Goal: Information Seeking & Learning: Check status

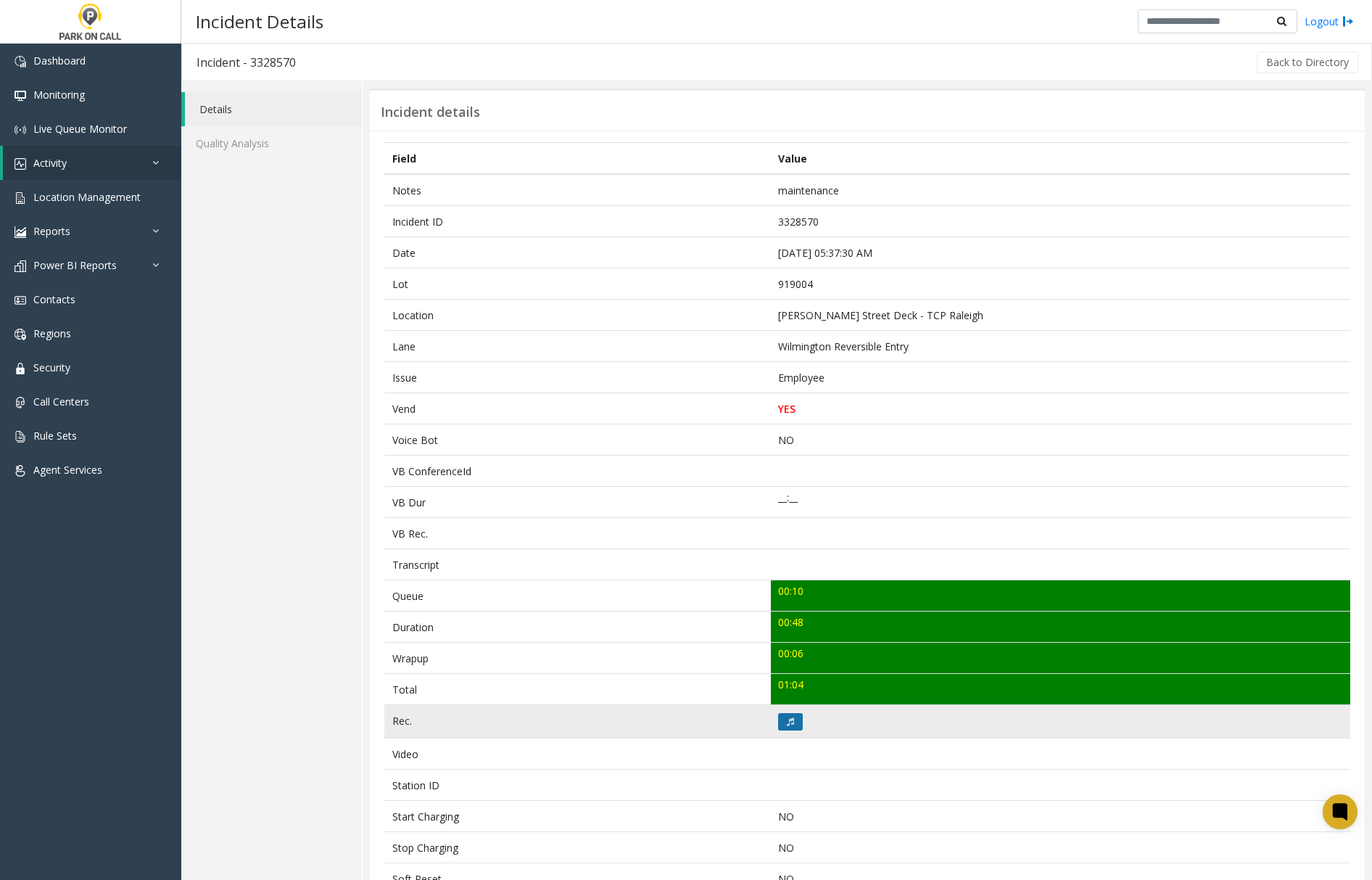
click at [790, 724] on button at bounding box center [791, 722] width 25 height 17
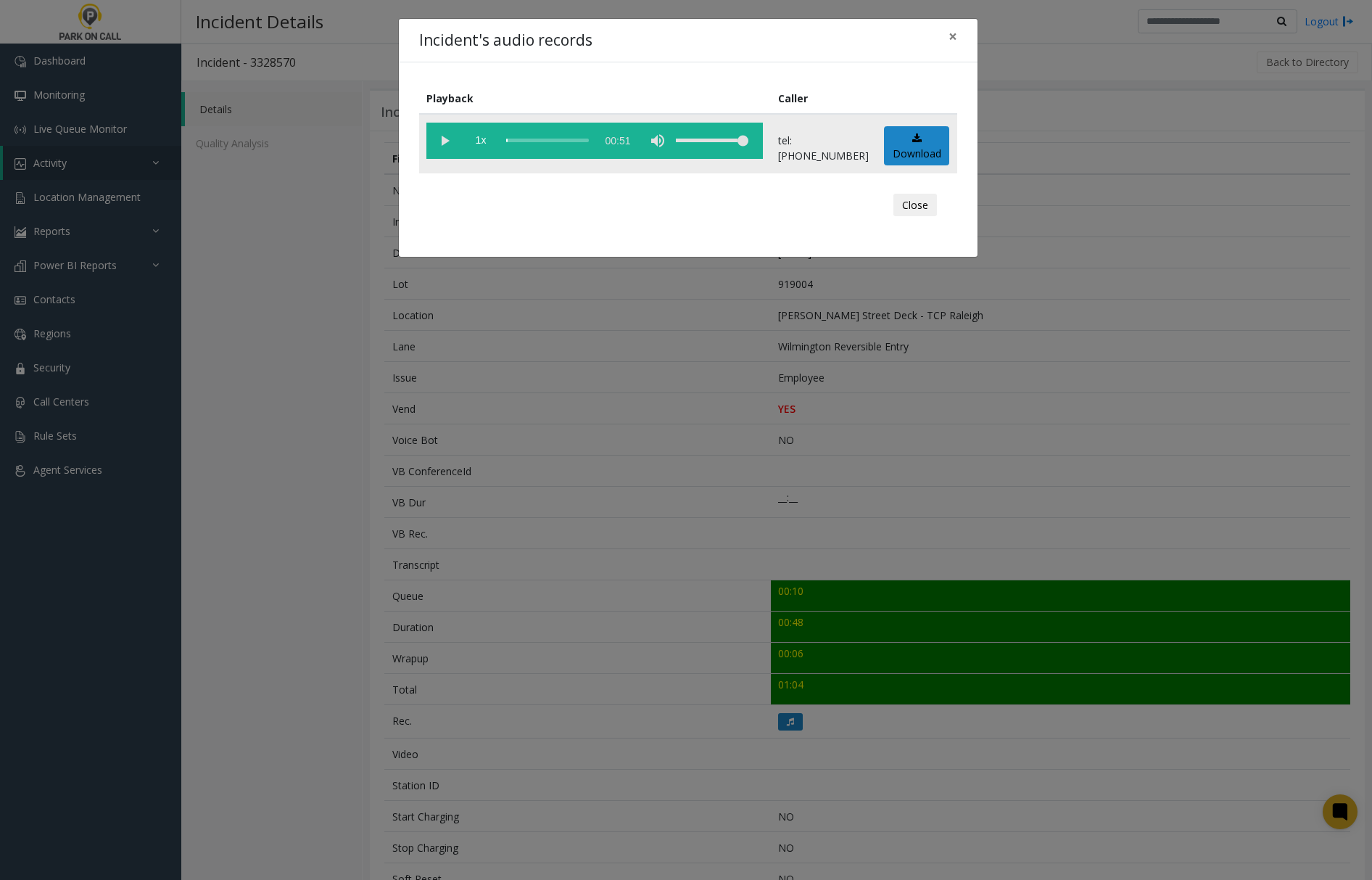
click at [447, 140] on vg-play-pause at bounding box center [445, 141] width 36 height 36
click at [446, 137] on vg-play-pause at bounding box center [445, 141] width 36 height 36
click at [952, 35] on span "×" at bounding box center [953, 36] width 9 height 20
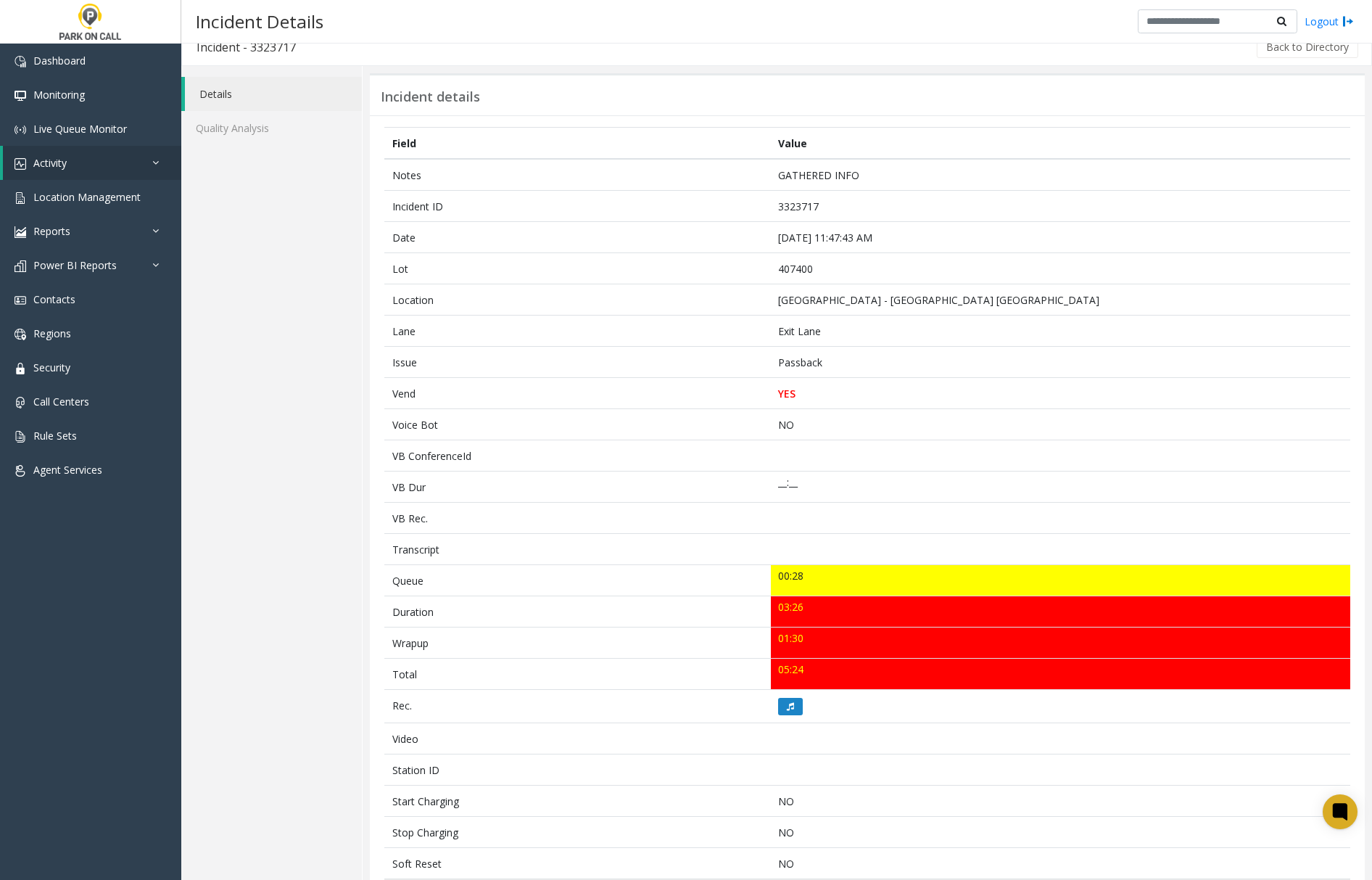
scroll to position [12, 0]
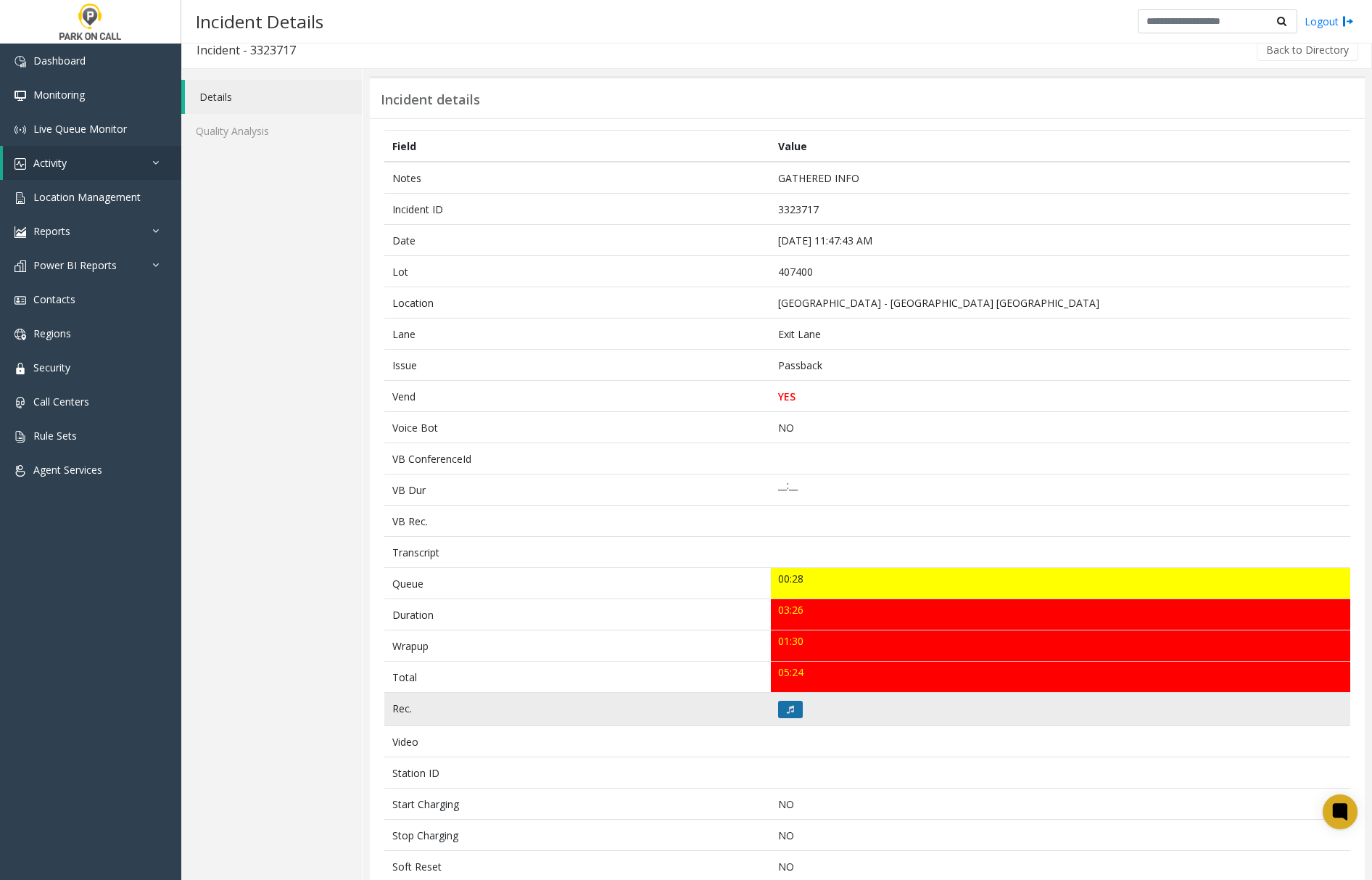
click at [786, 714] on icon at bounding box center [790, 710] width 7 height 9
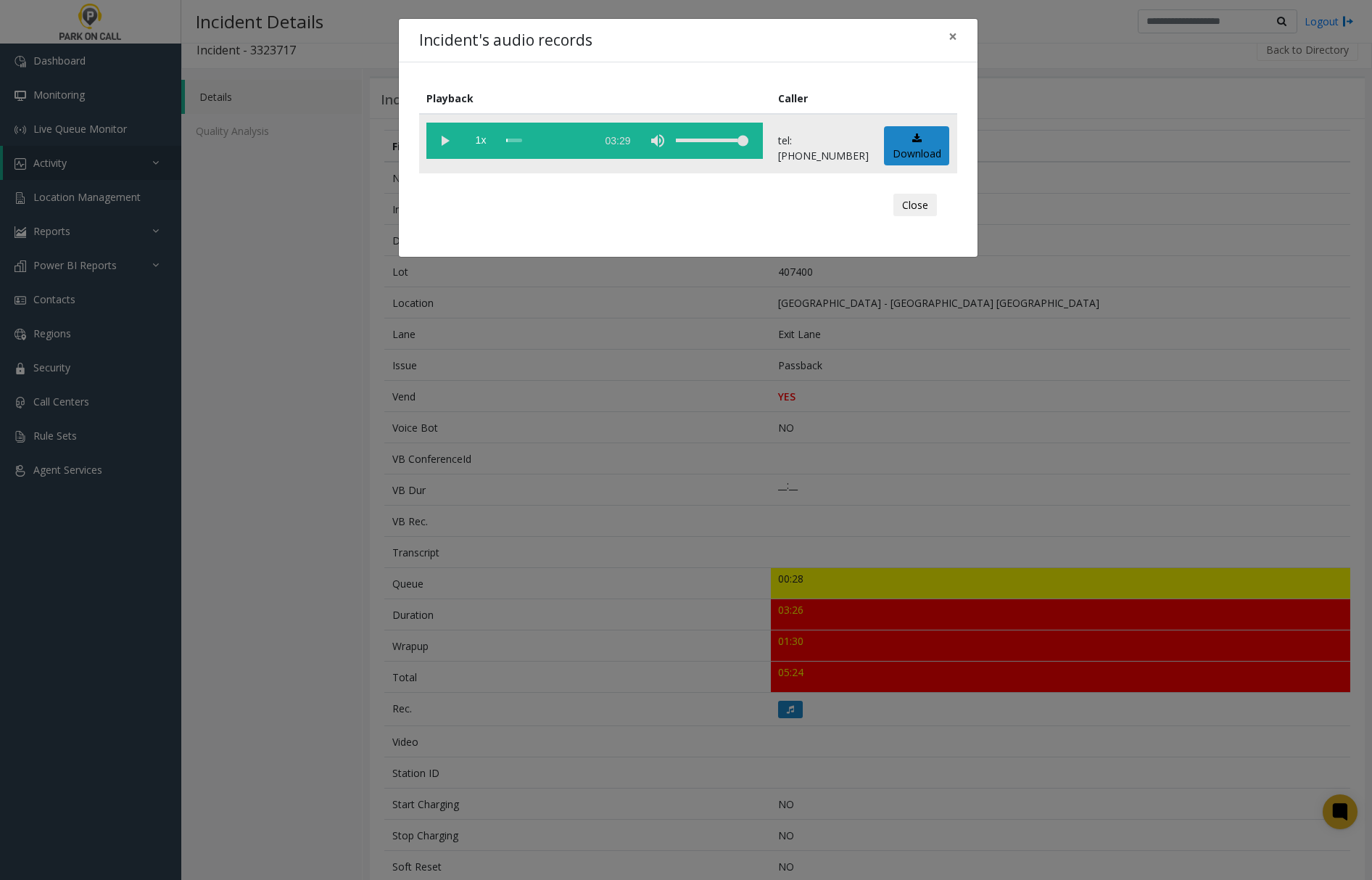
click at [444, 137] on vg-play-pause at bounding box center [445, 141] width 36 height 36
click at [519, 139] on div "scrub bar" at bounding box center [548, 141] width 83 height 36
click at [509, 139] on div "scrub bar" at bounding box center [548, 141] width 83 height 36
drag, startPoint x: 280, startPoint y: 795, endPoint x: 293, endPoint y: 795, distance: 13.0
click at [280, 795] on div "Incident's audio records × Playback Caller 1x 03:29 tel:4074009002 Download Clo…" at bounding box center [686, 440] width 1372 height 880
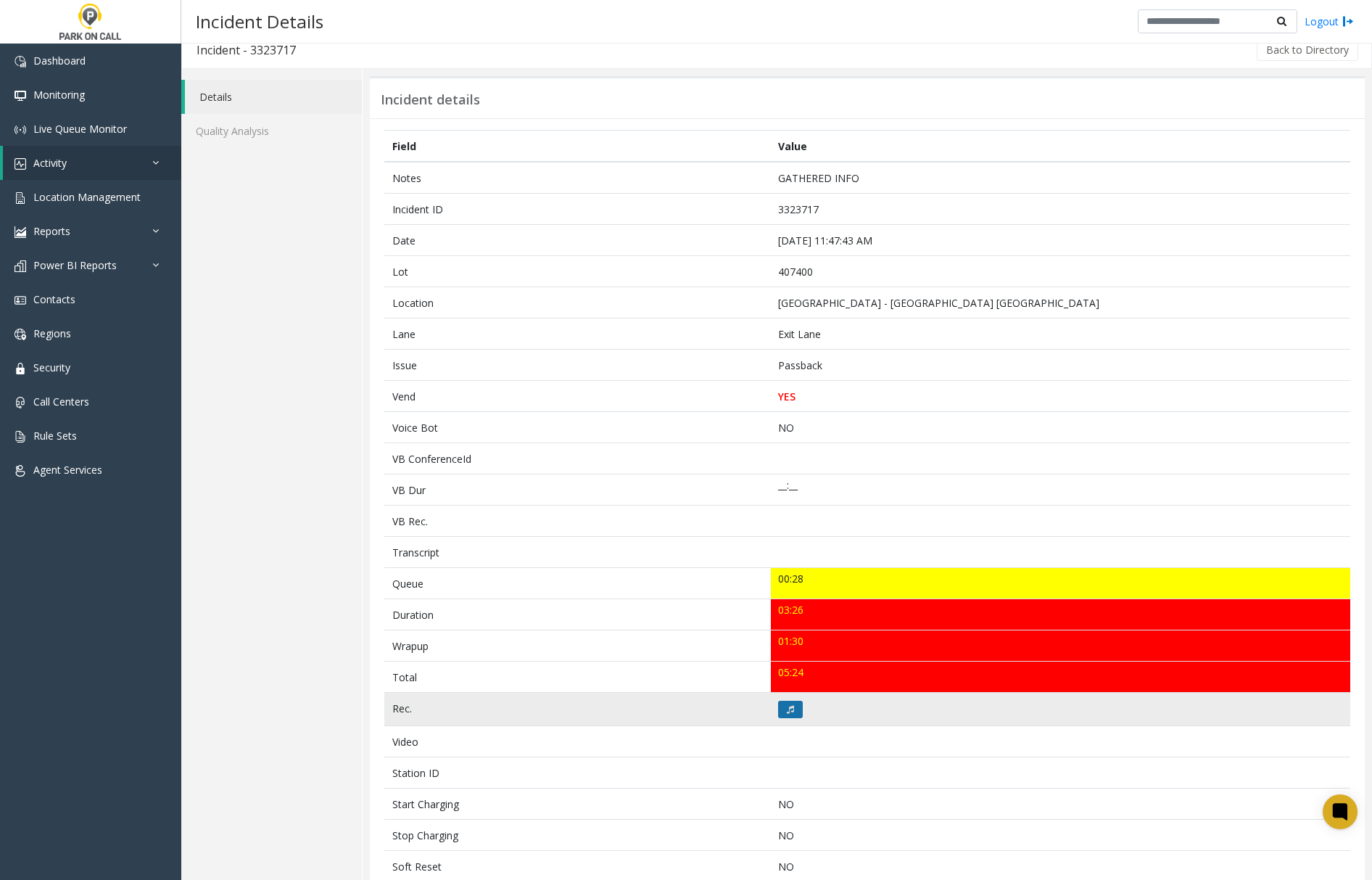
click at [786, 714] on icon at bounding box center [790, 710] width 7 height 9
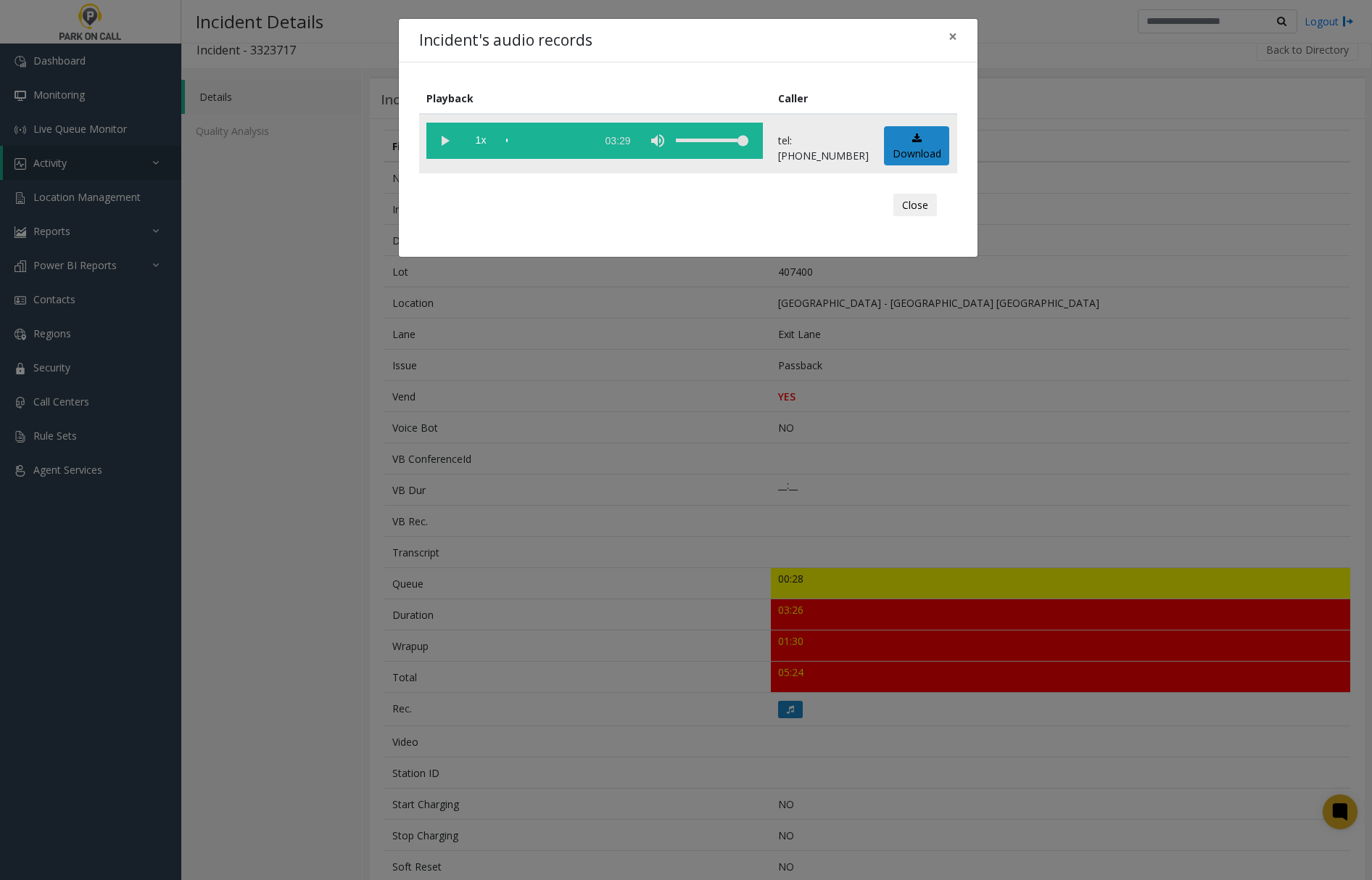
click at [441, 141] on vg-play-pause at bounding box center [445, 141] width 36 height 36
click at [545, 140] on div "scrub bar" at bounding box center [548, 141] width 83 height 36
click at [954, 36] on span "×" at bounding box center [953, 36] width 9 height 20
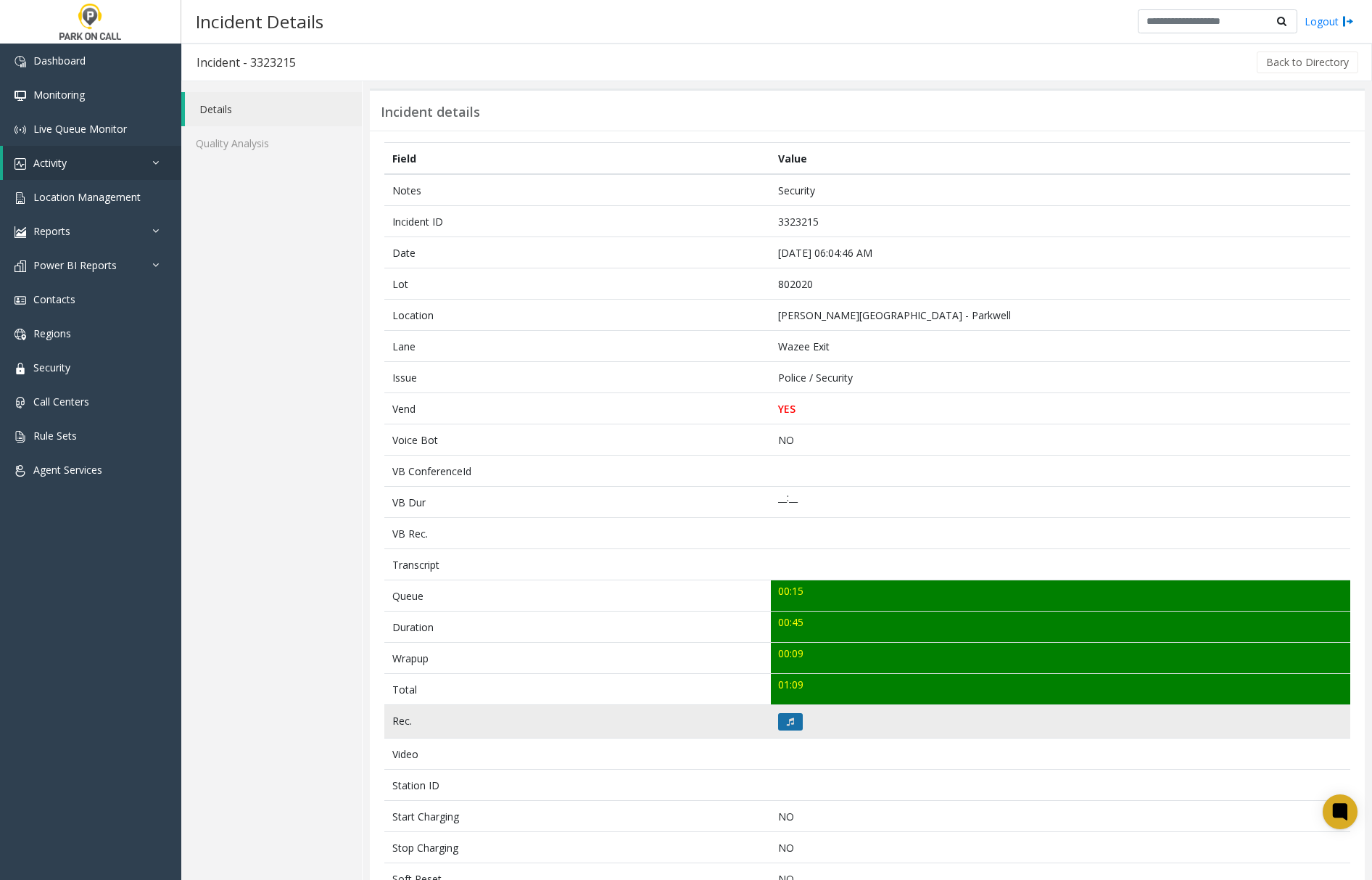
click at [778, 723] on button at bounding box center [791, 722] width 25 height 17
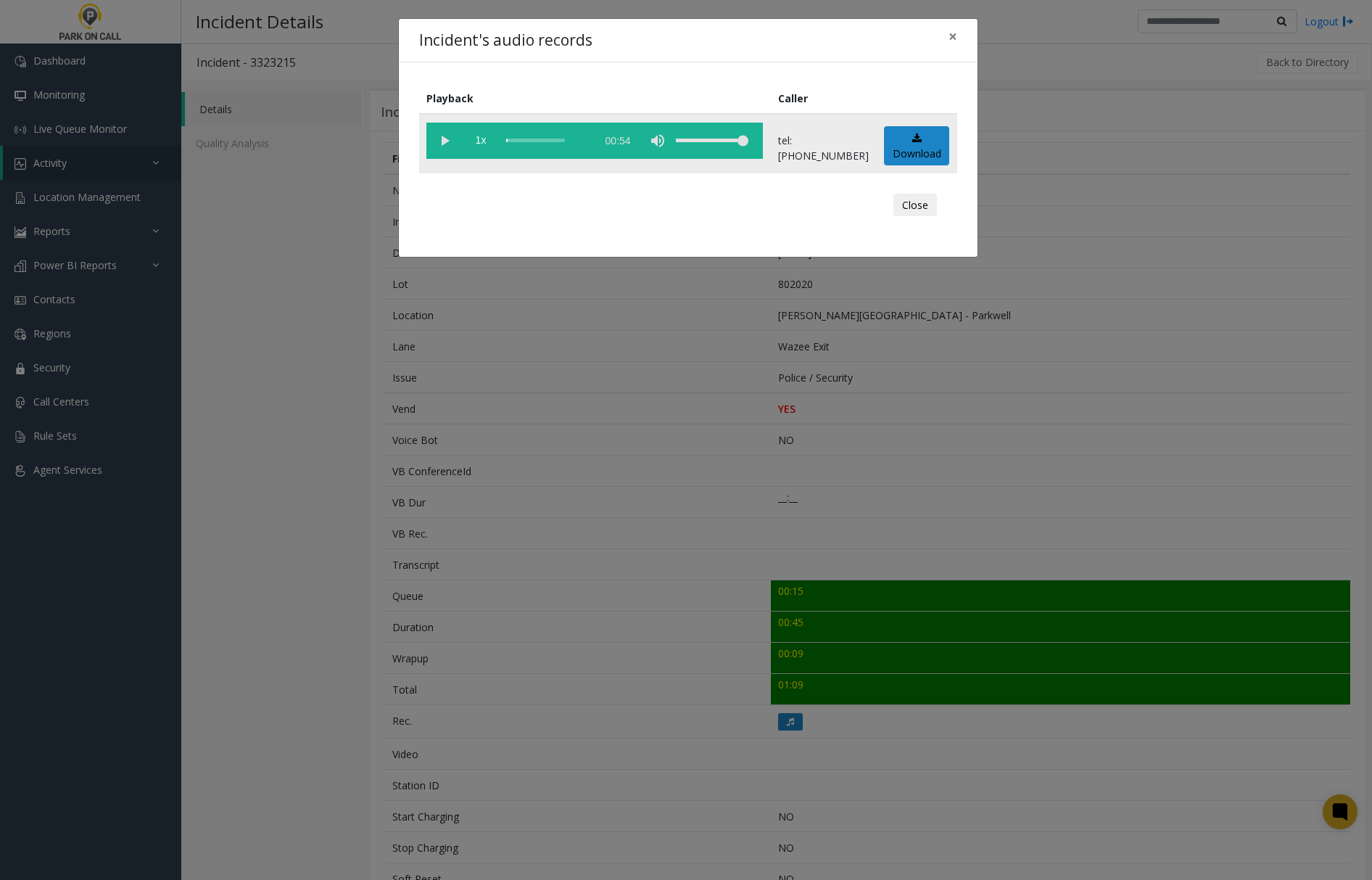
click at [447, 139] on vg-play-pause at bounding box center [445, 141] width 36 height 36
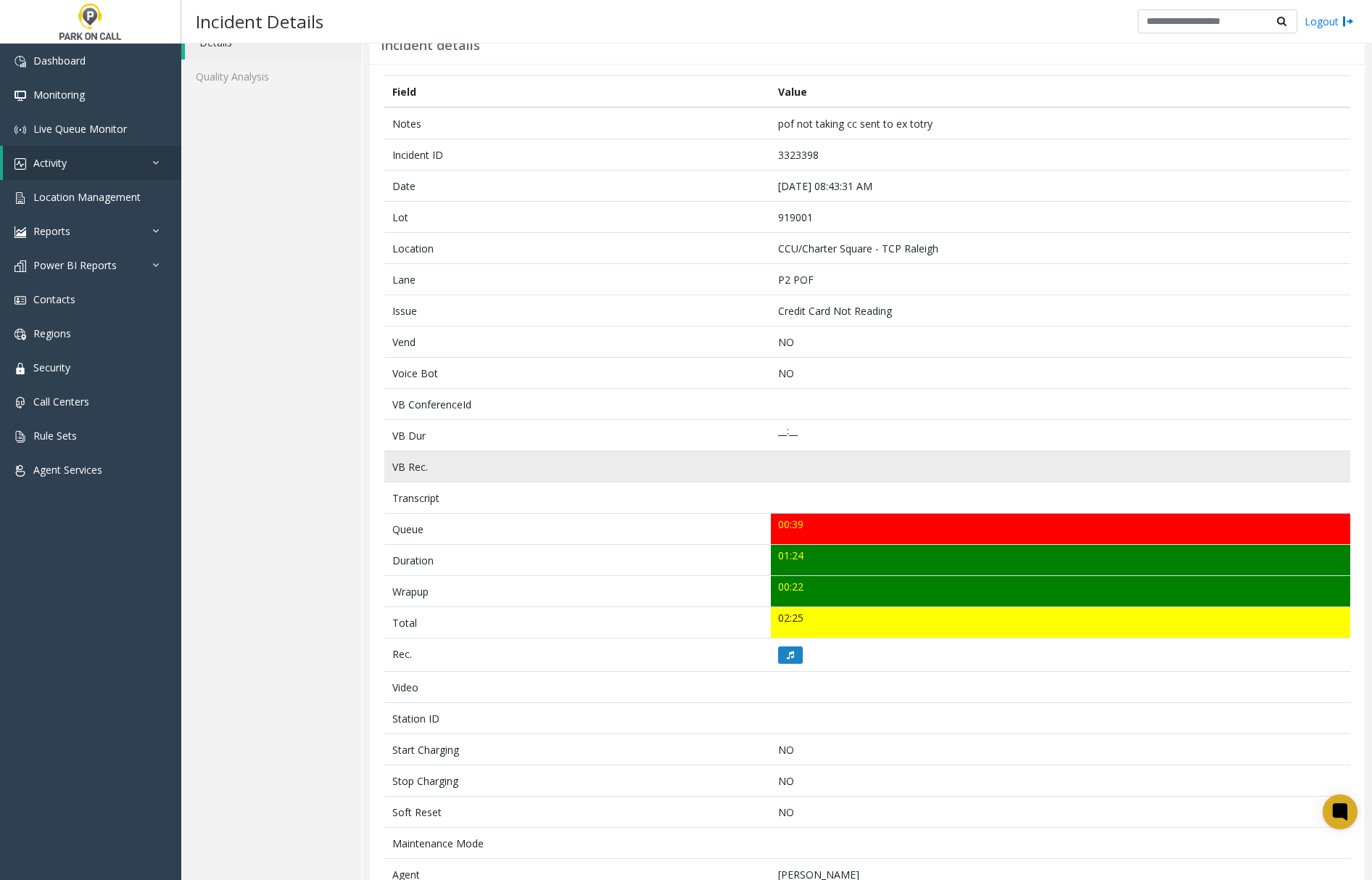
scroll to position [177, 0]
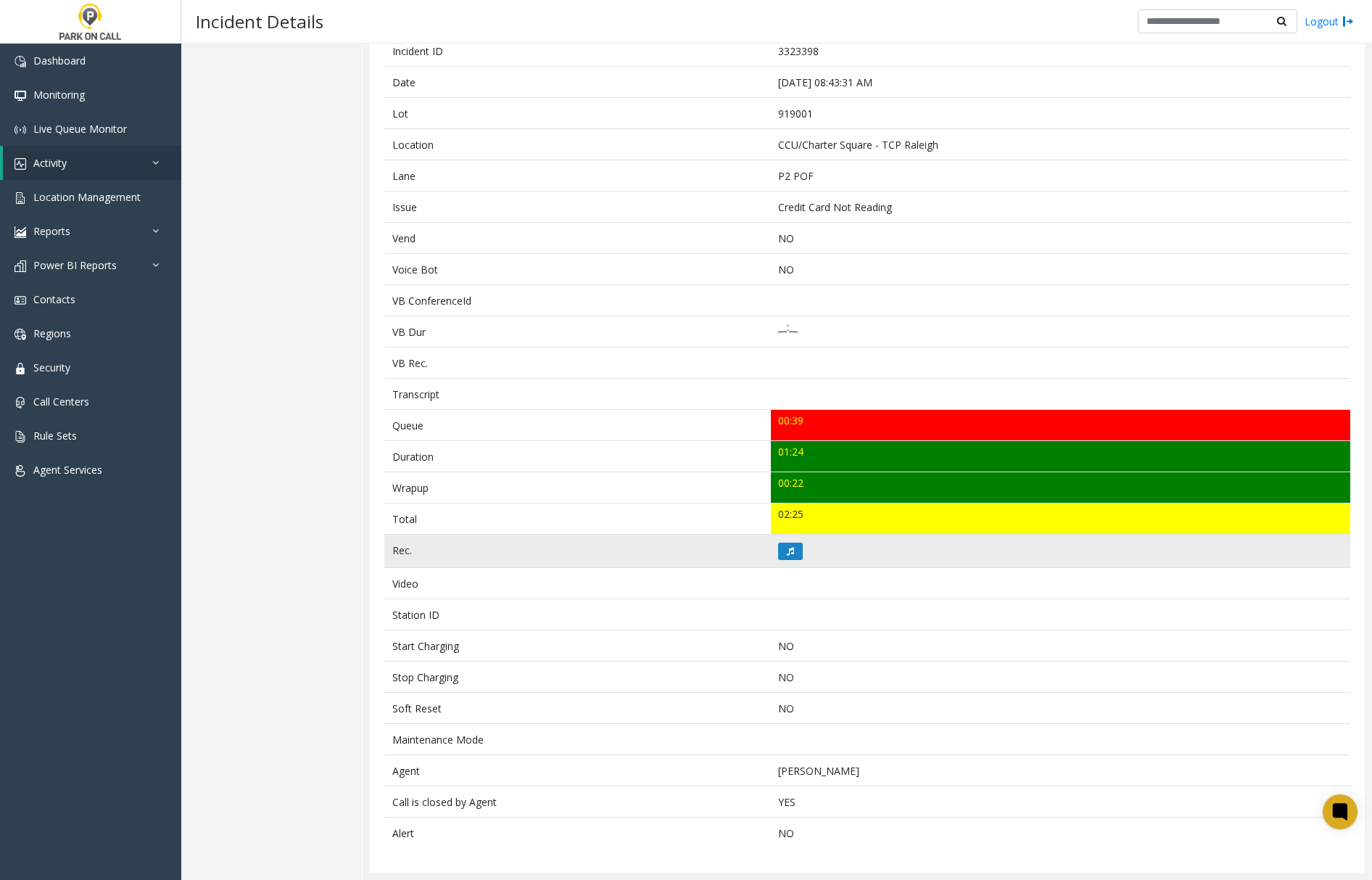
click at [771, 547] on td at bounding box center [1061, 551] width 580 height 34
click at [789, 549] on button at bounding box center [791, 551] width 25 height 17
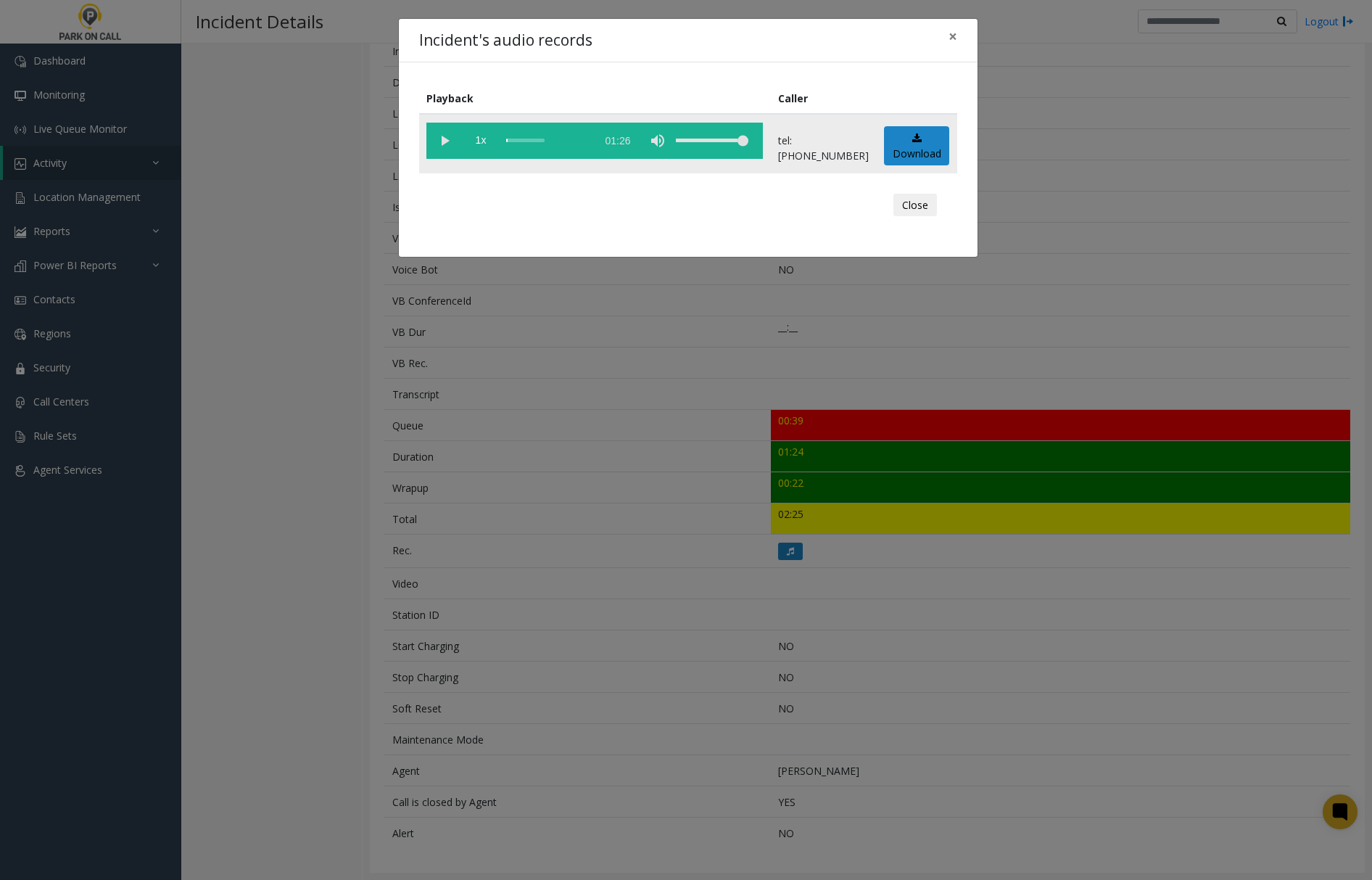
click at [444, 141] on vg-play-pause at bounding box center [445, 141] width 36 height 36
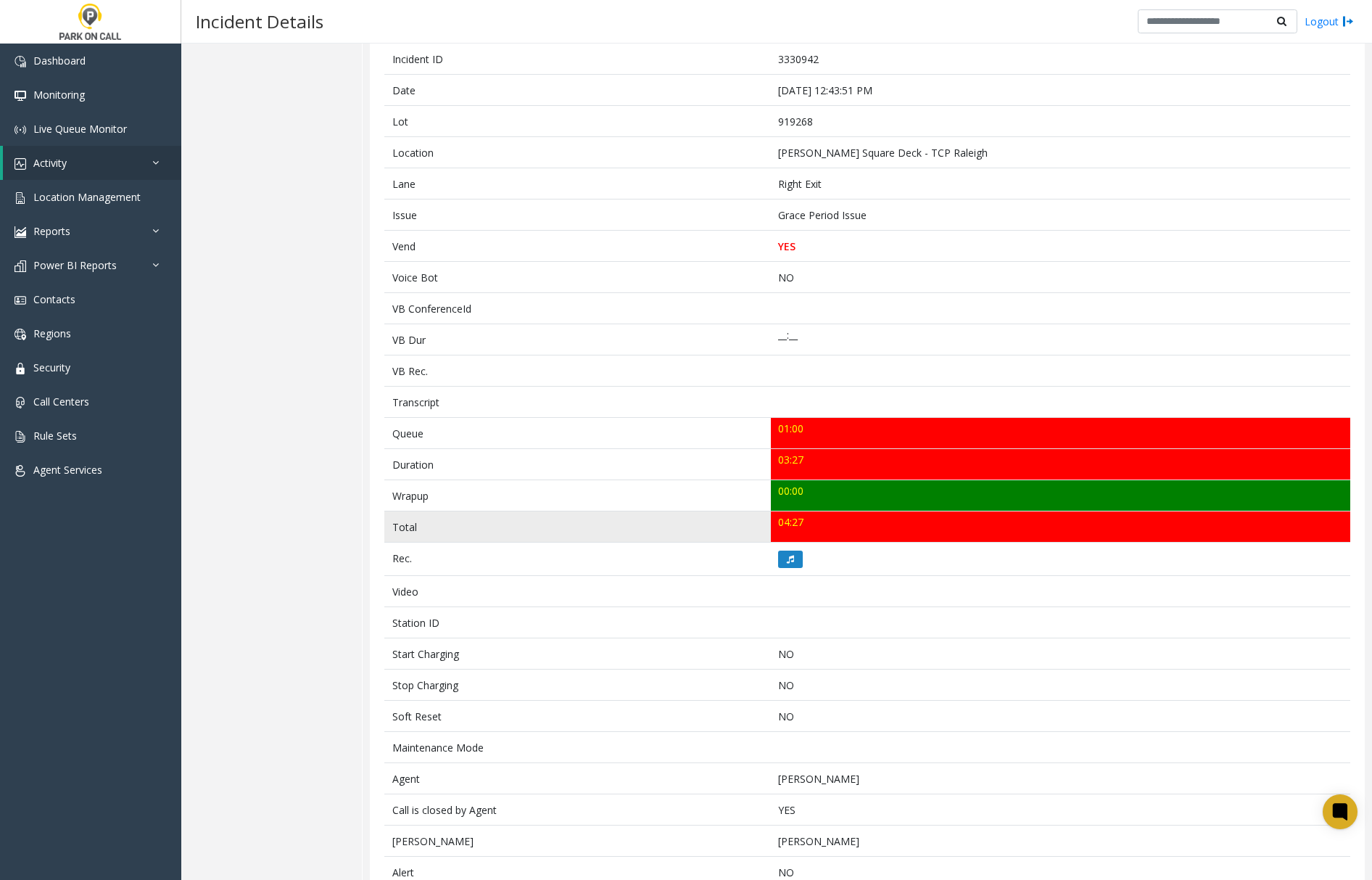
scroll to position [193, 0]
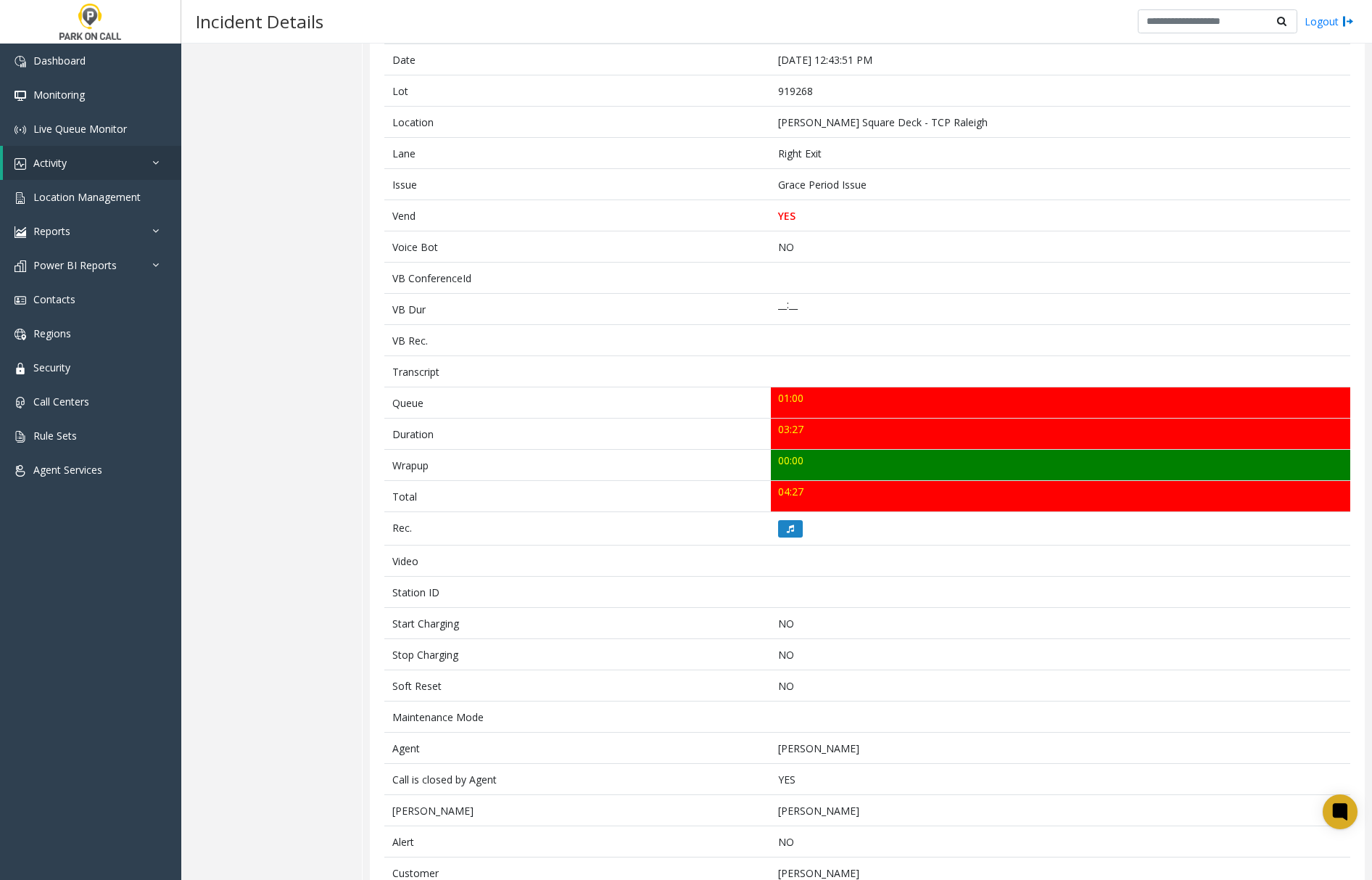
click at [296, 189] on div "Details Quality Analysis" at bounding box center [272, 436] width 181 height 1094
click at [237, 396] on div "Details Quality Analysis" at bounding box center [272, 436] width 181 height 1094
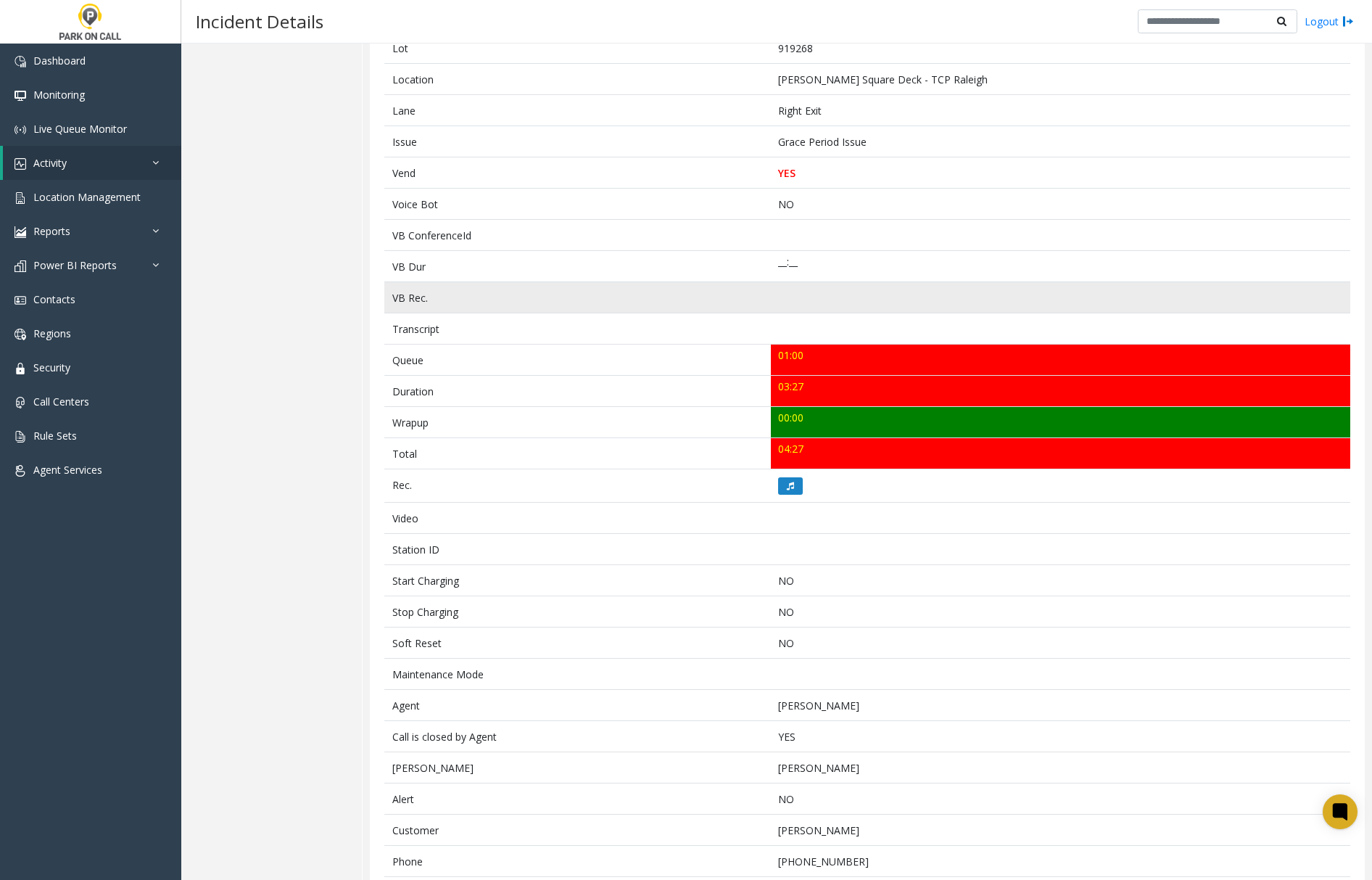
scroll to position [206, 0]
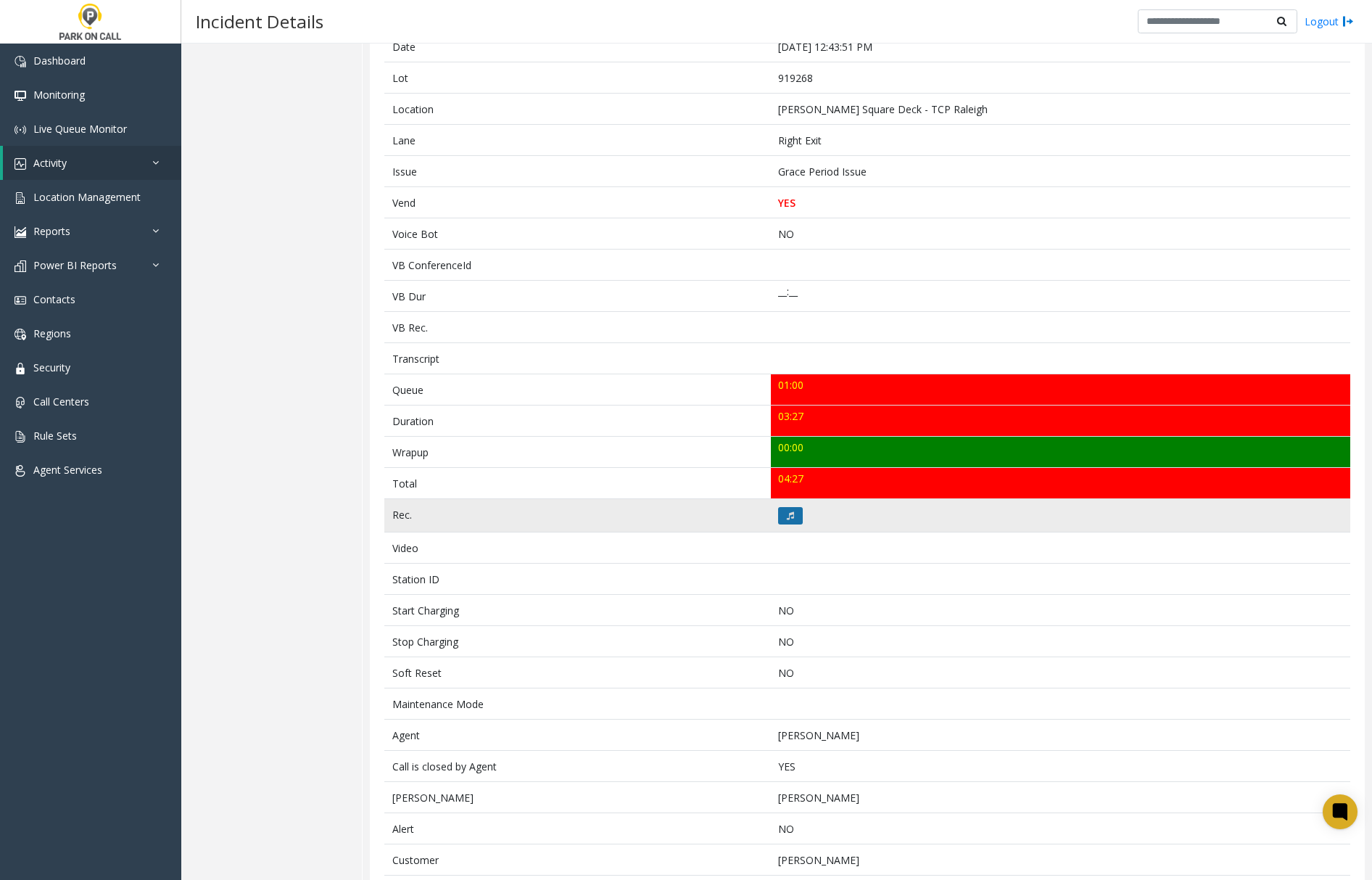
click at [787, 517] on icon at bounding box center [790, 516] width 7 height 9
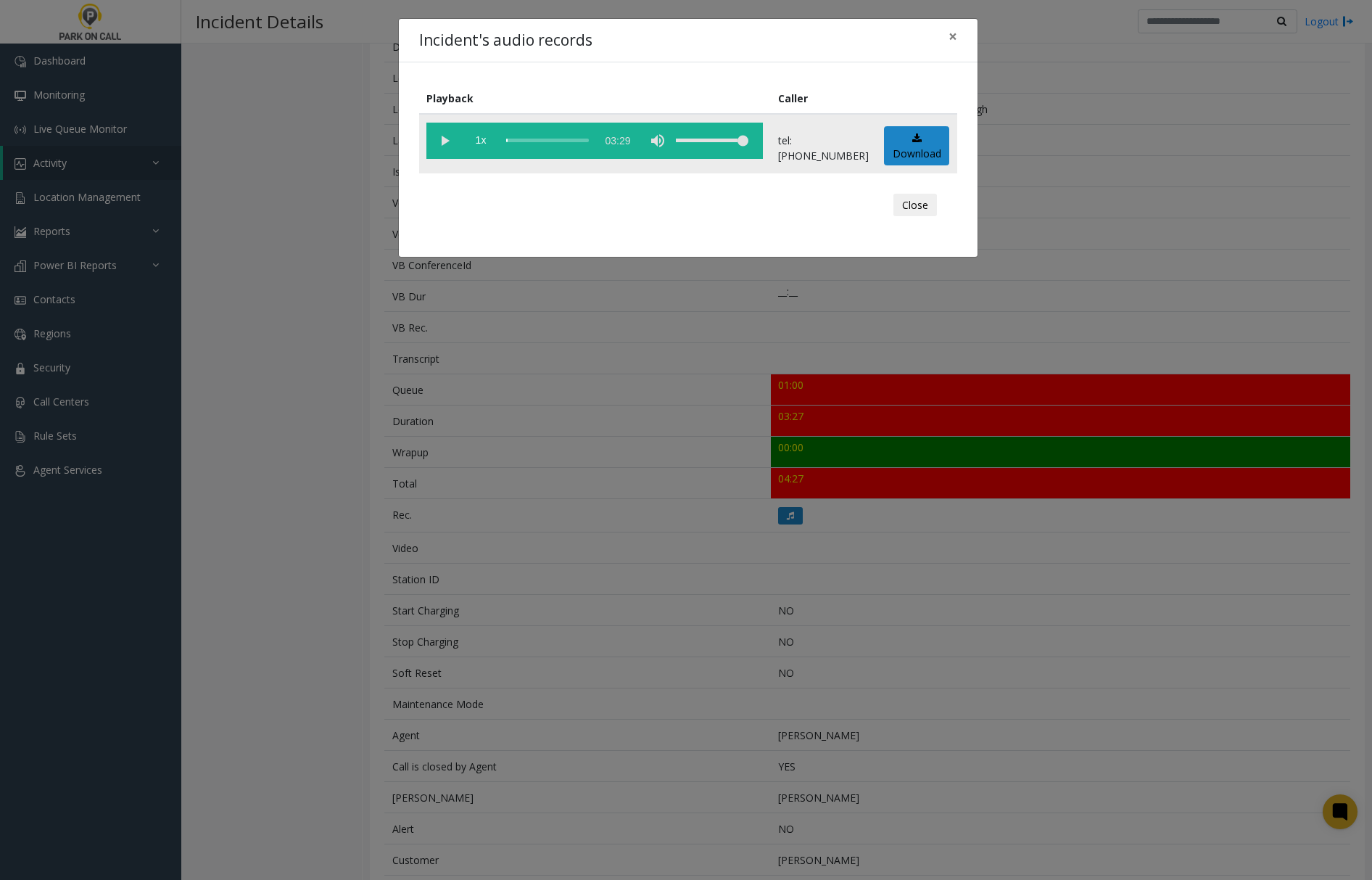
click at [445, 135] on vg-play-pause at bounding box center [445, 141] width 36 height 36
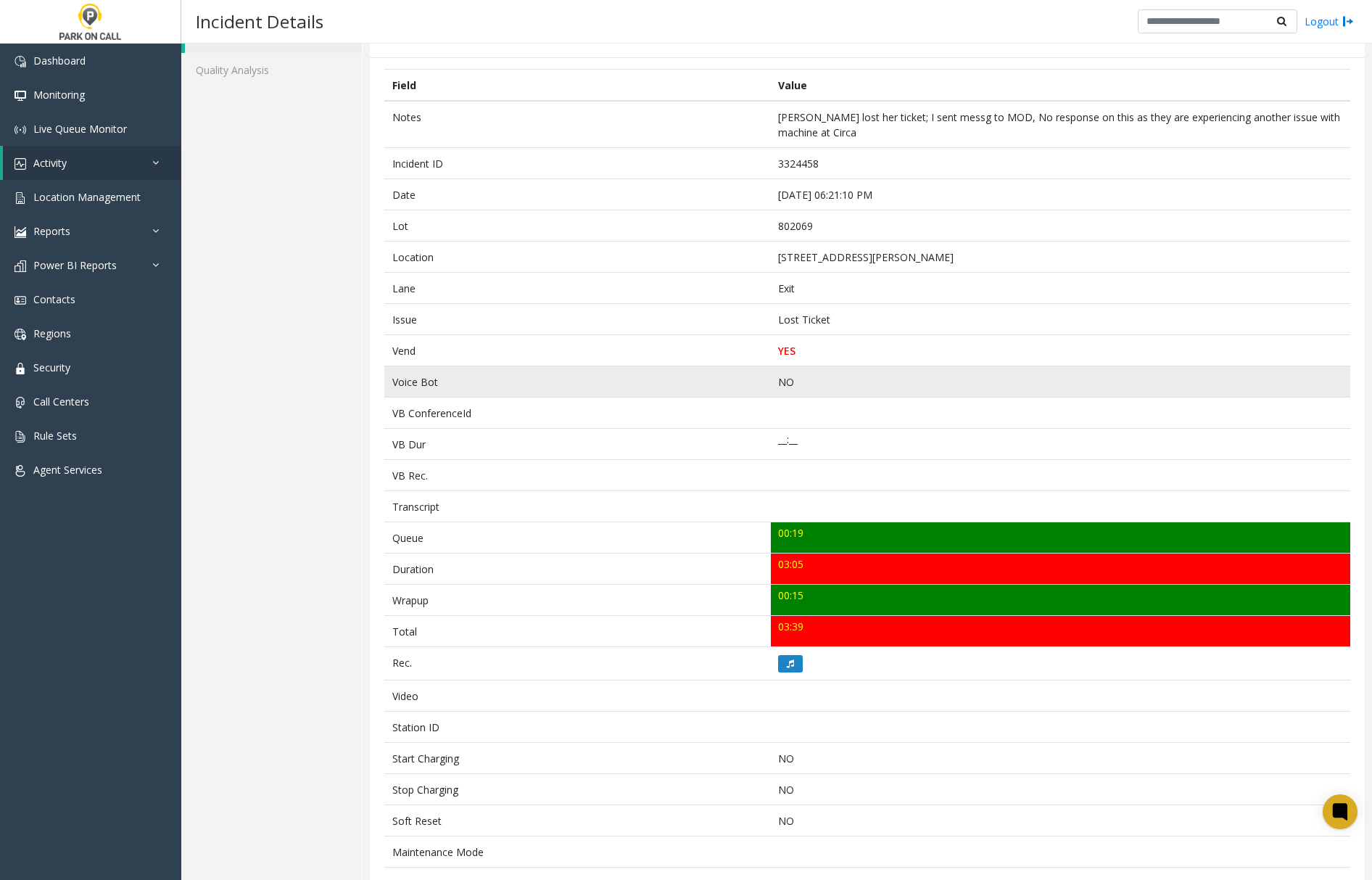
scroll to position [286, 0]
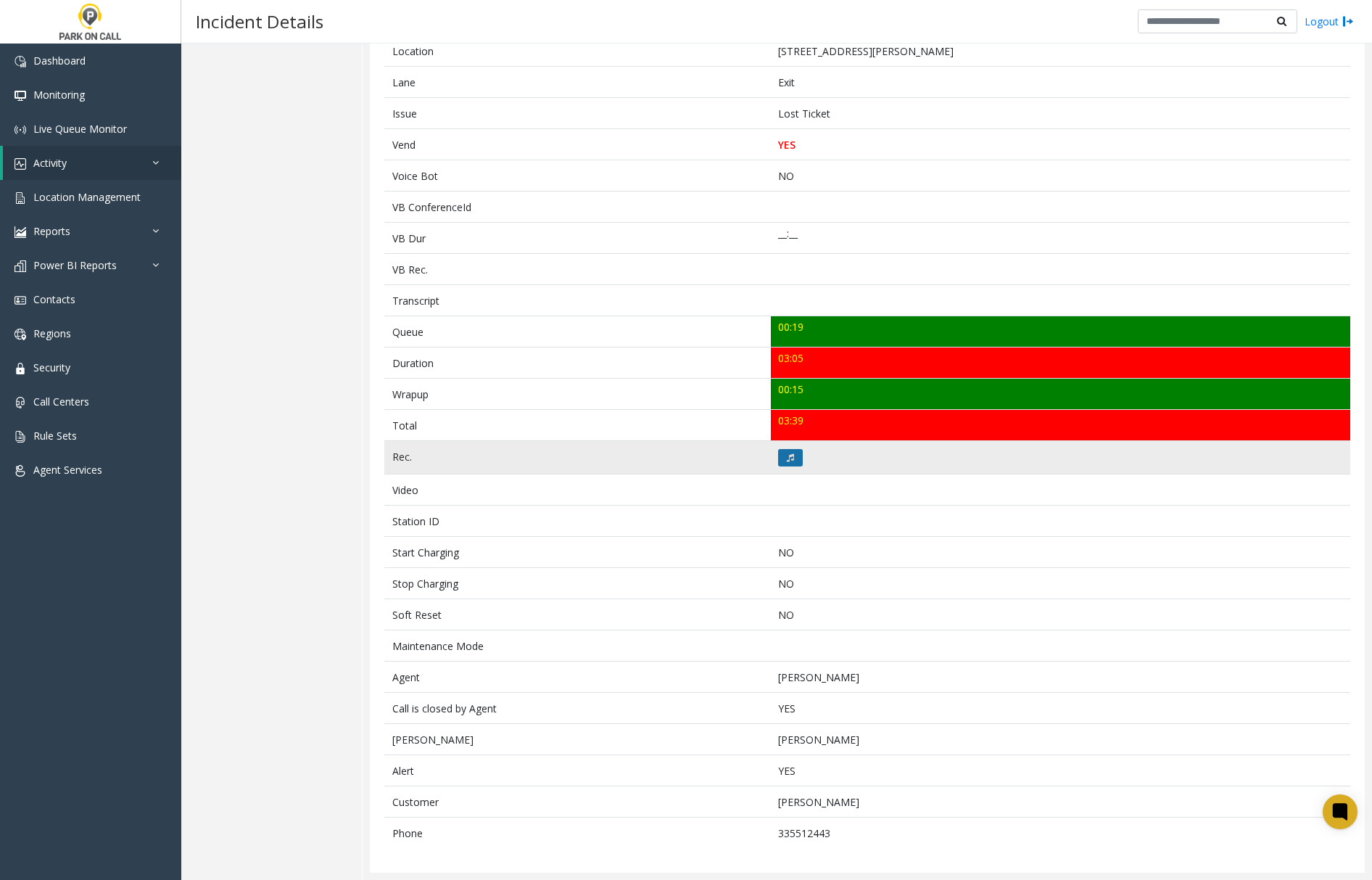
click at [786, 453] on icon at bounding box center [790, 457] width 7 height 9
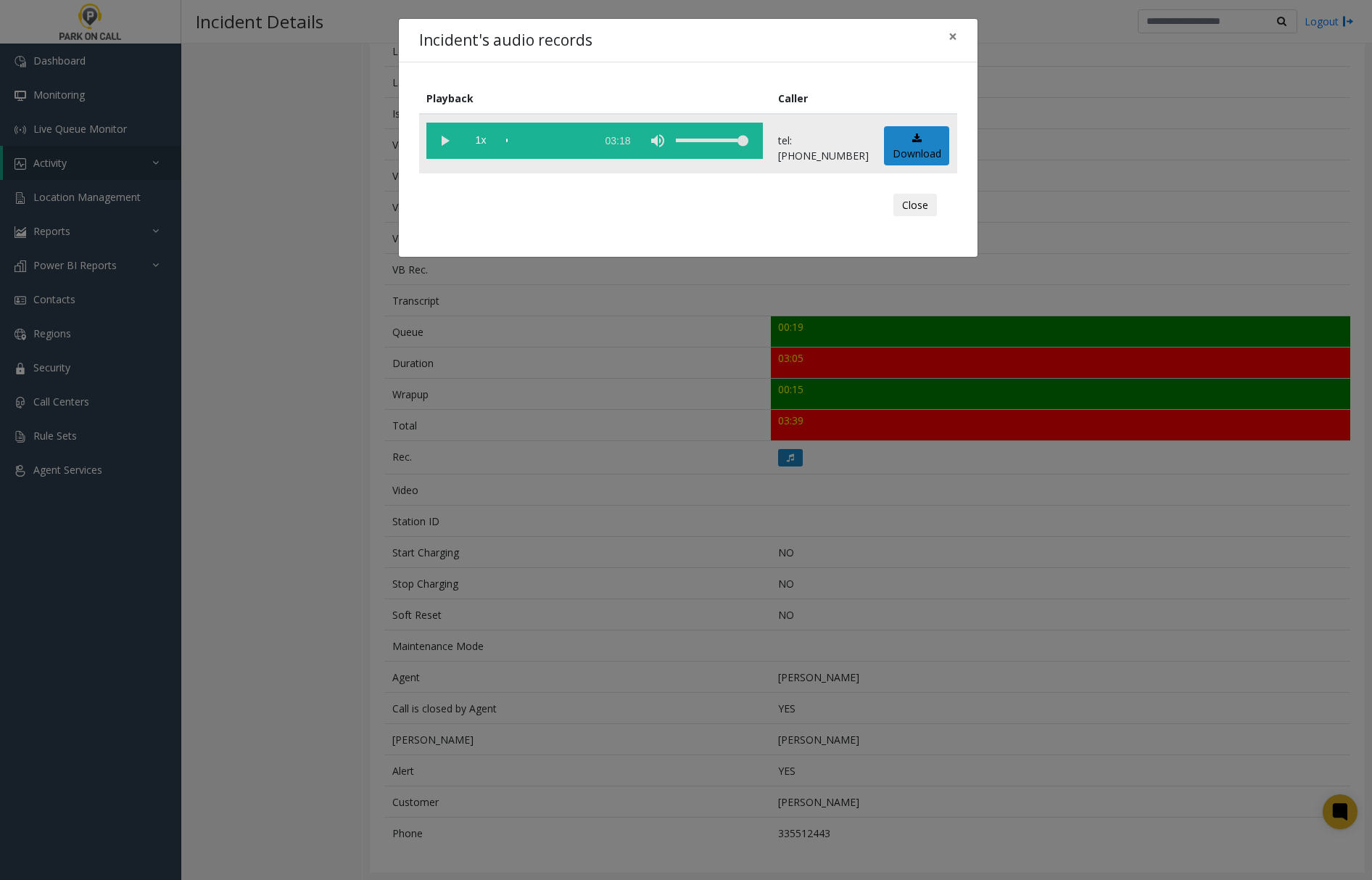
click at [438, 141] on vg-play-pause at bounding box center [445, 141] width 36 height 36
click at [952, 35] on span "×" at bounding box center [953, 36] width 9 height 20
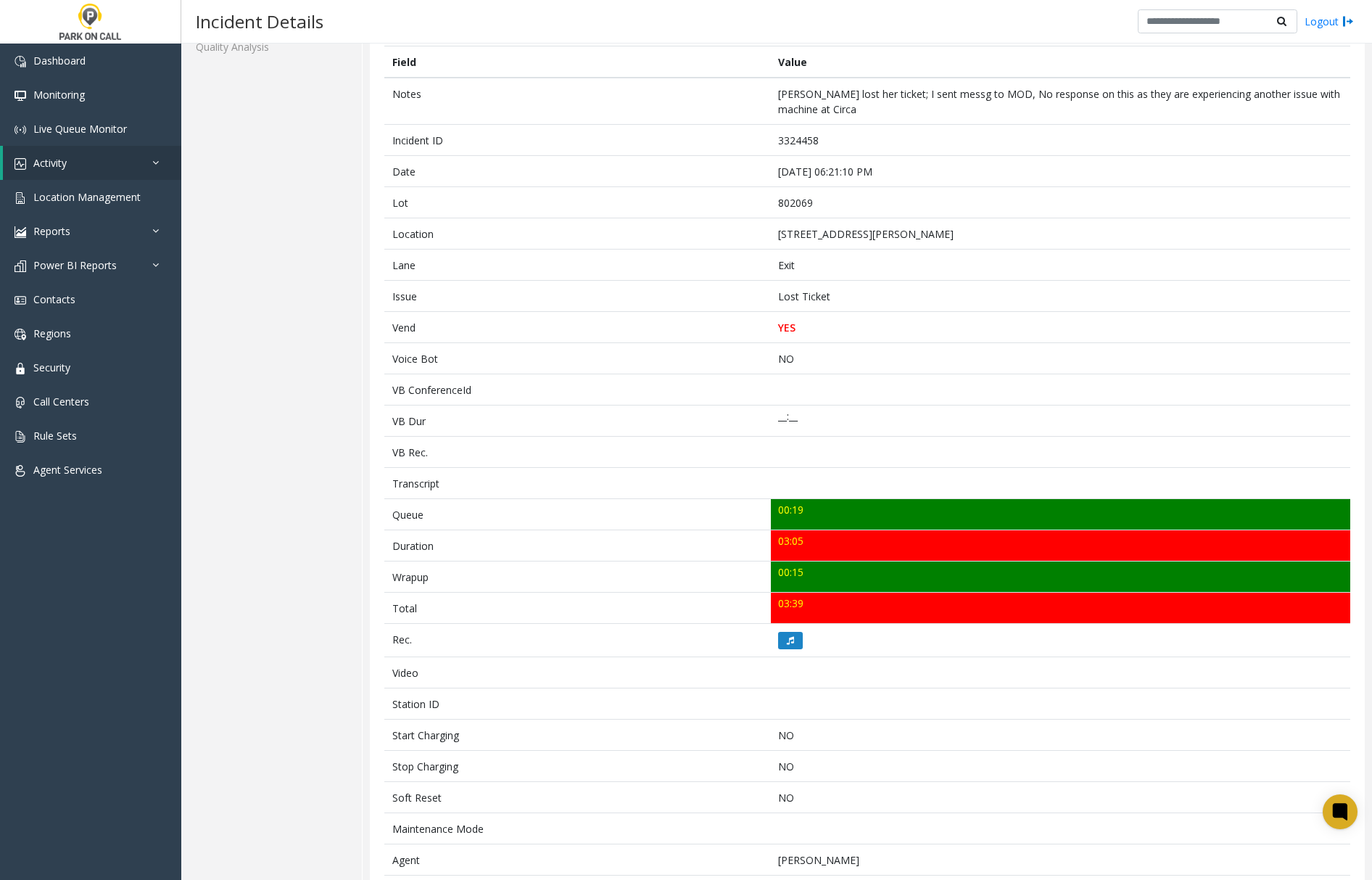
scroll to position [93, 0]
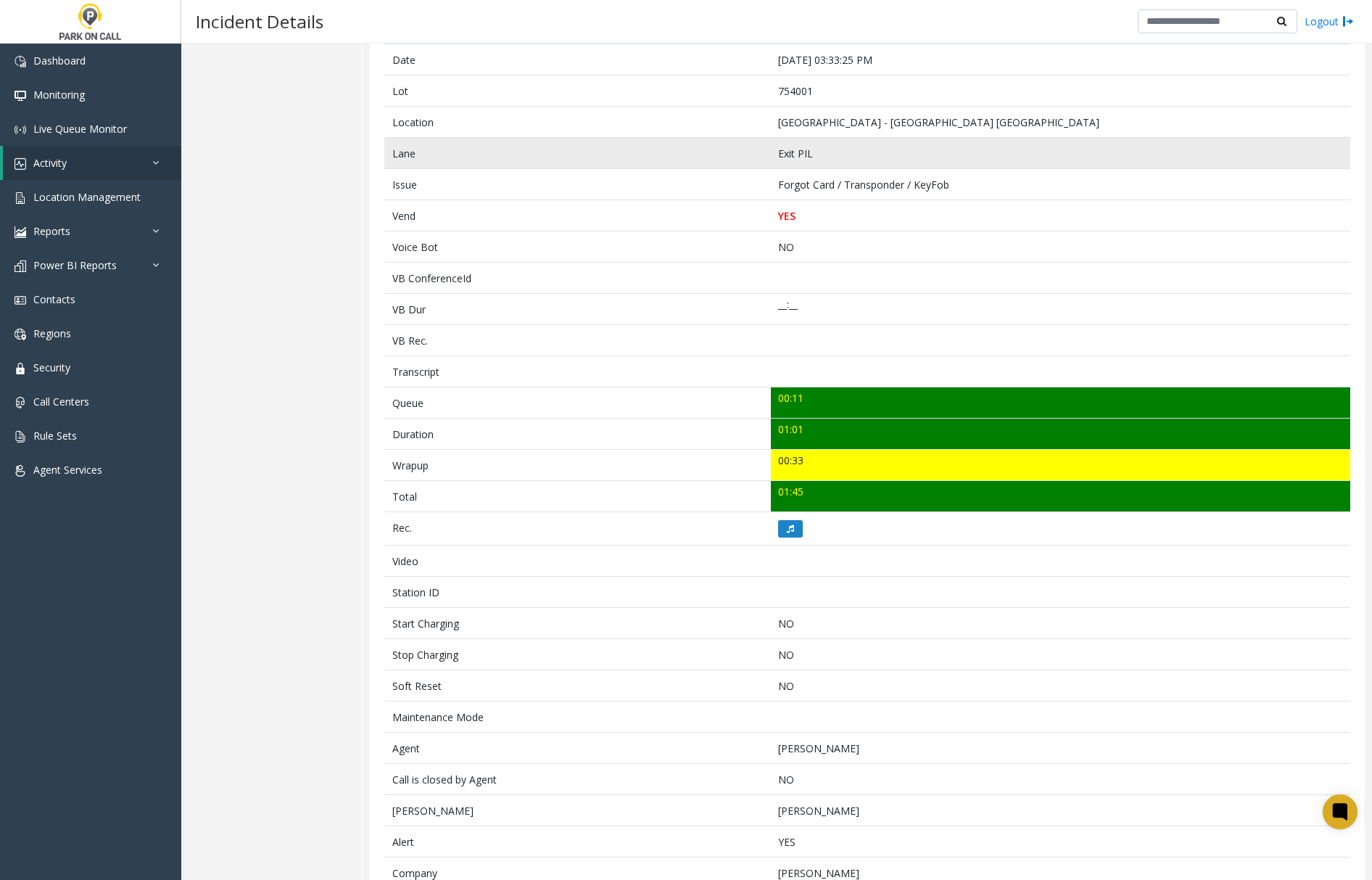
scroll to position [96, 0]
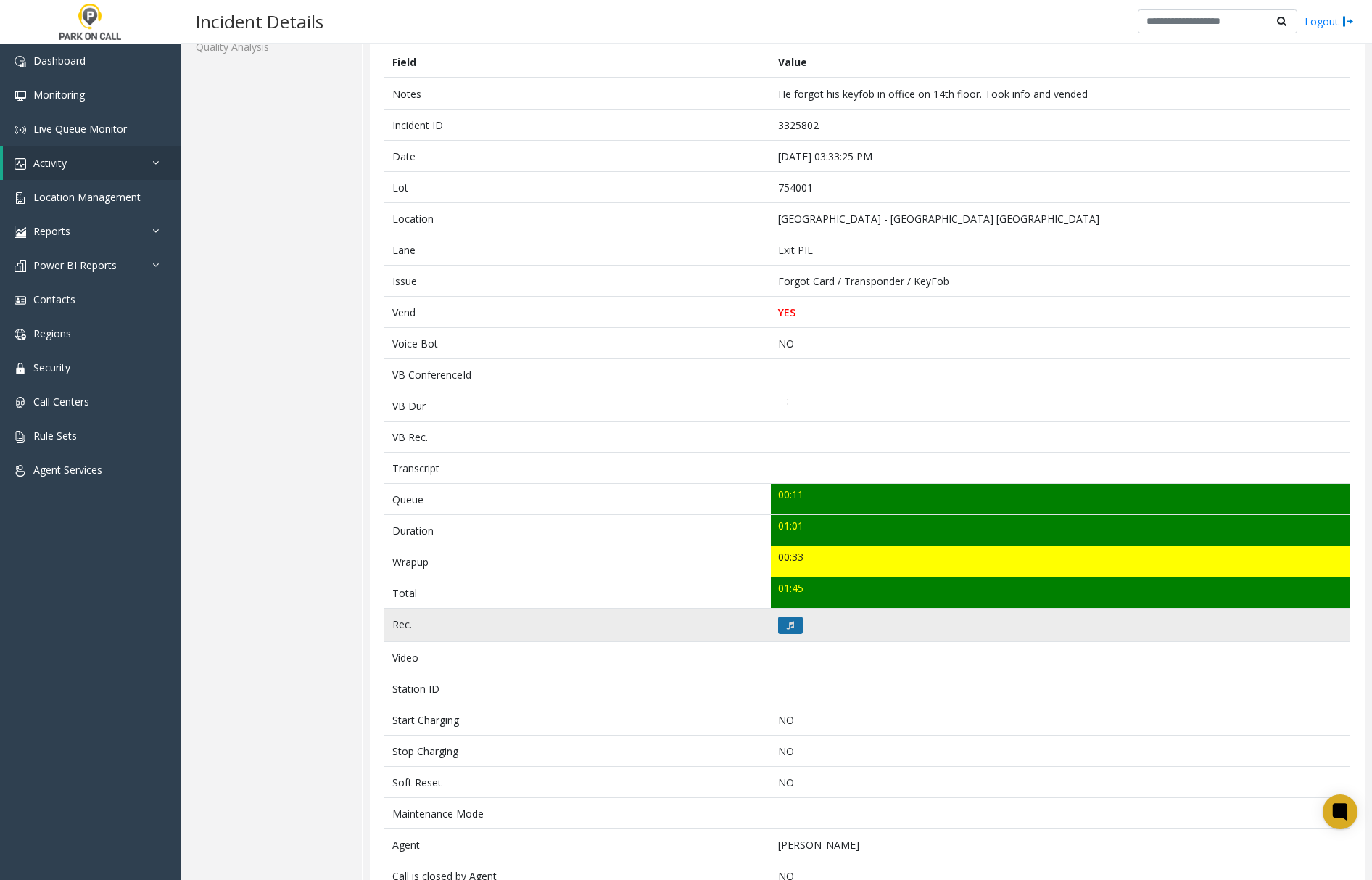
click at [786, 629] on icon at bounding box center [790, 625] width 7 height 9
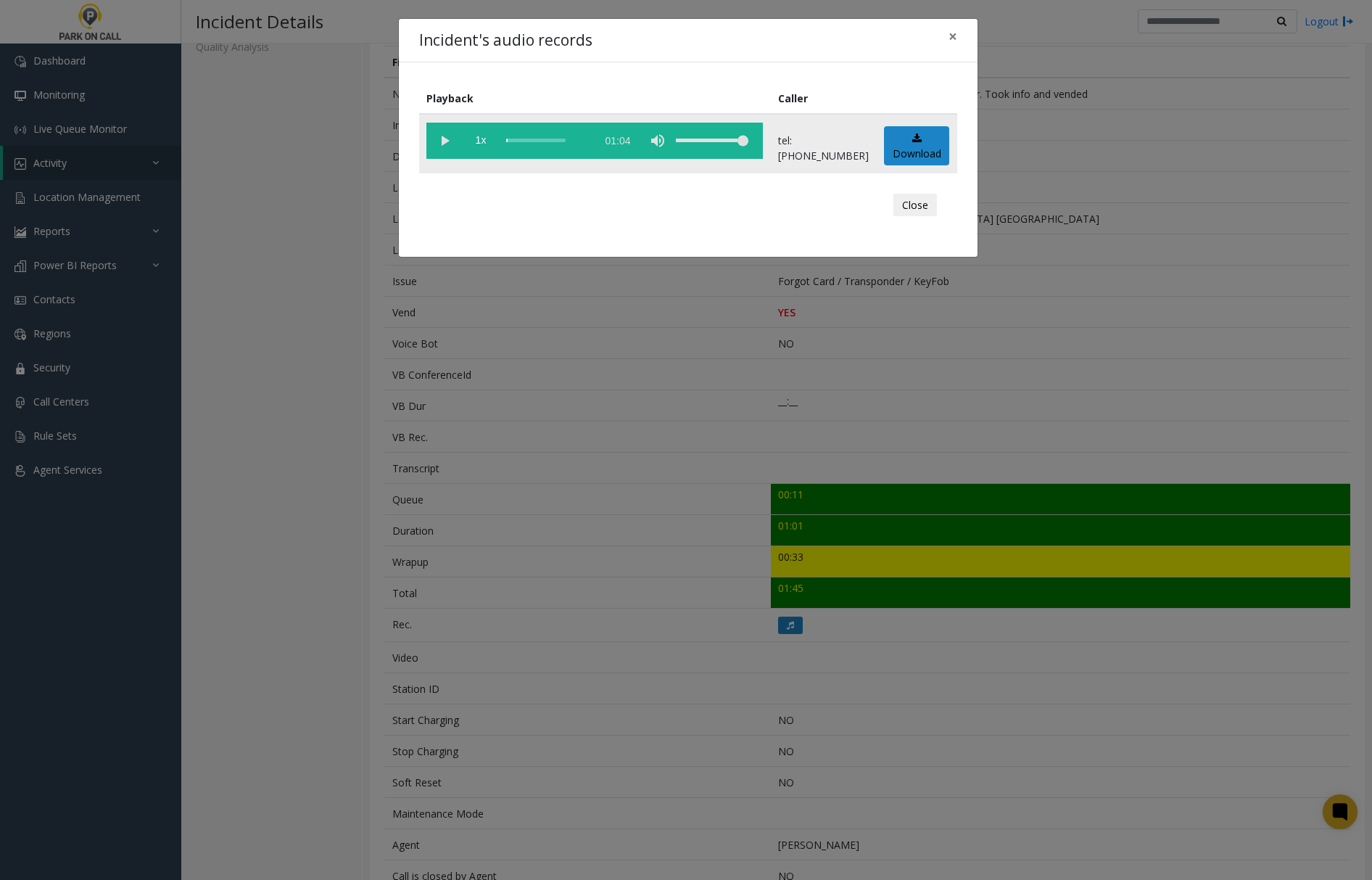
click at [441, 135] on vg-play-pause at bounding box center [445, 141] width 36 height 36
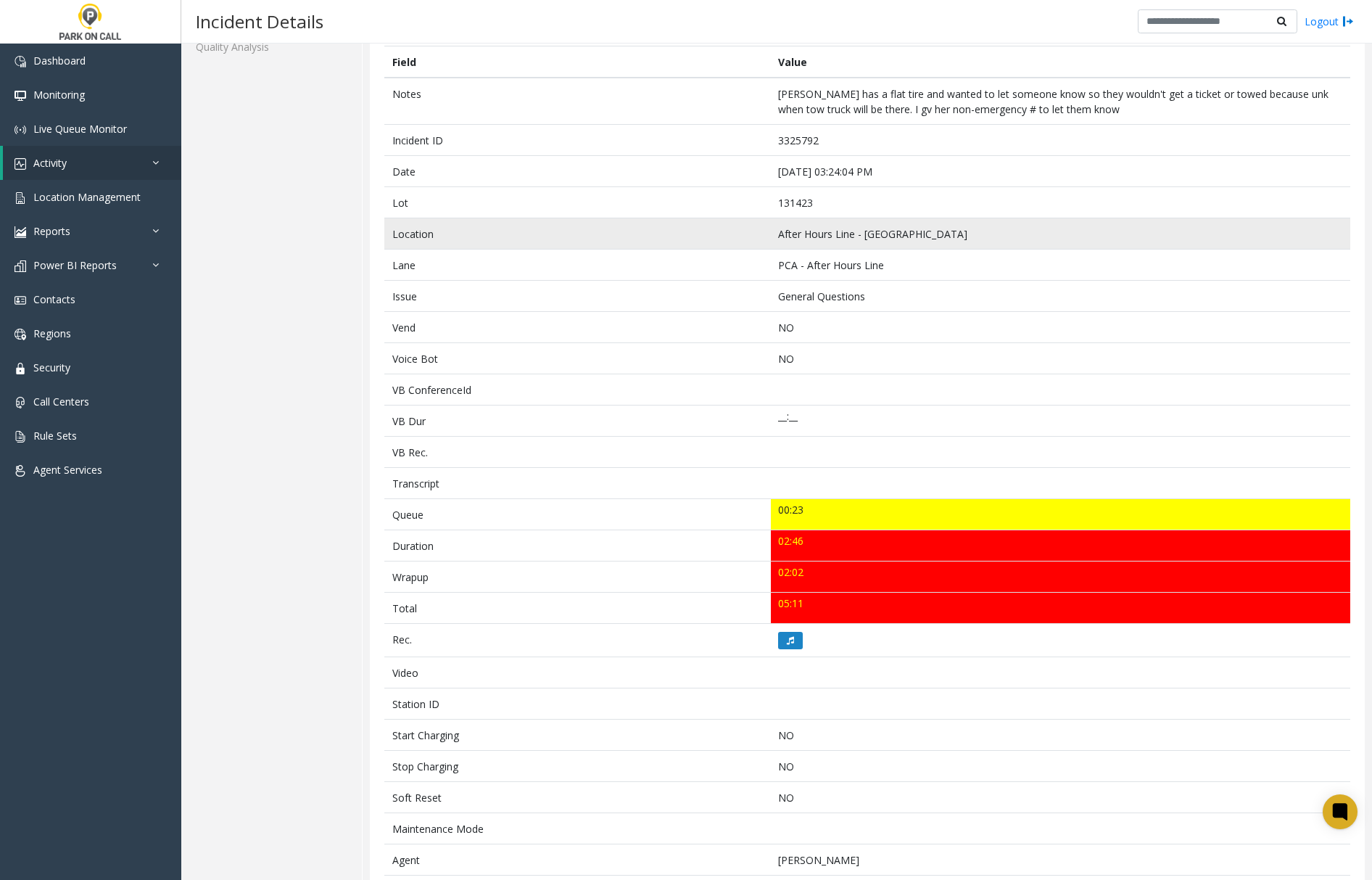
scroll to position [192, 0]
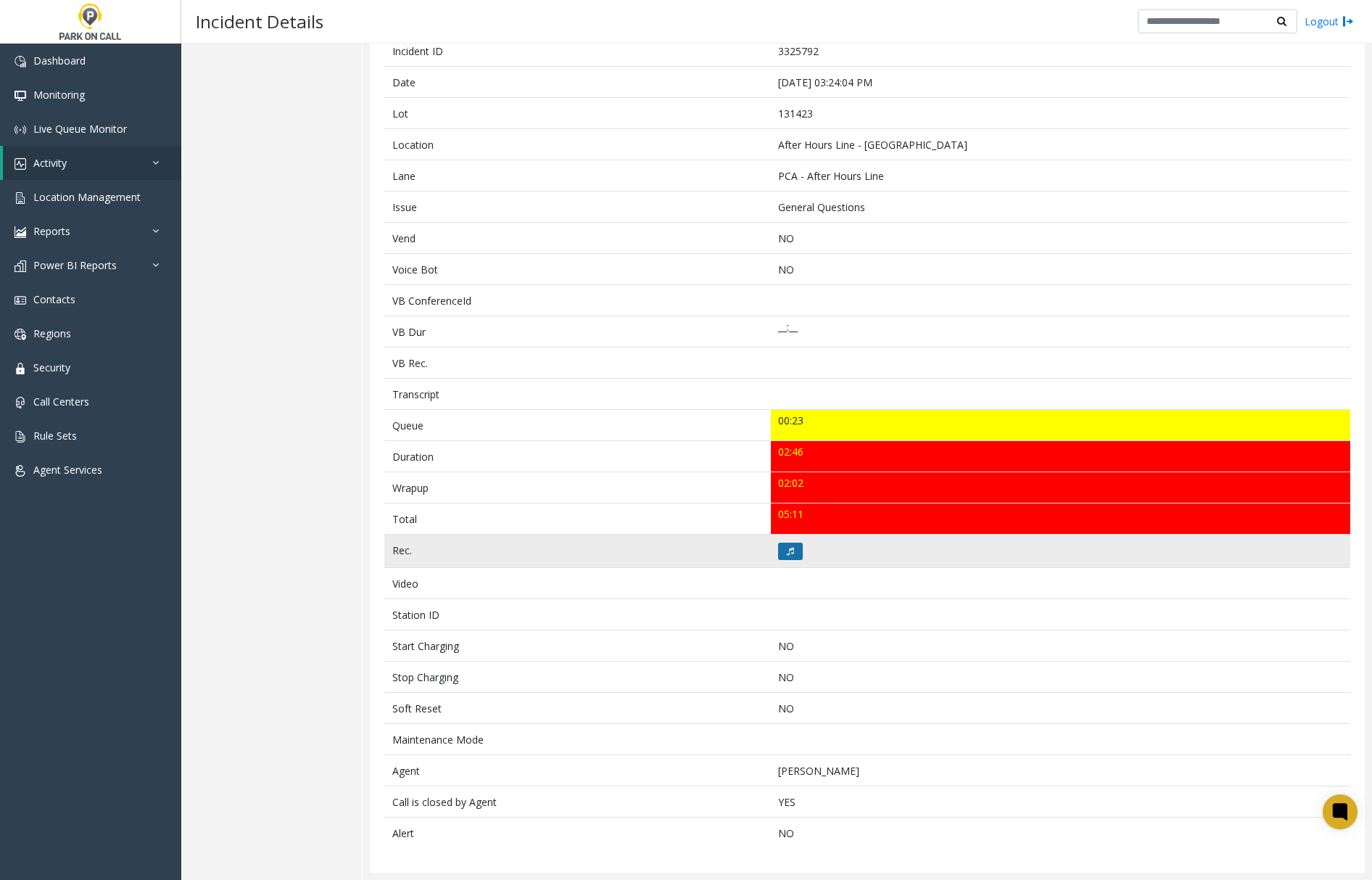
click at [781, 543] on button at bounding box center [791, 551] width 25 height 17
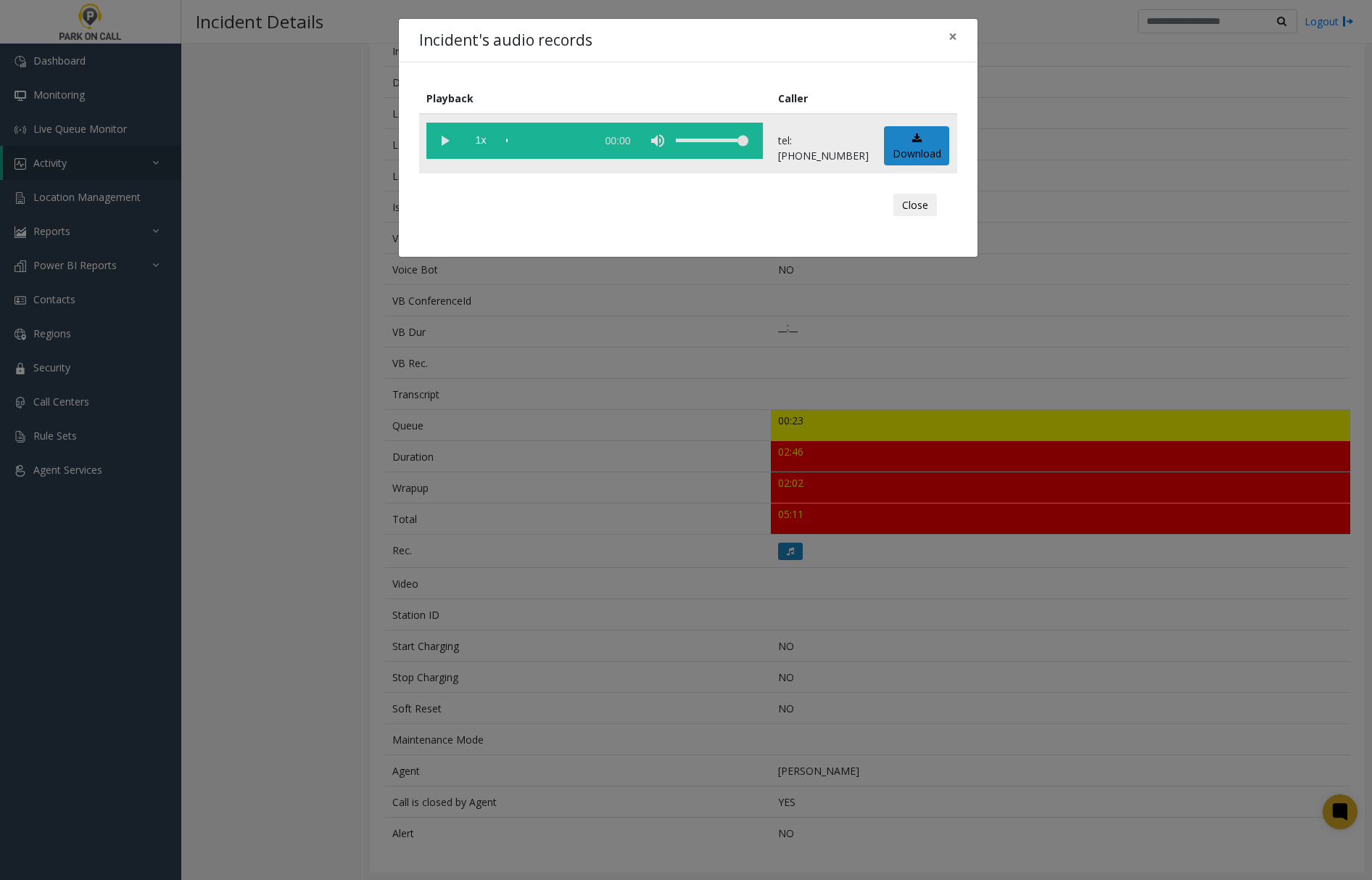
click at [442, 135] on vg-play-pause at bounding box center [445, 141] width 36 height 36
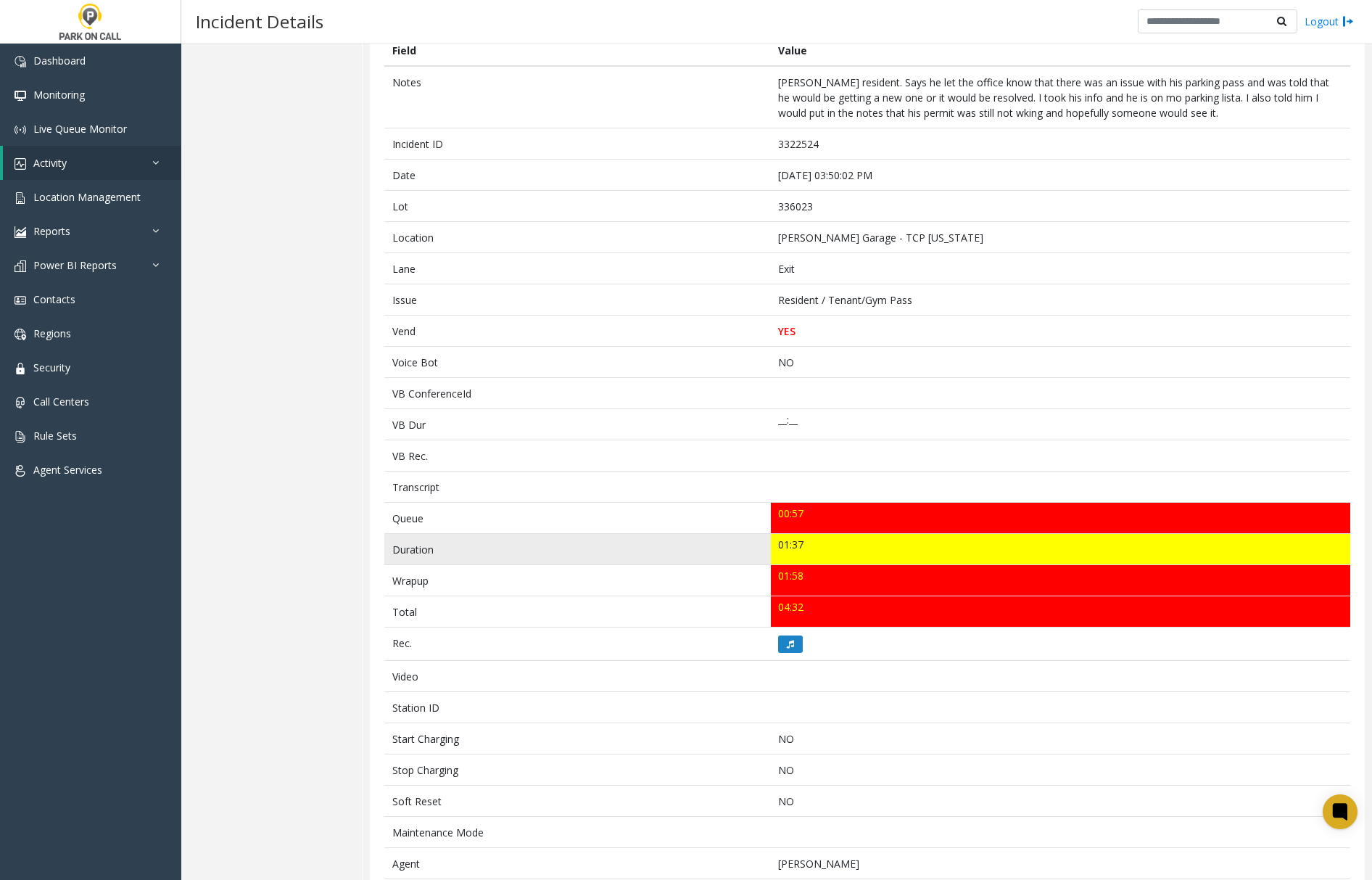
scroll to position [205, 0]
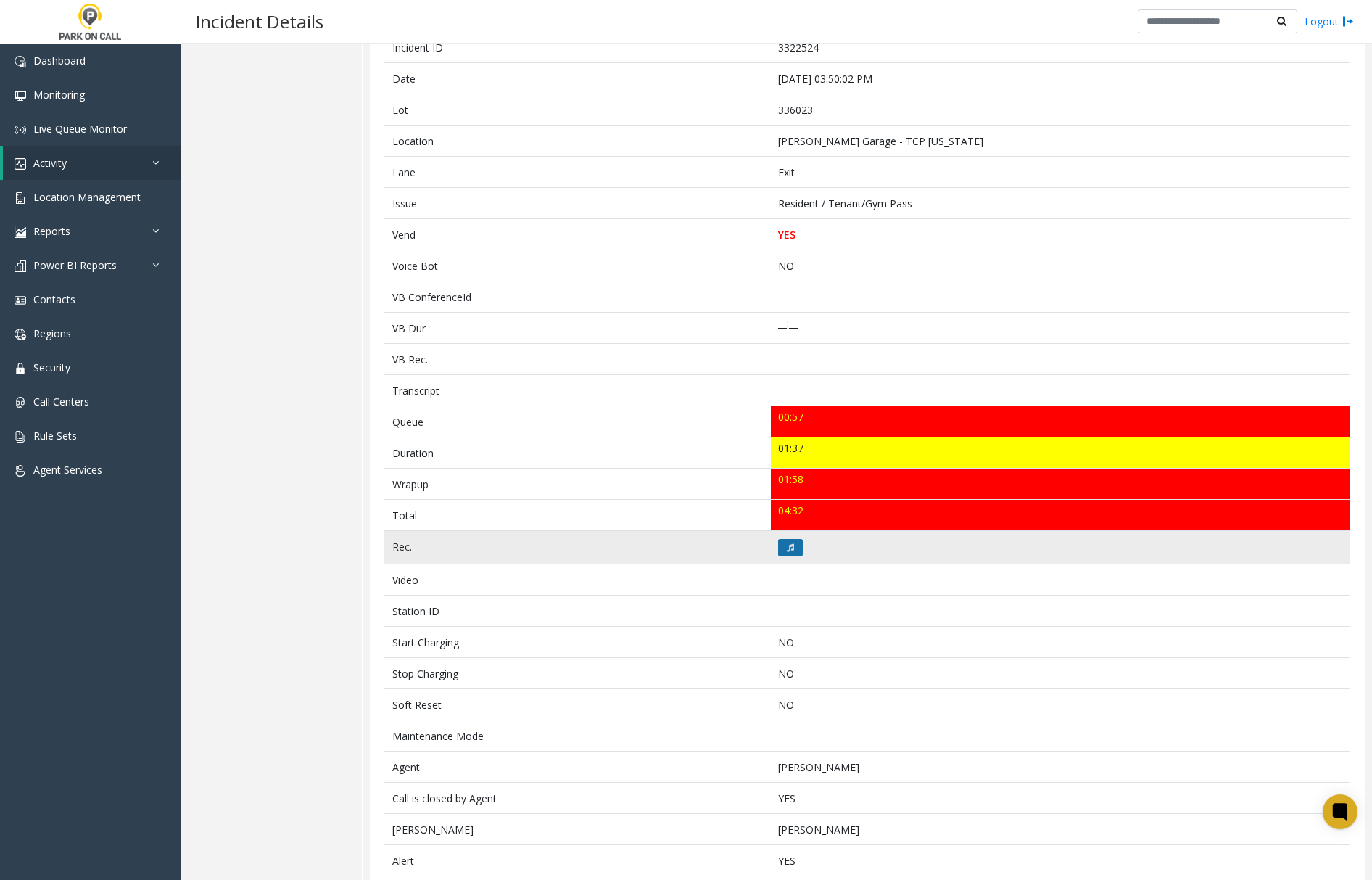
click at [786, 546] on button at bounding box center [791, 548] width 25 height 17
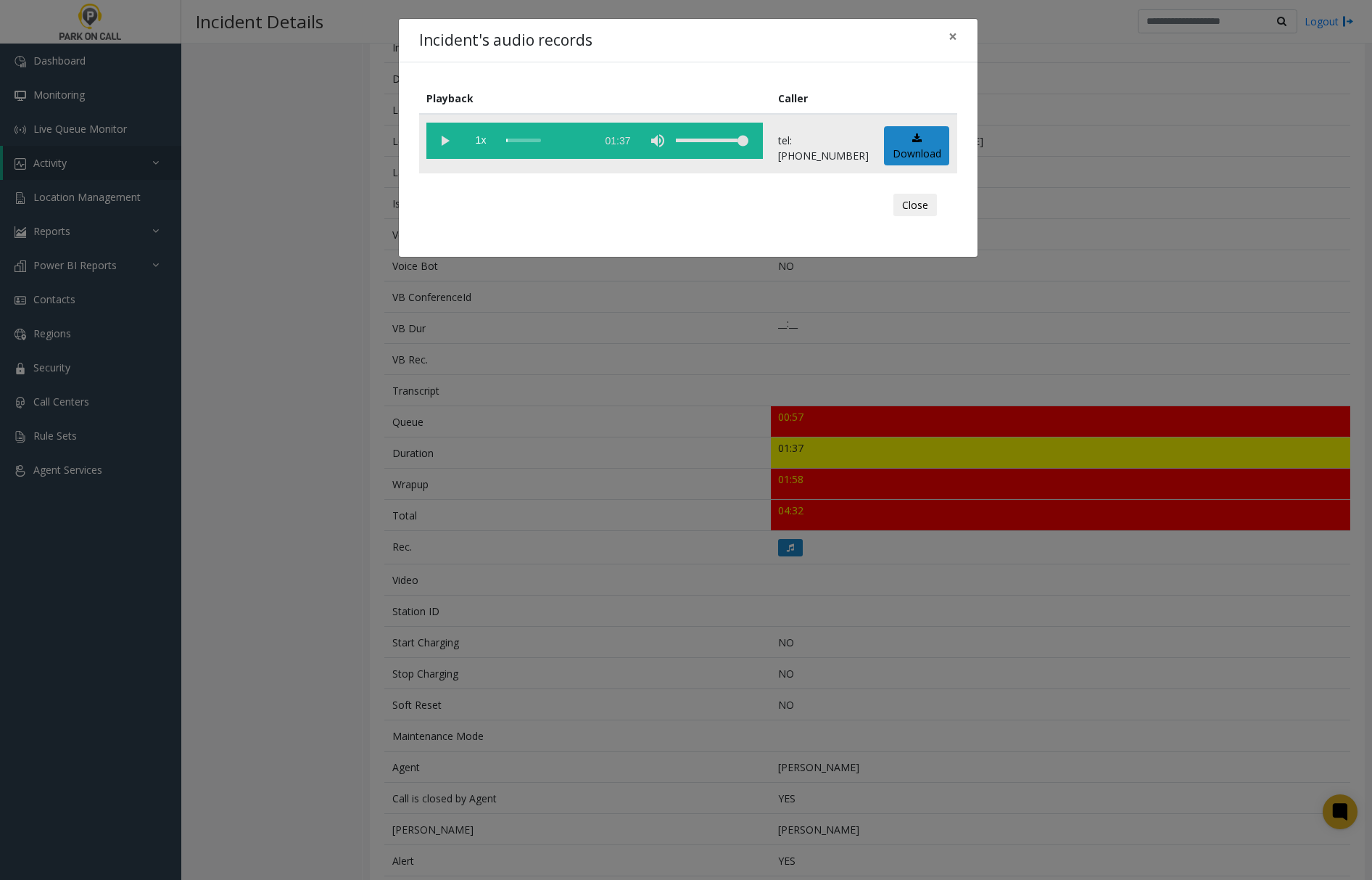
click at [443, 140] on vg-play-pause at bounding box center [445, 141] width 36 height 36
click at [950, 36] on span "×" at bounding box center [953, 36] width 9 height 20
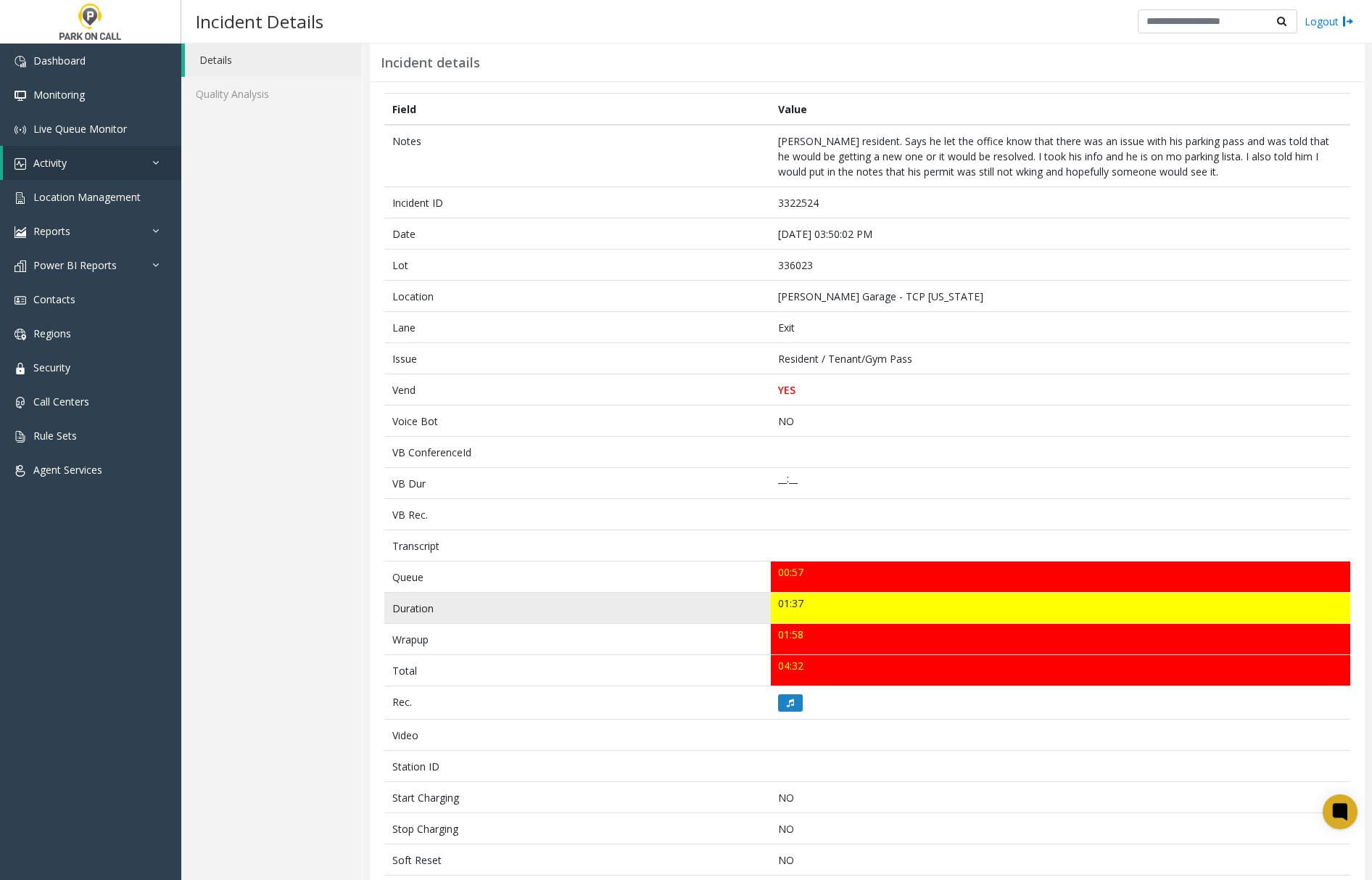
scroll to position [96, 0]
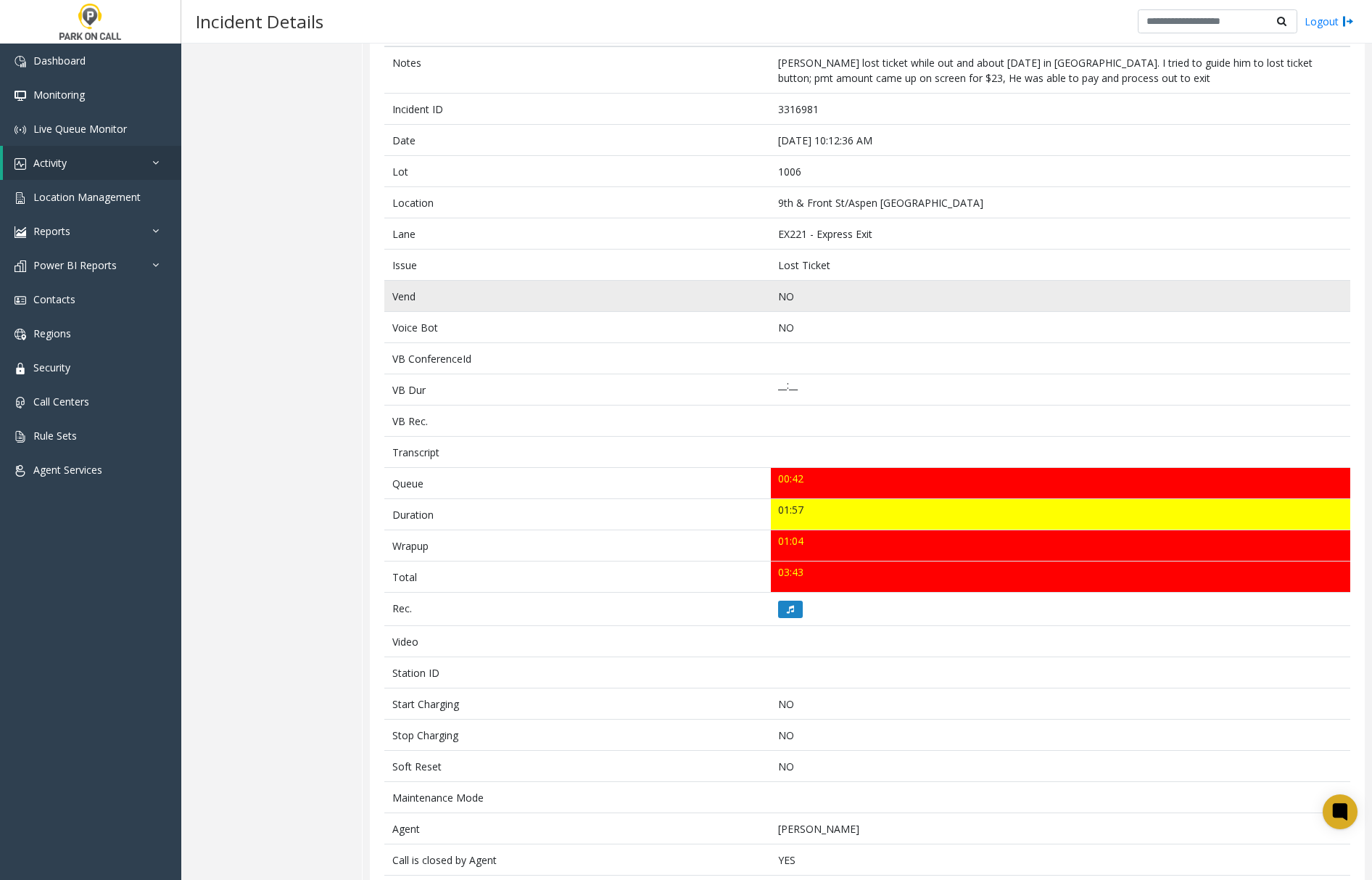
scroll to position [95, 0]
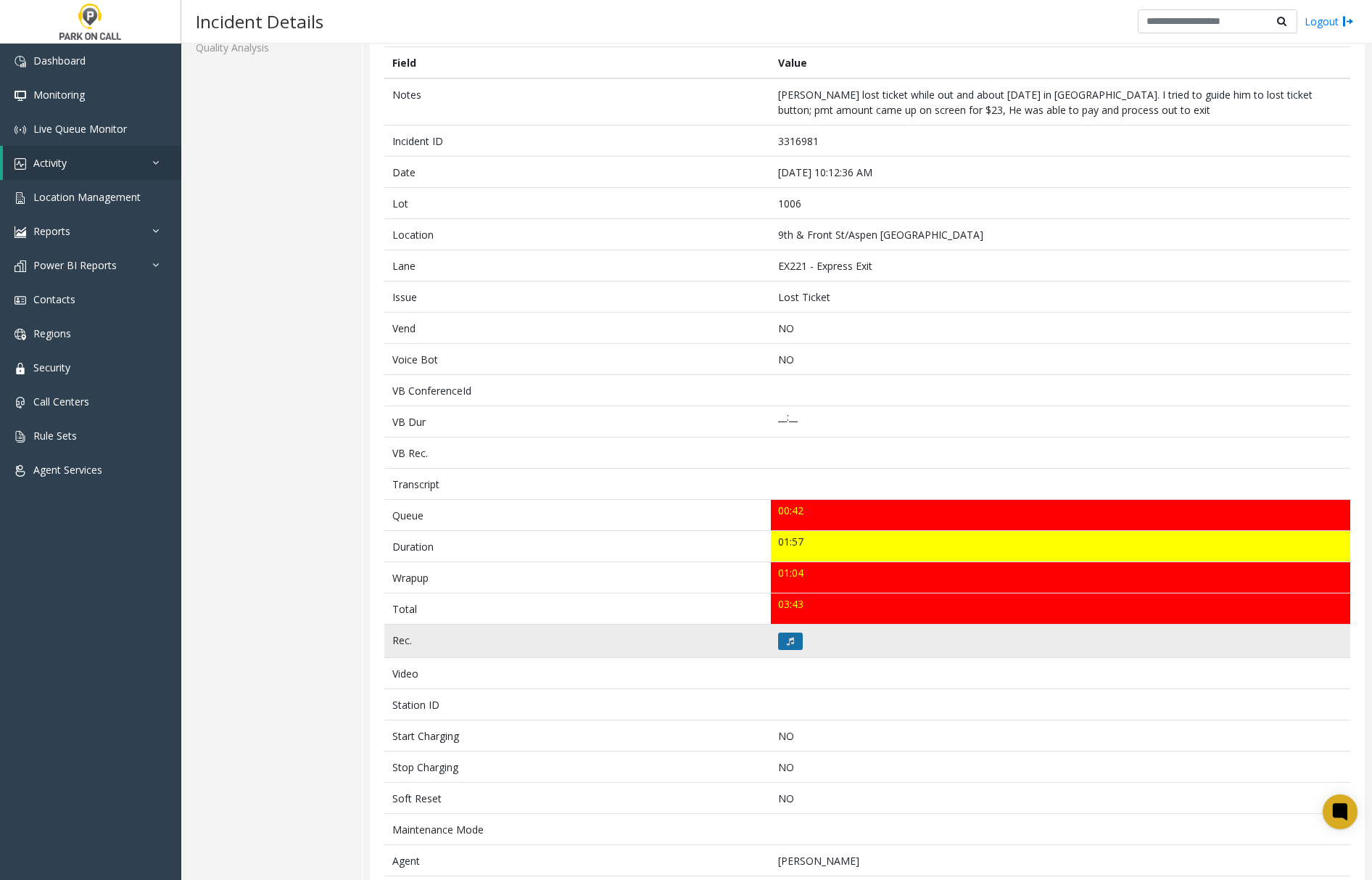
click at [792, 641] on button at bounding box center [791, 641] width 25 height 17
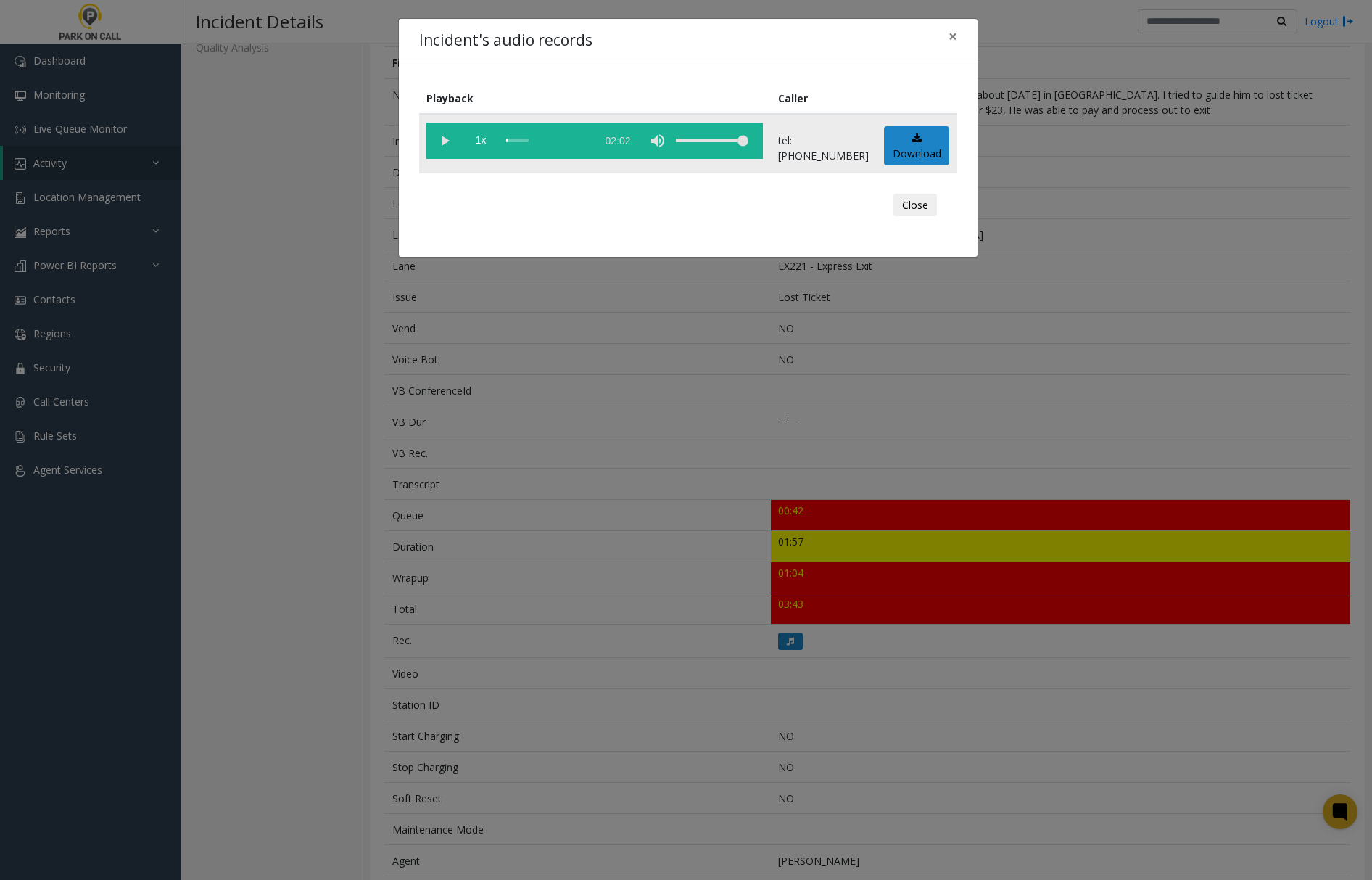
click at [454, 138] on vg-play-pause at bounding box center [445, 141] width 36 height 36
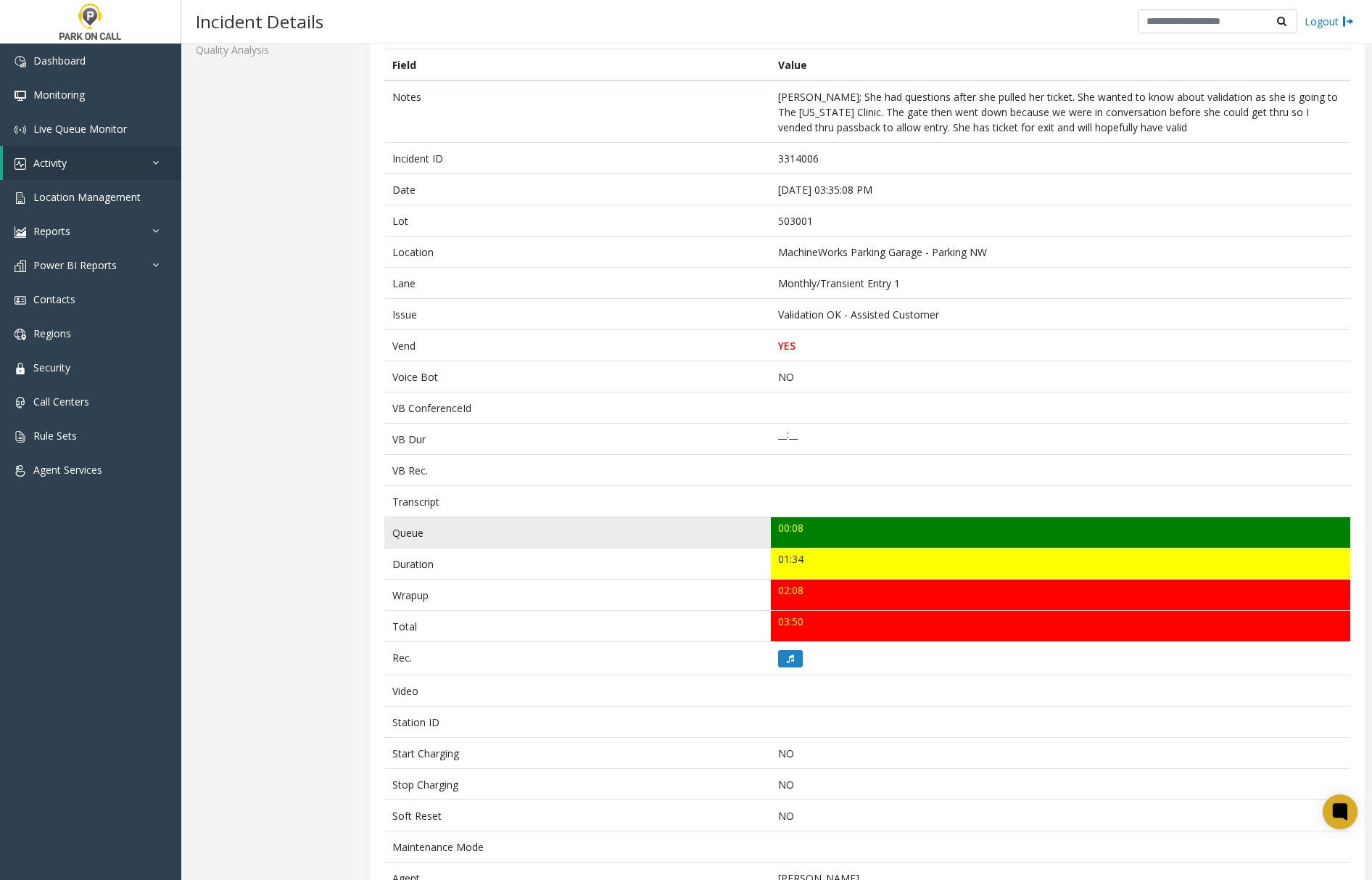
scroll to position [111, 0]
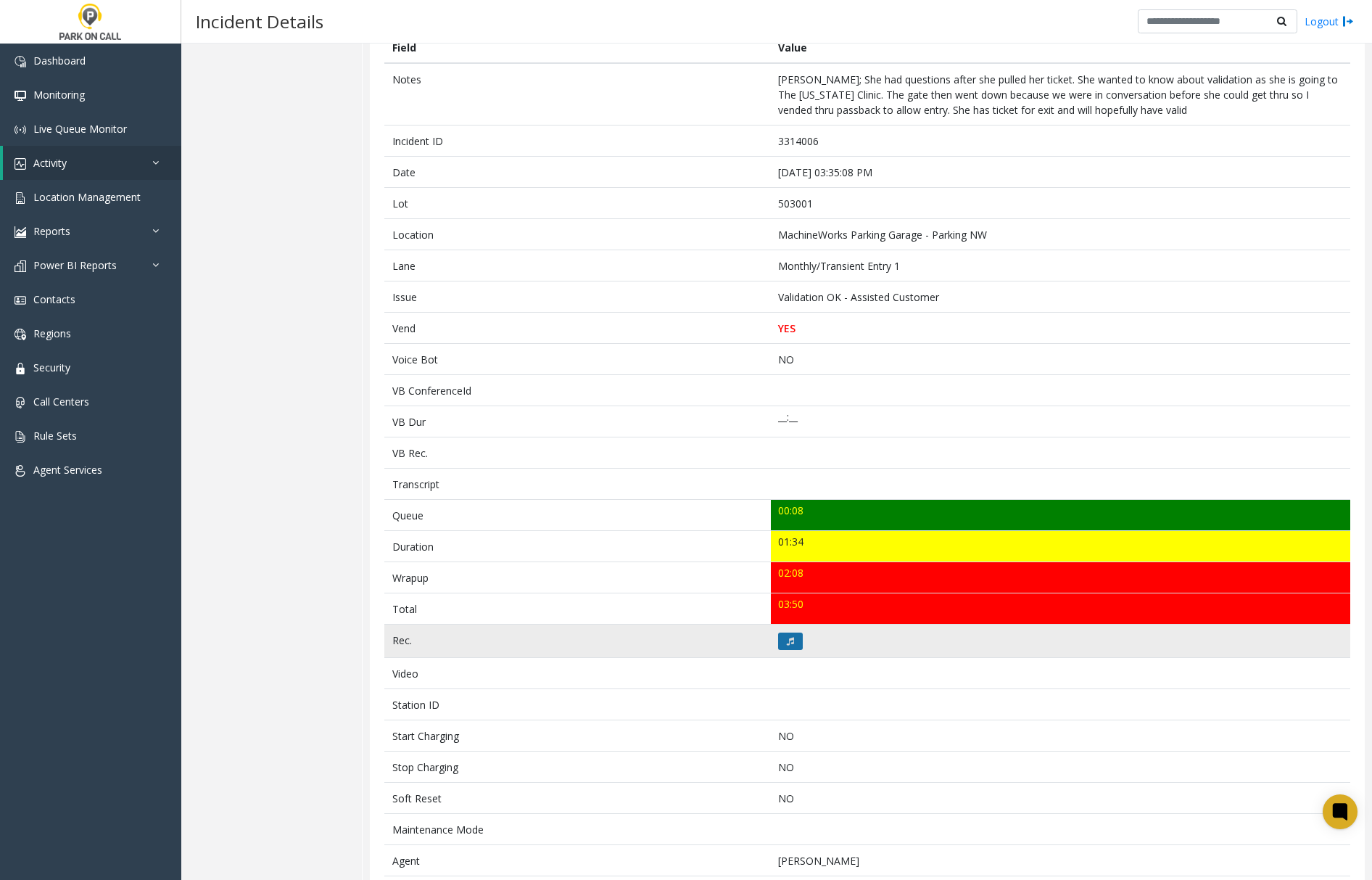
click at [778, 644] on button at bounding box center [791, 641] width 25 height 17
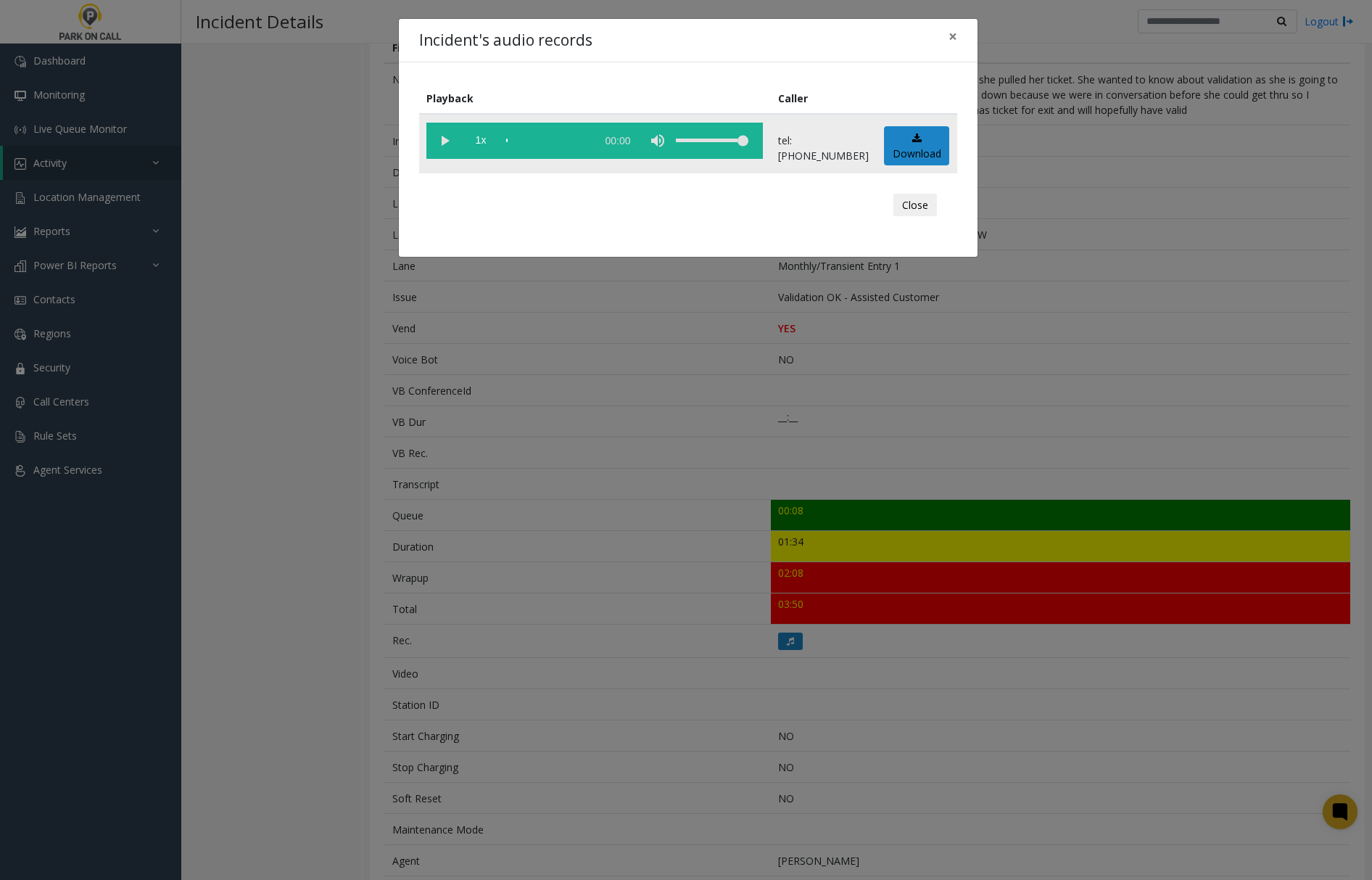
click at [439, 139] on vg-play-pause at bounding box center [445, 141] width 36 height 36
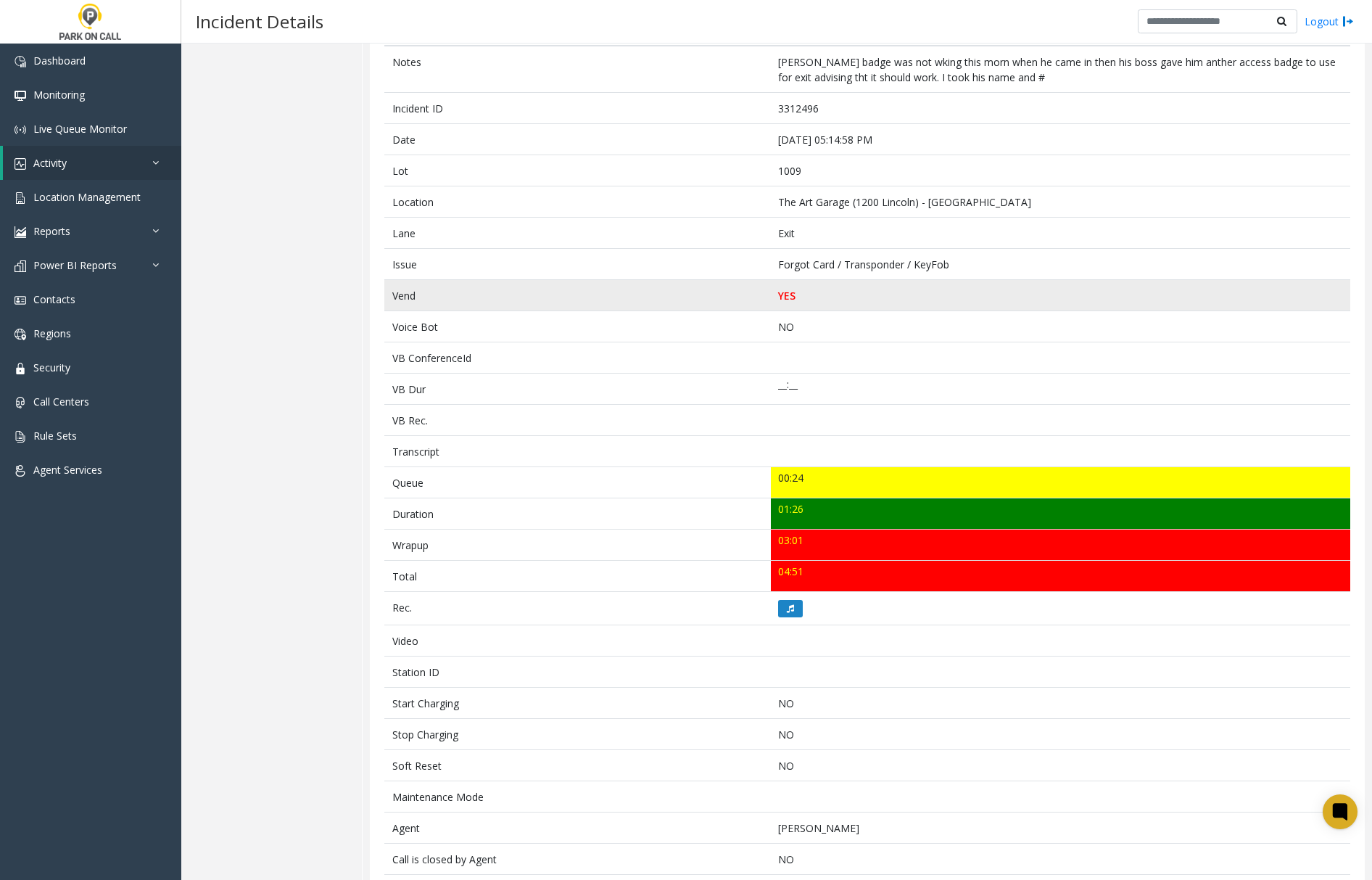
scroll to position [96, 0]
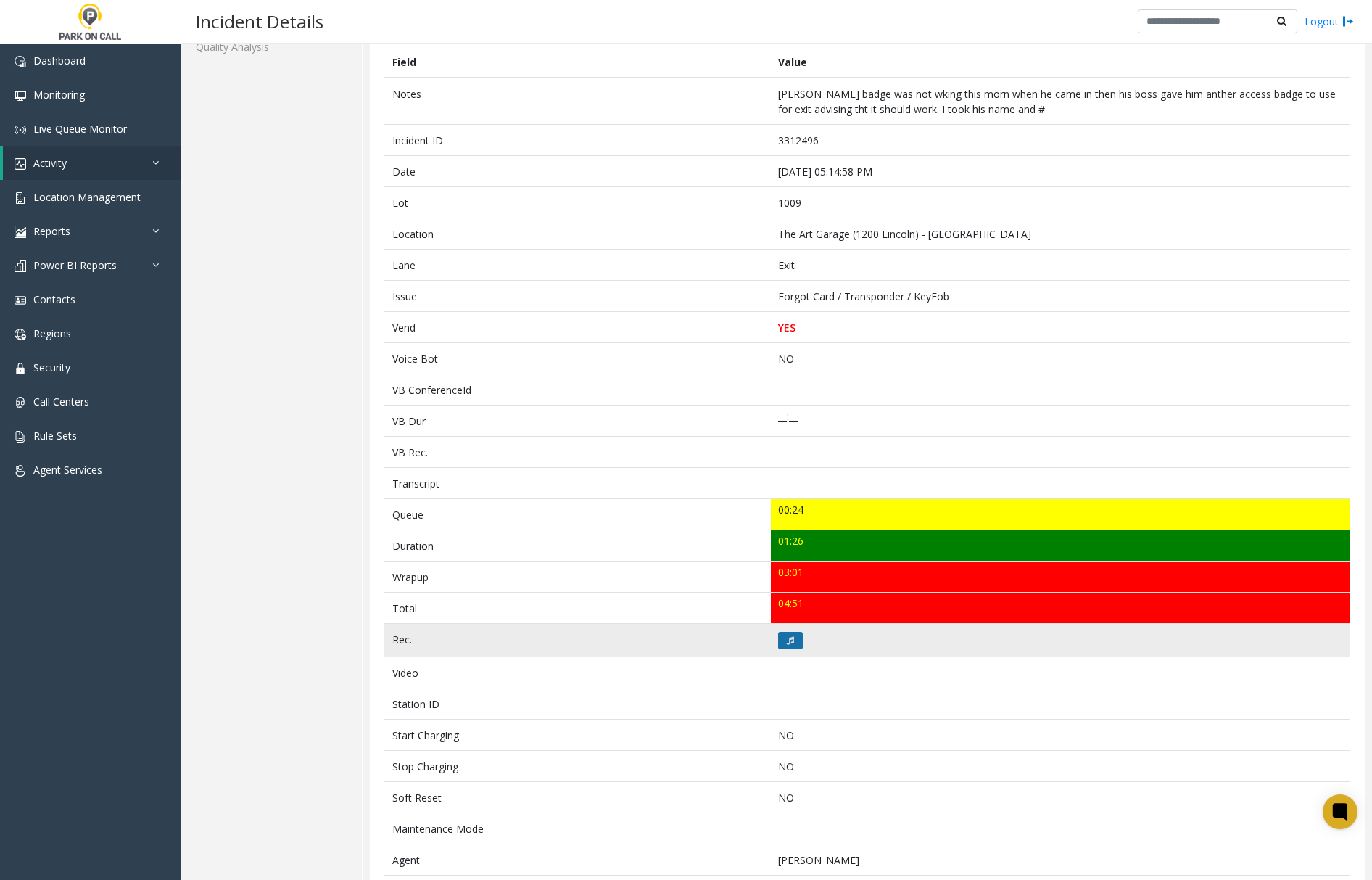
click at [789, 645] on button at bounding box center [791, 640] width 25 height 17
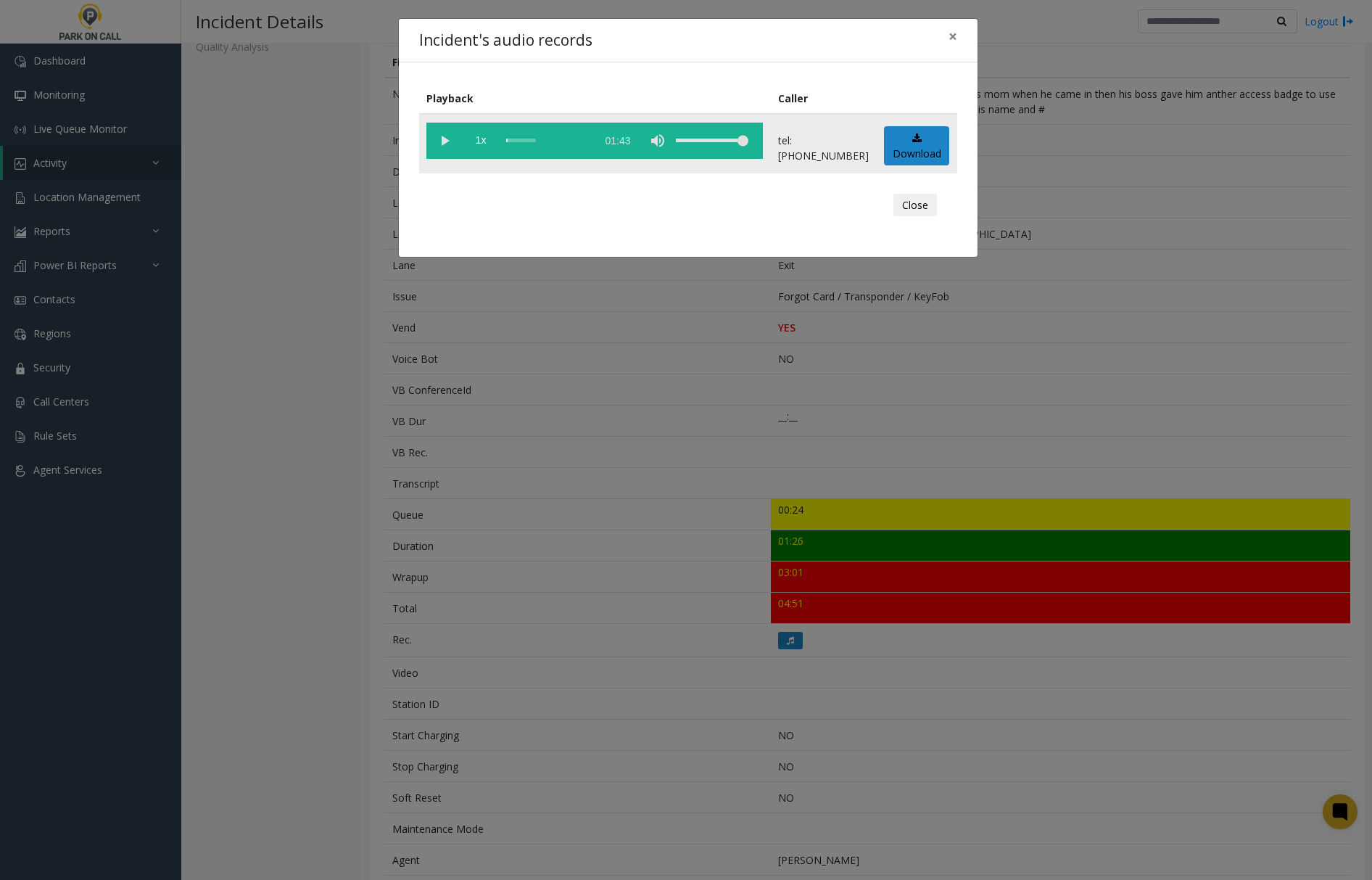
click at [438, 139] on vg-play-pause at bounding box center [445, 141] width 36 height 36
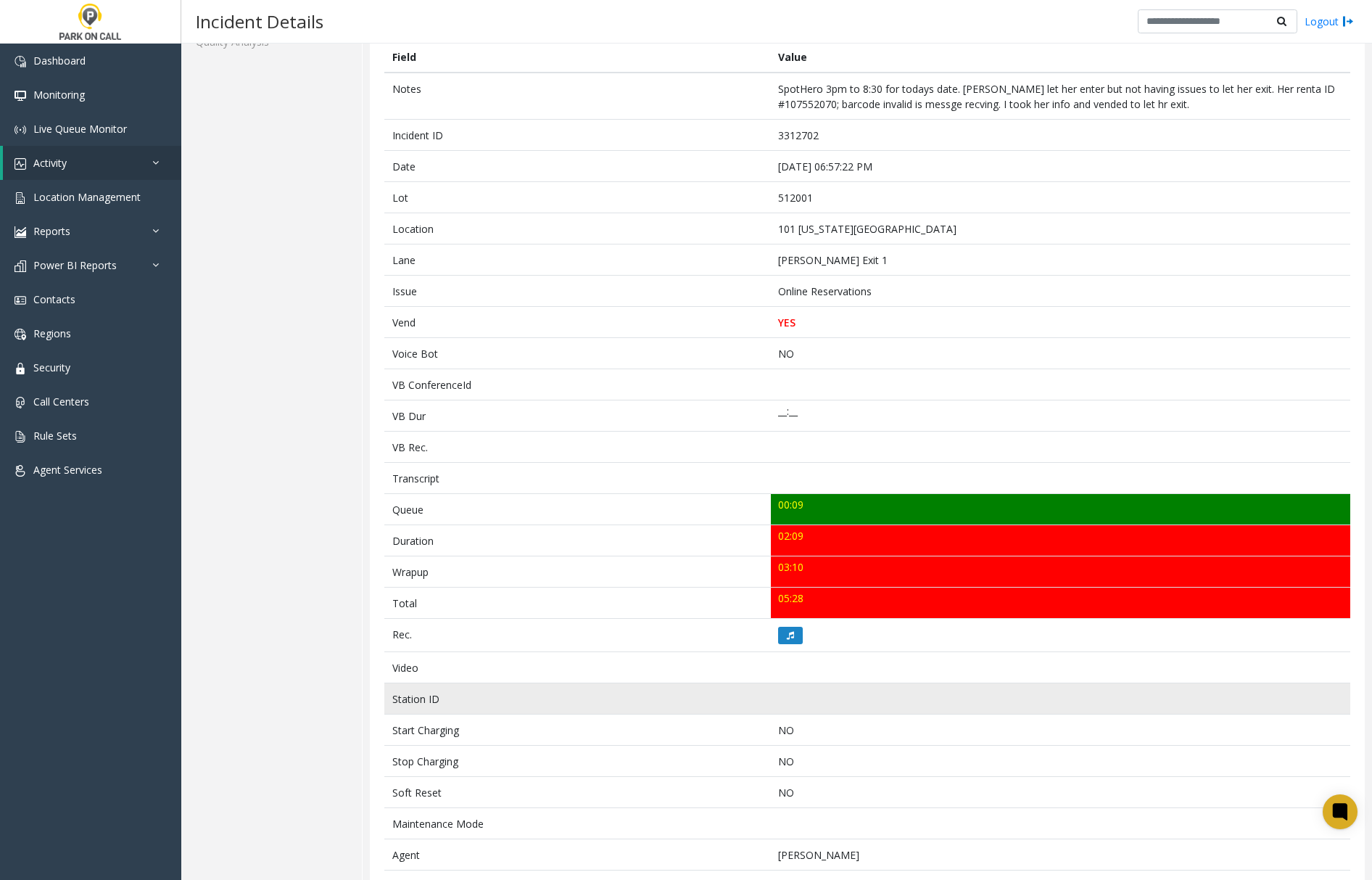
scroll to position [90, 0]
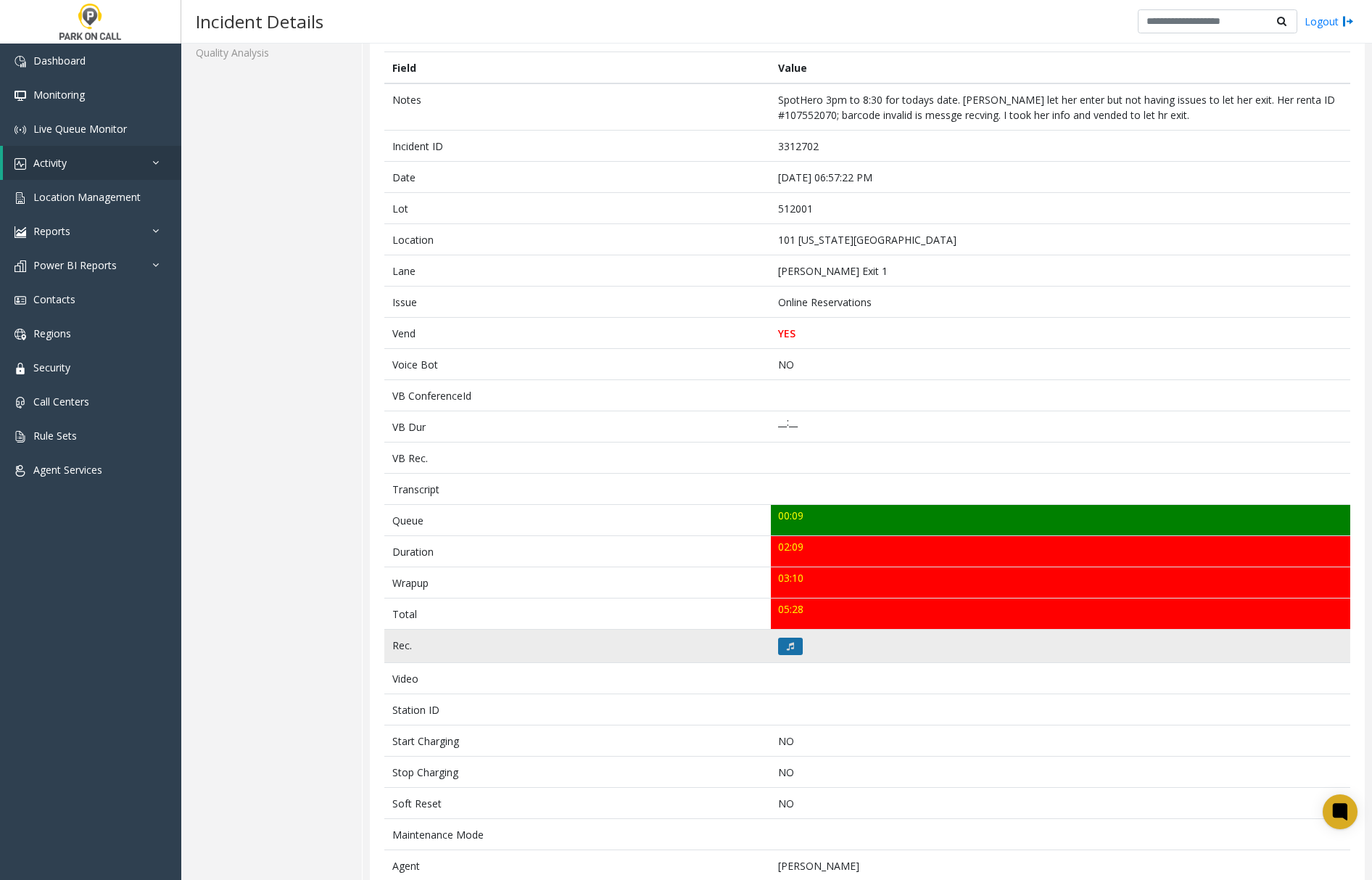
click at [778, 651] on button at bounding box center [791, 646] width 25 height 17
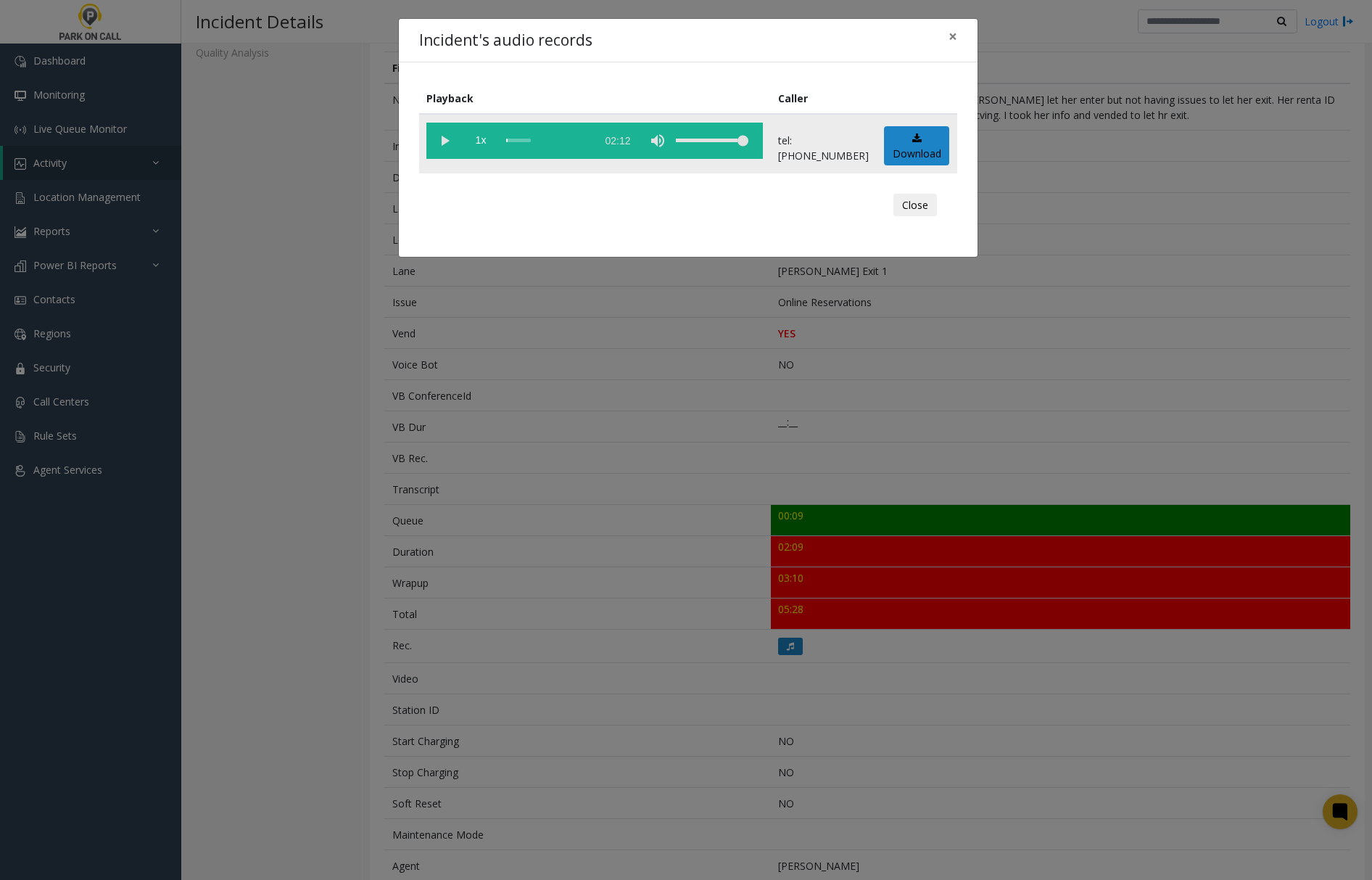
click at [438, 137] on vg-play-pause at bounding box center [445, 141] width 36 height 36
click at [444, 141] on vg-play-pause at bounding box center [445, 141] width 36 height 36
click at [442, 140] on vg-play-pause at bounding box center [445, 141] width 36 height 36
click at [444, 141] on vg-play-pause at bounding box center [445, 141] width 36 height 36
click at [447, 143] on vg-play-pause at bounding box center [445, 141] width 36 height 36
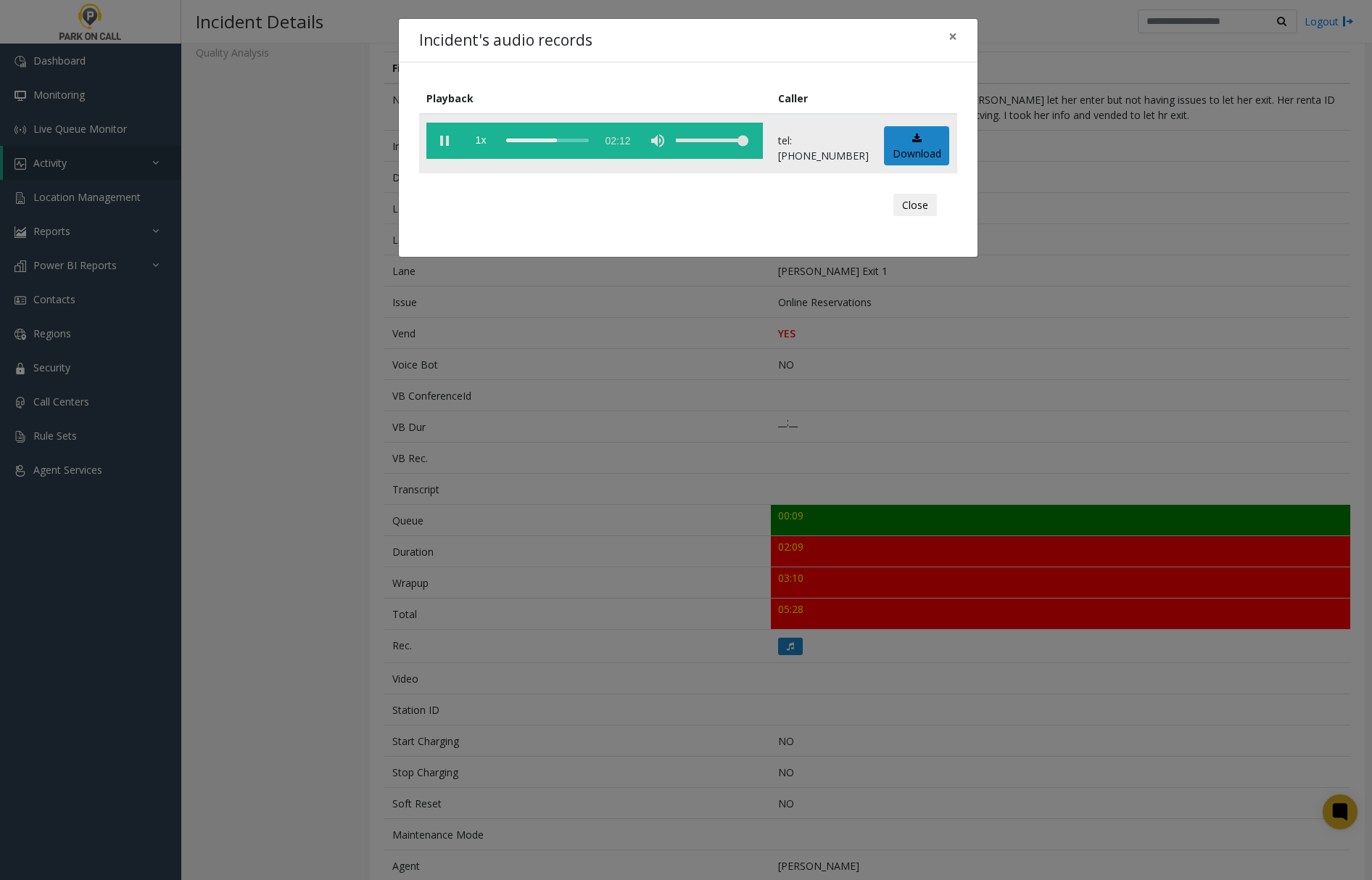
click at [534, 138] on div "scrub bar" at bounding box center [548, 141] width 83 height 36
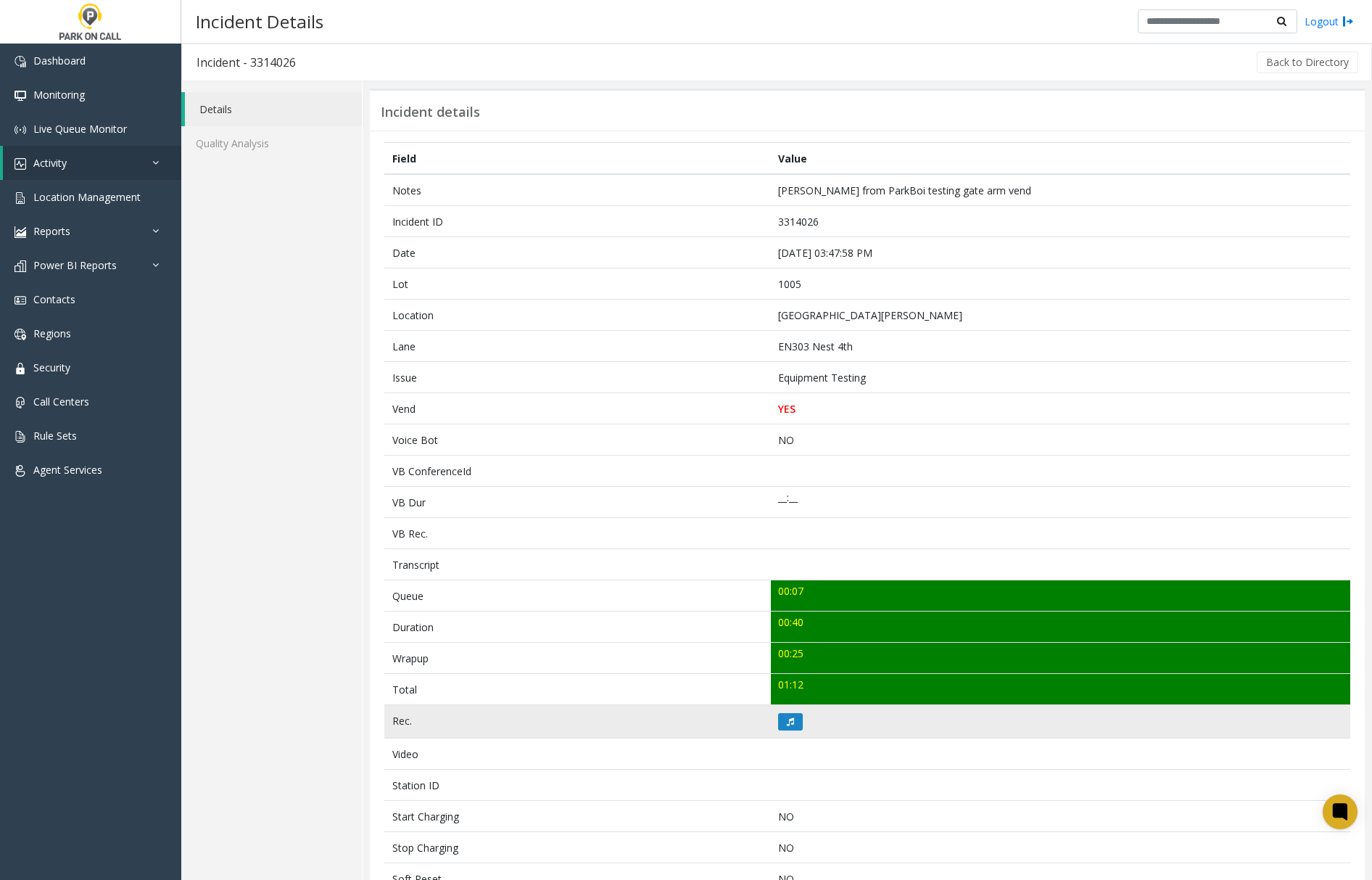
click at [798, 728] on td at bounding box center [1061, 722] width 580 height 34
click at [789, 729] on button at bounding box center [791, 722] width 25 height 17
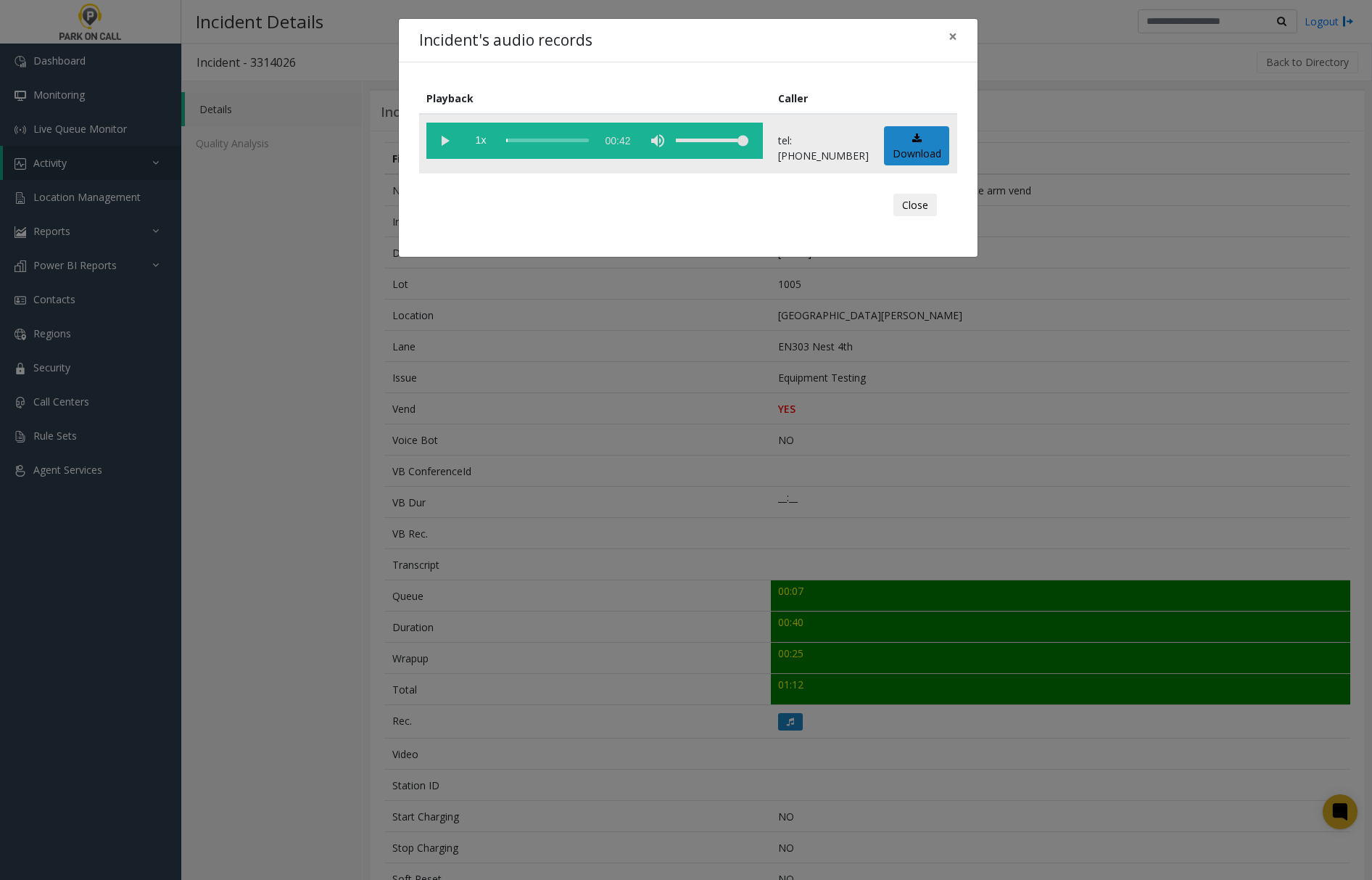
click at [446, 142] on vg-play-pause at bounding box center [445, 141] width 36 height 36
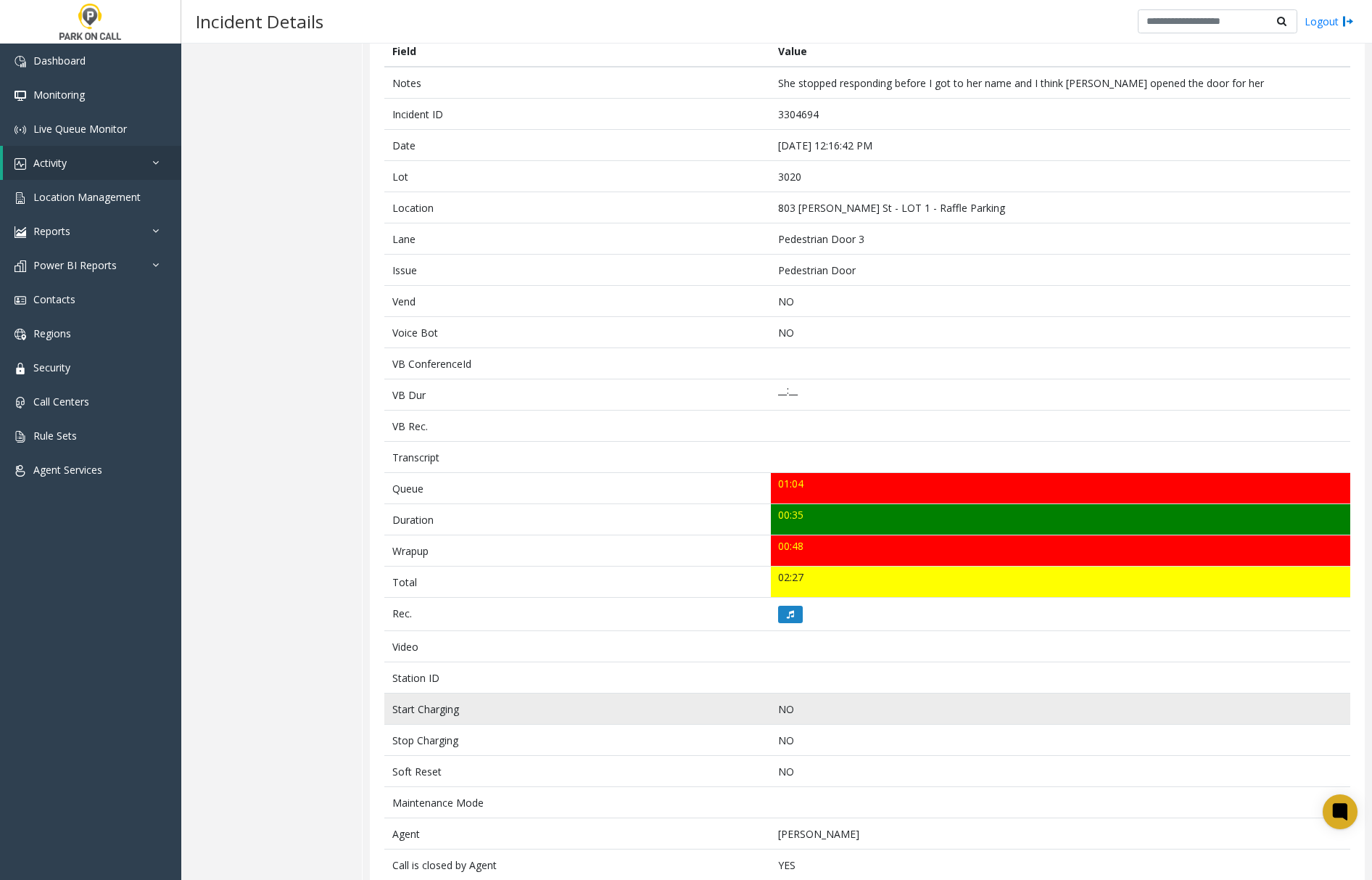
scroll to position [80, 0]
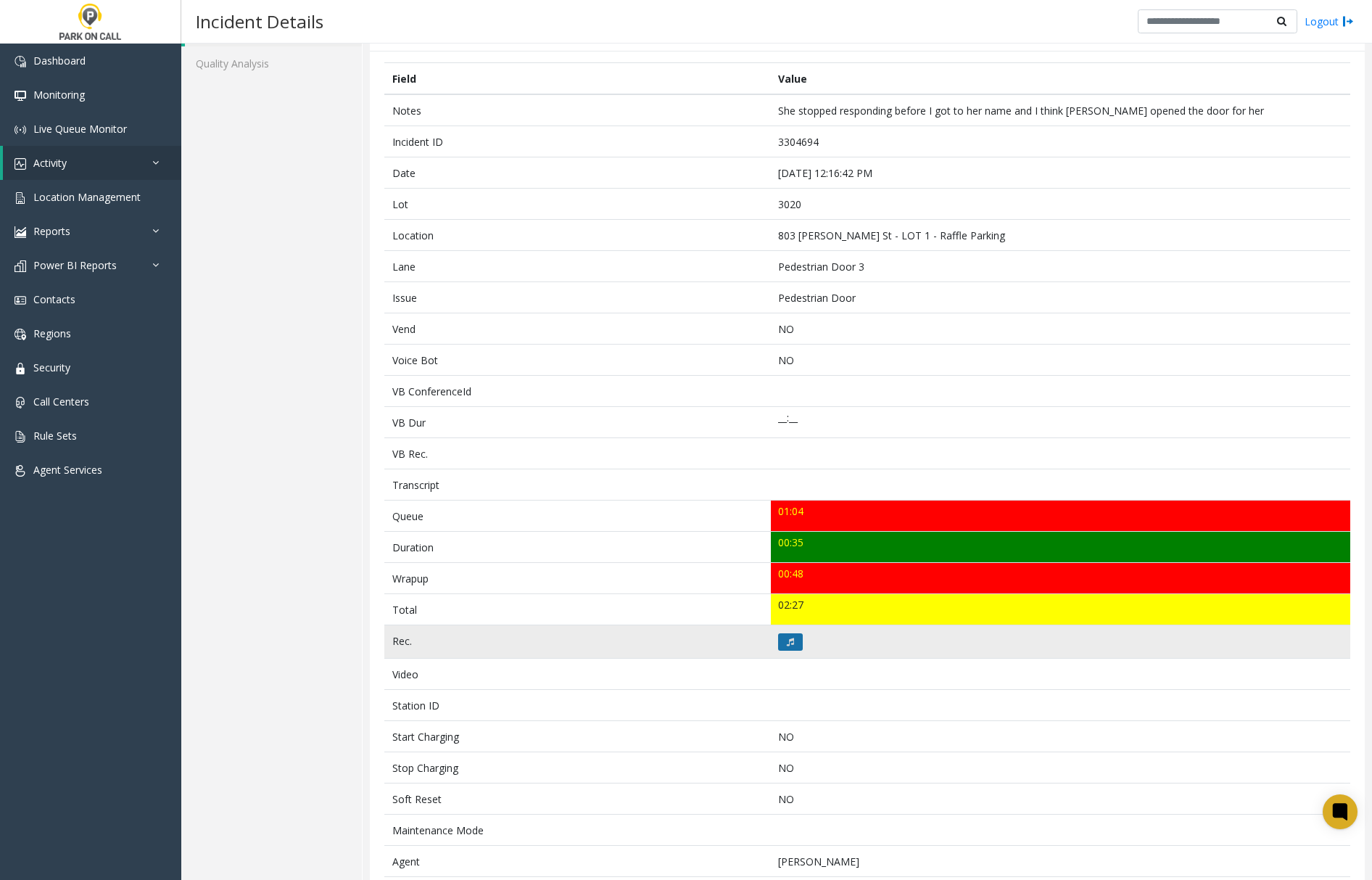
click at [786, 645] on icon at bounding box center [790, 642] width 7 height 9
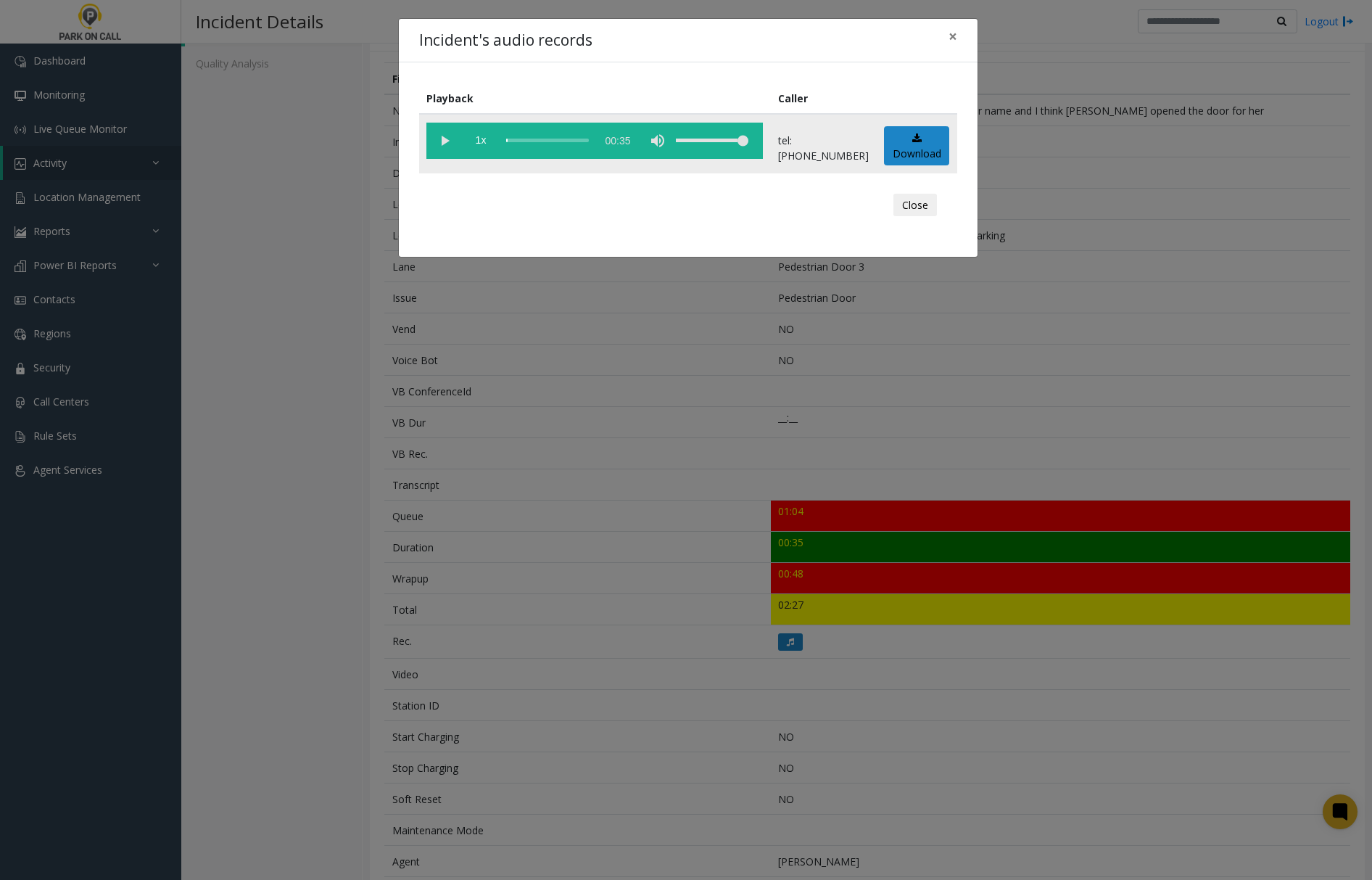
click at [438, 141] on vg-play-pause at bounding box center [445, 141] width 36 height 36
click at [952, 31] on span "×" at bounding box center [953, 36] width 9 height 20
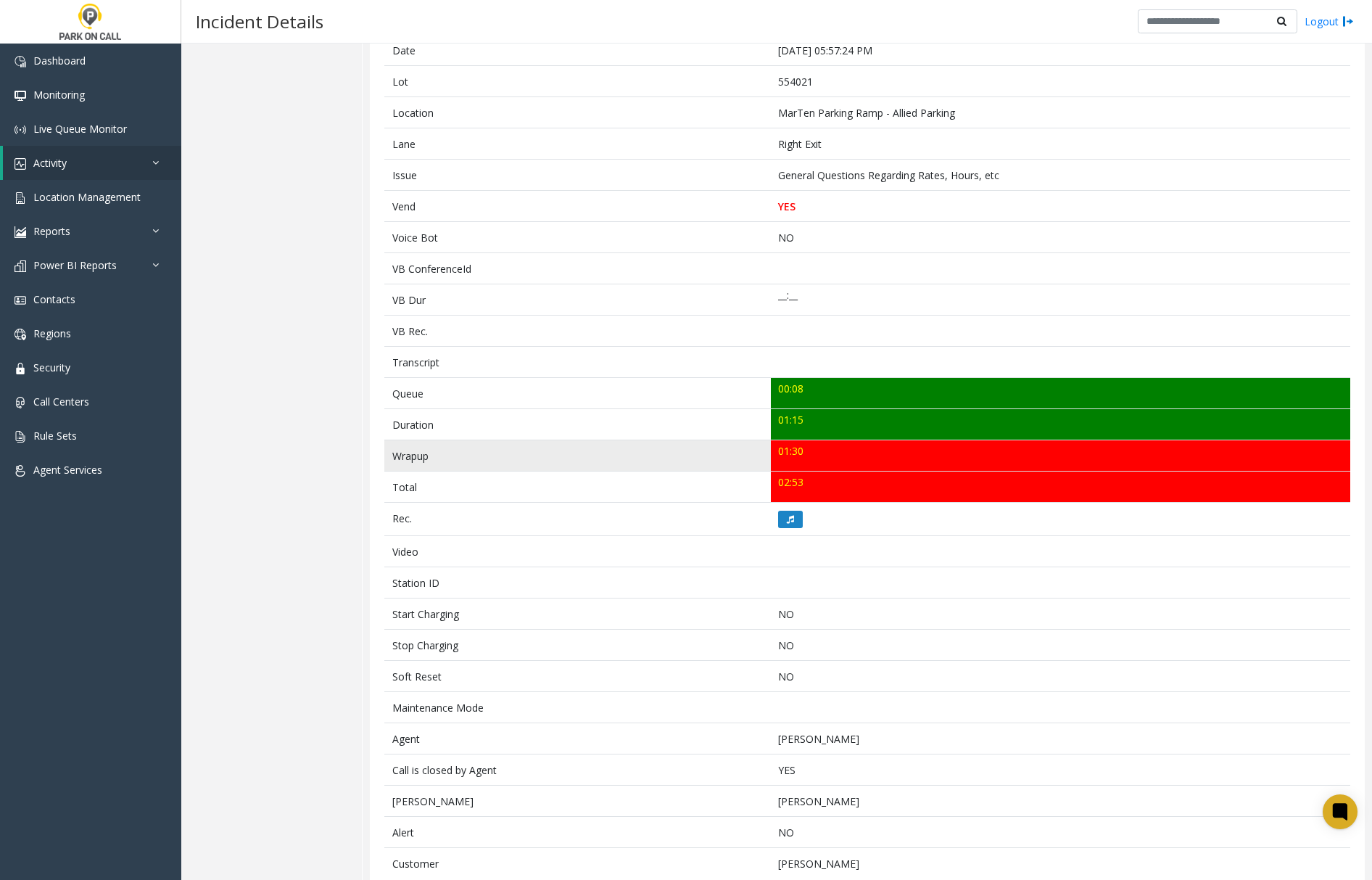
scroll to position [256, 0]
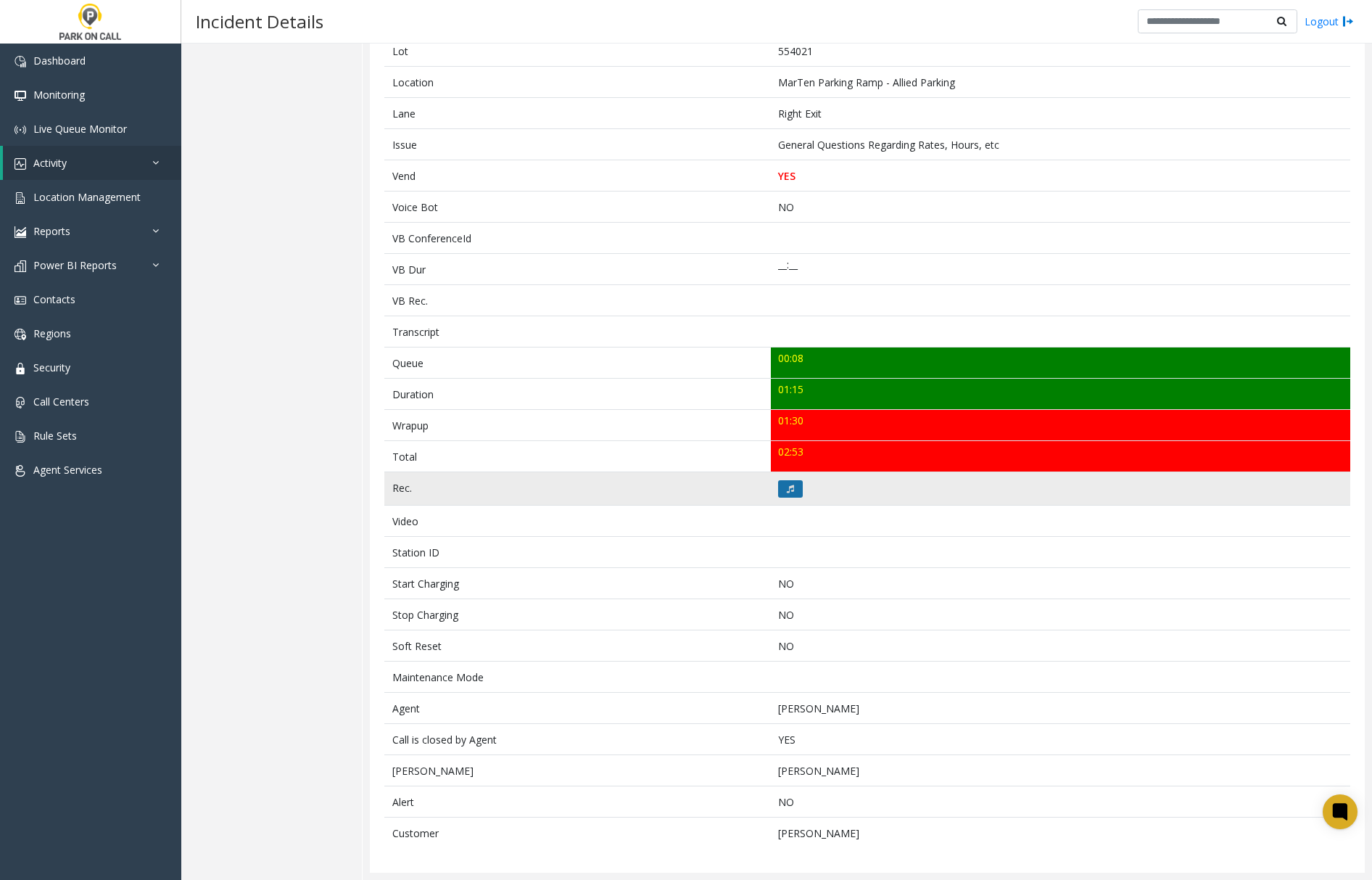
click at [783, 480] on button at bounding box center [791, 489] width 25 height 17
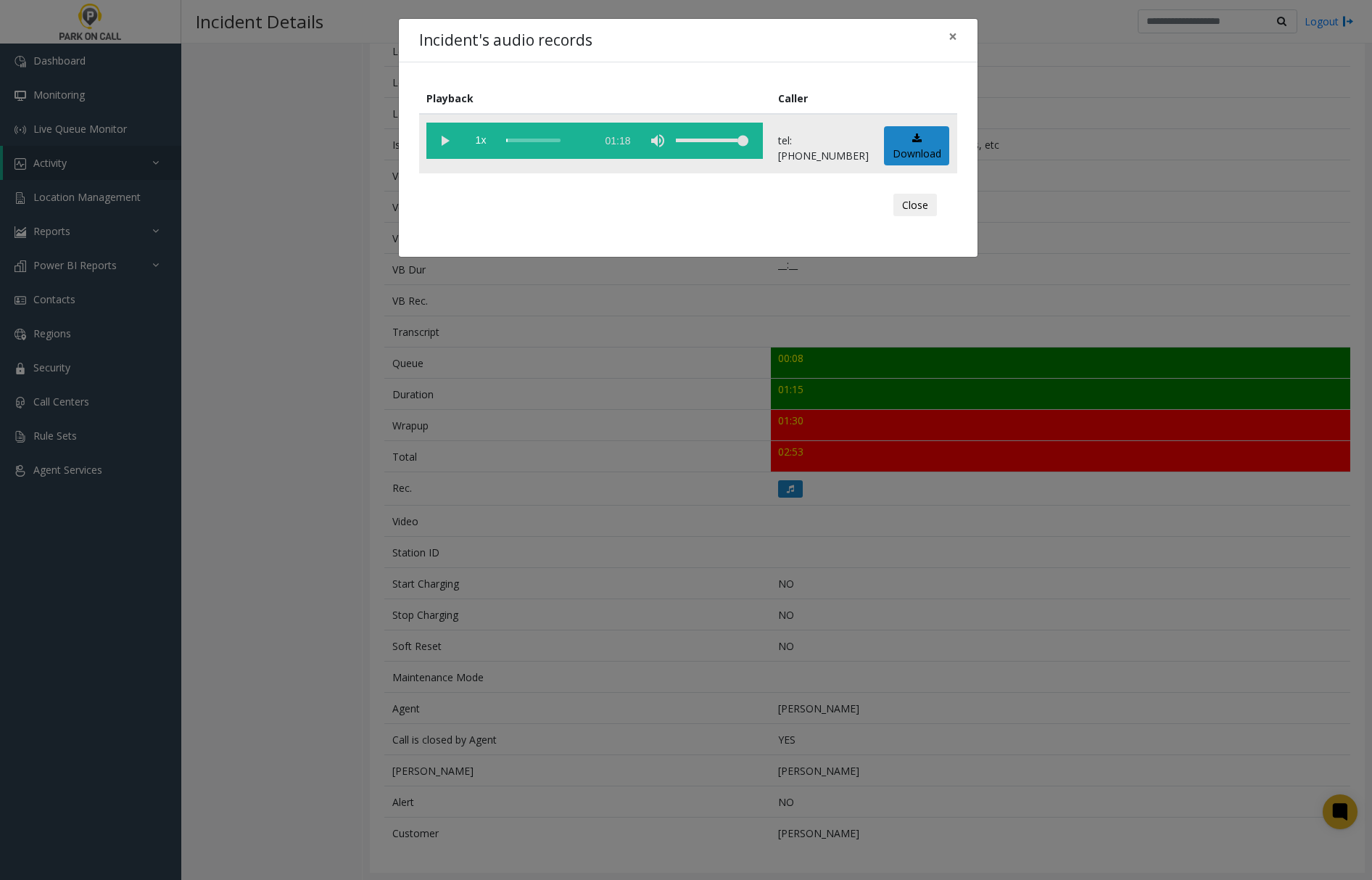
click at [444, 139] on vg-play-pause at bounding box center [445, 141] width 36 height 36
click at [953, 36] on span "×" at bounding box center [953, 36] width 9 height 20
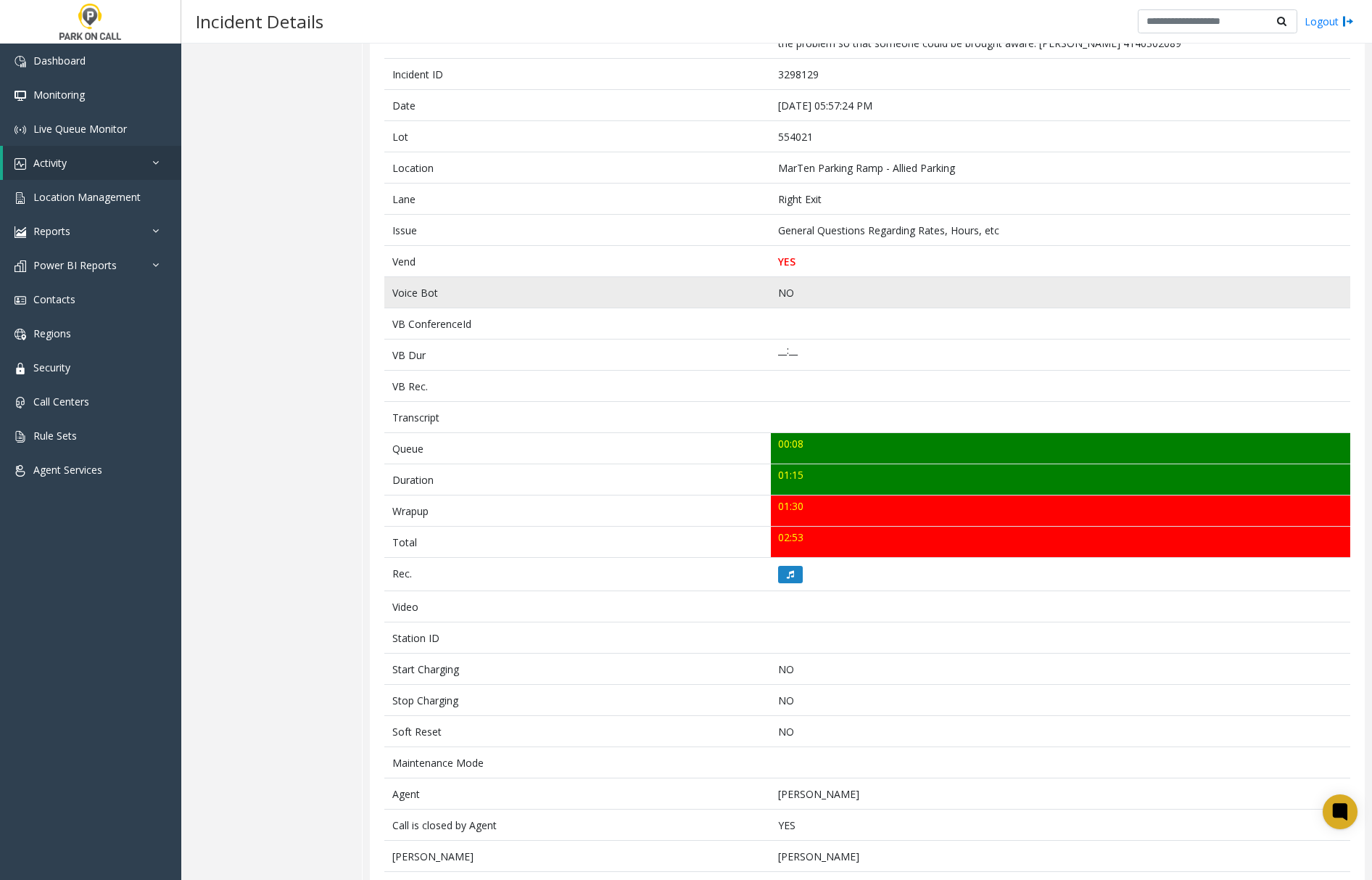
scroll to position [0, 0]
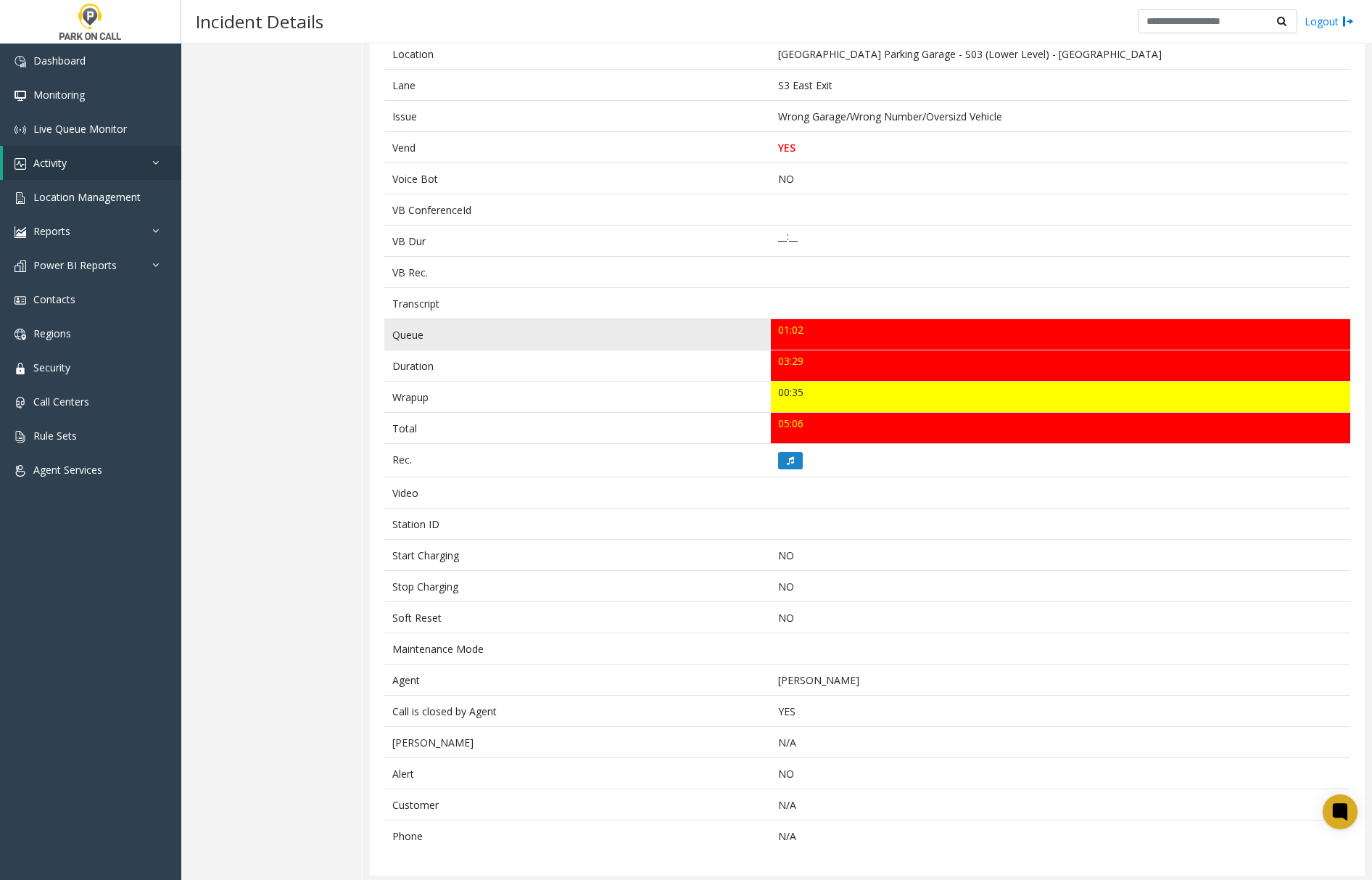
scroll to position [271, 0]
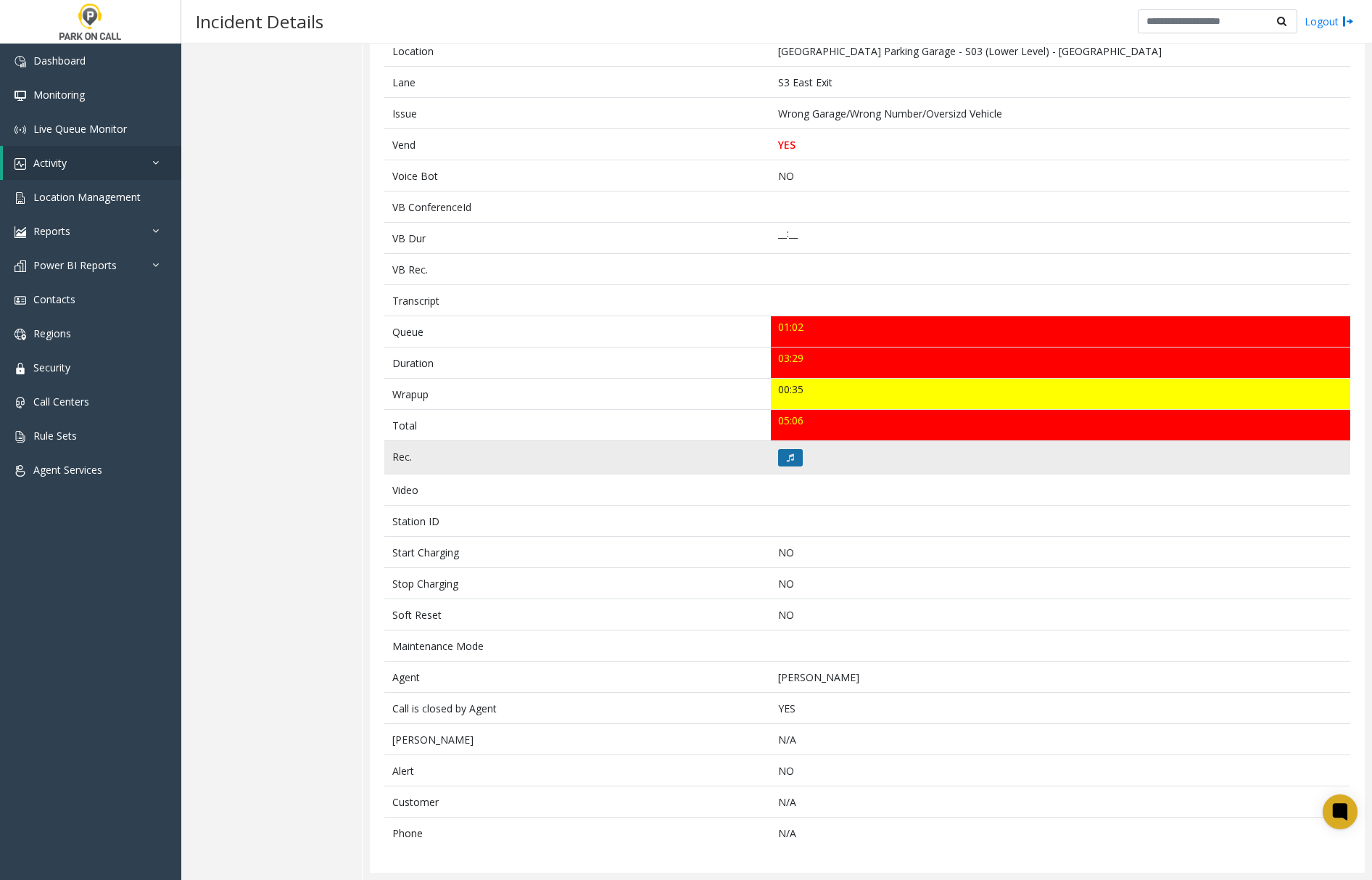
click at [786, 457] on icon at bounding box center [790, 457] width 7 height 9
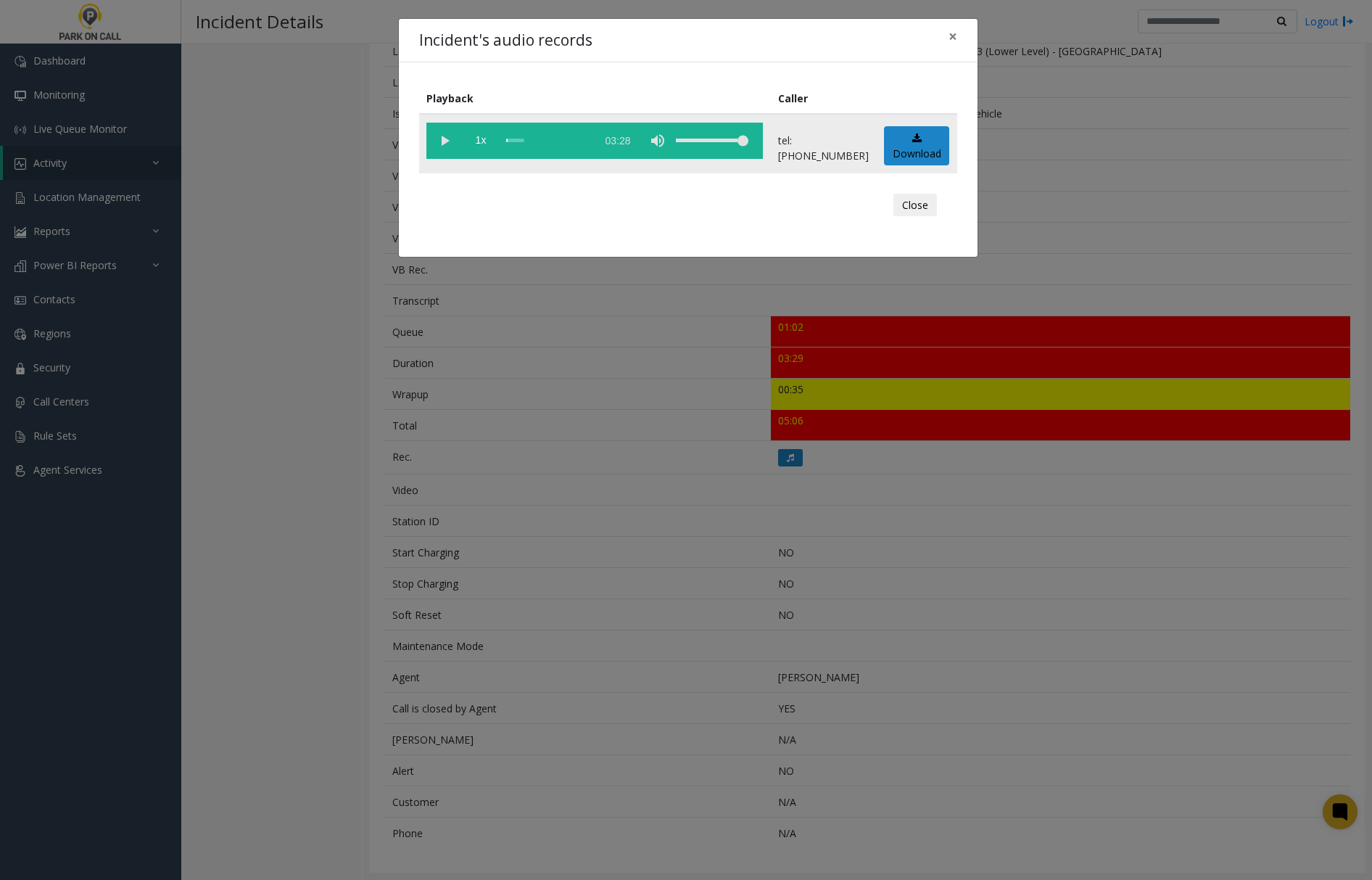
click at [443, 140] on vg-play-pause at bounding box center [445, 141] width 36 height 36
click at [950, 35] on span "×" at bounding box center [953, 36] width 9 height 20
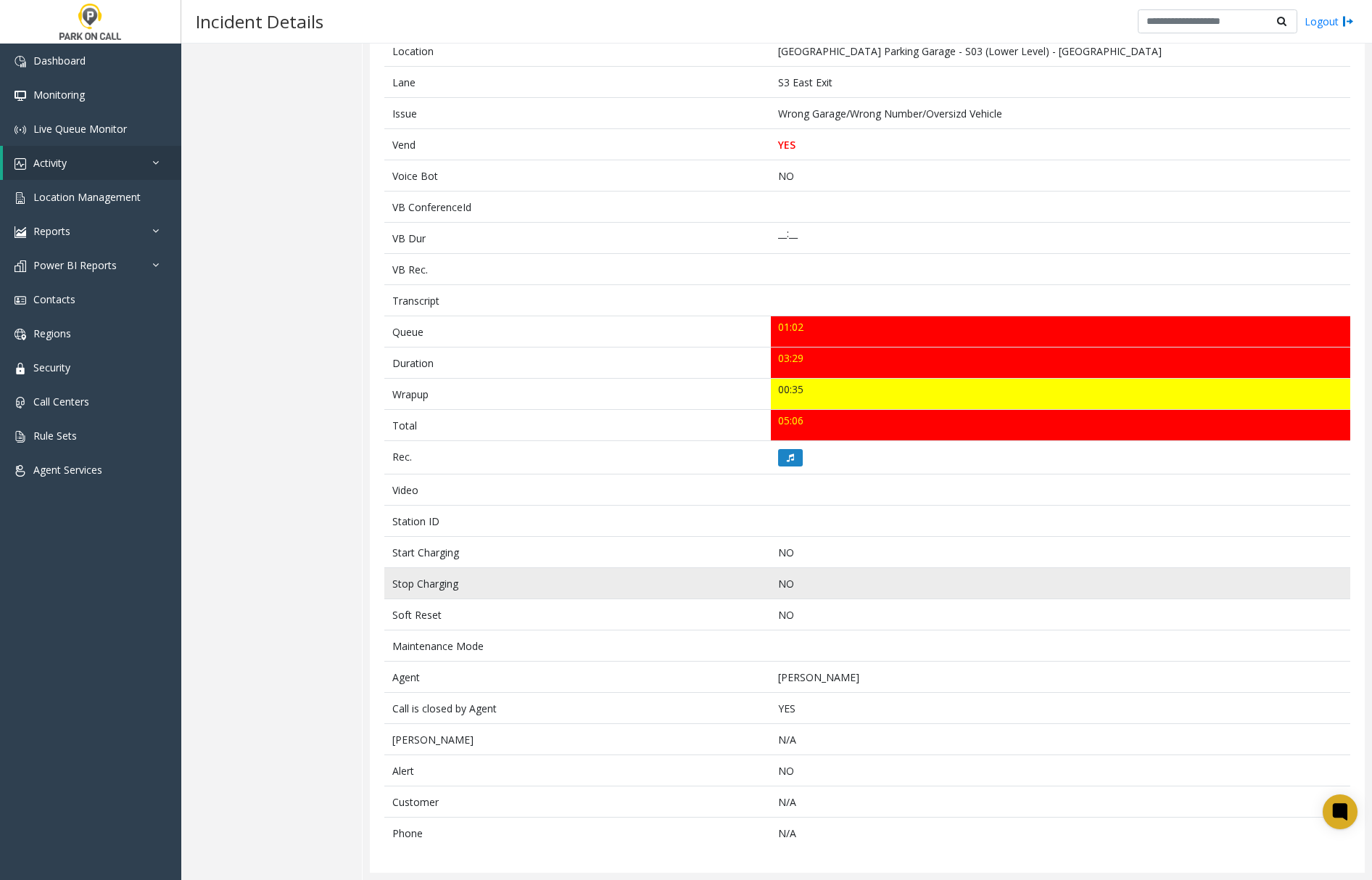
scroll to position [0, 0]
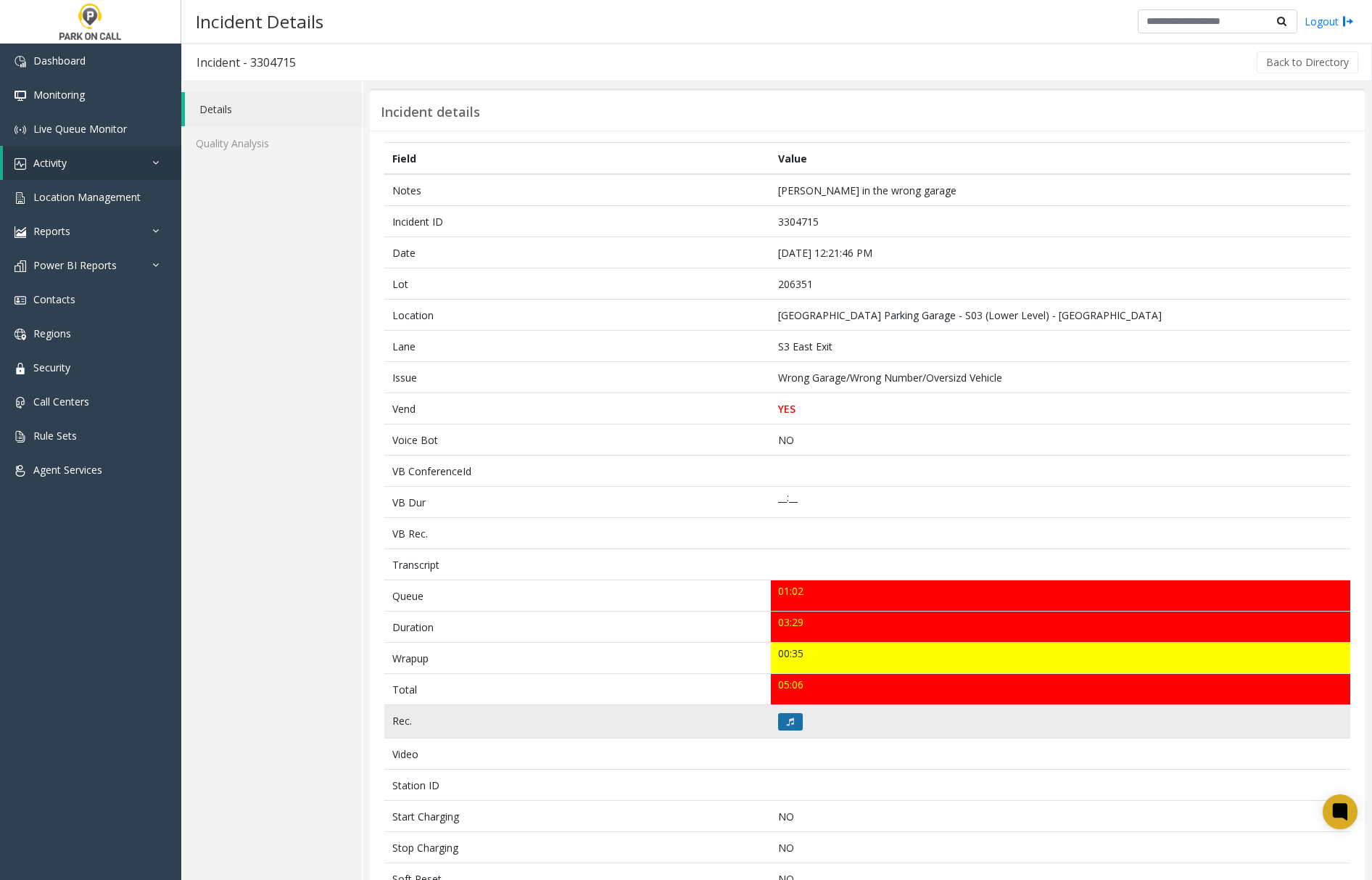
click at [786, 726] on icon at bounding box center [790, 722] width 7 height 9
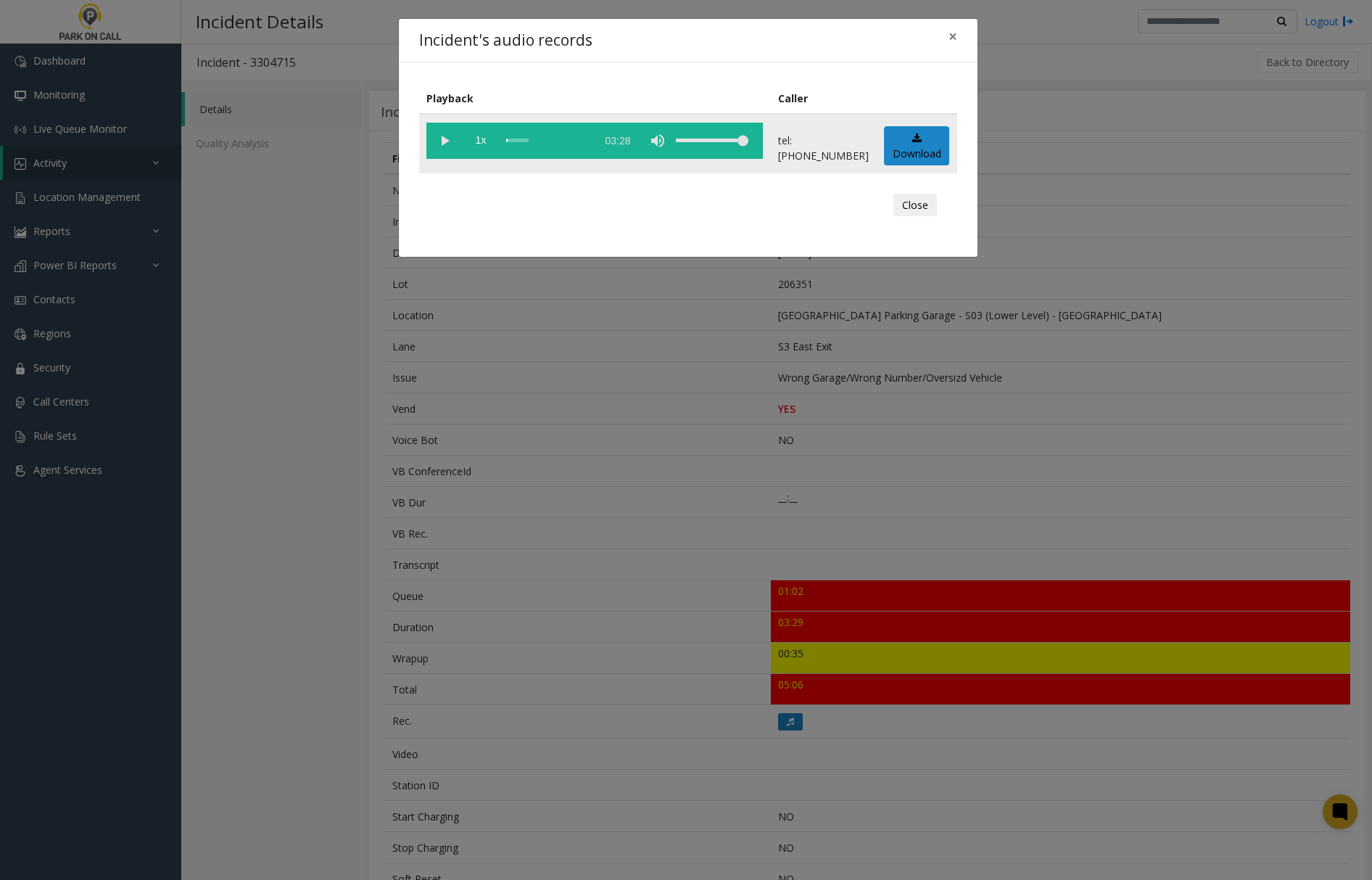
click at [447, 141] on vg-play-pause at bounding box center [445, 141] width 36 height 36
click at [952, 35] on span "×" at bounding box center [953, 36] width 9 height 20
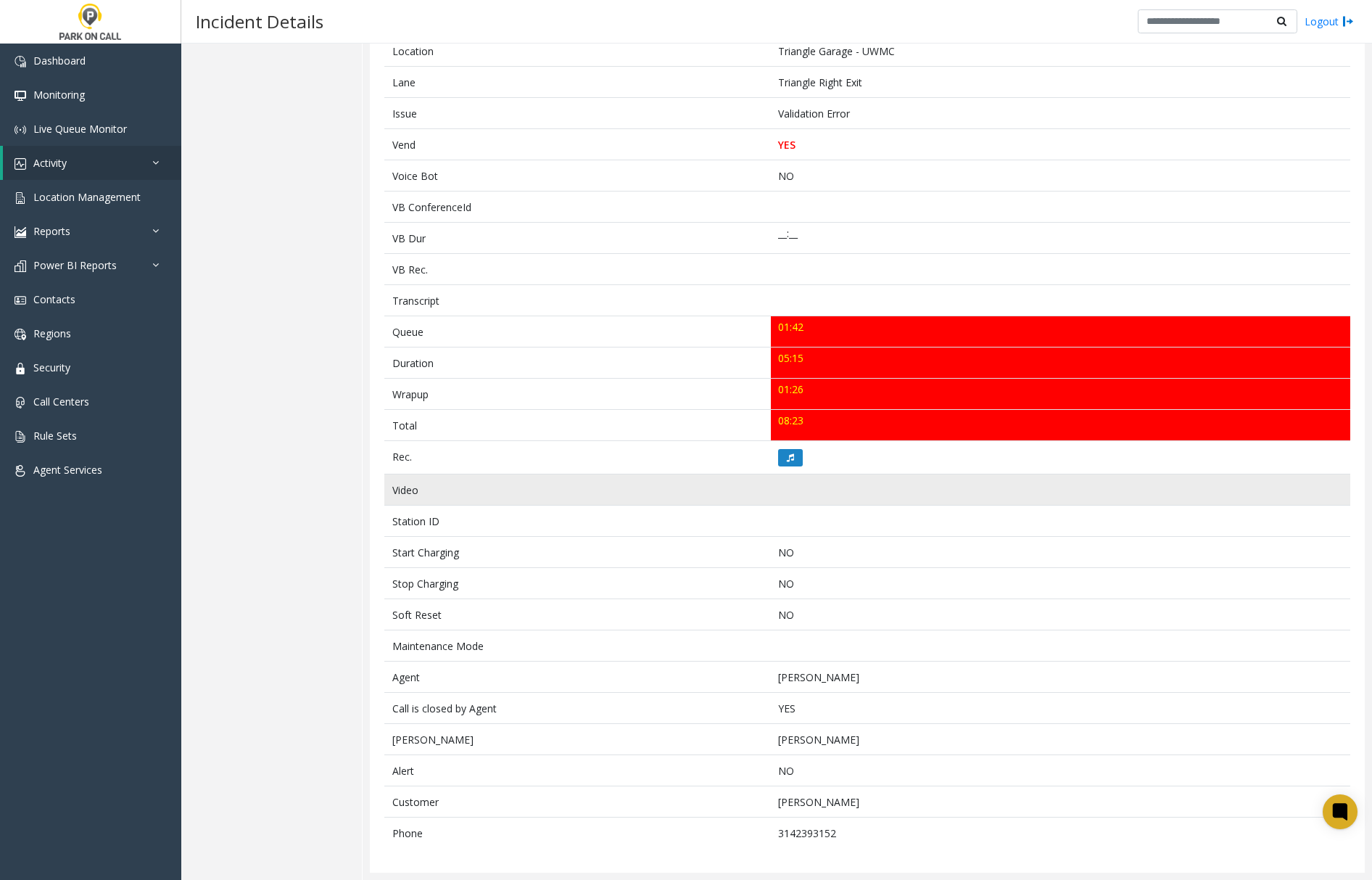
scroll to position [271, 0]
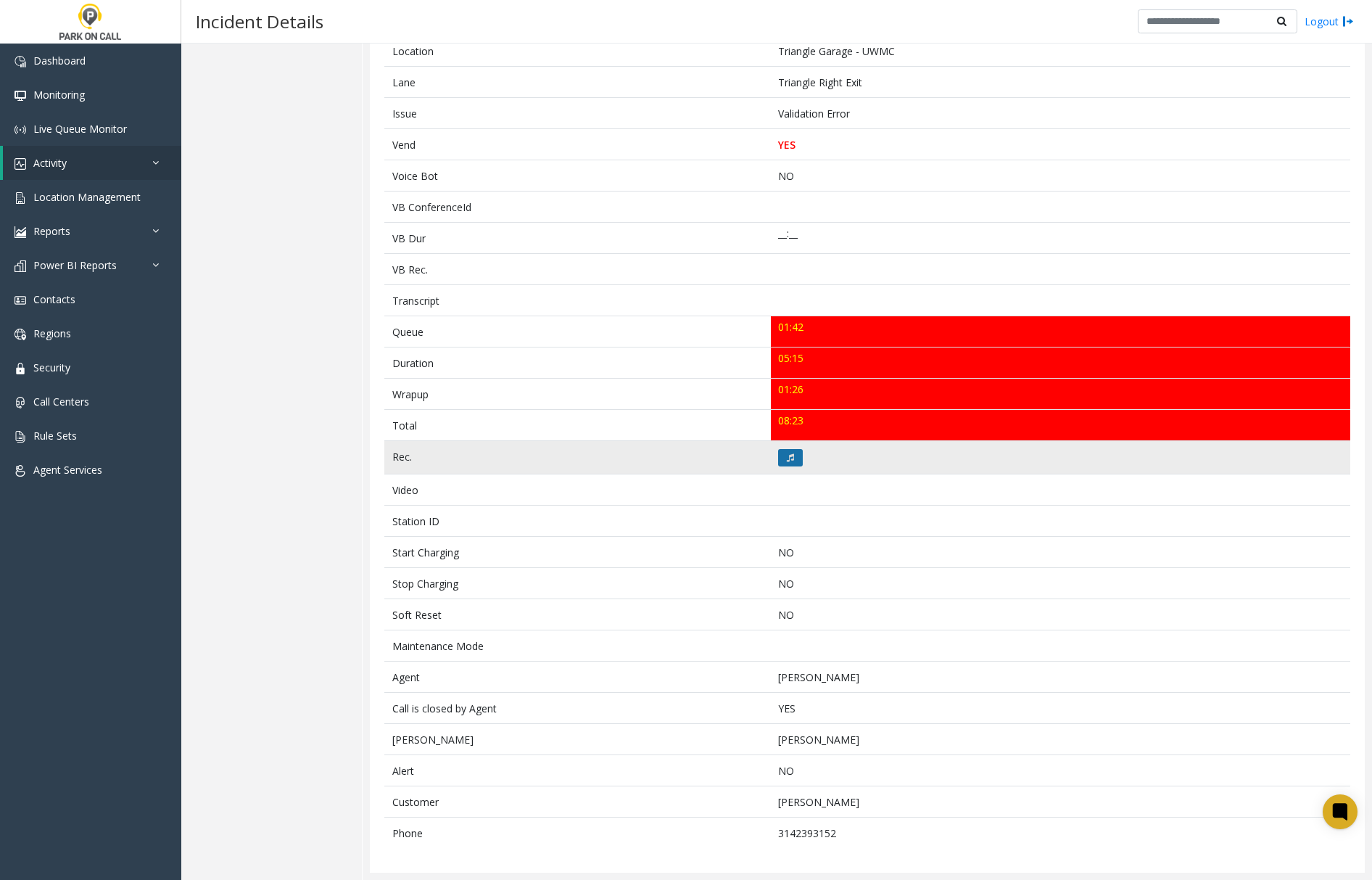
click at [786, 454] on icon at bounding box center [790, 457] width 7 height 9
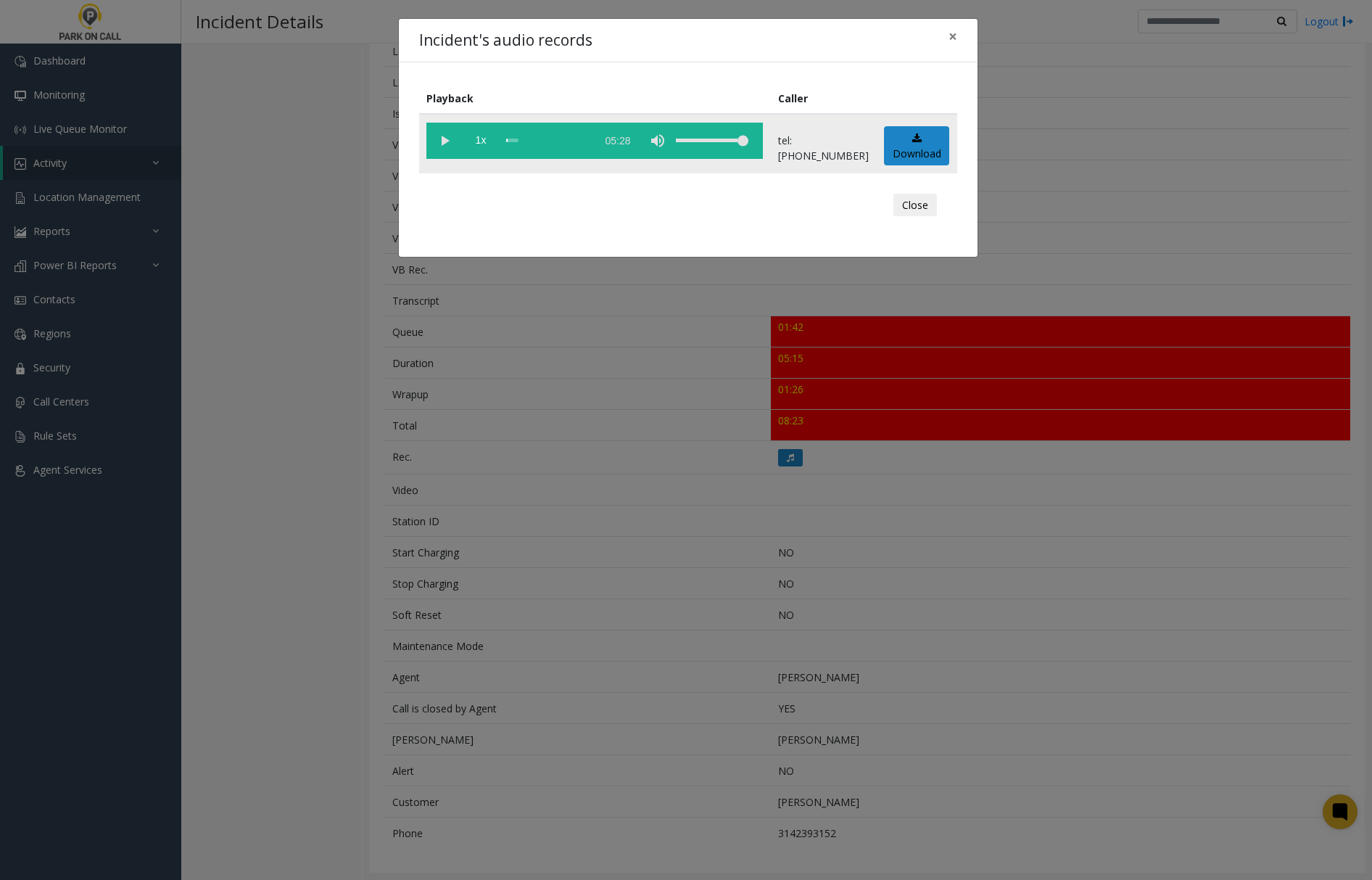
click at [439, 143] on vg-play-pause at bounding box center [445, 141] width 36 height 36
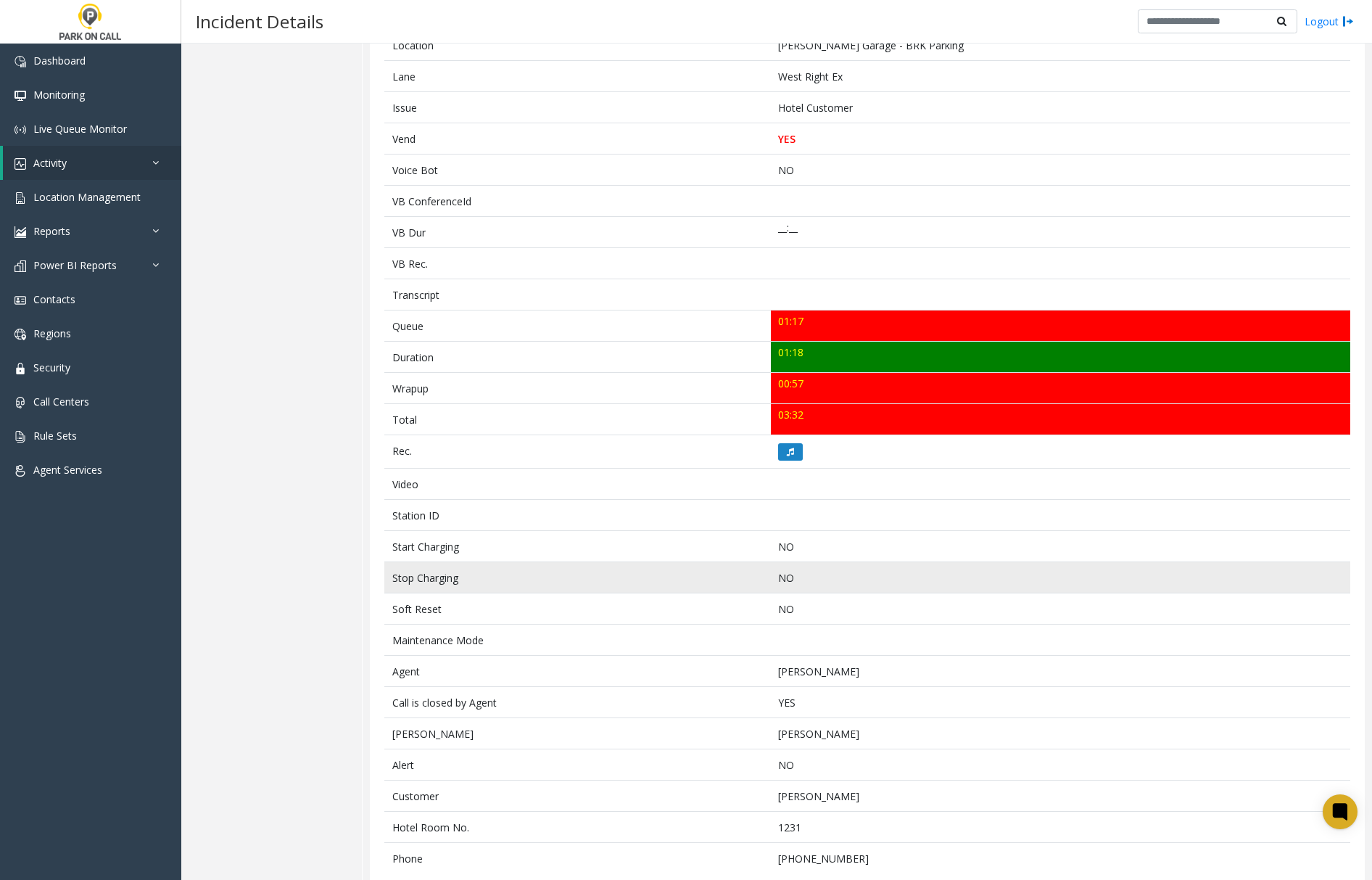
scroll to position [302, 0]
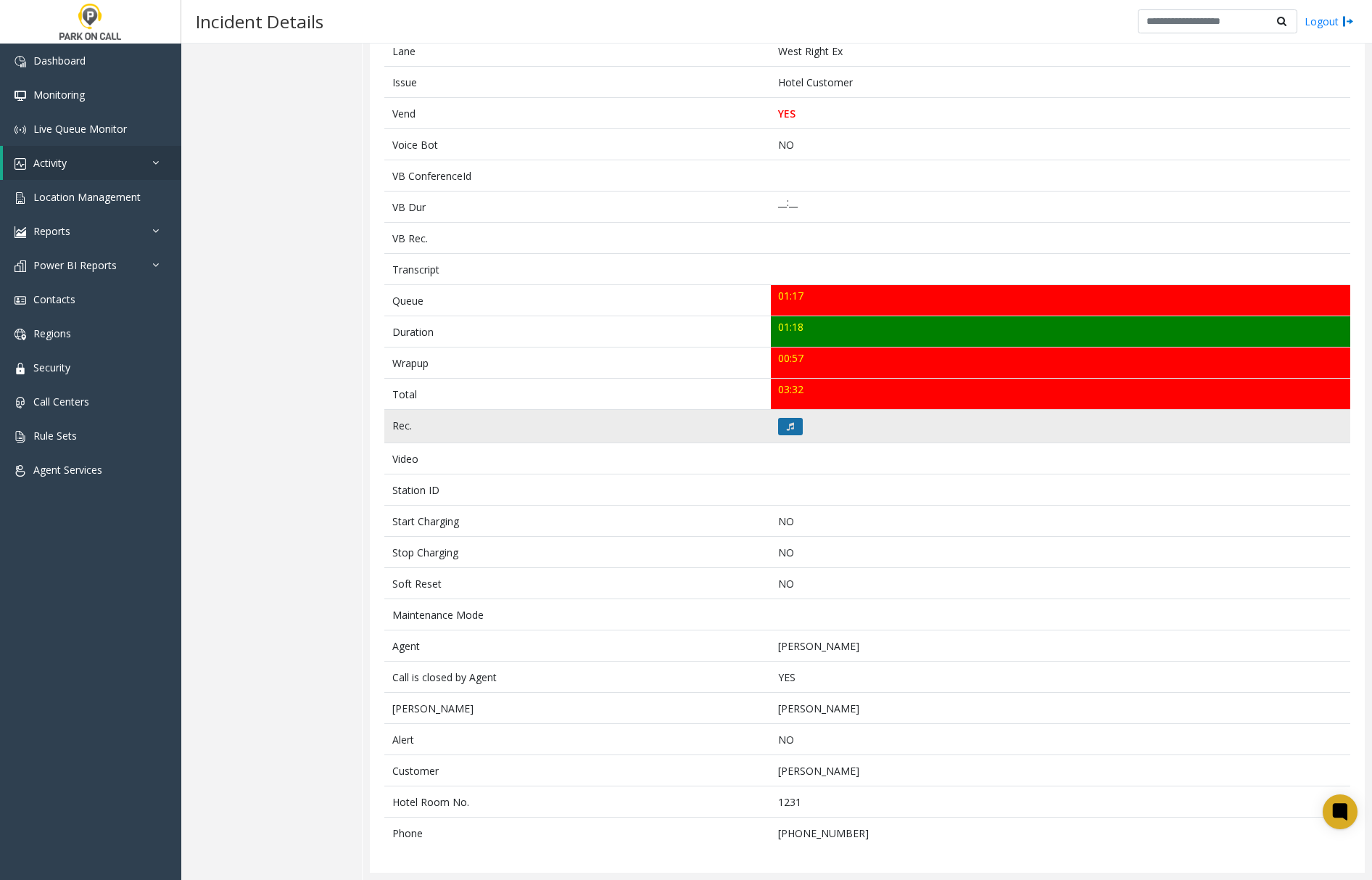
click at [786, 423] on icon at bounding box center [790, 427] width 7 height 9
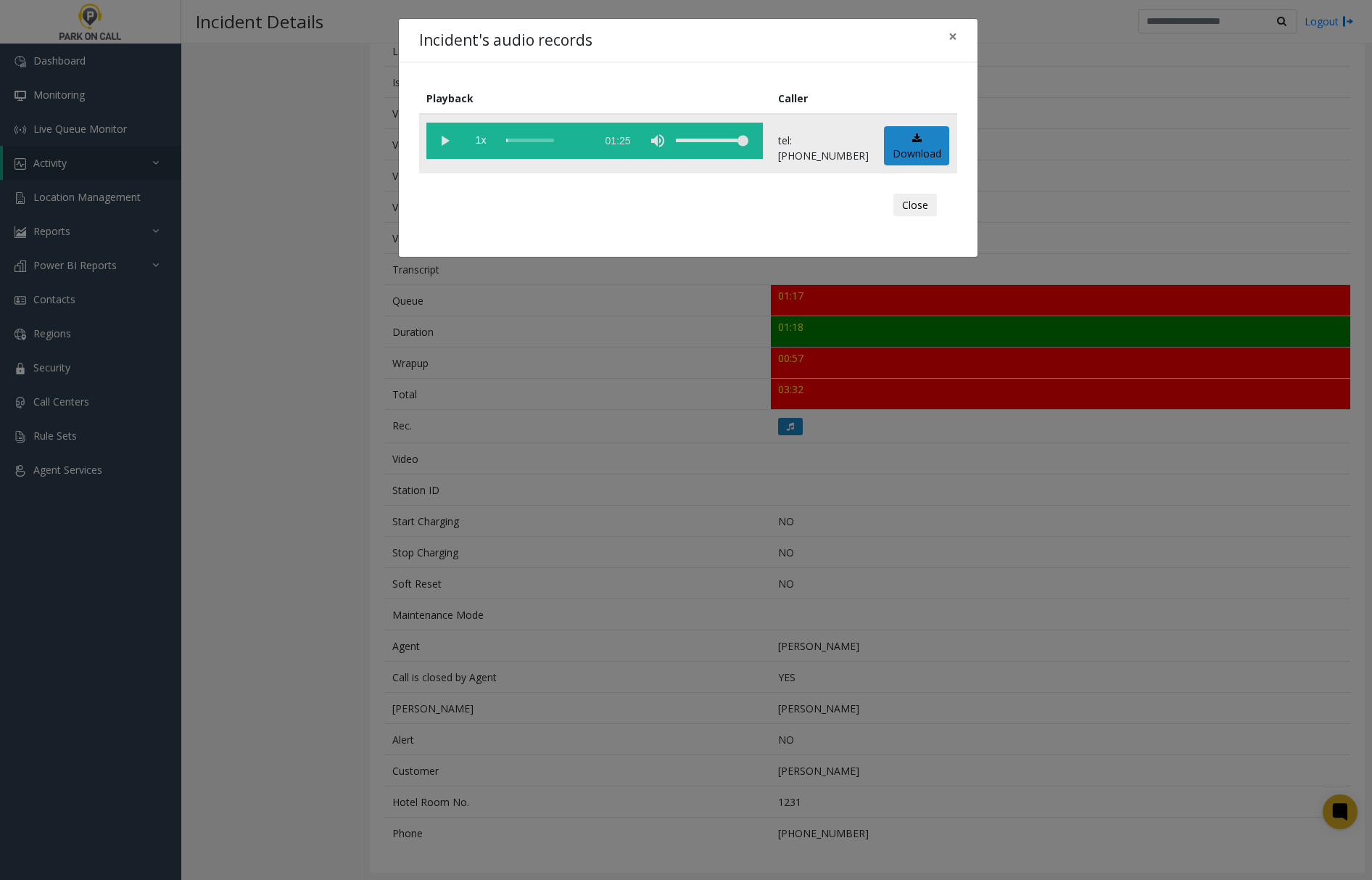
click at [446, 141] on vg-play-pause at bounding box center [445, 141] width 36 height 36
click at [950, 35] on span "×" at bounding box center [953, 36] width 9 height 20
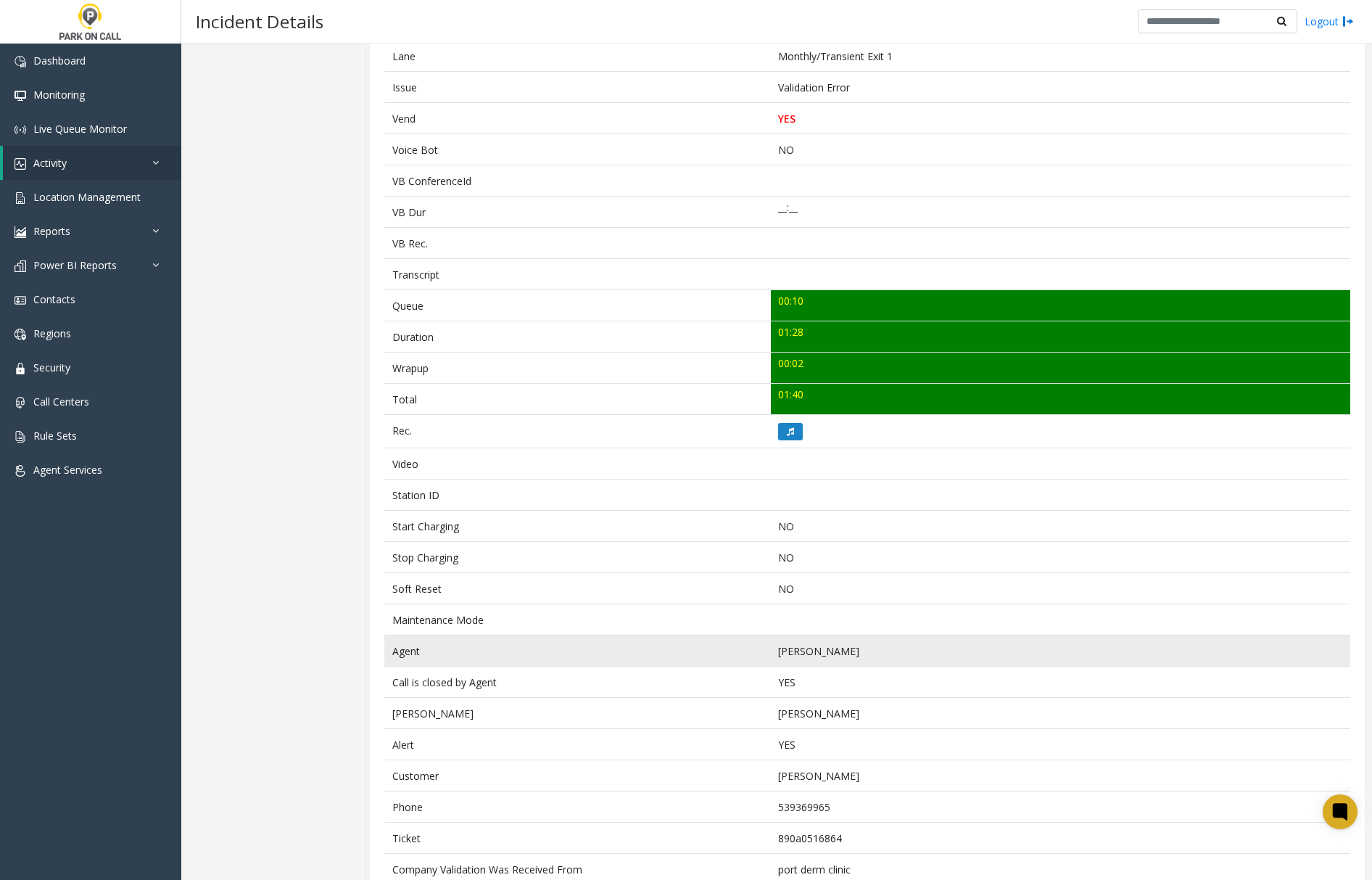
scroll to position [334, 0]
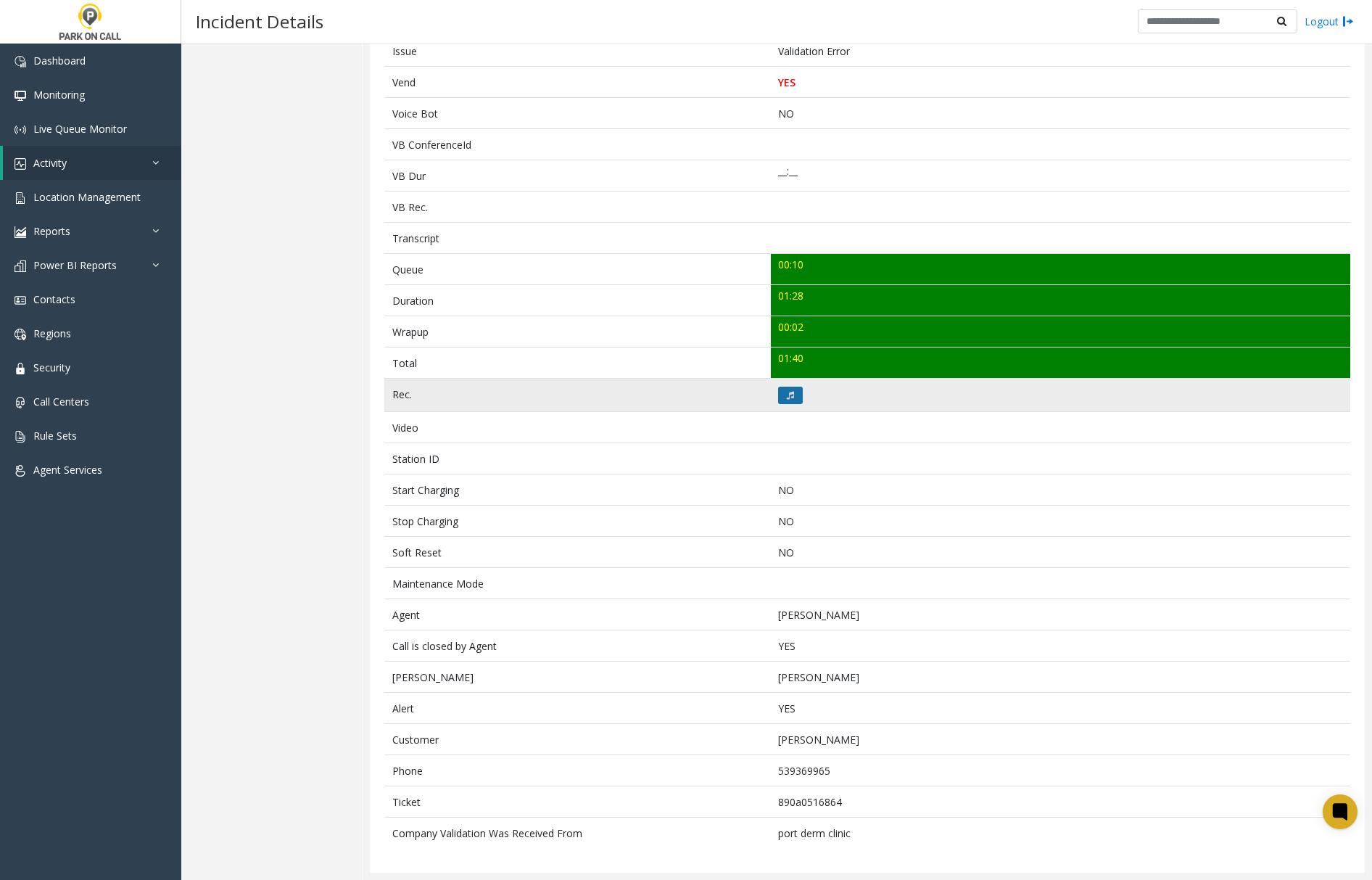
click at [786, 391] on icon at bounding box center [790, 396] width 7 height 9
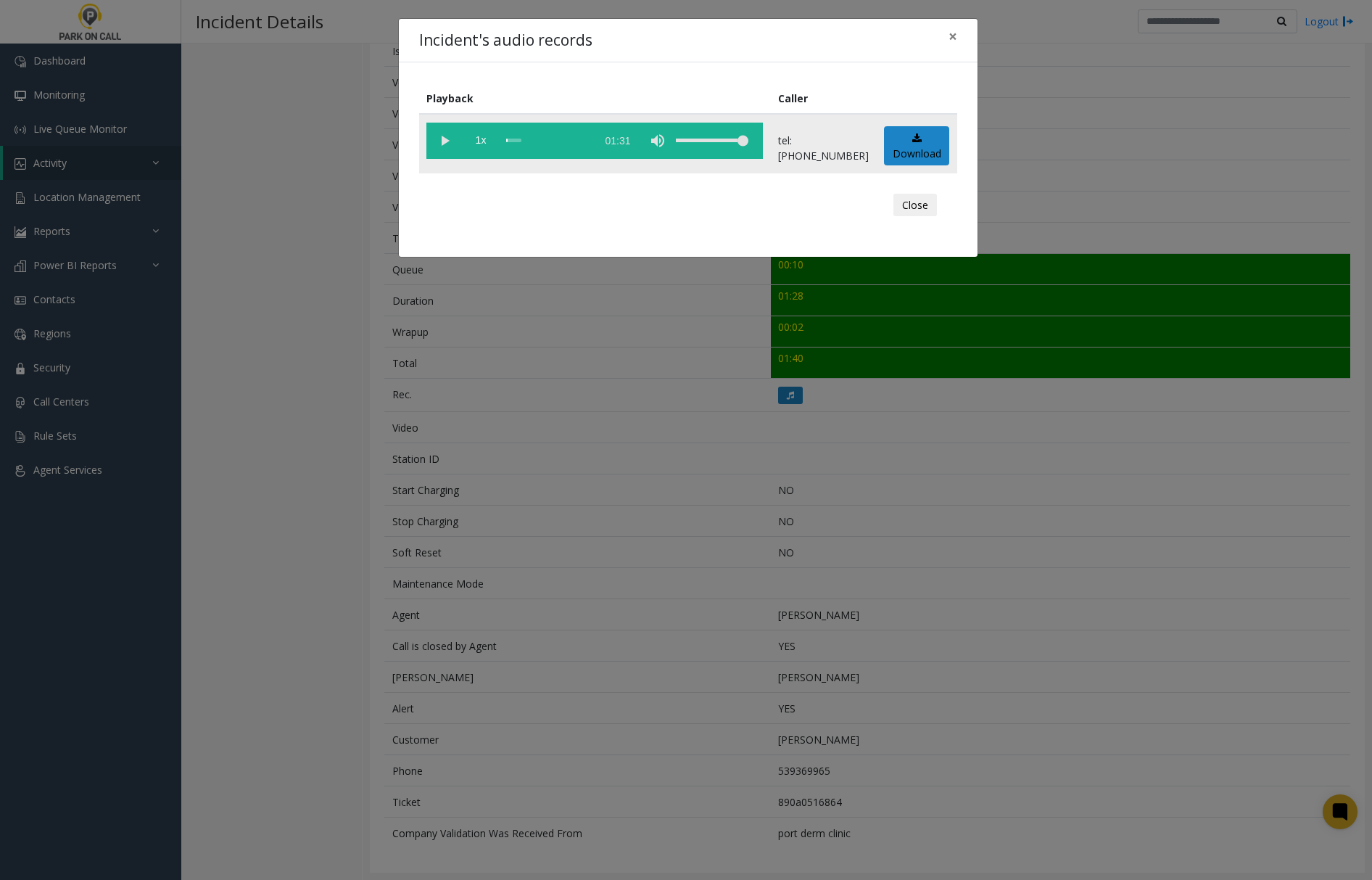
click at [444, 137] on vg-play-pause at bounding box center [445, 141] width 36 height 36
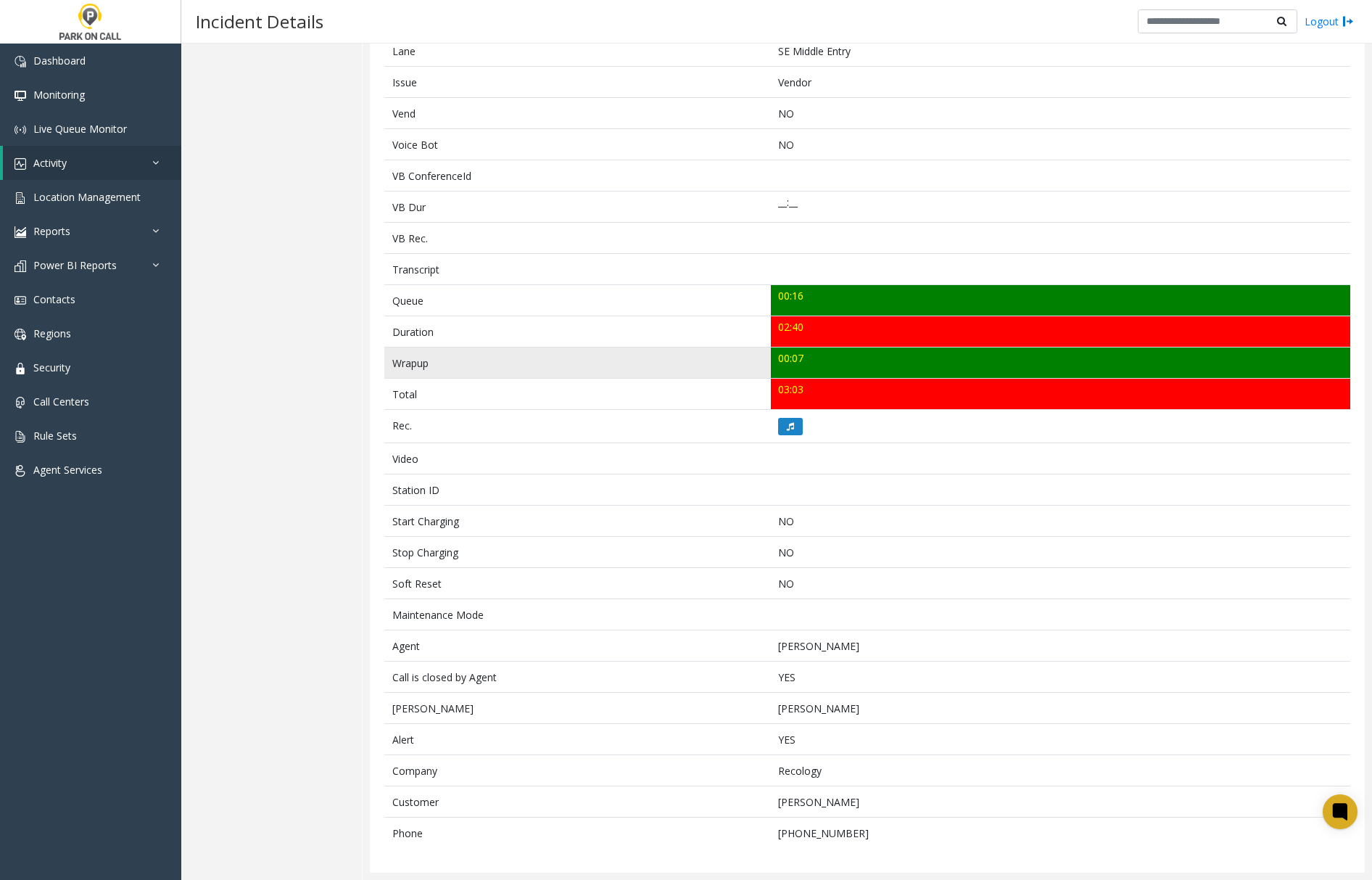
scroll to position [302, 0]
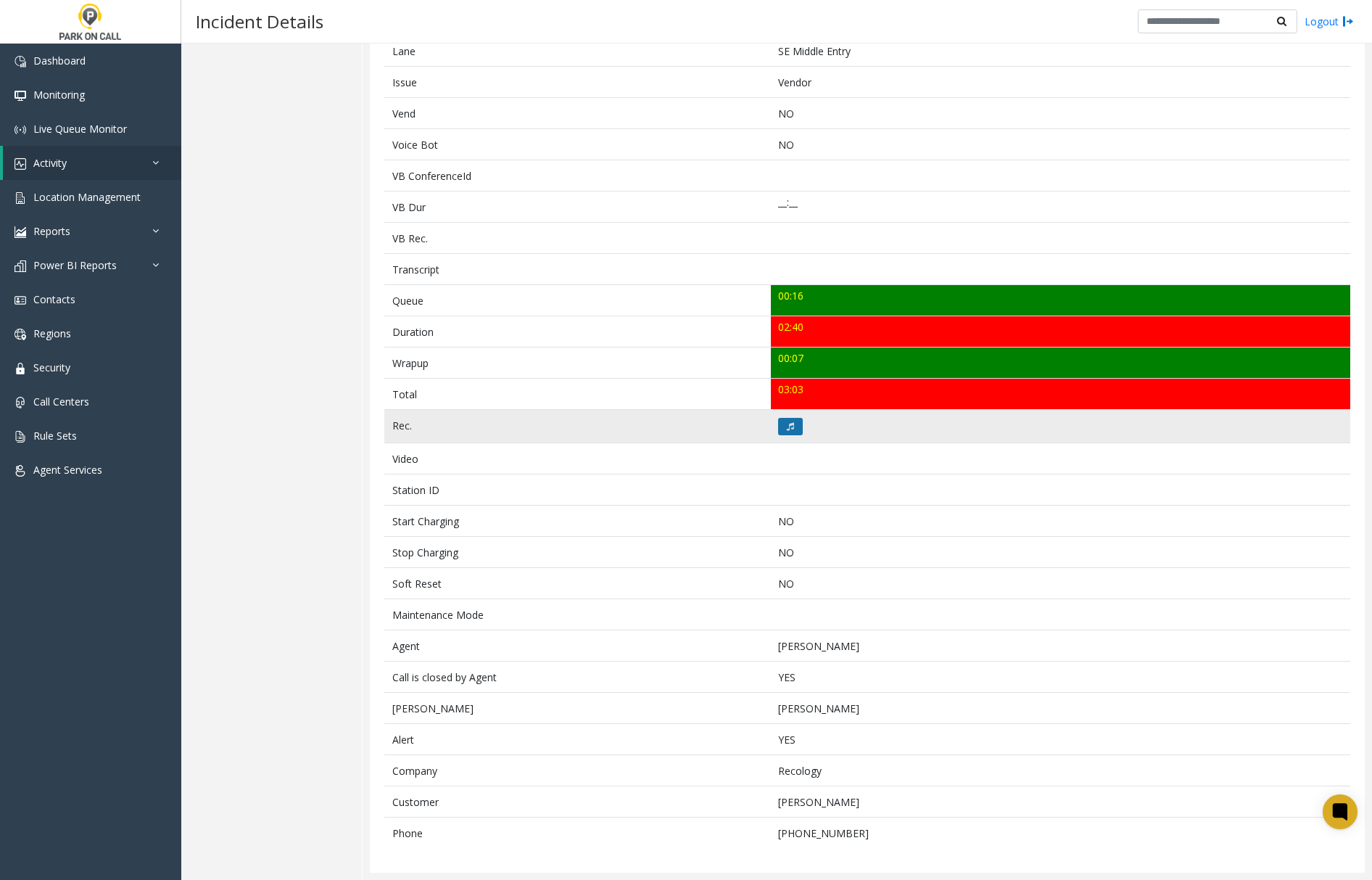
click at [786, 423] on icon at bounding box center [790, 427] width 7 height 9
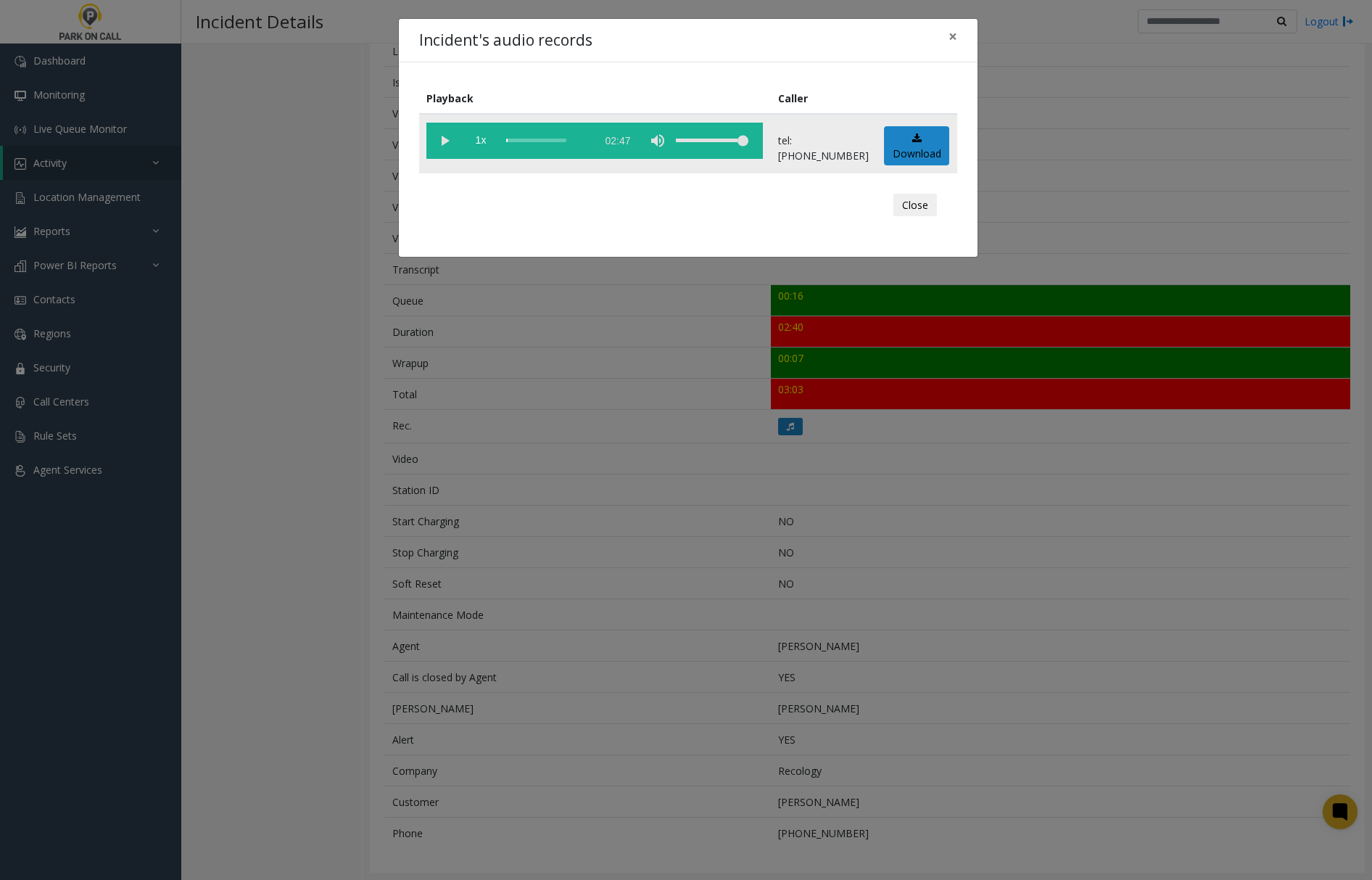
click at [442, 139] on vg-play-pause at bounding box center [445, 141] width 36 height 36
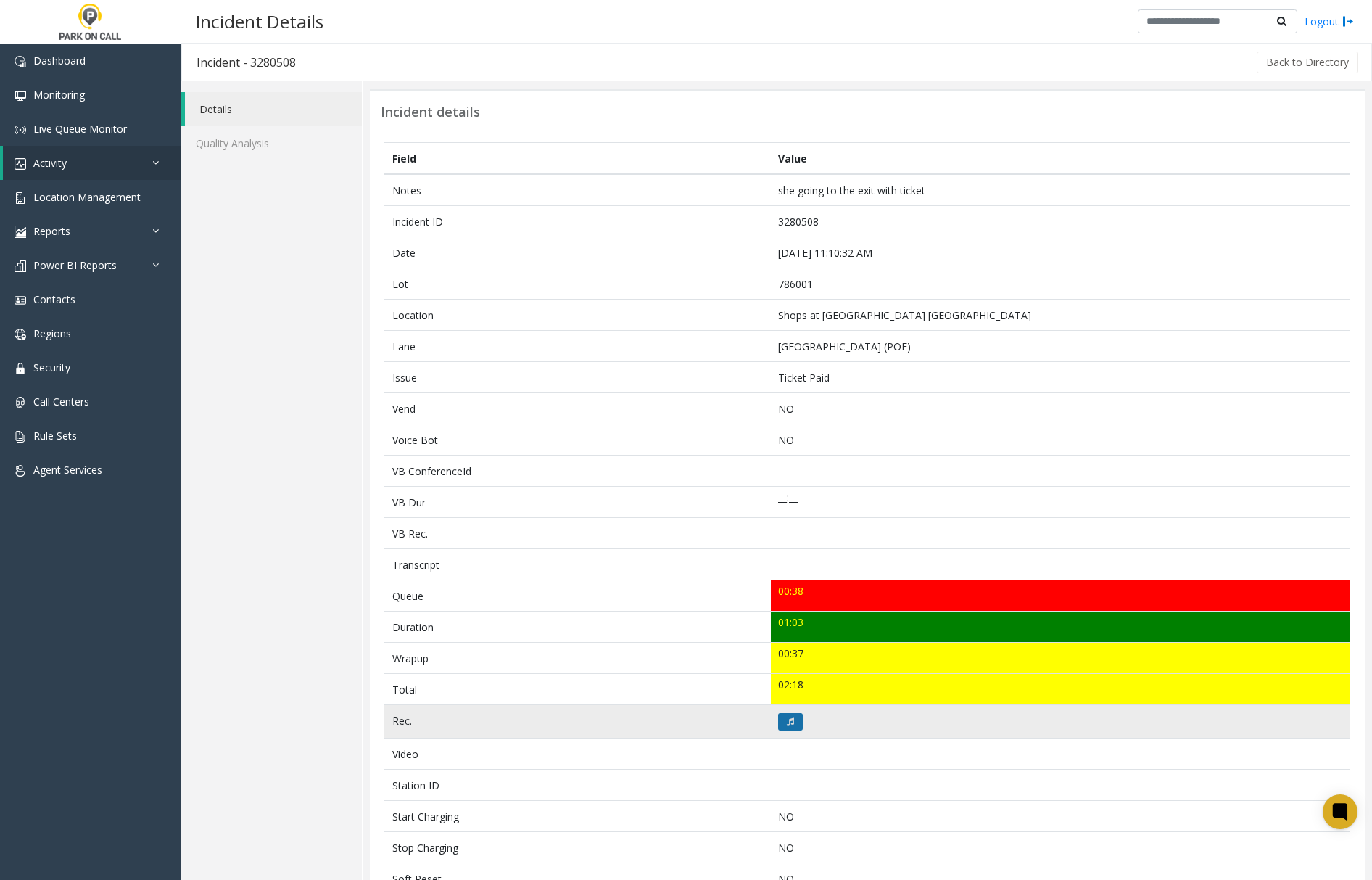
click at [786, 723] on icon at bounding box center [790, 722] width 7 height 9
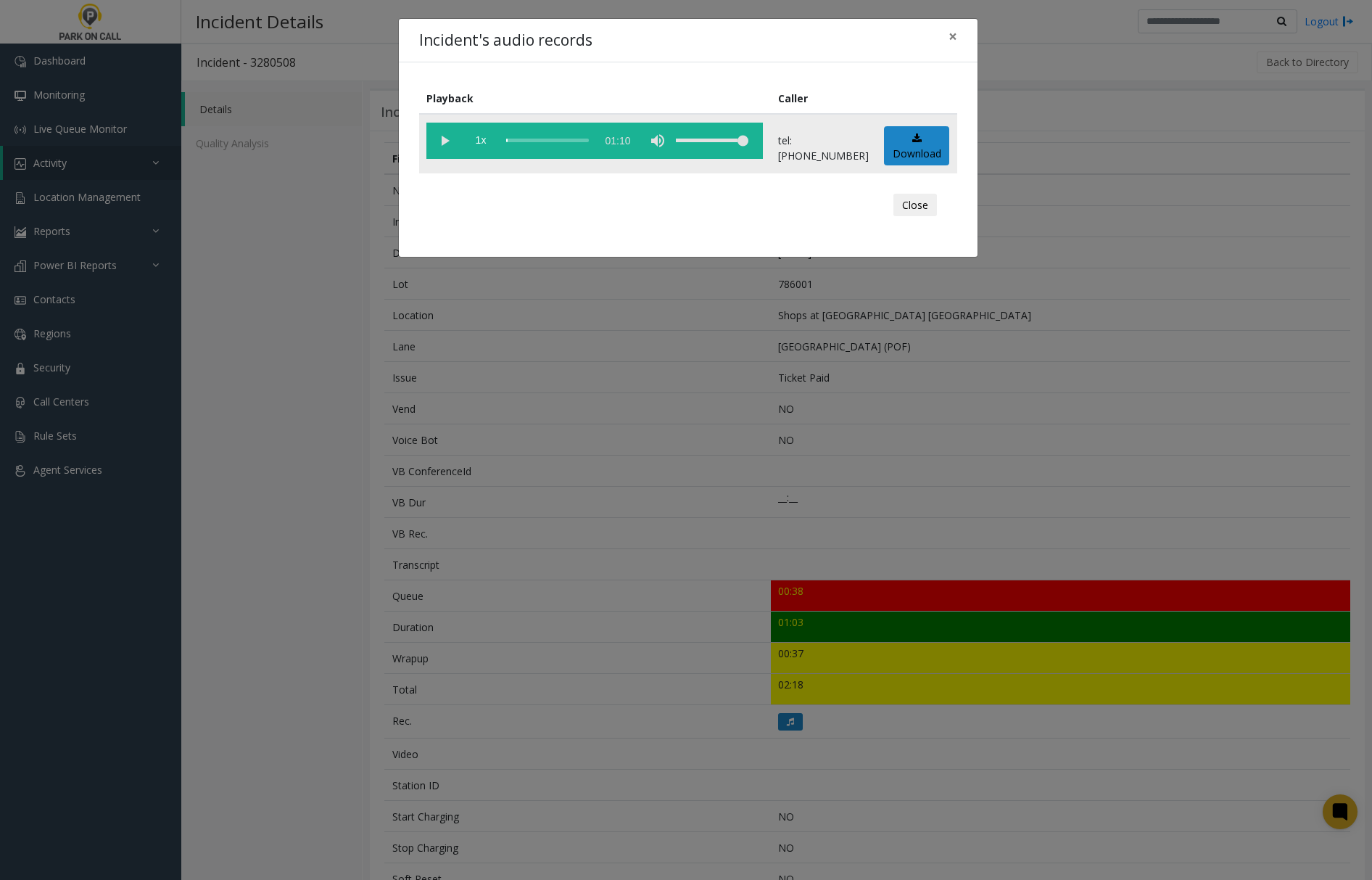
click at [441, 138] on vg-play-pause at bounding box center [445, 141] width 36 height 36
click at [953, 36] on span "×" at bounding box center [953, 36] width 9 height 20
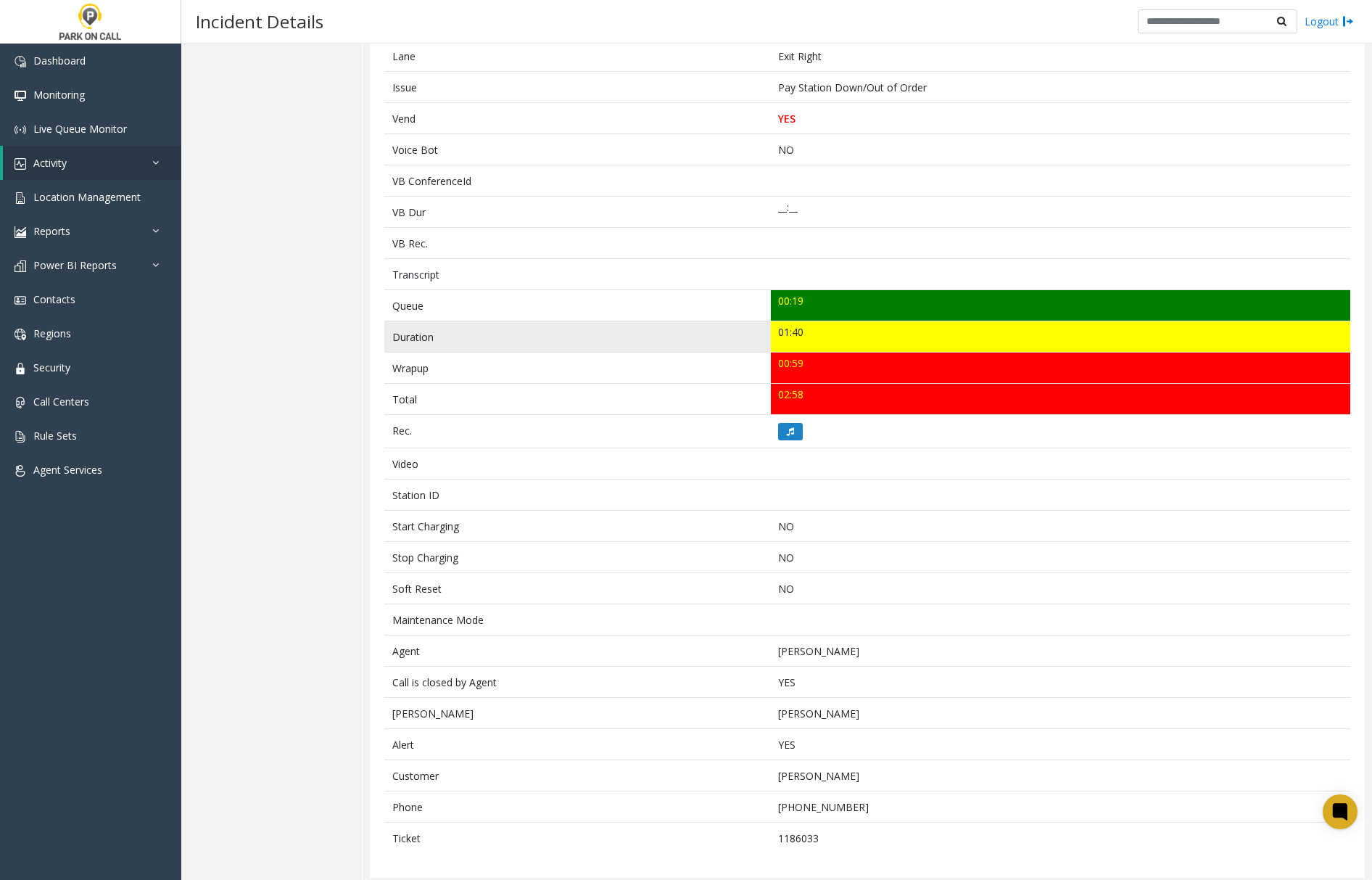
scroll to position [302, 0]
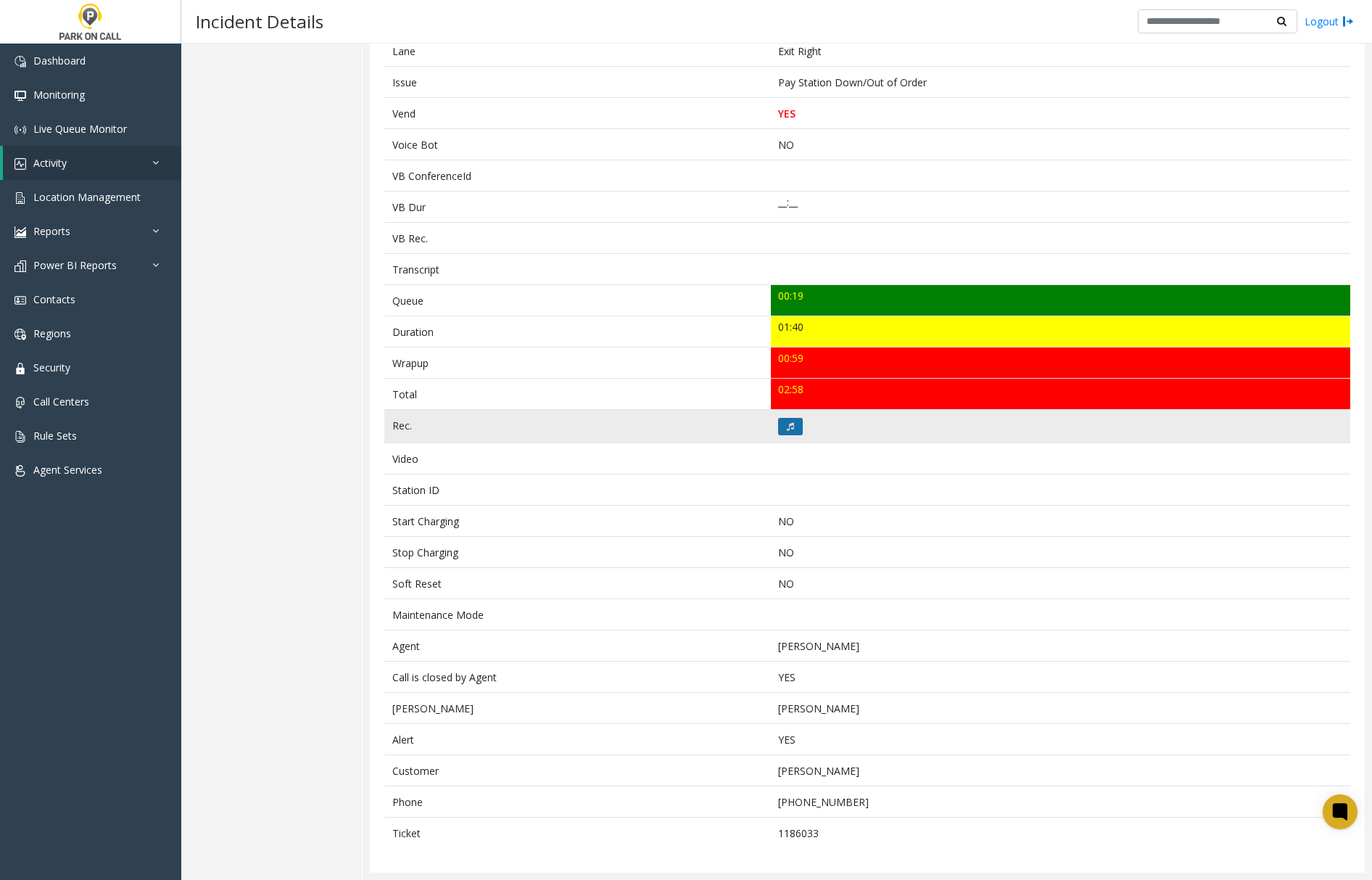
click at [790, 421] on button at bounding box center [791, 427] width 25 height 17
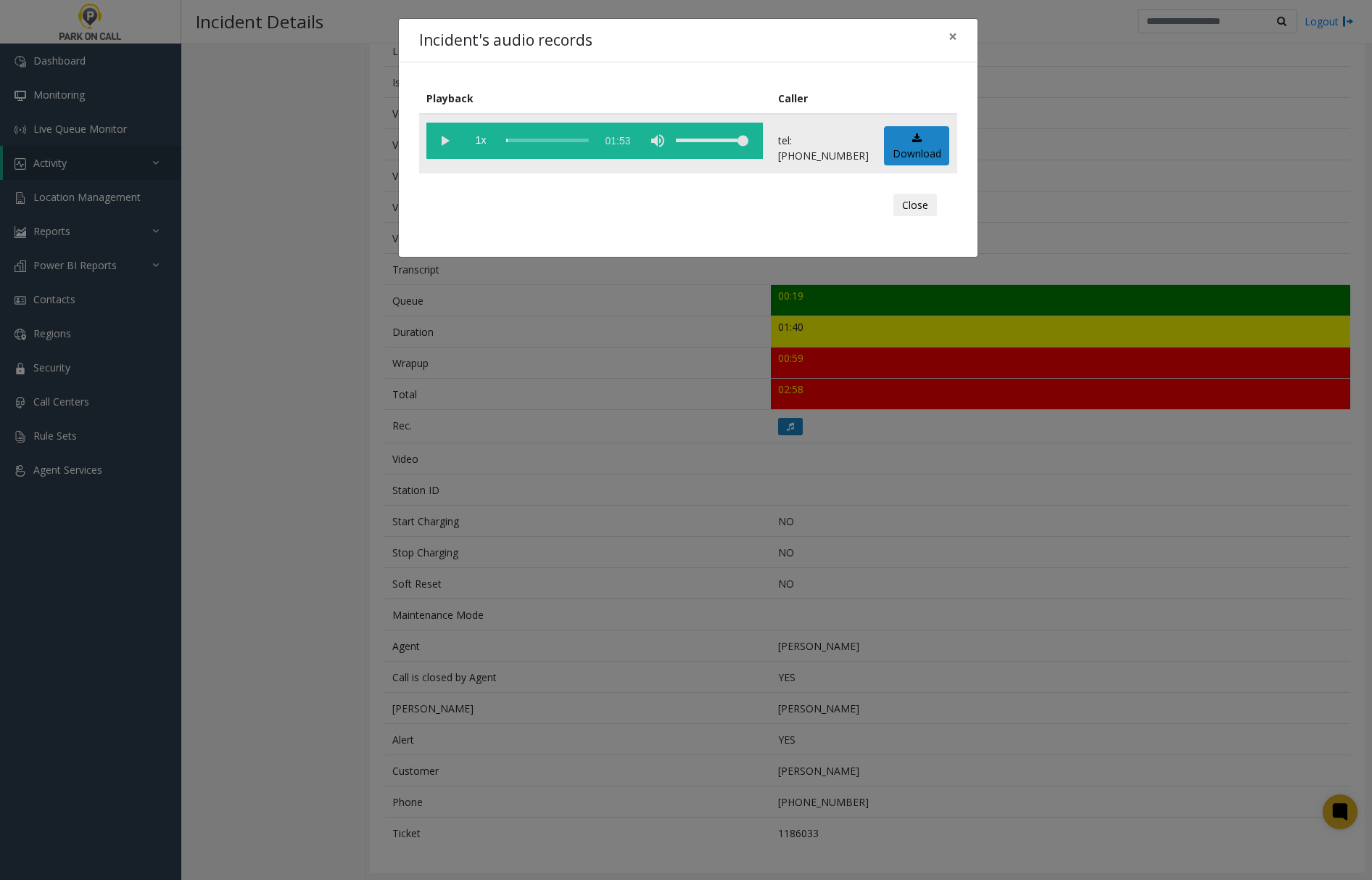
click at [441, 140] on vg-play-pause at bounding box center [445, 141] width 36 height 36
click at [953, 32] on span "×" at bounding box center [953, 36] width 9 height 20
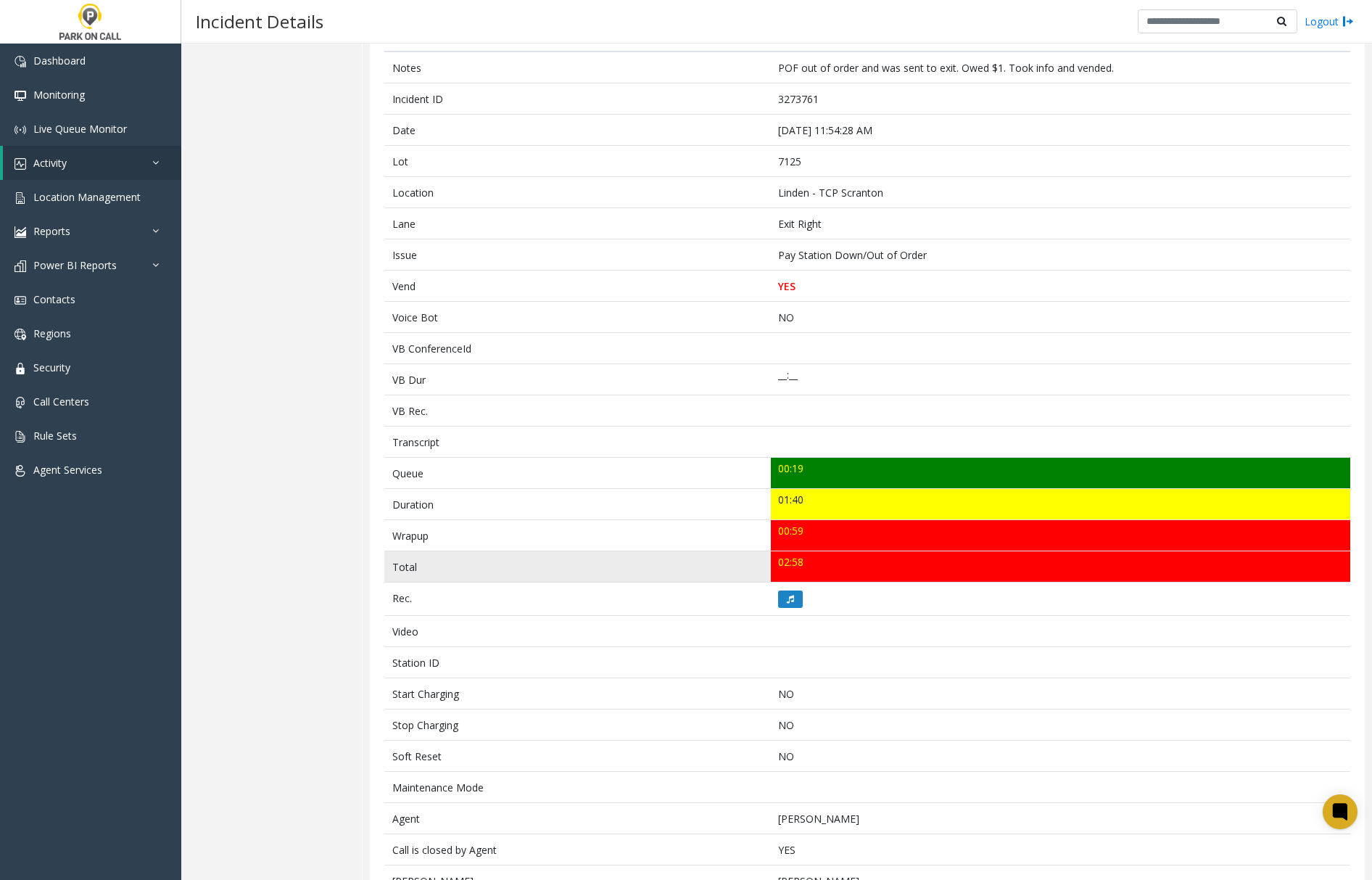
scroll to position [12, 0]
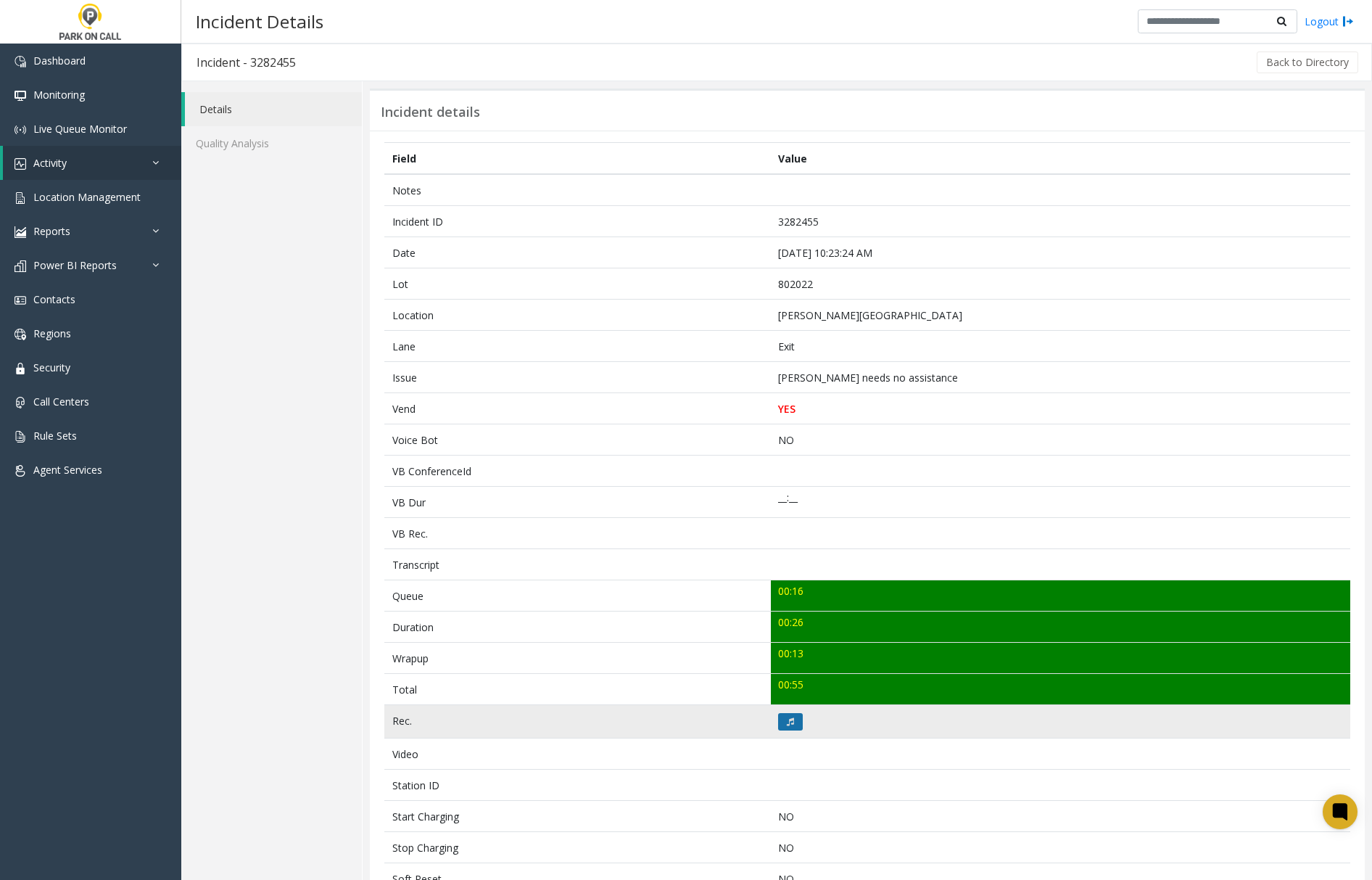
click at [778, 730] on button at bounding box center [791, 722] width 25 height 17
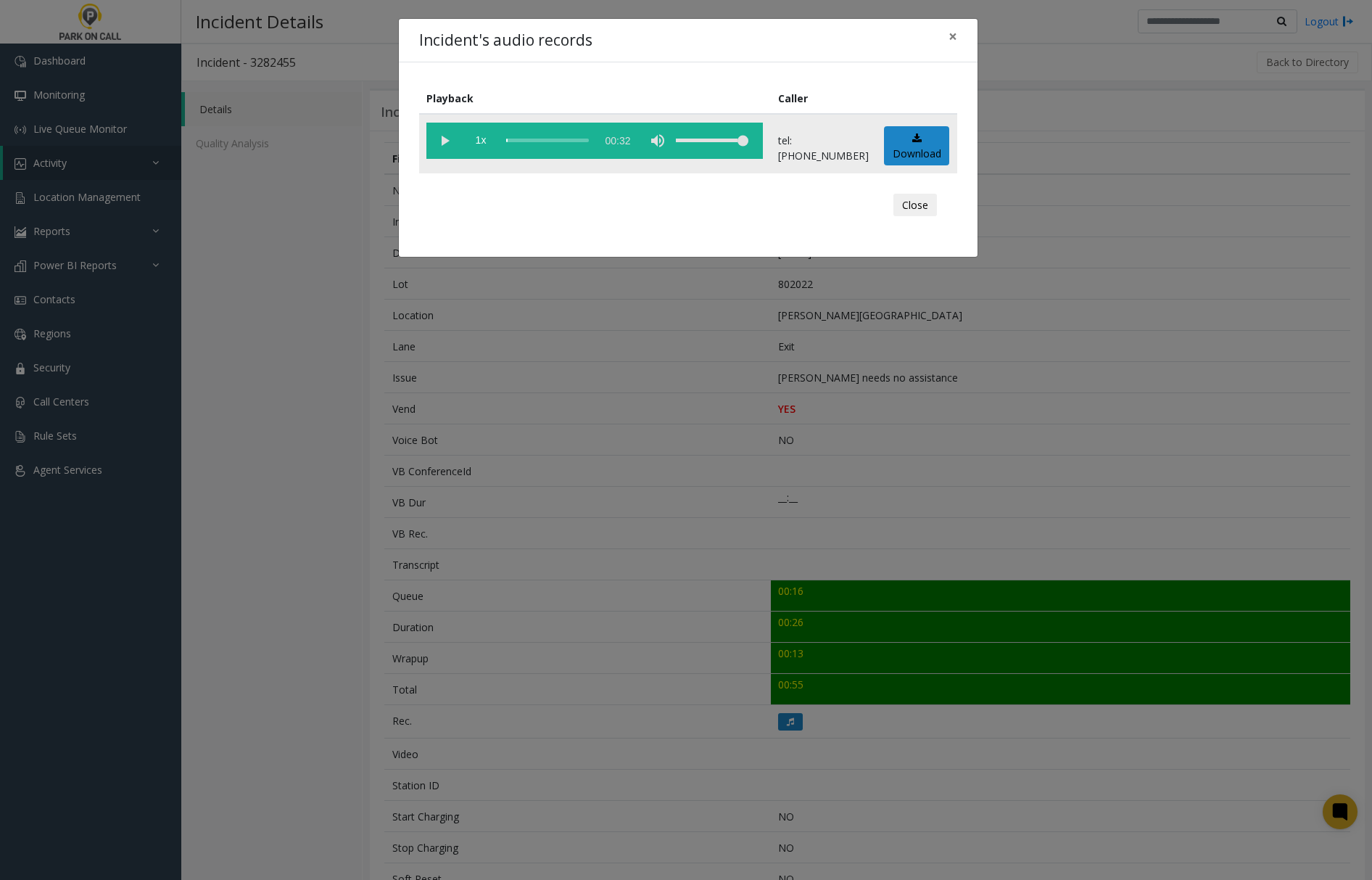
click at [441, 139] on vg-play-pause at bounding box center [445, 141] width 36 height 36
click at [512, 138] on div "scrub bar" at bounding box center [548, 141] width 83 height 36
click at [954, 36] on span "×" at bounding box center [953, 36] width 9 height 20
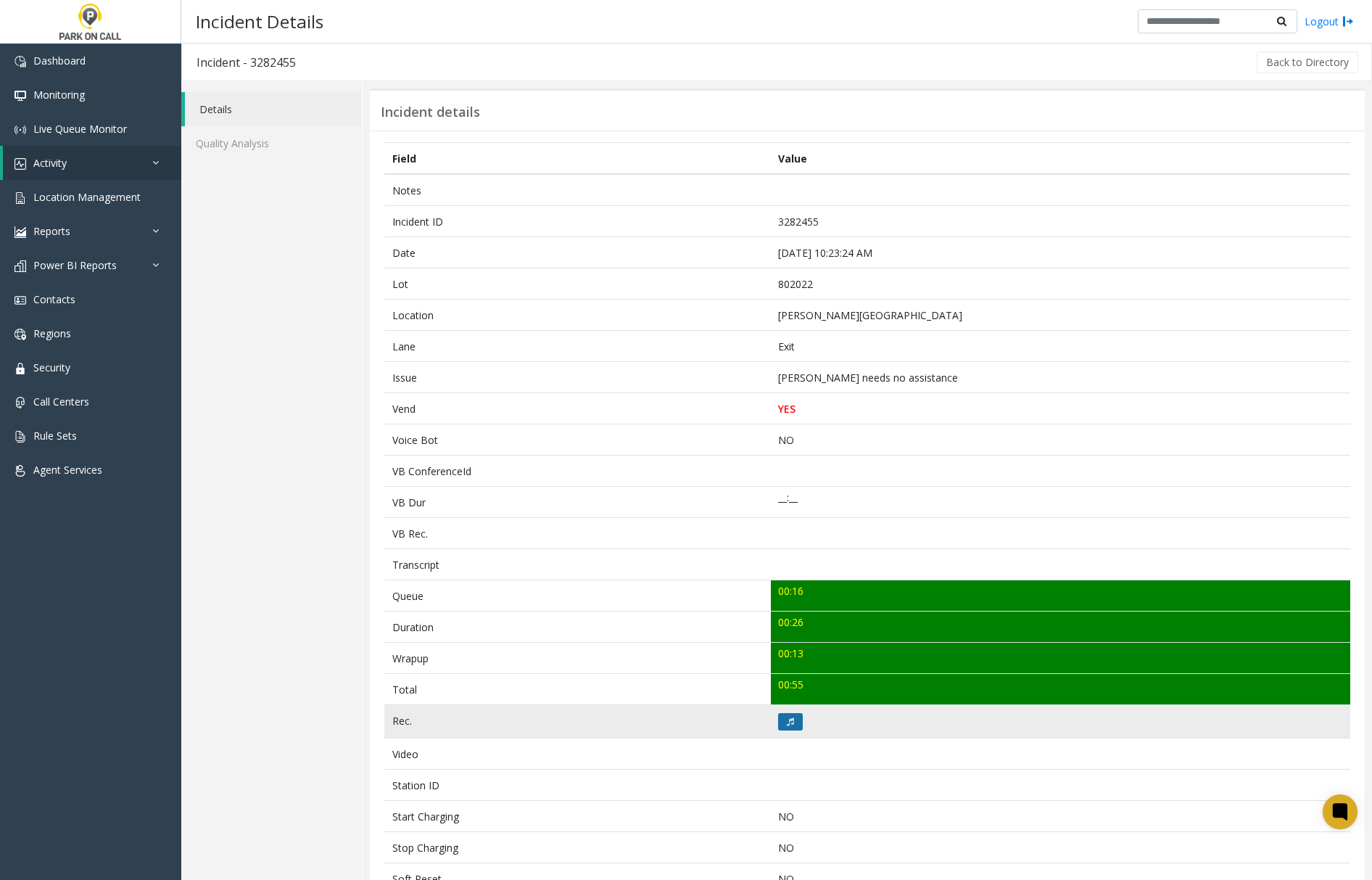
click at [779, 727] on button at bounding box center [791, 722] width 25 height 17
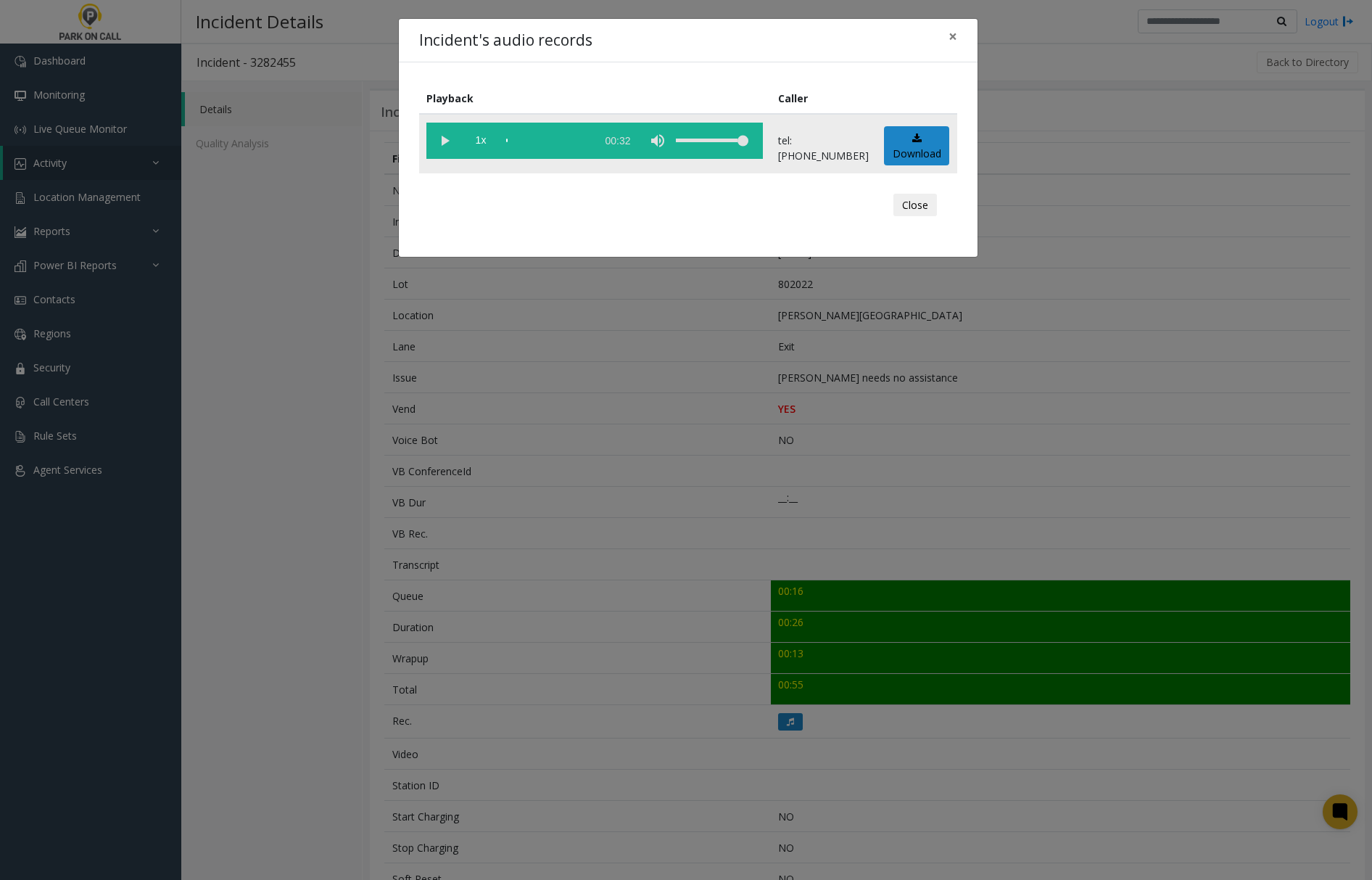
click at [444, 136] on vg-play-pause at bounding box center [445, 141] width 36 height 36
click at [952, 36] on span "×" at bounding box center [953, 36] width 9 height 20
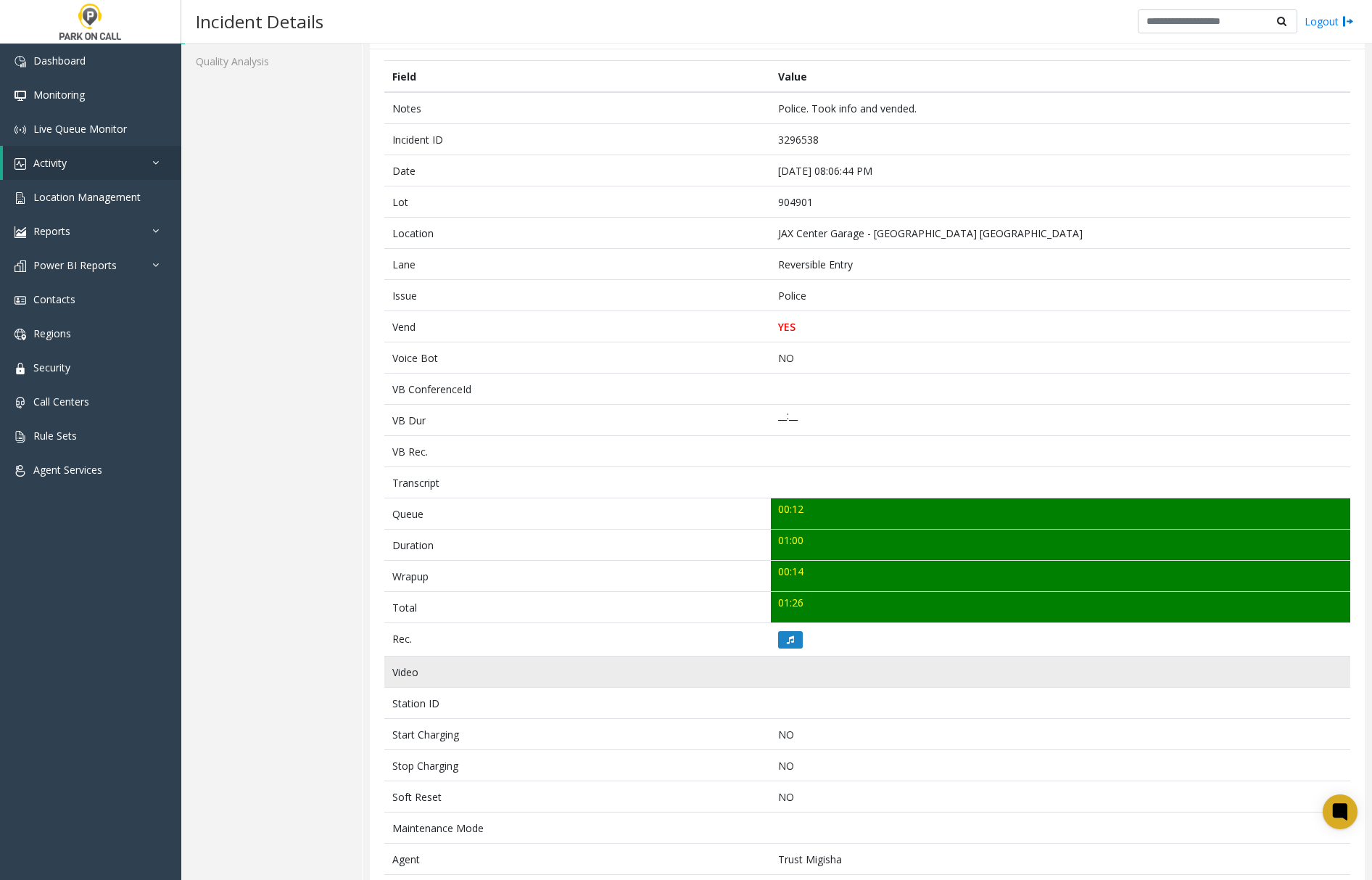
scroll to position [302, 0]
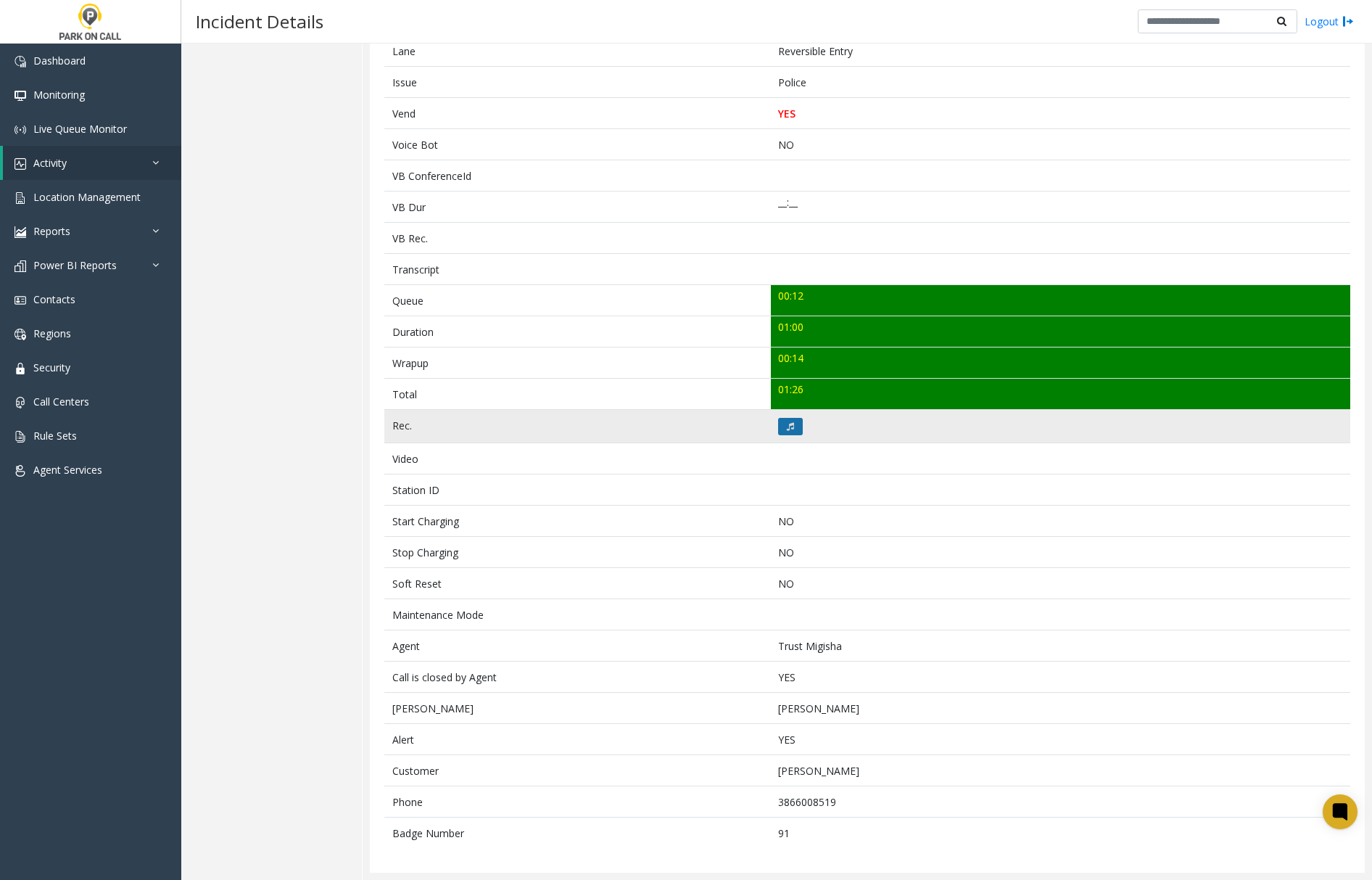
click at [789, 420] on button at bounding box center [791, 427] width 25 height 17
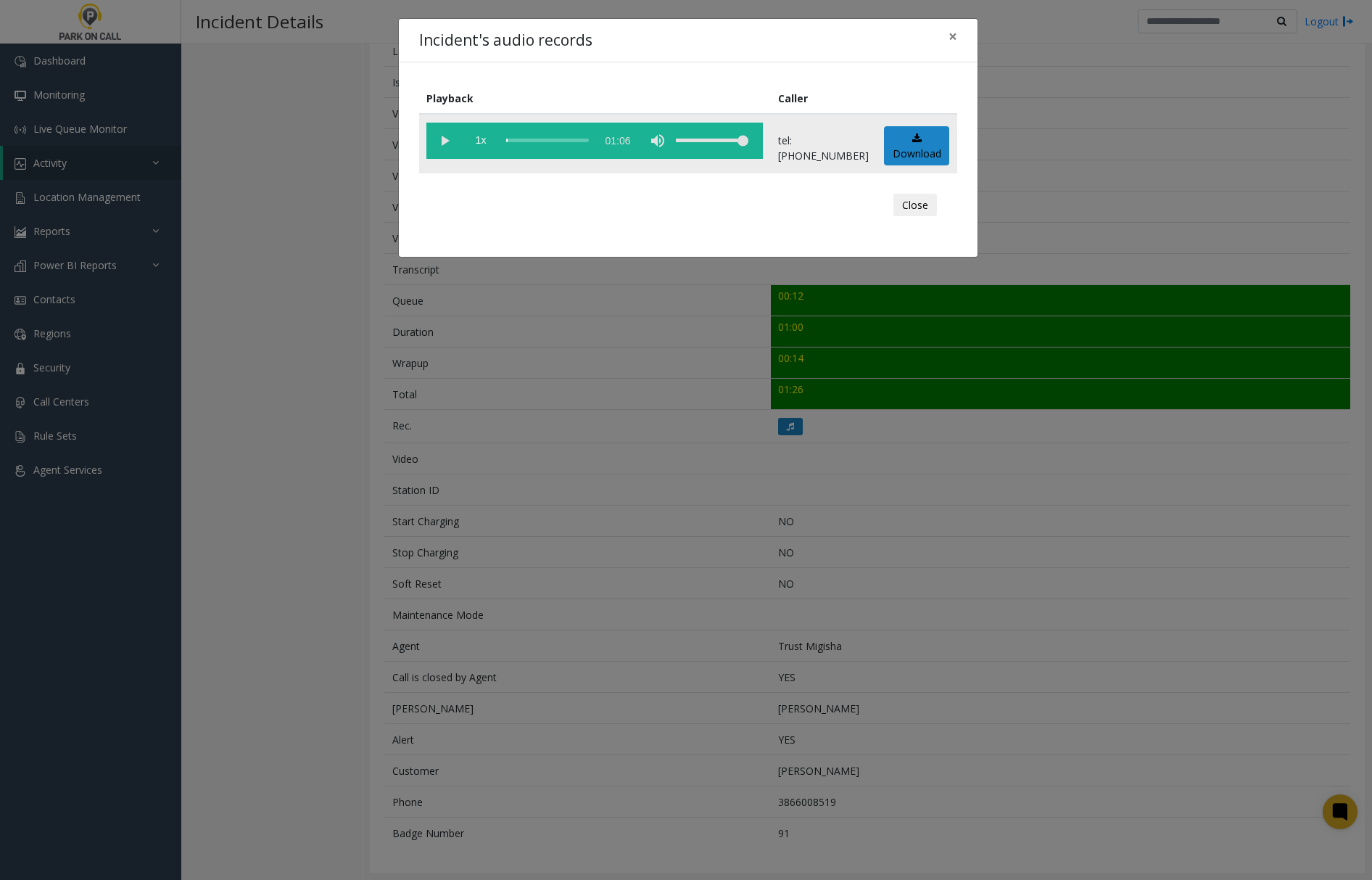
click at [444, 139] on vg-play-pause at bounding box center [445, 141] width 36 height 36
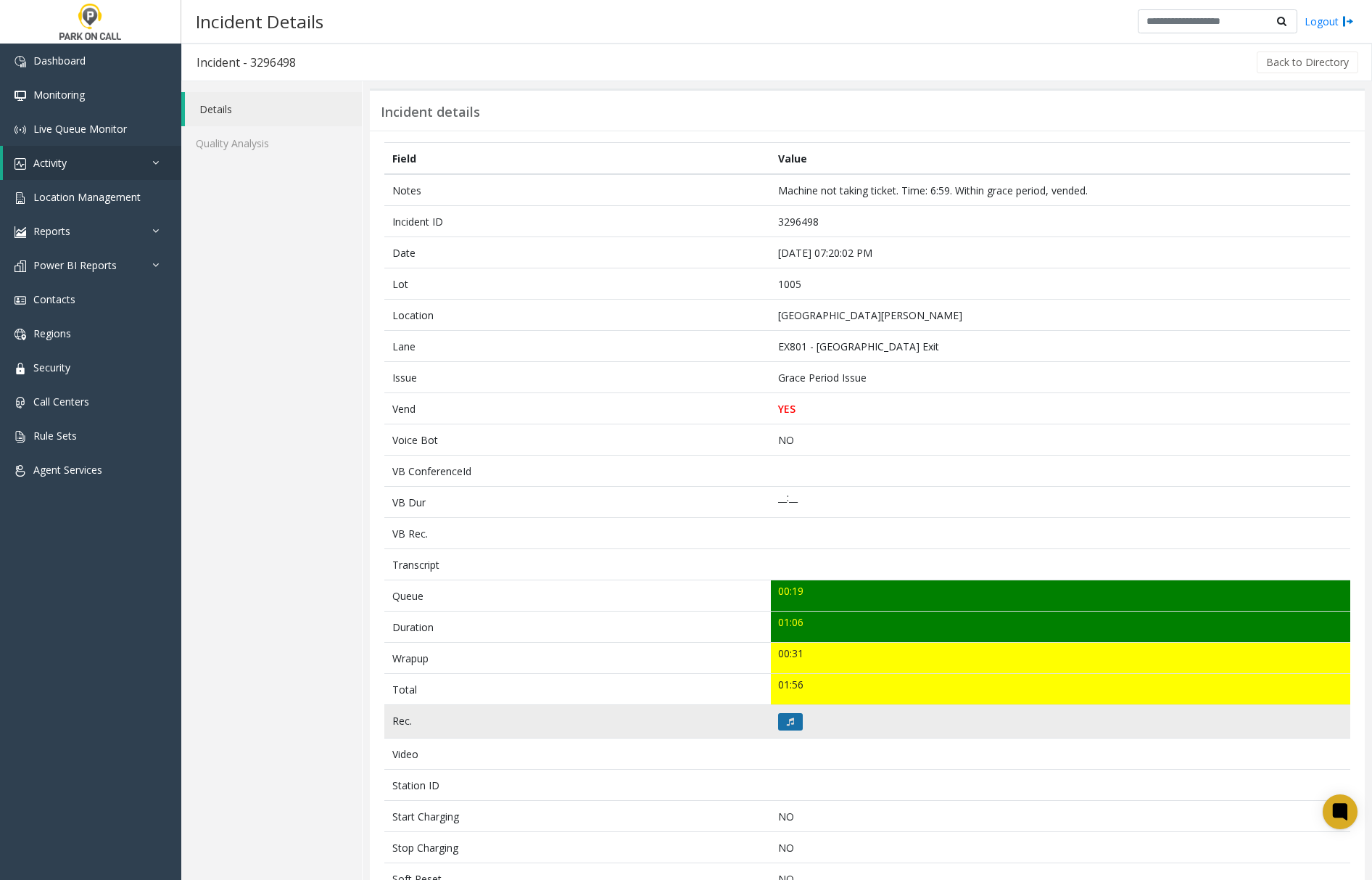
click at [786, 726] on icon at bounding box center [790, 722] width 7 height 9
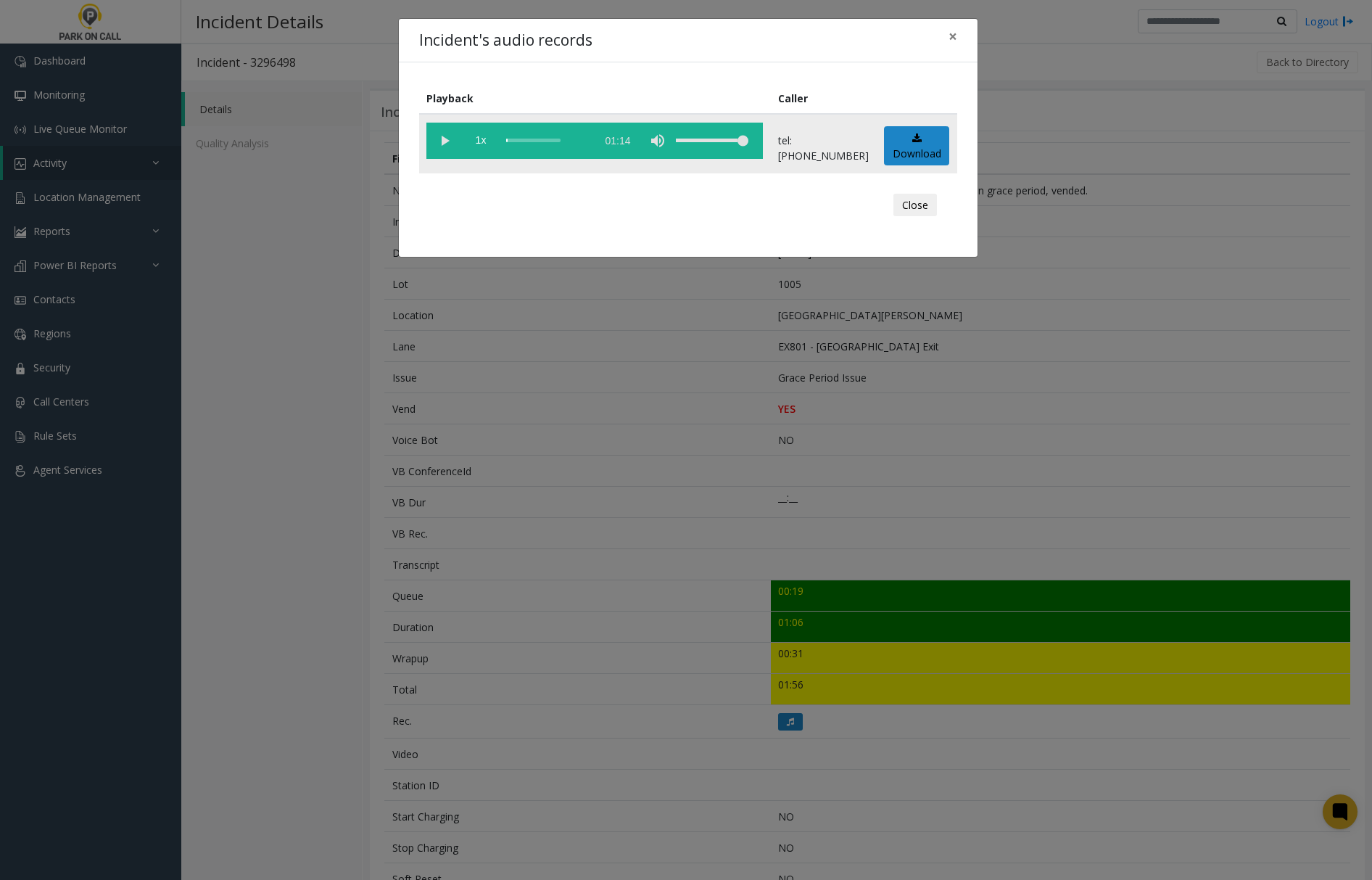
click at [443, 139] on vg-play-pause at bounding box center [445, 141] width 36 height 36
click at [953, 34] on span "×" at bounding box center [953, 36] width 9 height 20
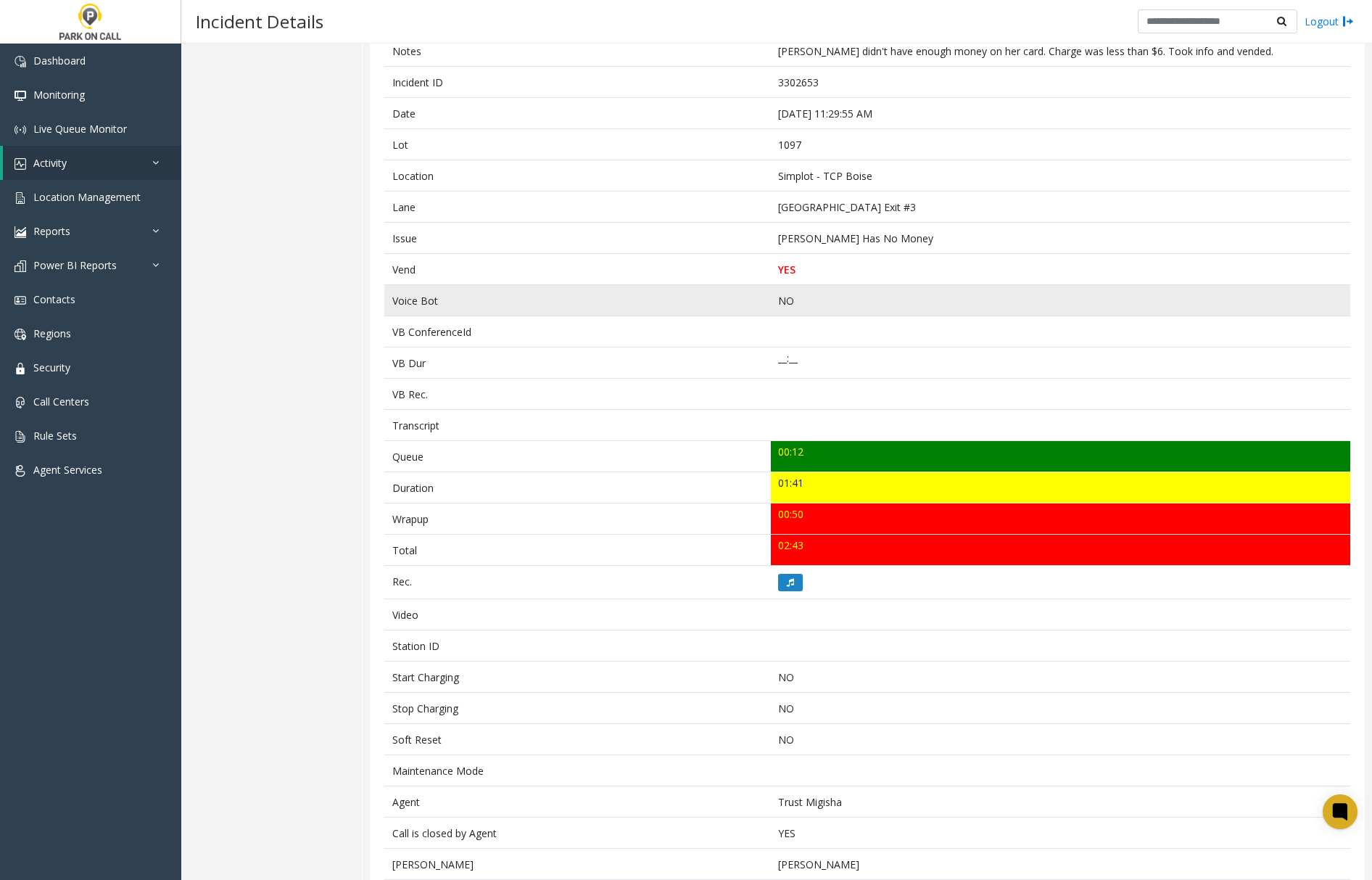
scroll to position [109, 0]
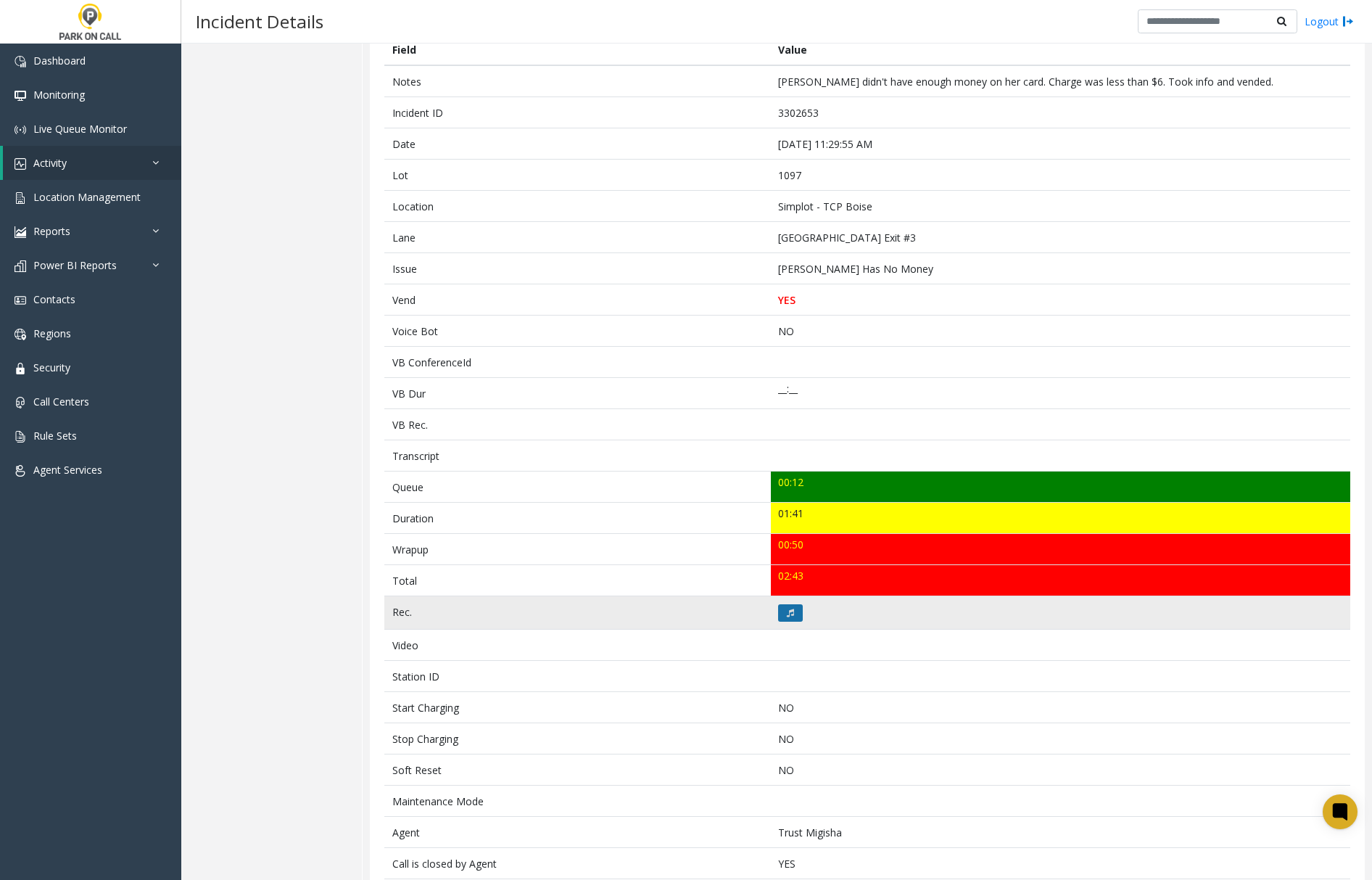
click at [786, 613] on icon at bounding box center [790, 613] width 7 height 9
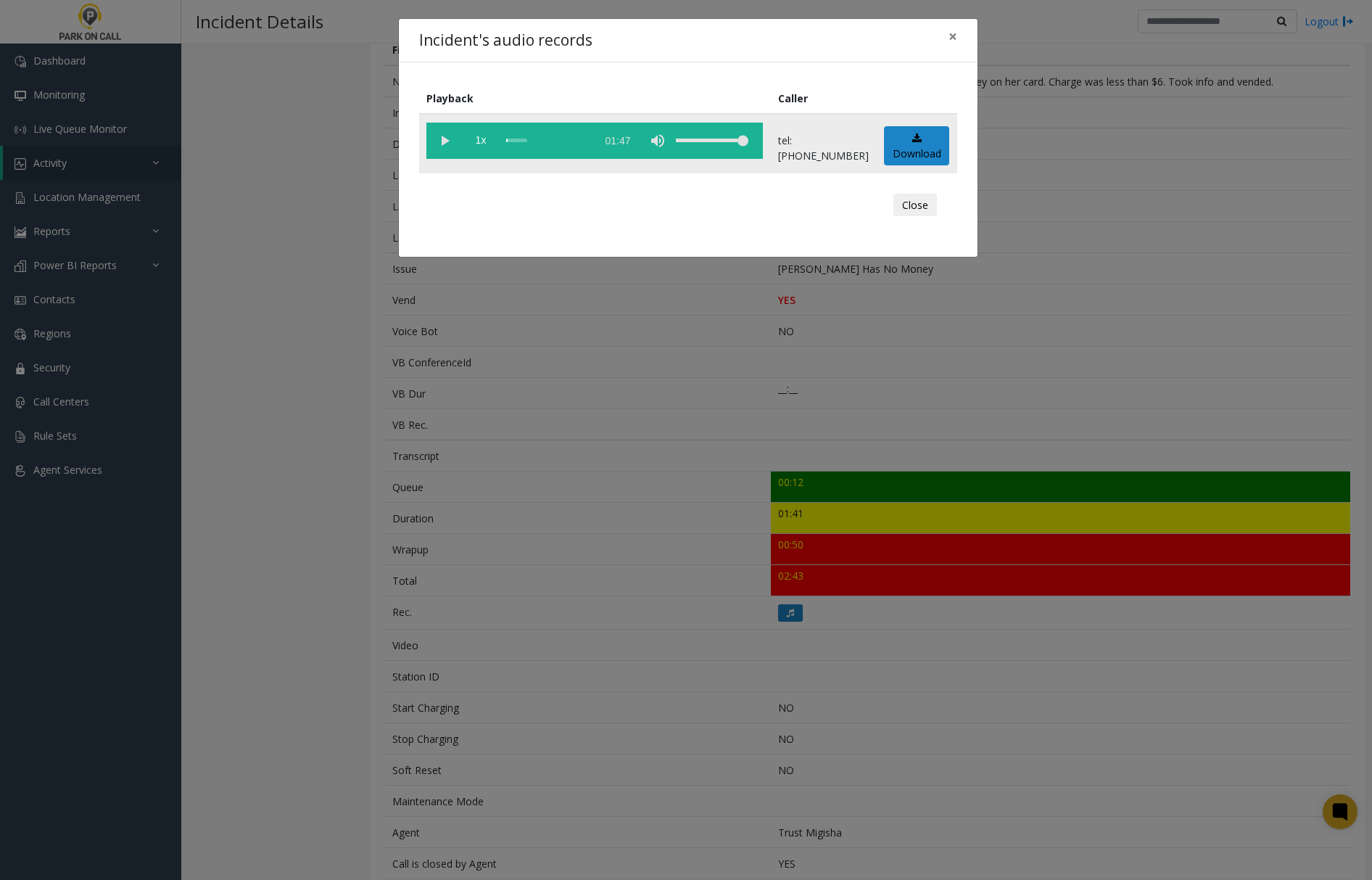
click at [441, 135] on vg-play-pause at bounding box center [445, 141] width 36 height 36
click at [512, 138] on div "scrub bar" at bounding box center [548, 141] width 83 height 36
click at [445, 139] on vg-play-pause at bounding box center [445, 141] width 36 height 36
click at [438, 141] on vg-play-pause at bounding box center [445, 141] width 36 height 36
drag, startPoint x: 954, startPoint y: 34, endPoint x: 961, endPoint y: 41, distance: 9.9
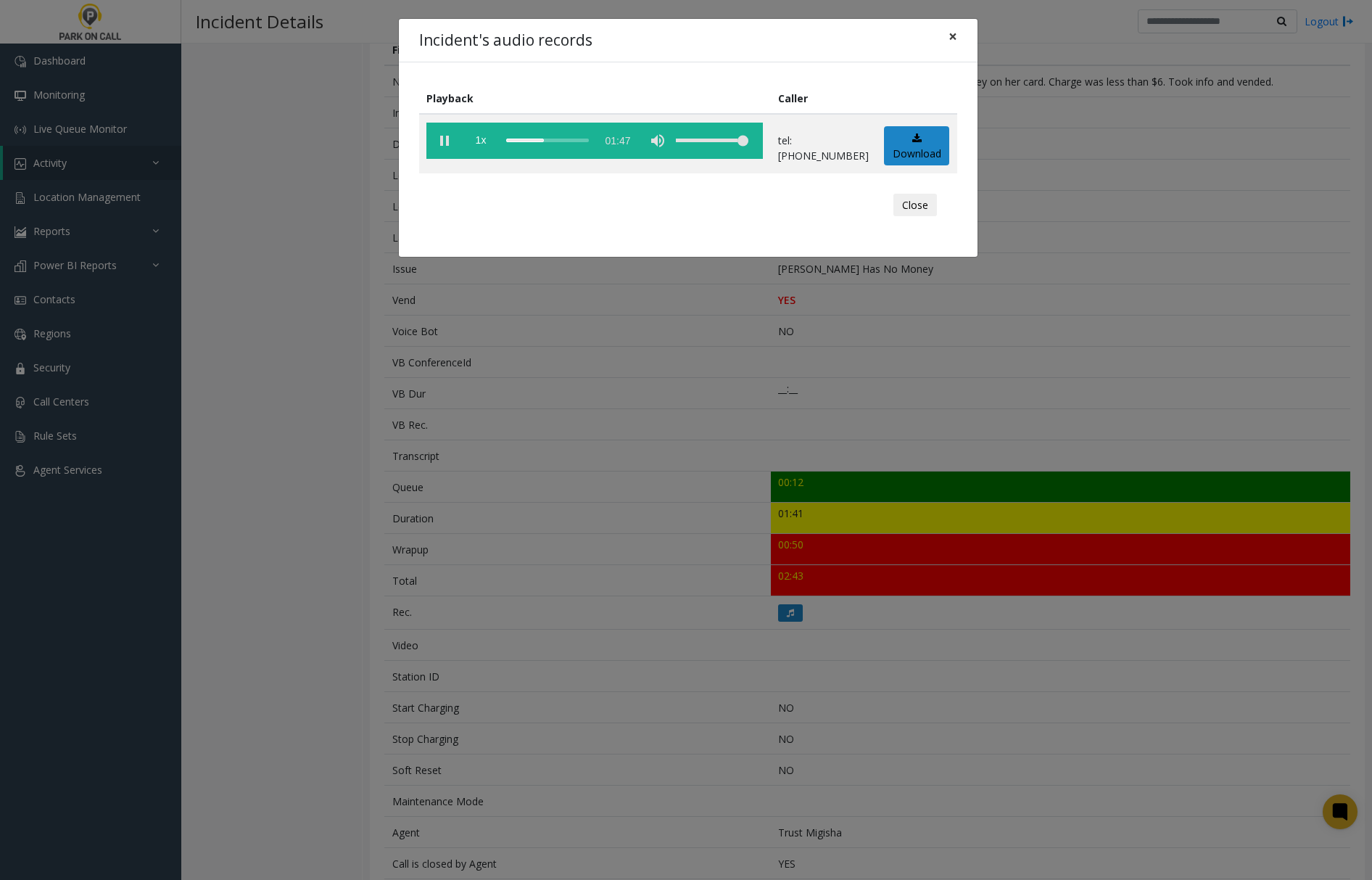
click at [955, 34] on span "×" at bounding box center [953, 36] width 9 height 20
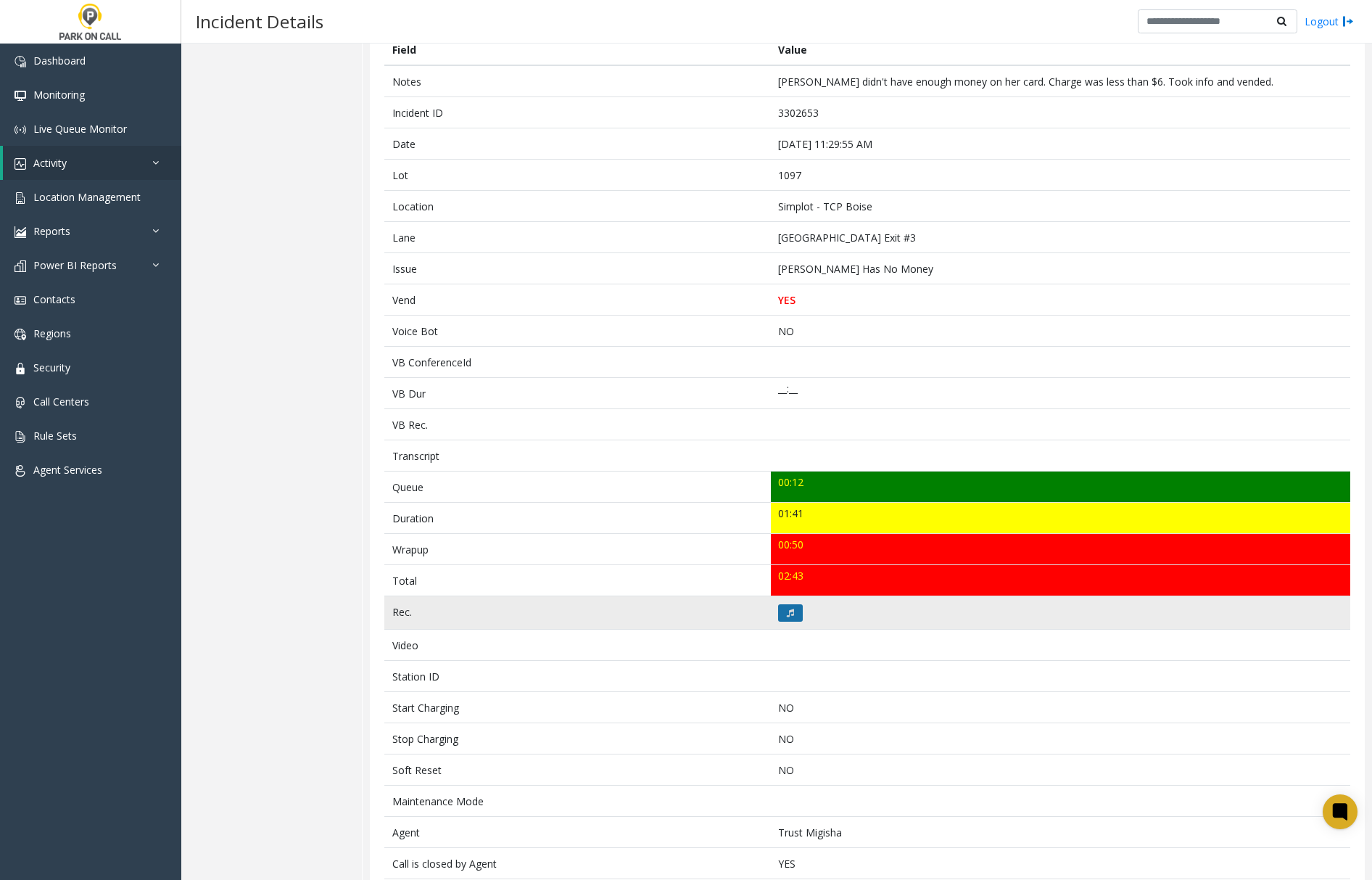
click at [789, 615] on button at bounding box center [791, 613] width 25 height 17
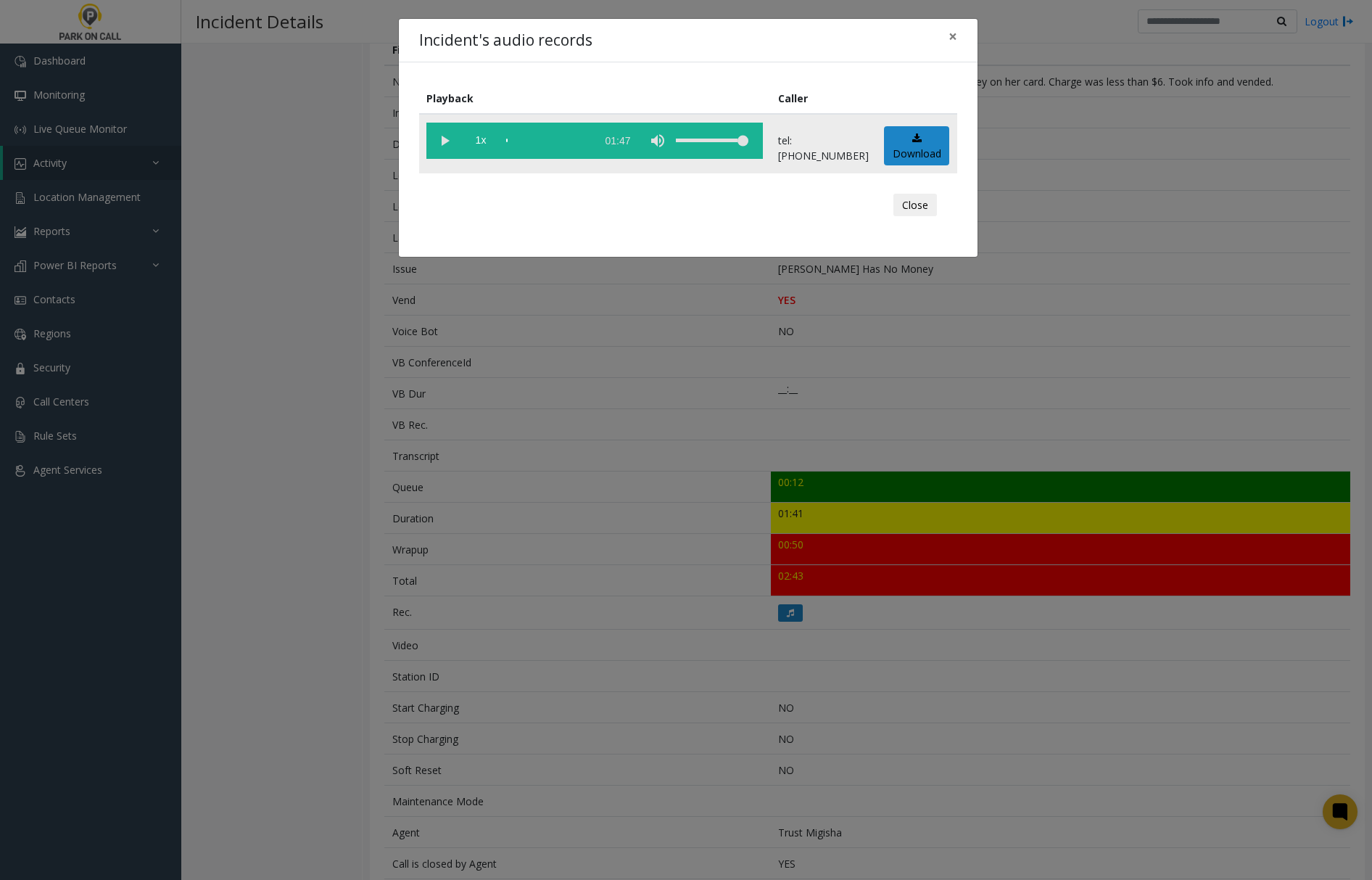
drag, startPoint x: 443, startPoint y: 130, endPoint x: 453, endPoint y: 135, distance: 11.2
click at [443, 131] on vg-play-pause at bounding box center [445, 141] width 36 height 36
click at [587, 137] on div "scrub bar" at bounding box center [548, 141] width 83 height 36
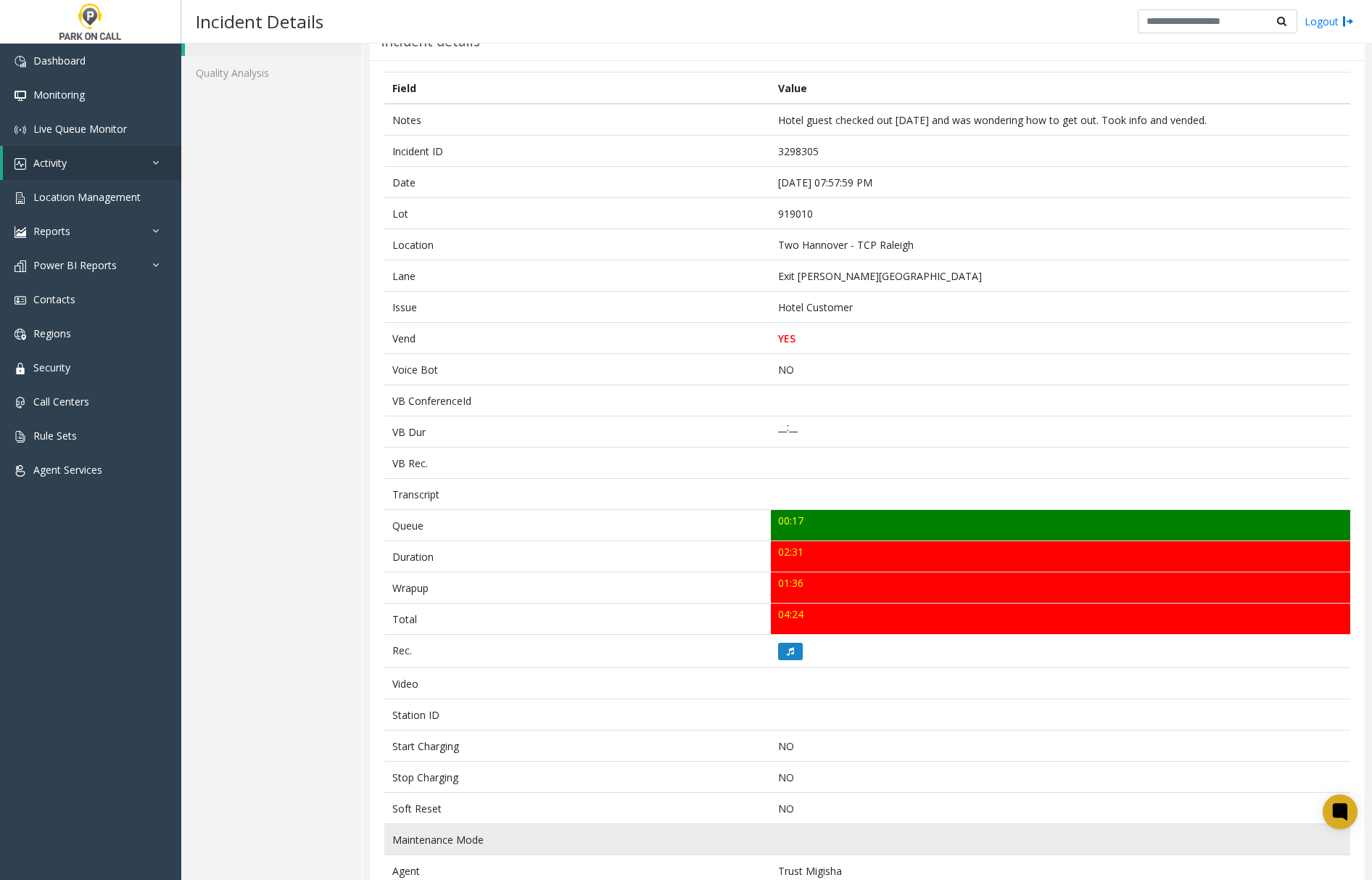
scroll to position [44, 0]
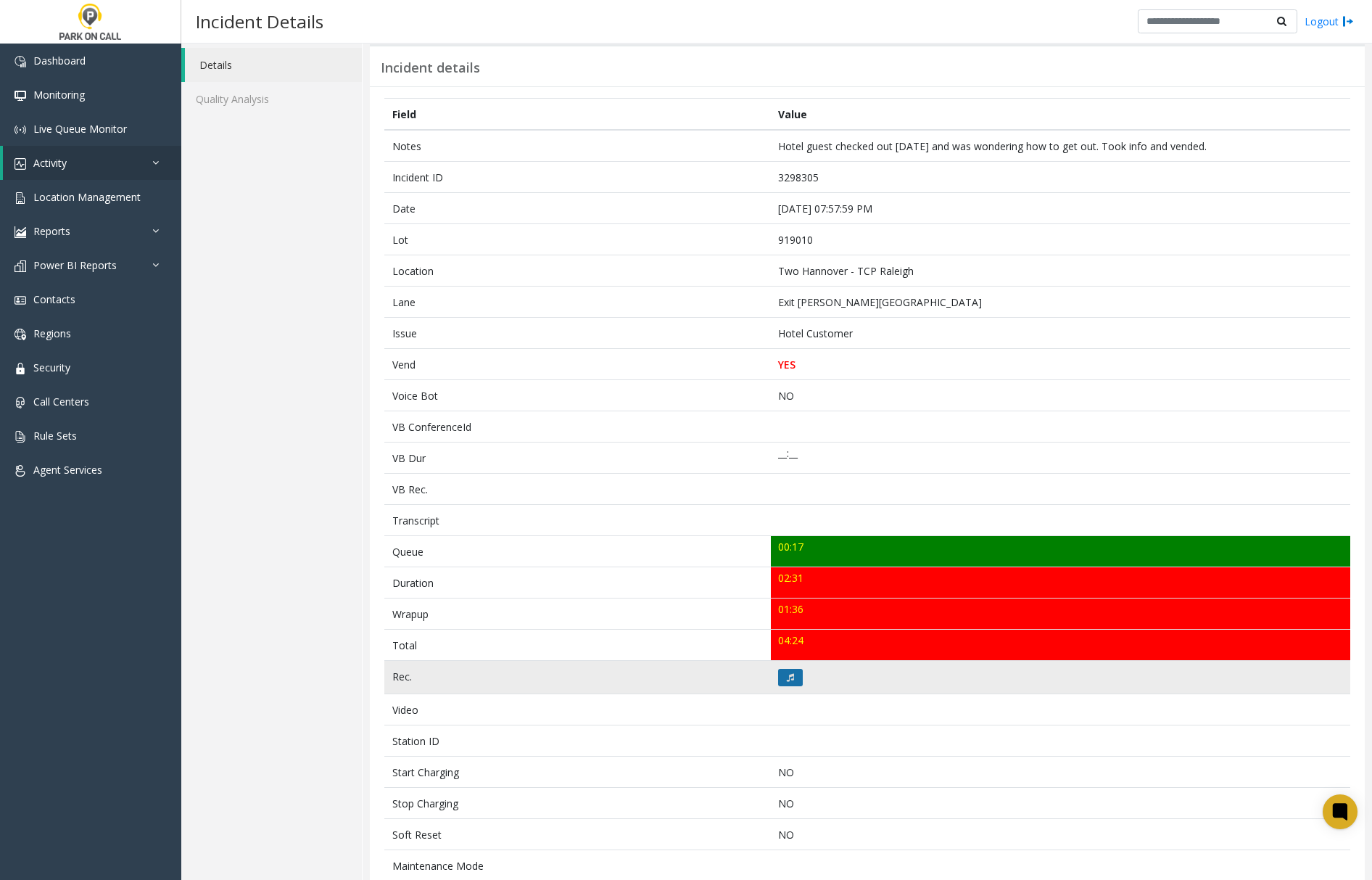
click at [781, 676] on button at bounding box center [791, 677] width 25 height 17
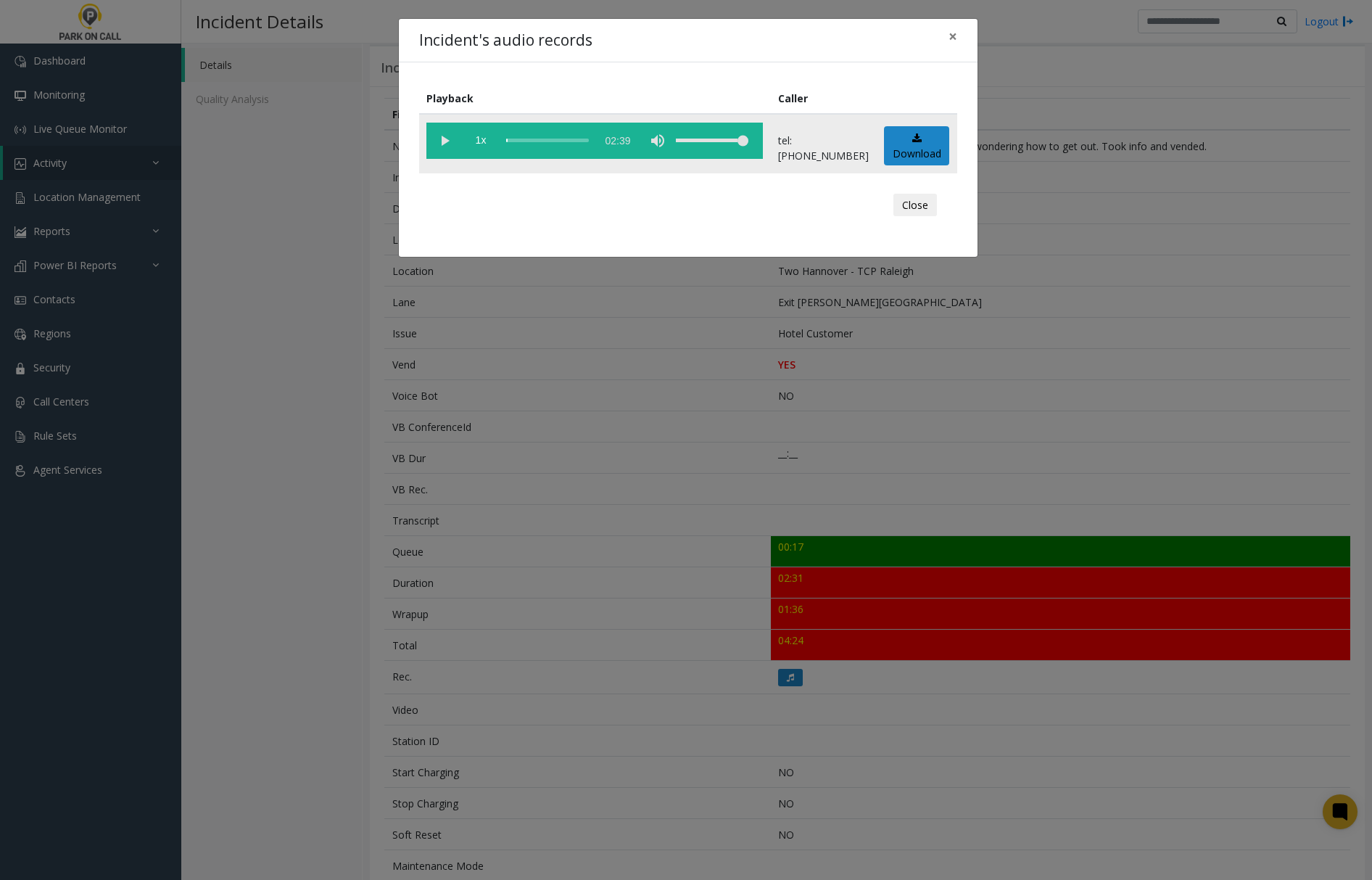
click at [441, 140] on vg-play-pause at bounding box center [445, 141] width 36 height 36
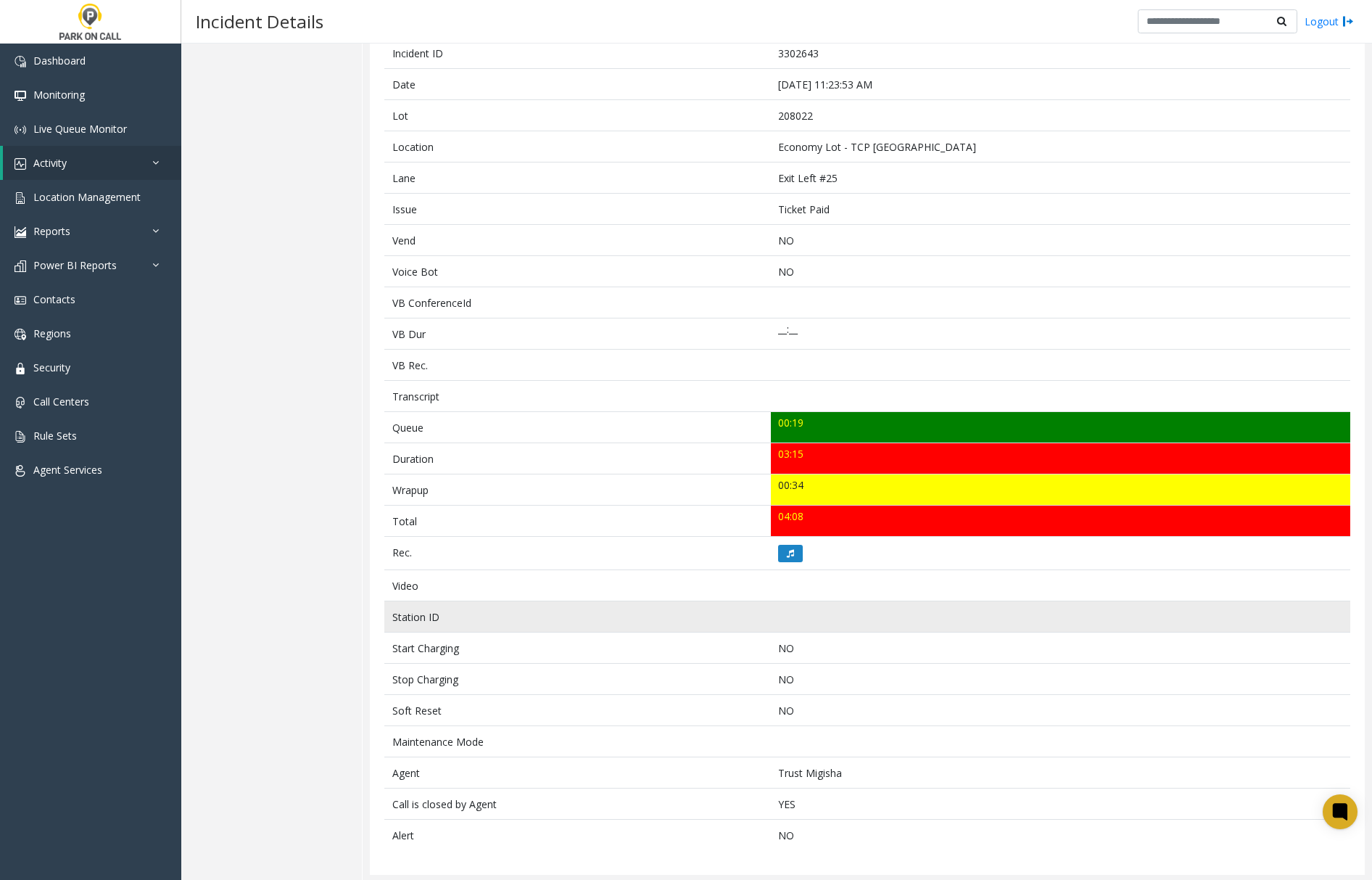
scroll to position [192, 0]
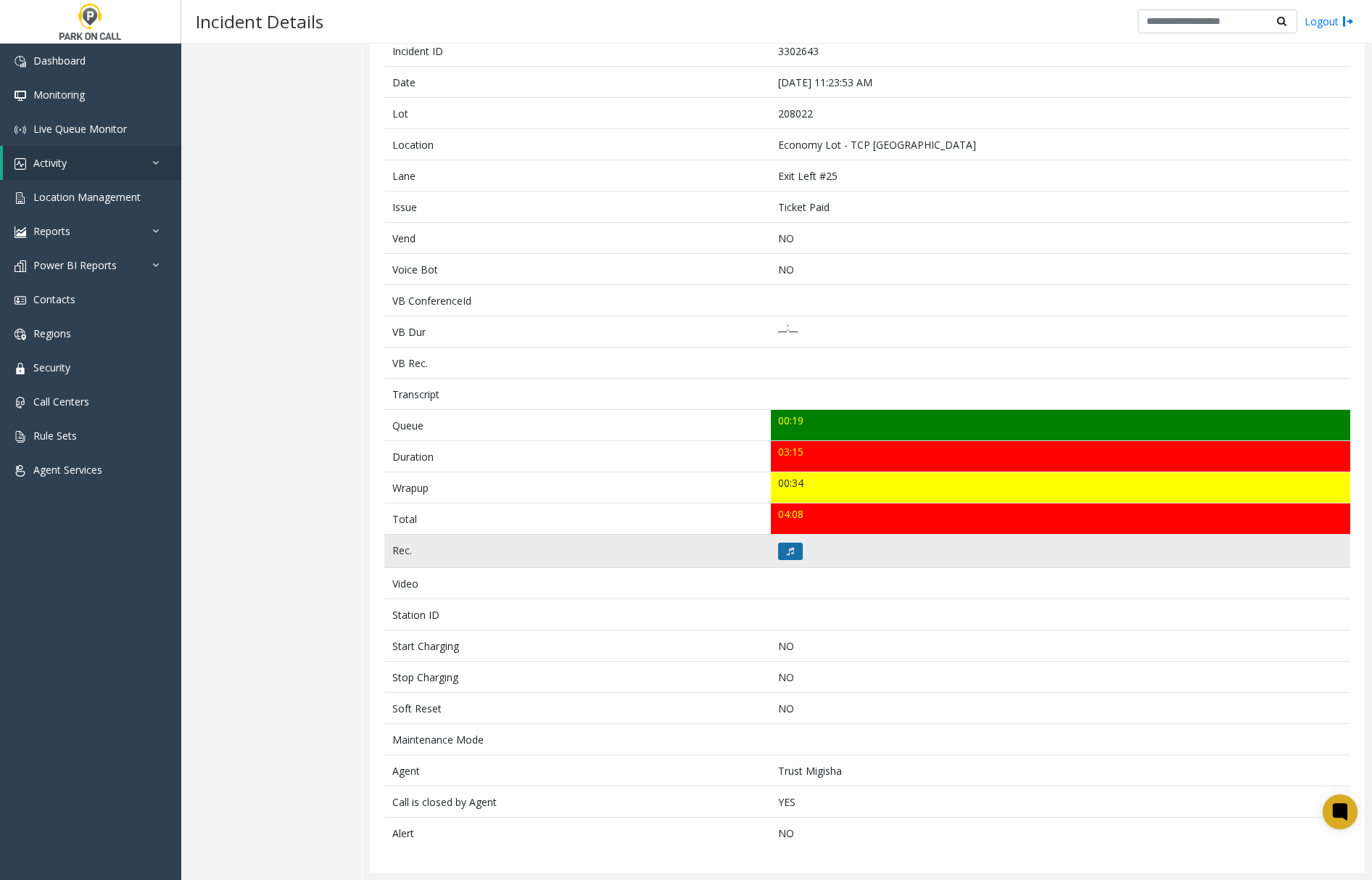
click at [786, 547] on icon at bounding box center [790, 551] width 7 height 9
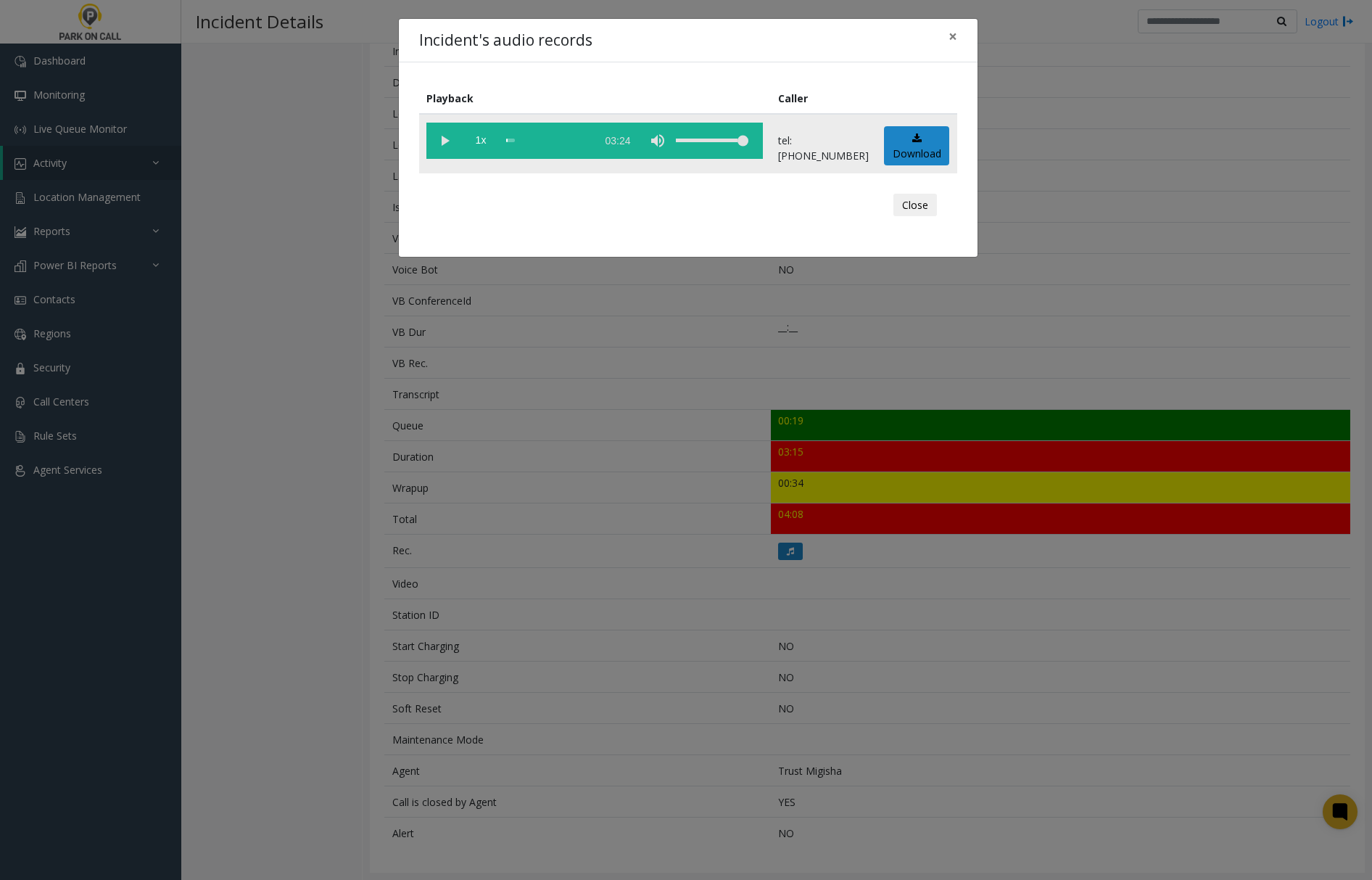
click at [443, 139] on vg-play-pause at bounding box center [445, 141] width 36 height 36
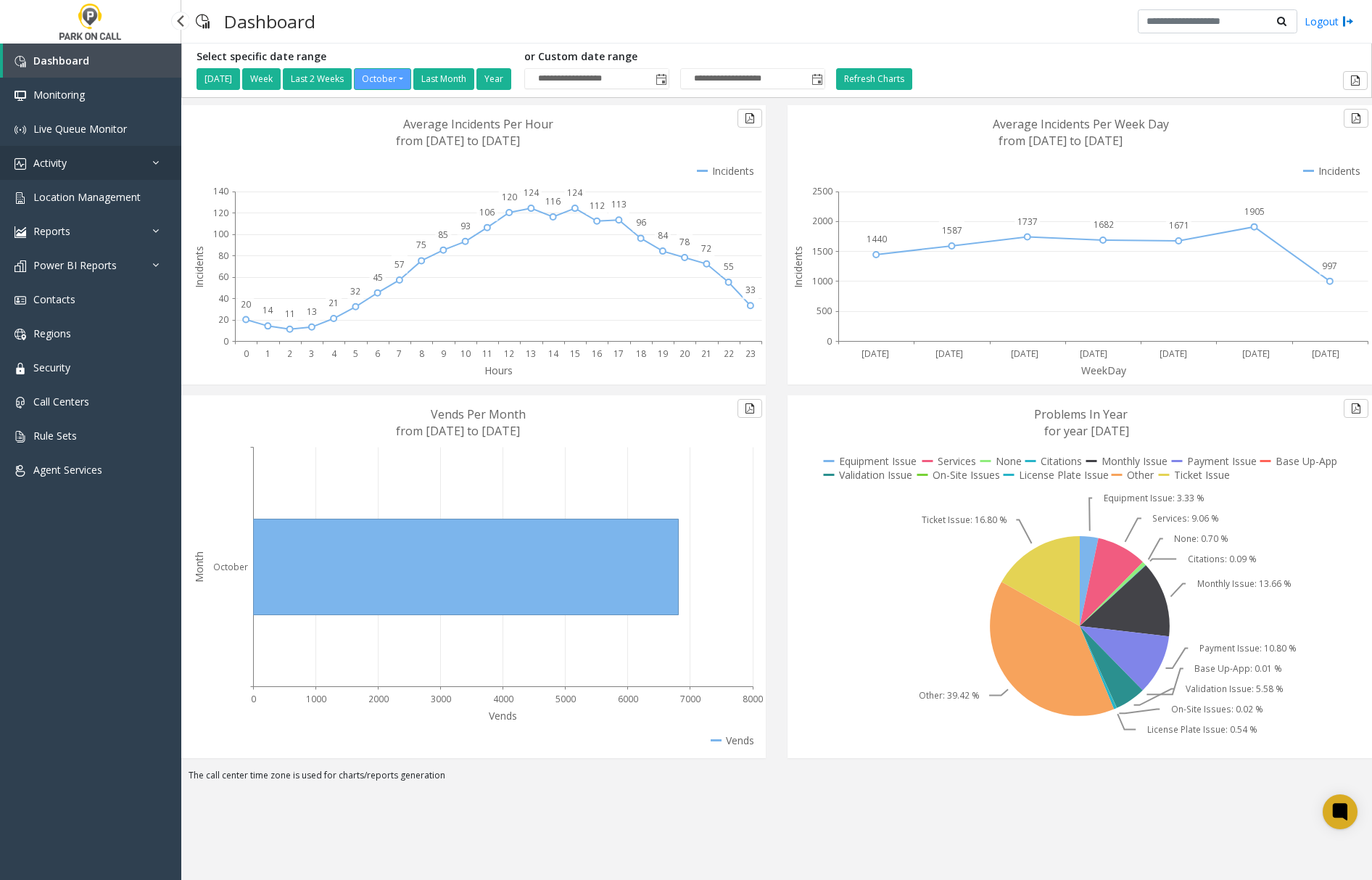
click at [56, 162] on span "Activity" at bounding box center [50, 162] width 33 height 14
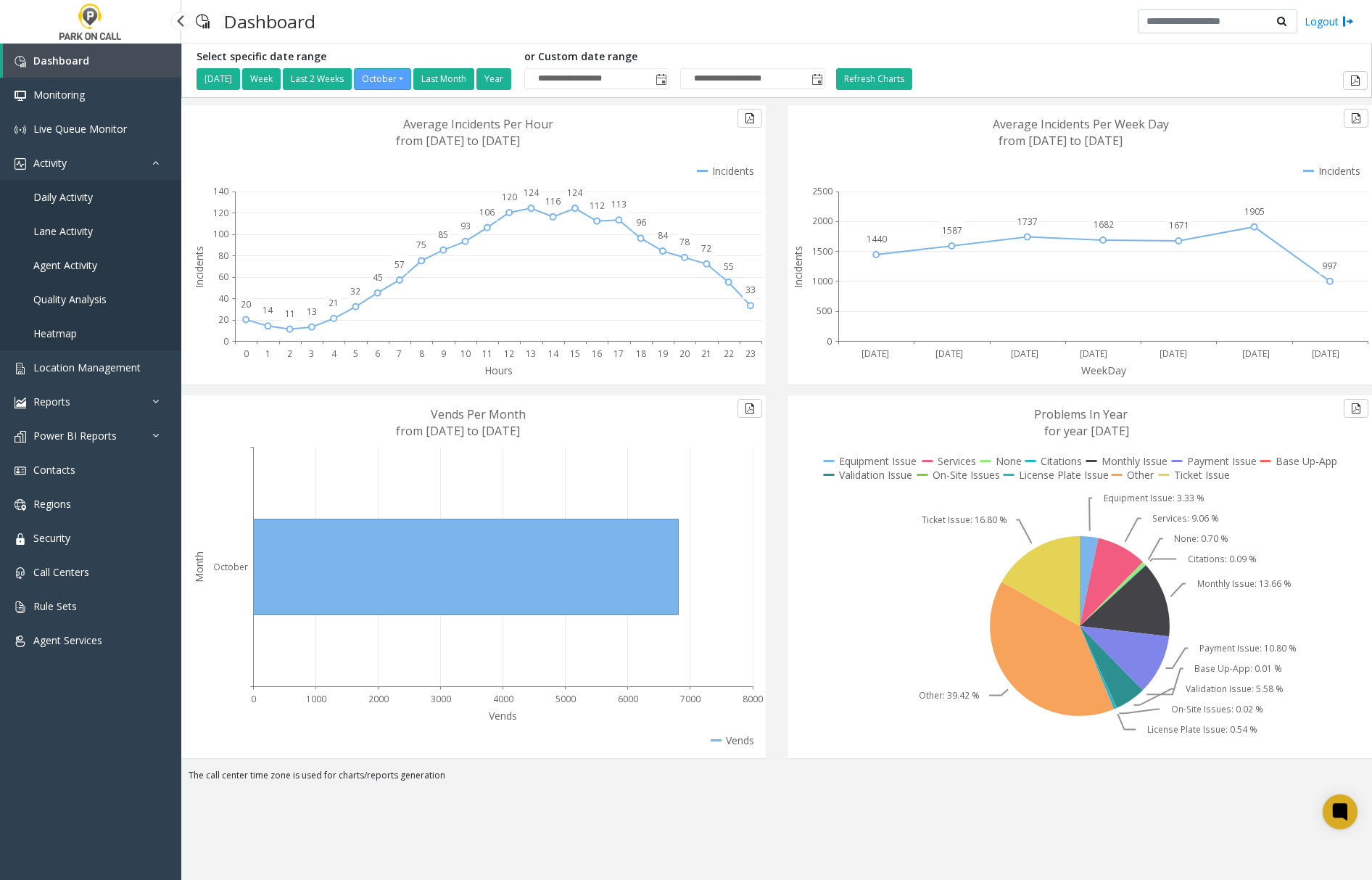
click at [60, 264] on span "Agent Activity" at bounding box center [66, 265] width 64 height 14
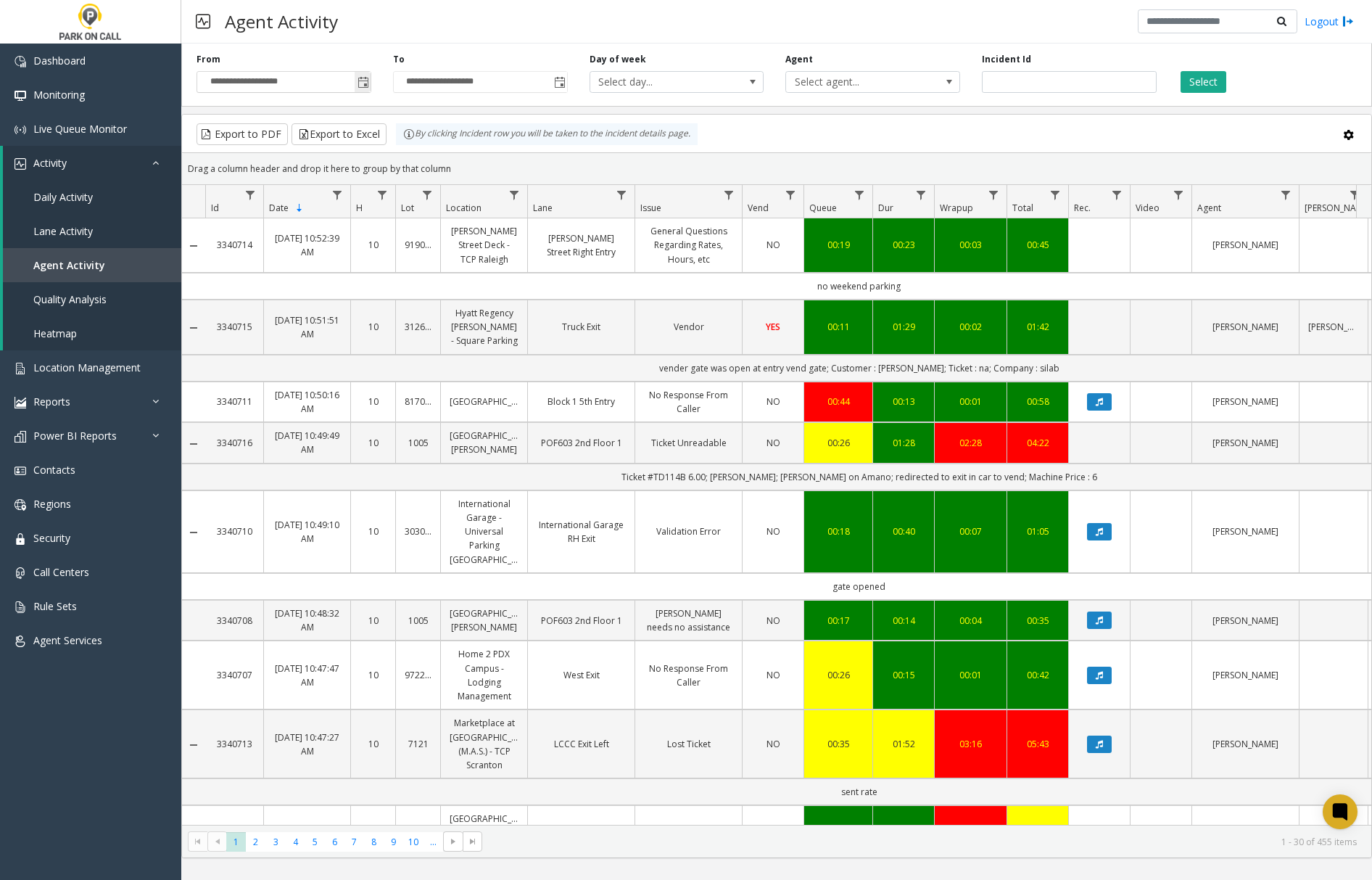
click at [361, 82] on span "Toggle popup" at bounding box center [363, 83] width 12 height 12
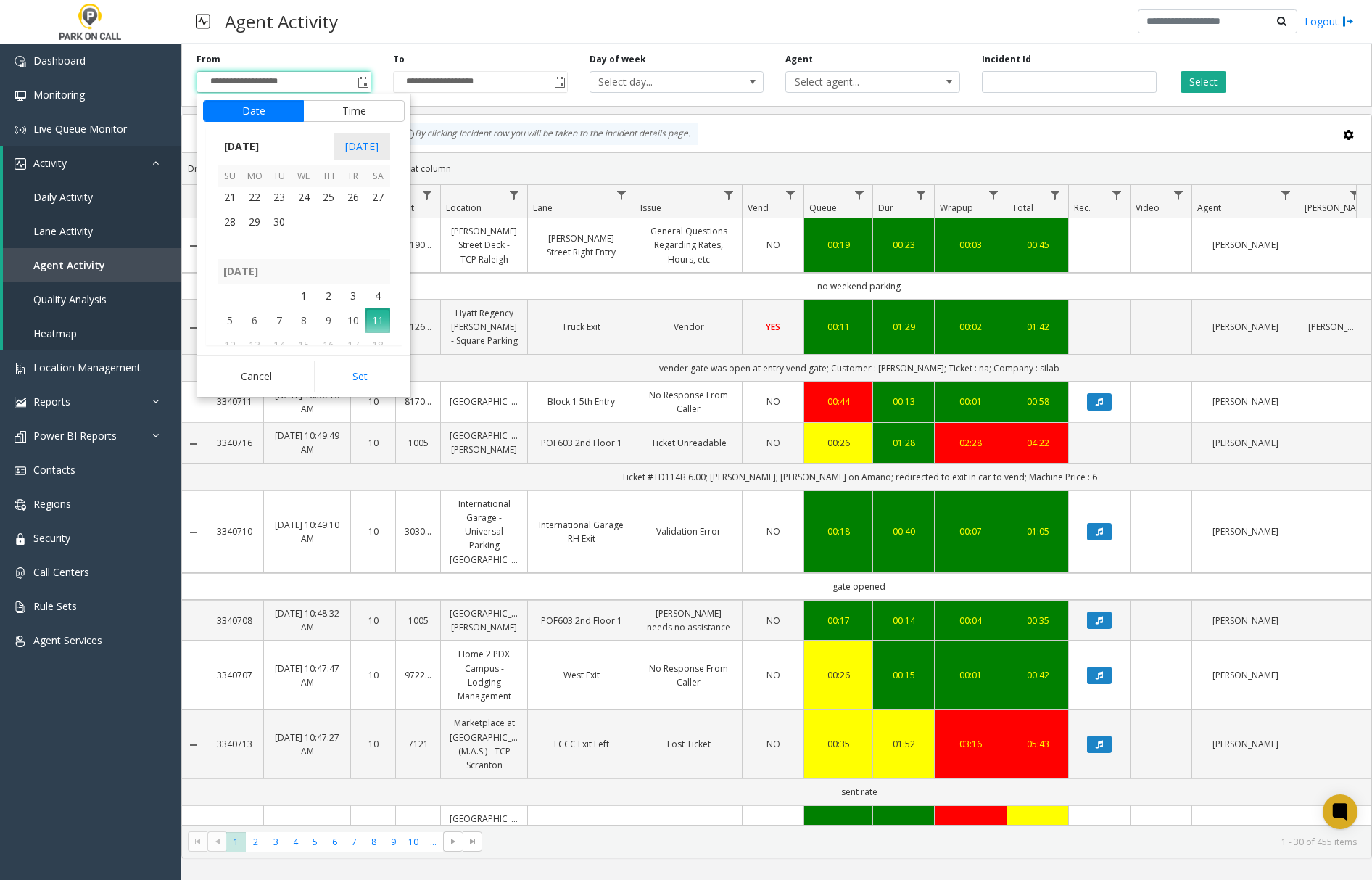
scroll to position [260339, 0]
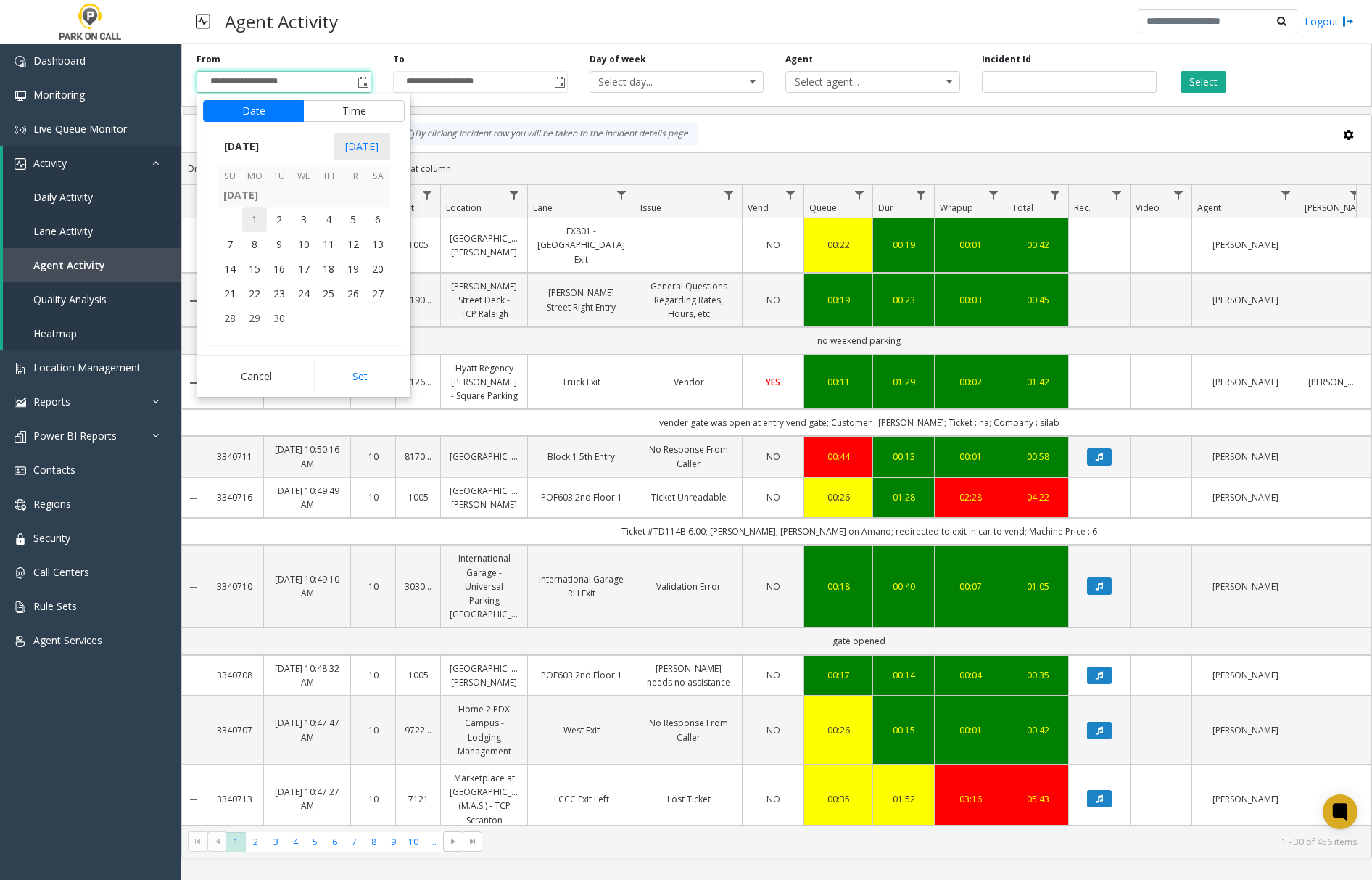
click at [259, 218] on span "1" at bounding box center [255, 220] width 25 height 25
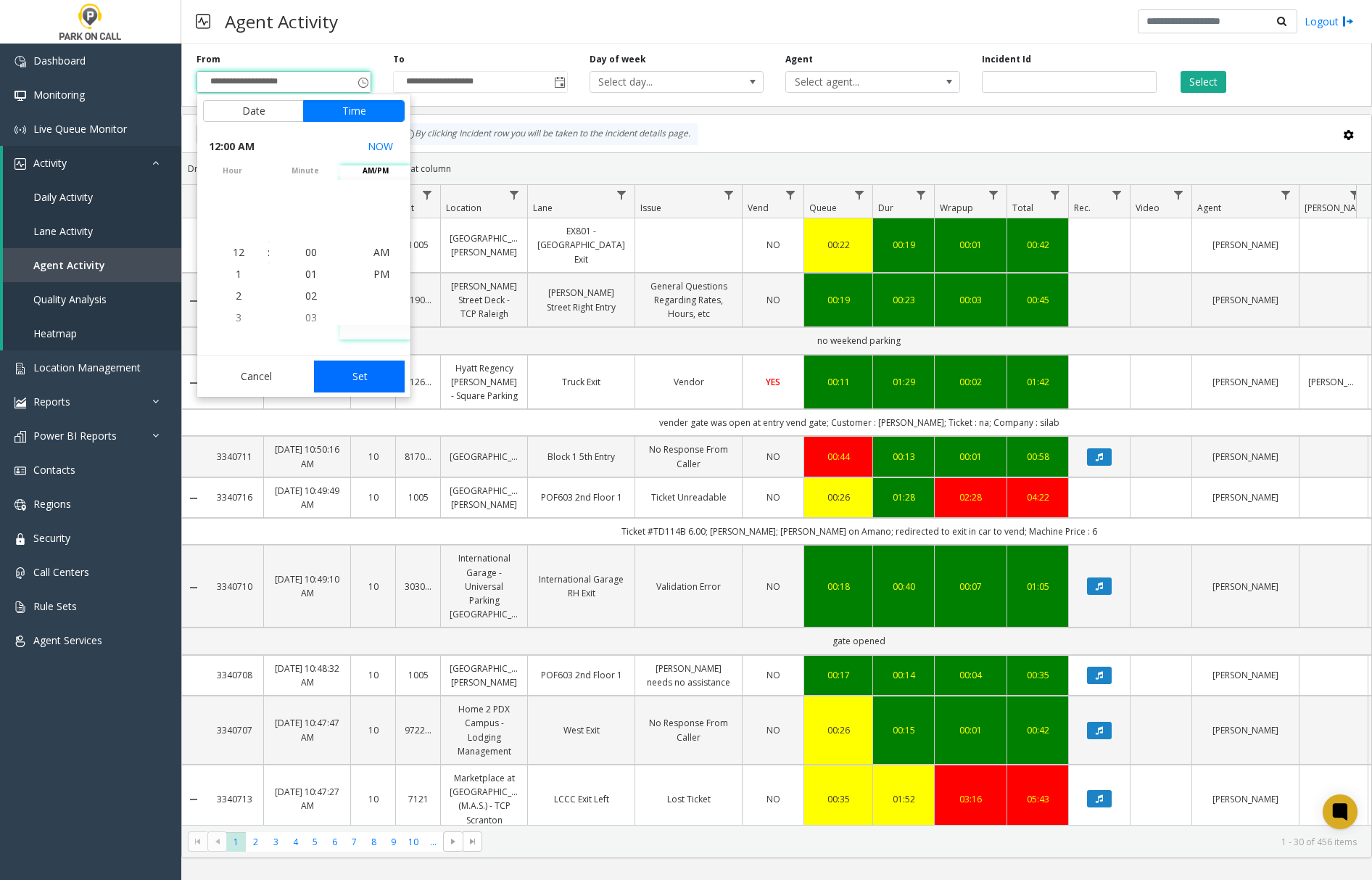
click at [358, 381] on button "Set" at bounding box center [359, 377] width 91 height 32
type input "**********"
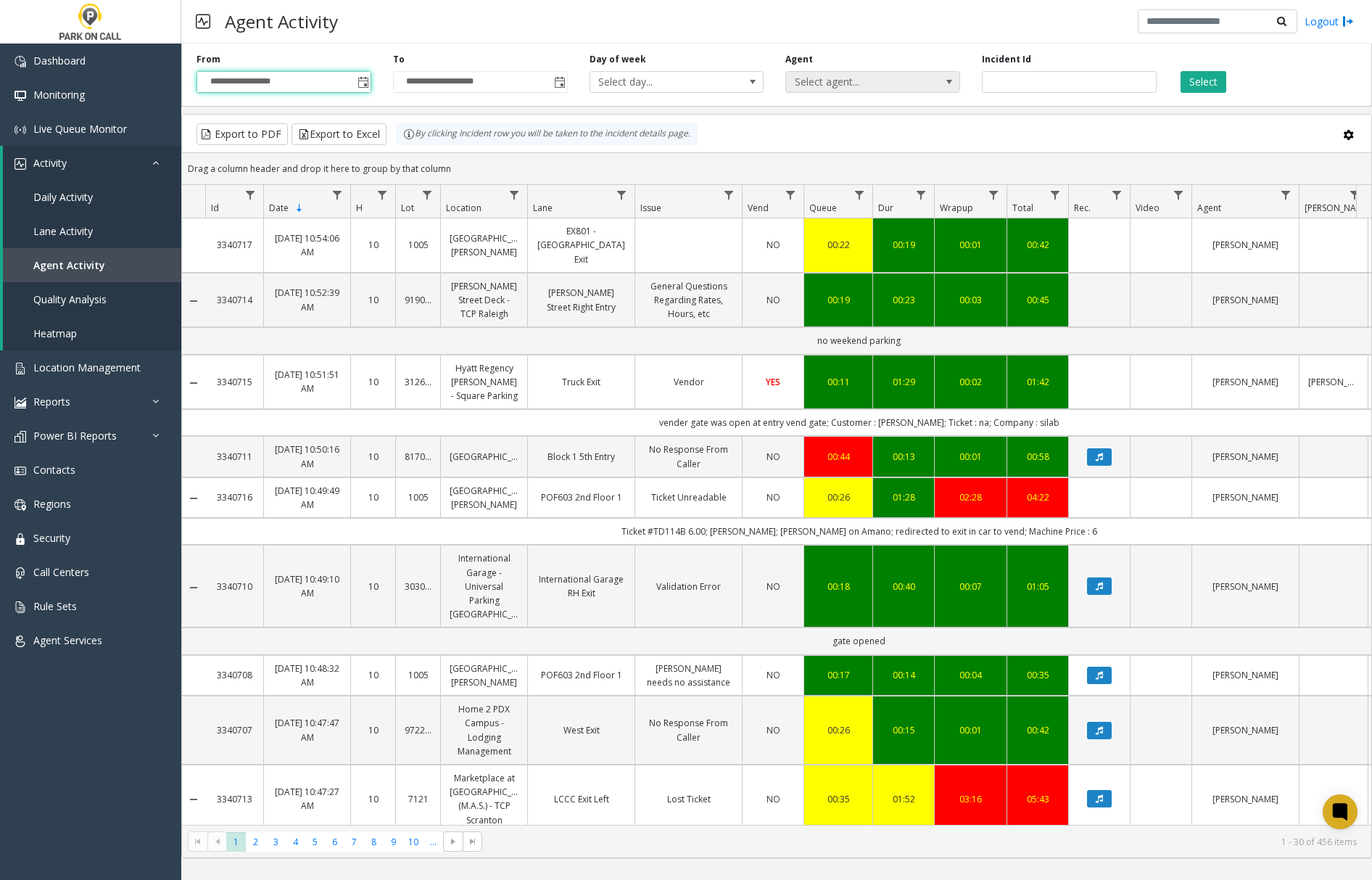
click at [953, 80] on span at bounding box center [950, 82] width 12 height 12
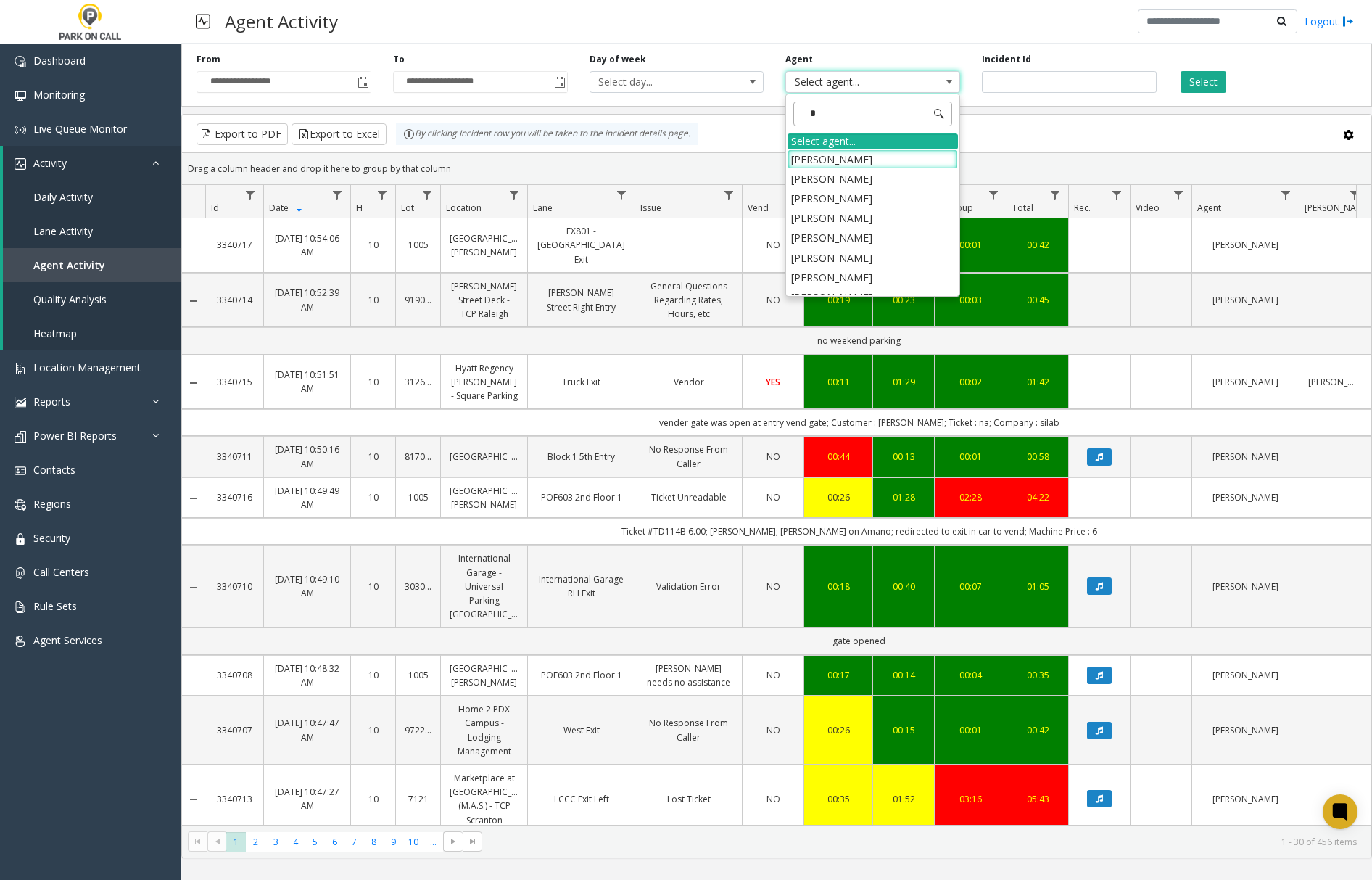
type input "**"
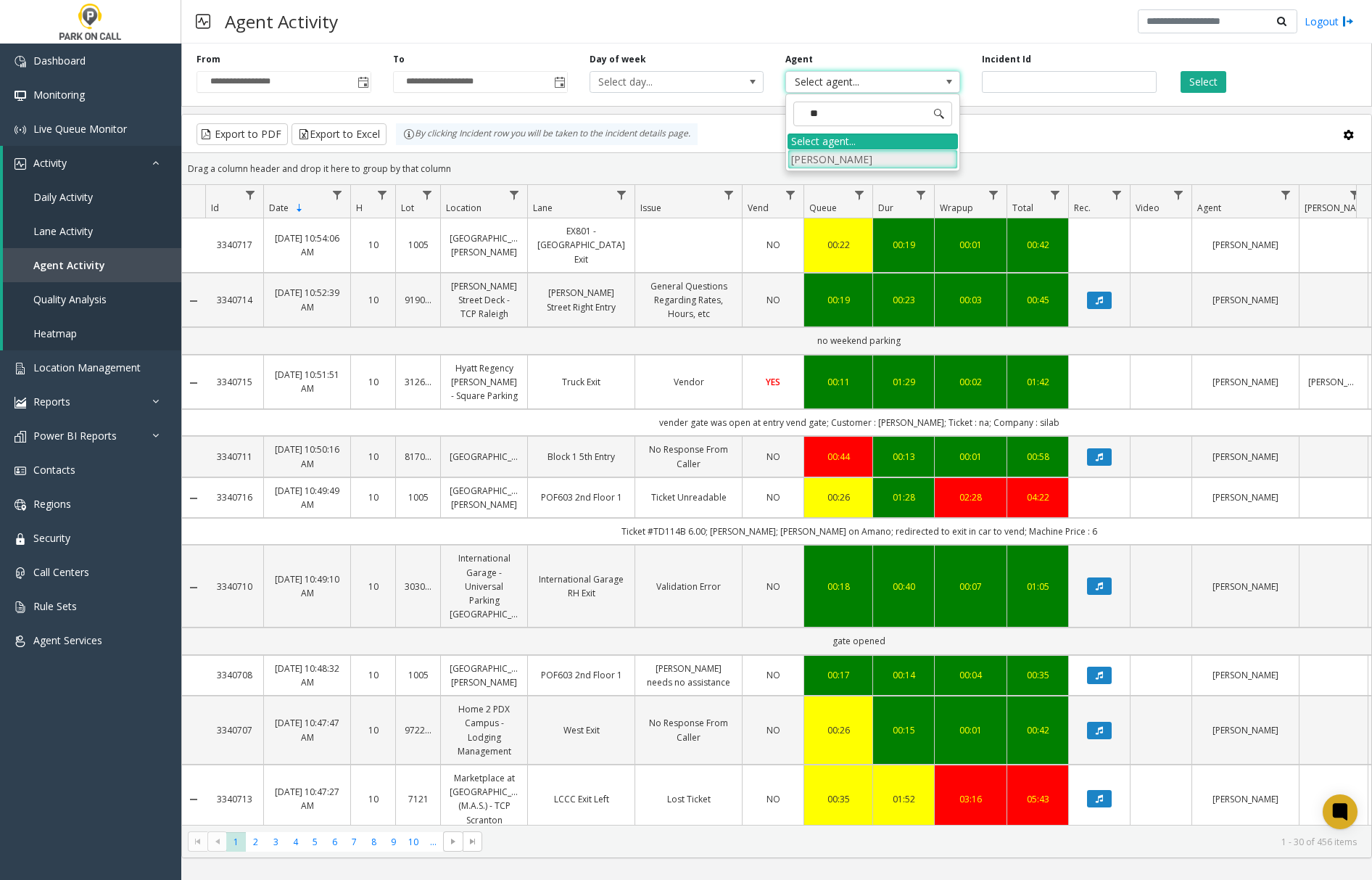
click at [851, 160] on li "[PERSON_NAME]" at bounding box center [872, 159] width 170 height 20
click at [1207, 85] on button "Select" at bounding box center [1203, 82] width 46 height 22
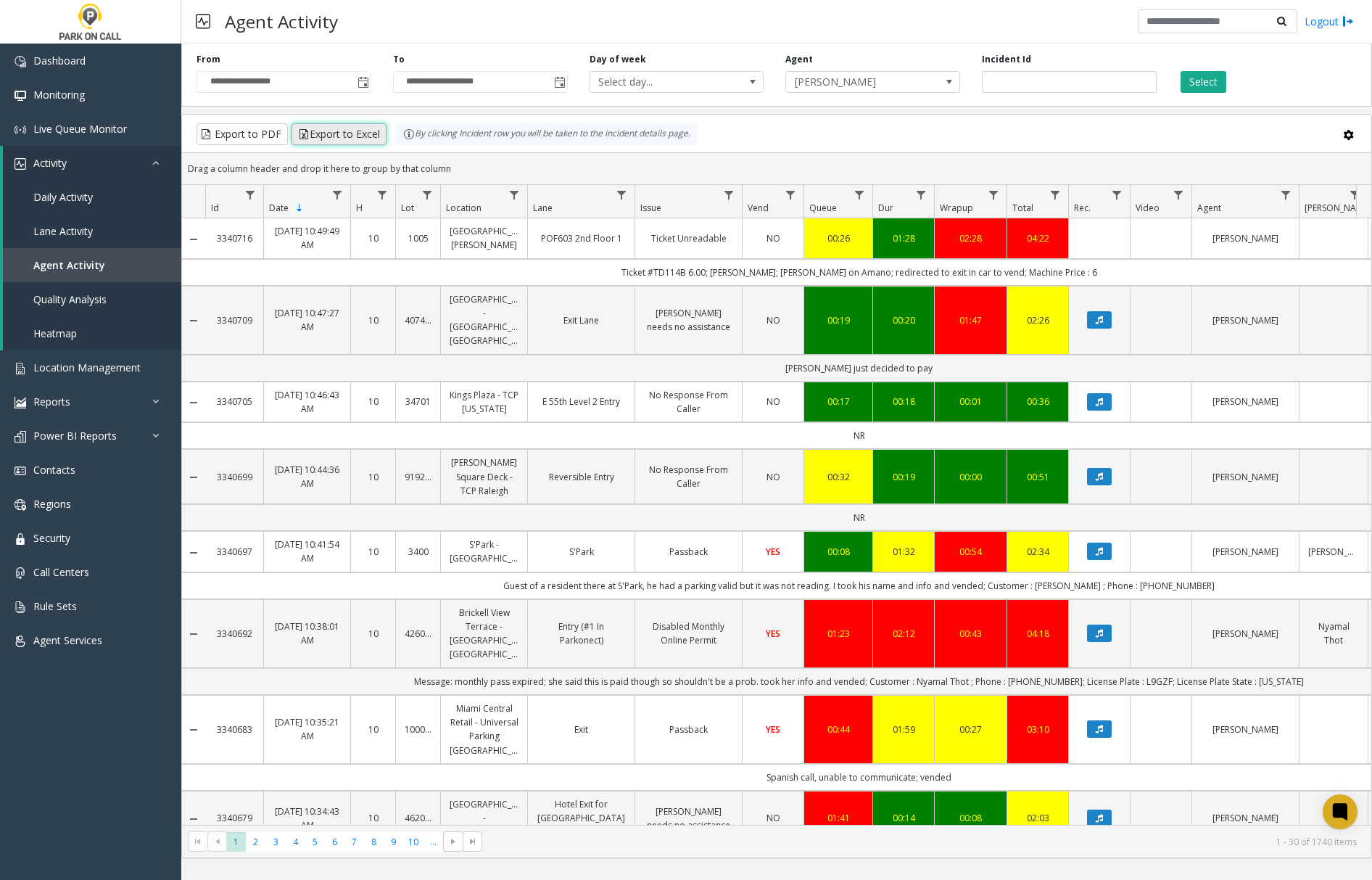
click at [360, 134] on button "Export to Excel" at bounding box center [339, 134] width 95 height 22
click at [51, 56] on span "Dashboard" at bounding box center [60, 60] width 52 height 14
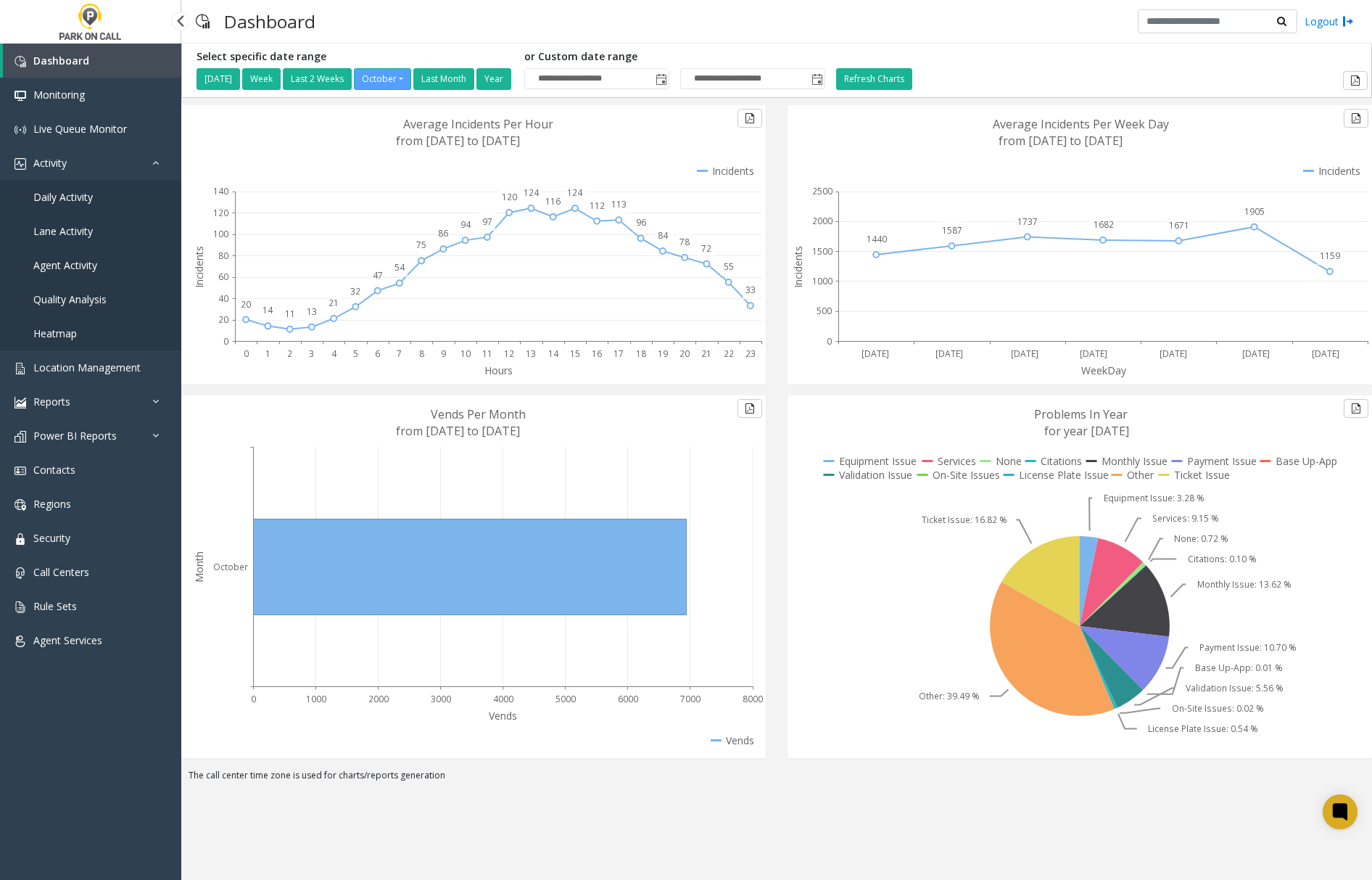
click at [54, 267] on span "Agent Activity" at bounding box center [66, 265] width 64 height 14
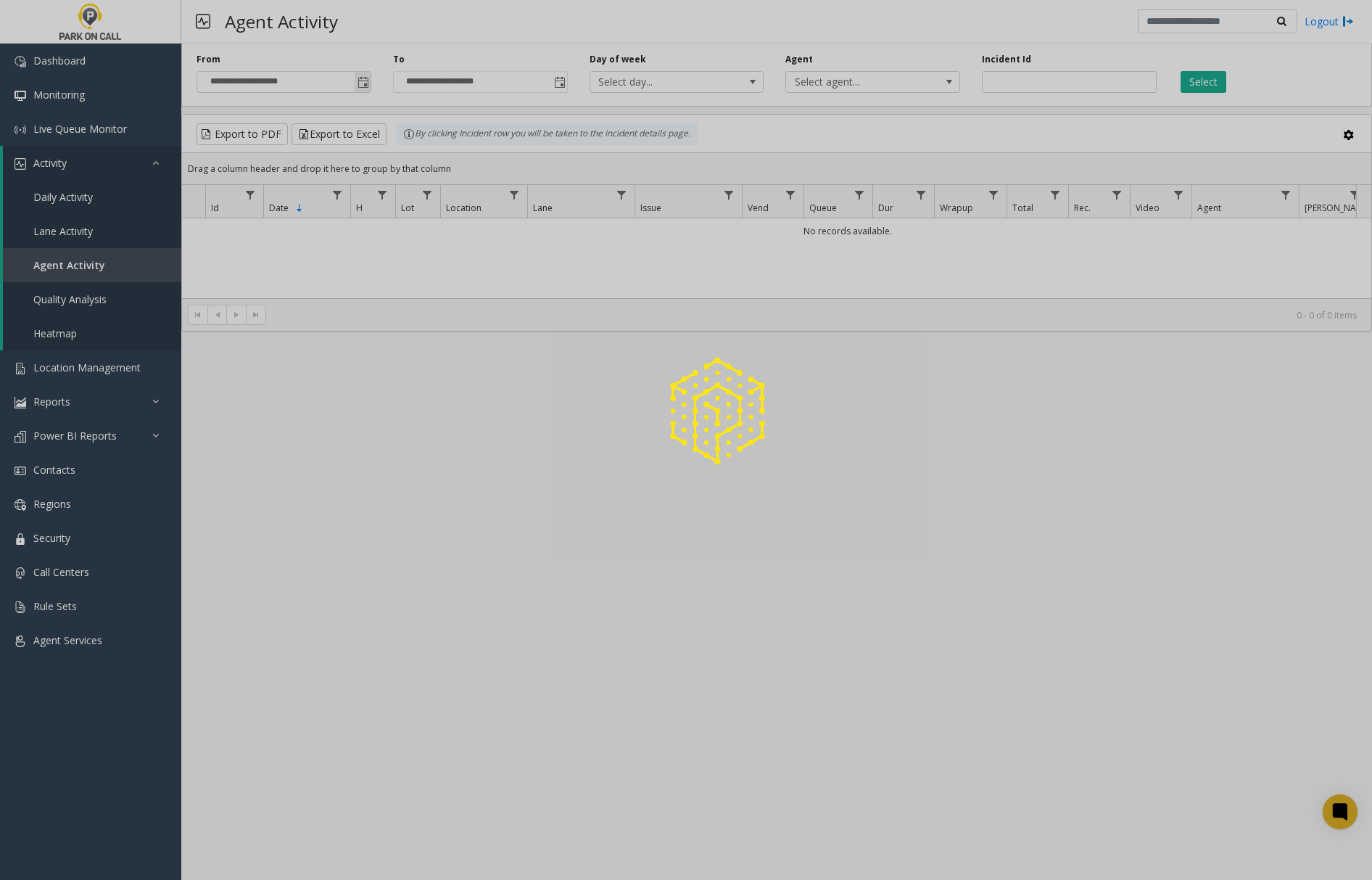
click at [366, 79] on span "Toggle popup" at bounding box center [363, 83] width 12 height 12
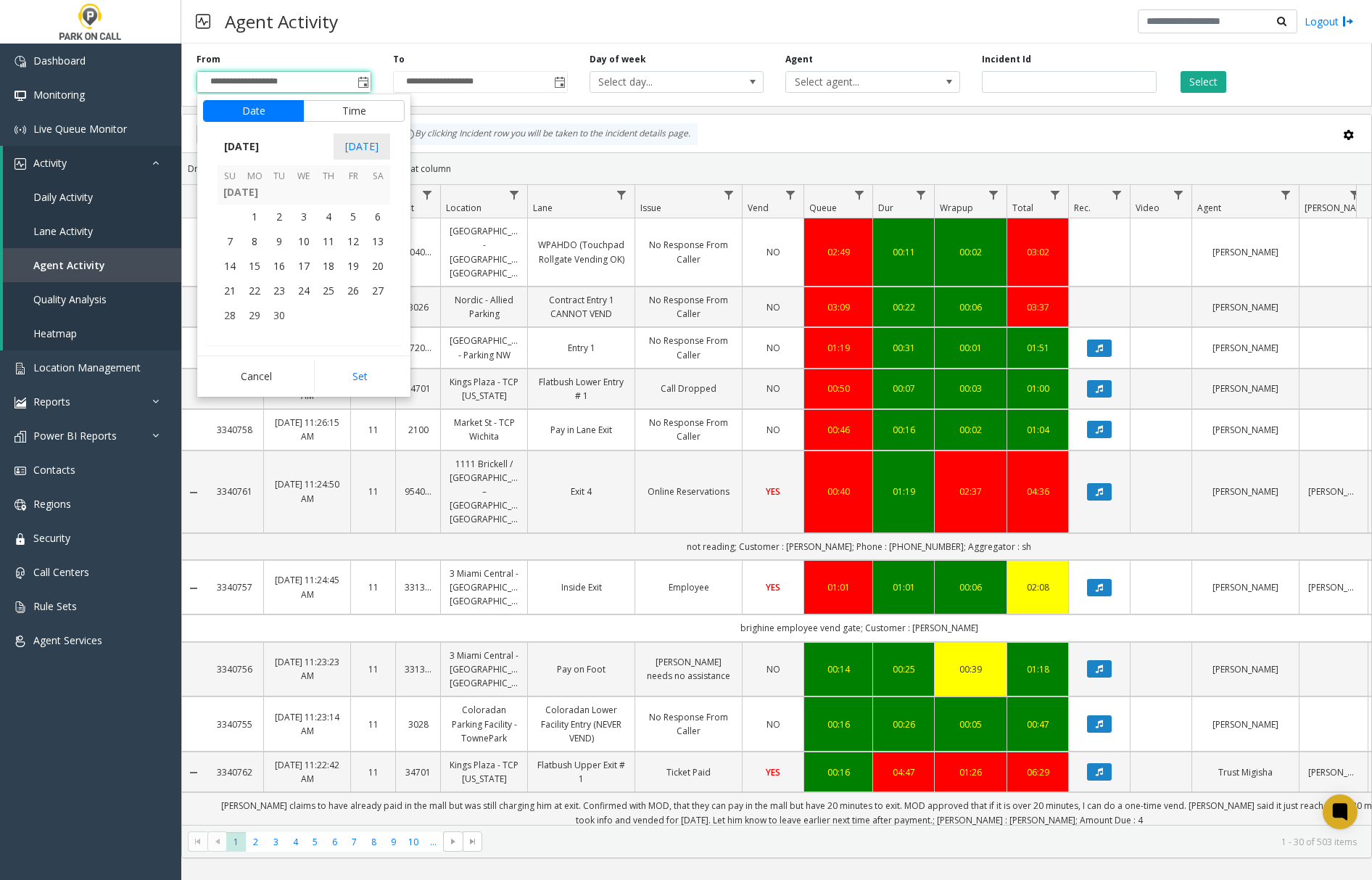
scroll to position [260339, 0]
click at [256, 222] on span "1" at bounding box center [255, 220] width 25 height 25
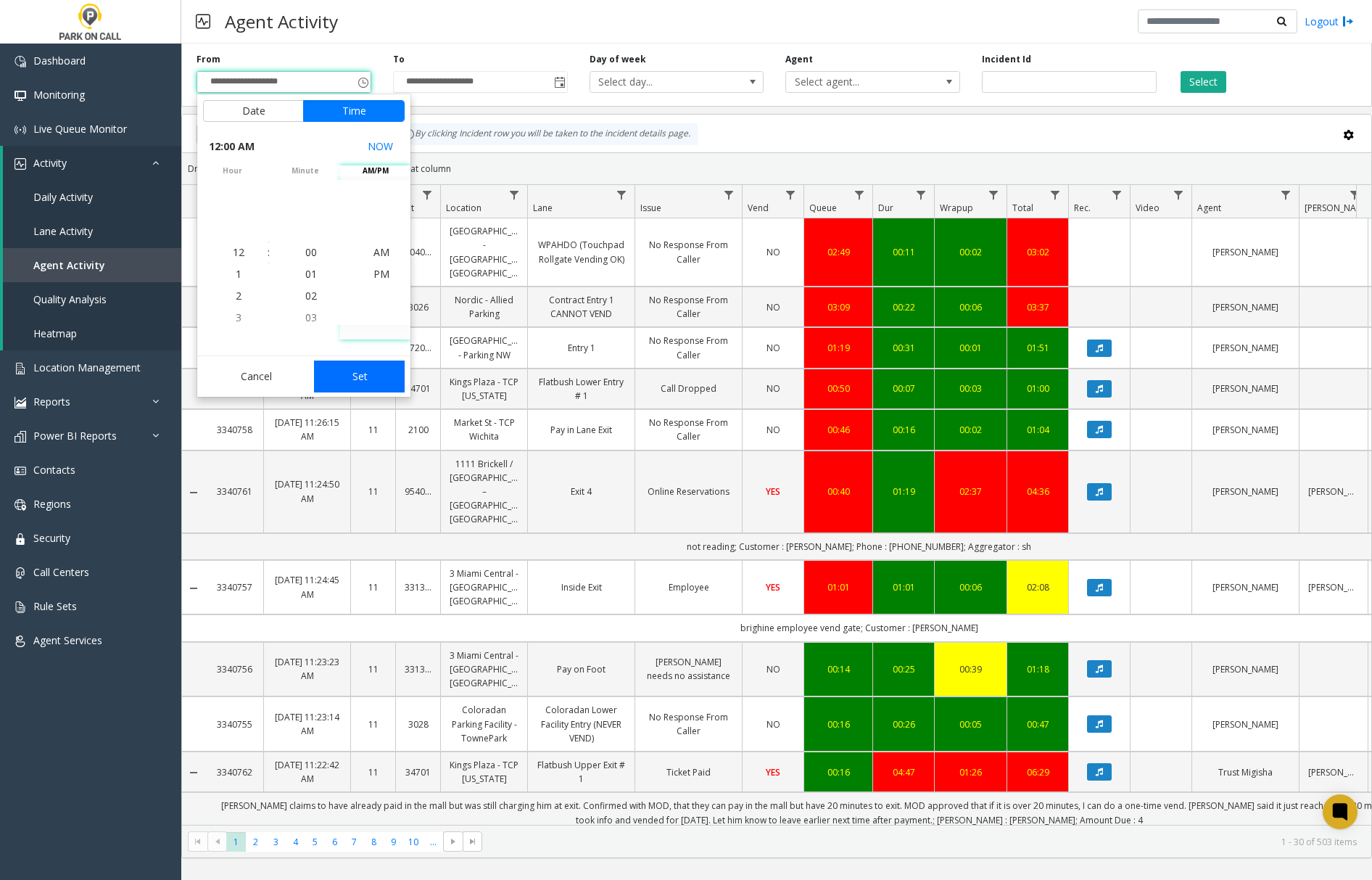
click at [338, 374] on button "Set" at bounding box center [359, 377] width 91 height 32
type input "**********"
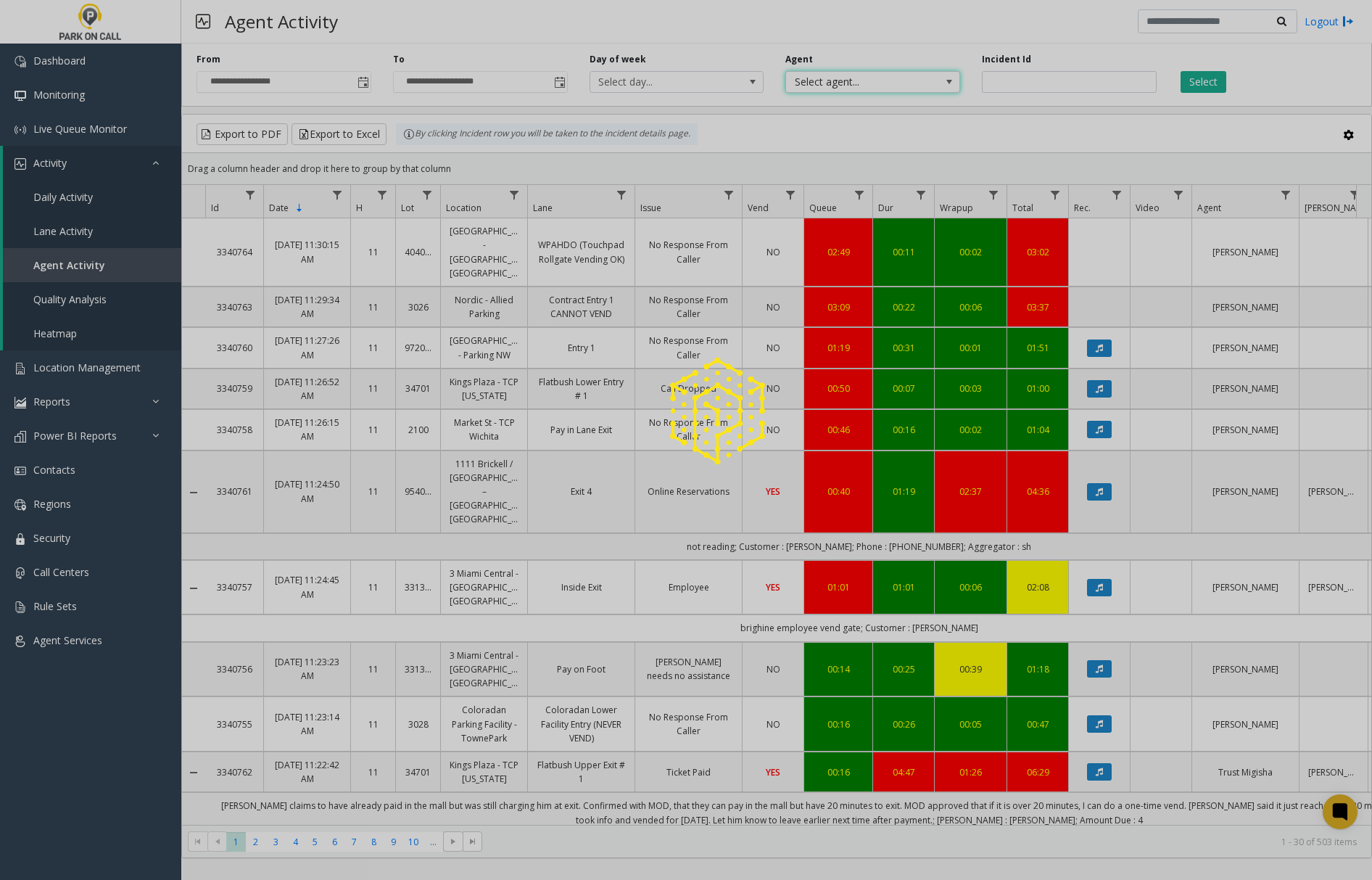
click at [911, 86] on app-root "**********" at bounding box center [686, 440] width 1372 height 880
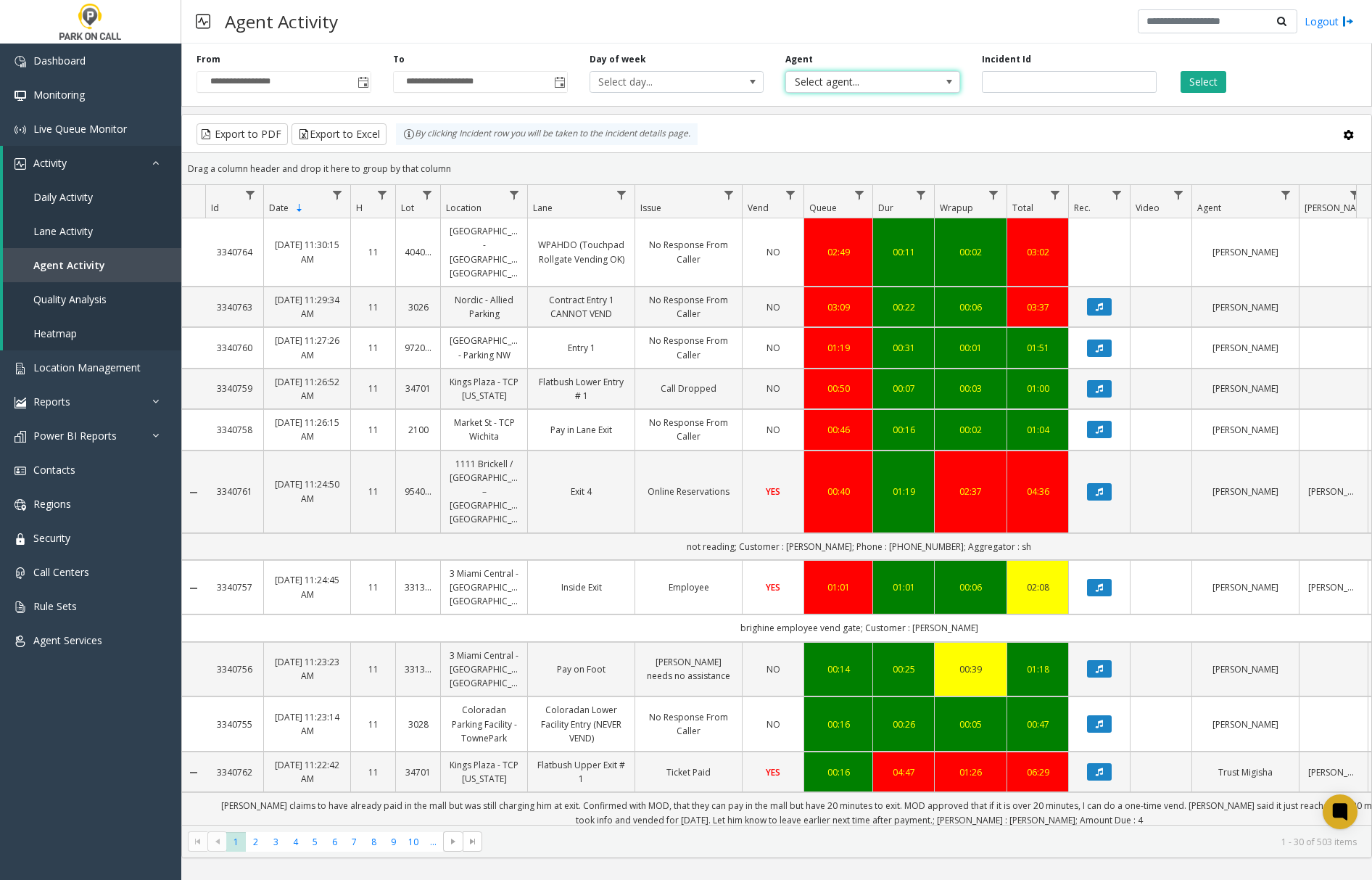
click at [947, 82] on span at bounding box center [950, 82] width 12 height 12
type input "***"
click at [883, 161] on li "[PERSON_NAME]" at bounding box center [872, 159] width 170 height 20
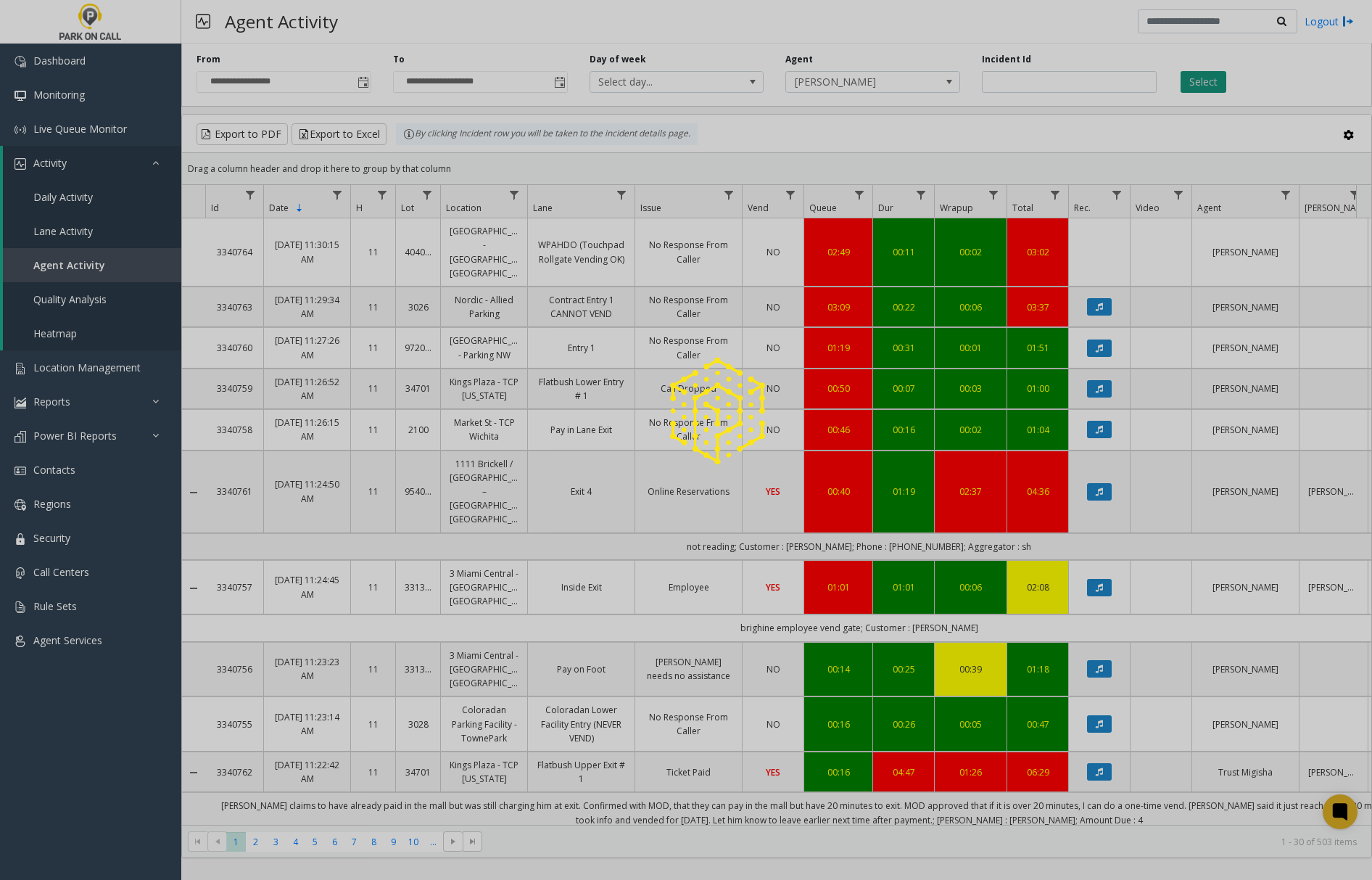
click at [1213, 77] on app-root "**********" at bounding box center [686, 440] width 1372 height 880
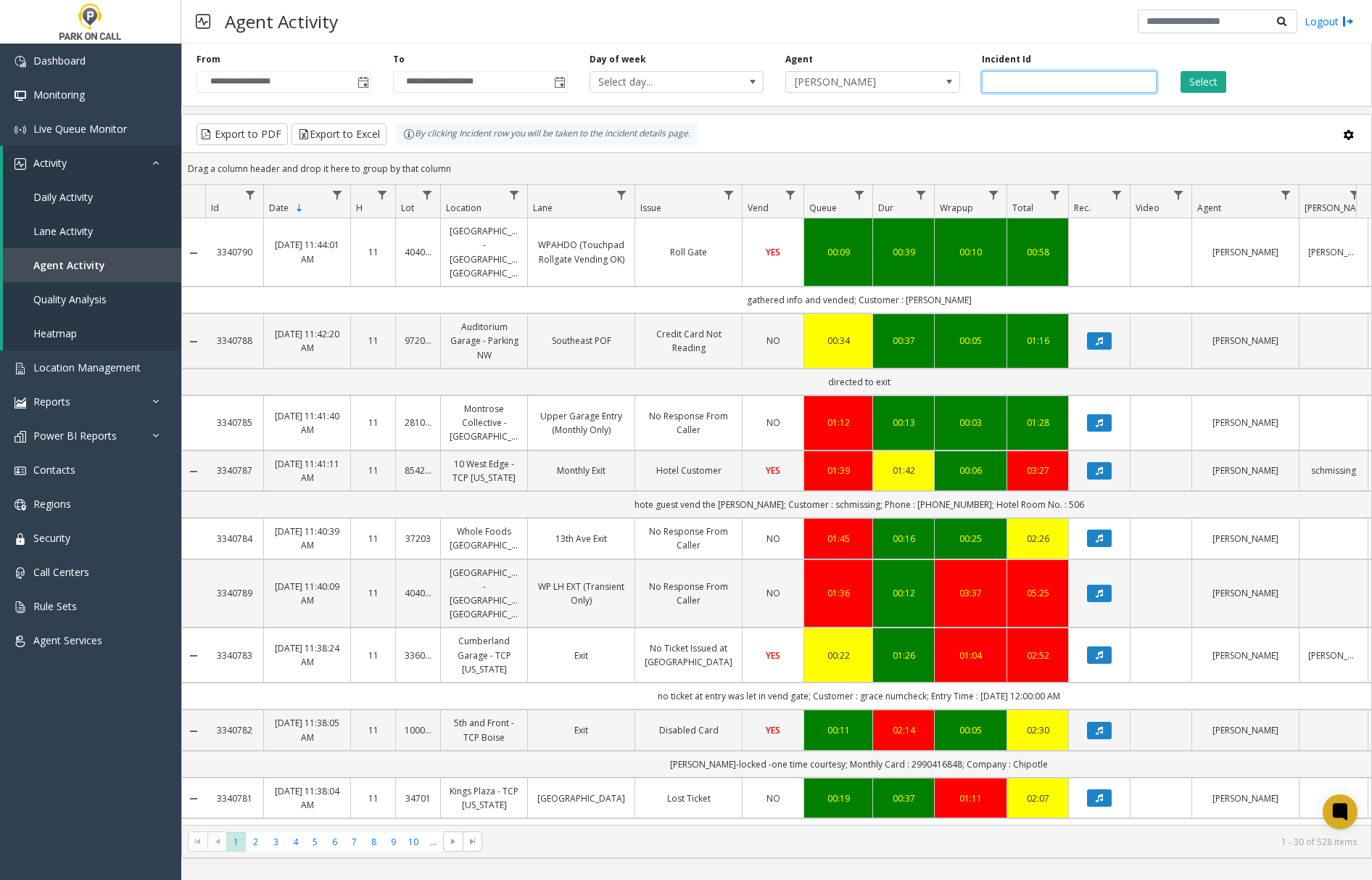
click at [1006, 82] on input "number" at bounding box center [1069, 82] width 175 height 22
paste input "*******"
type input "*******"
click at [1188, 79] on button "Select" at bounding box center [1203, 82] width 46 height 22
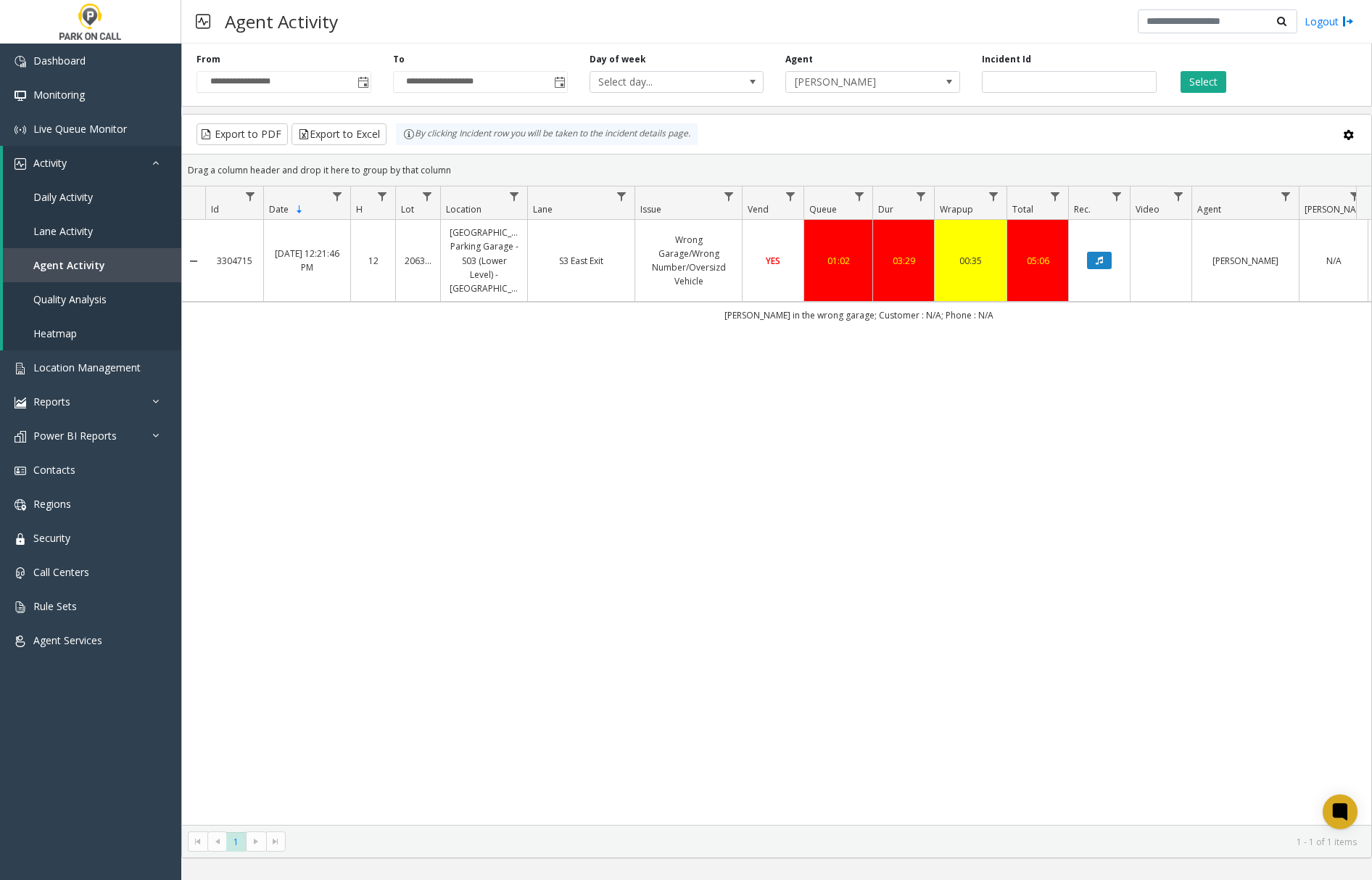
click at [671, 251] on link "Wrong Garage/Wrong Number/Oversizd Vehicle" at bounding box center [688, 261] width 89 height 56
click at [1025, 82] on input "number" at bounding box center [1069, 82] width 175 height 22
paste input "*******"
type input "*******"
click at [1208, 79] on button "Select" at bounding box center [1203, 82] width 46 height 22
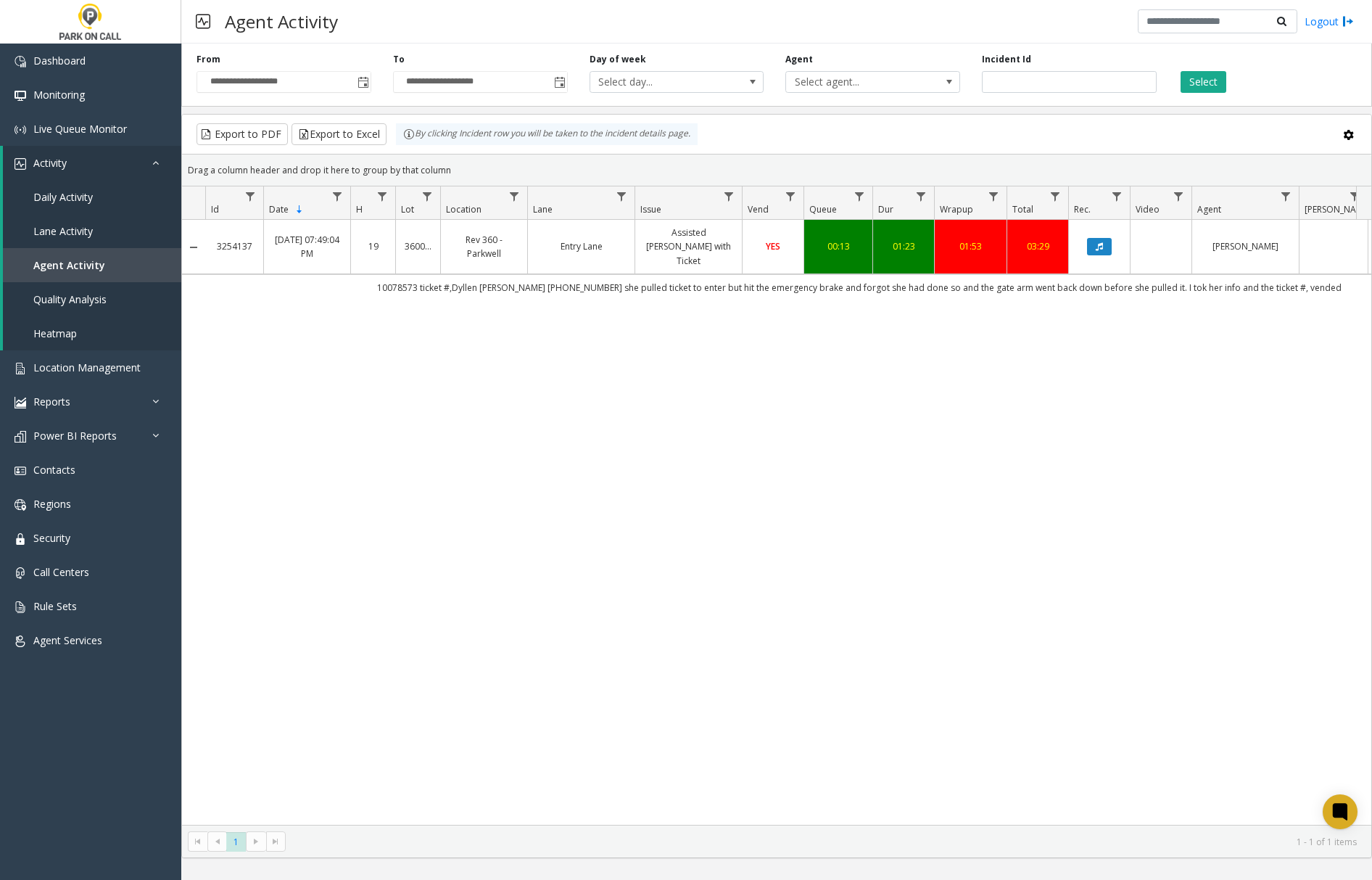
click at [723, 261] on td "Assisted [PERSON_NAME] with Ticket" at bounding box center [687, 247] width 107 height 55
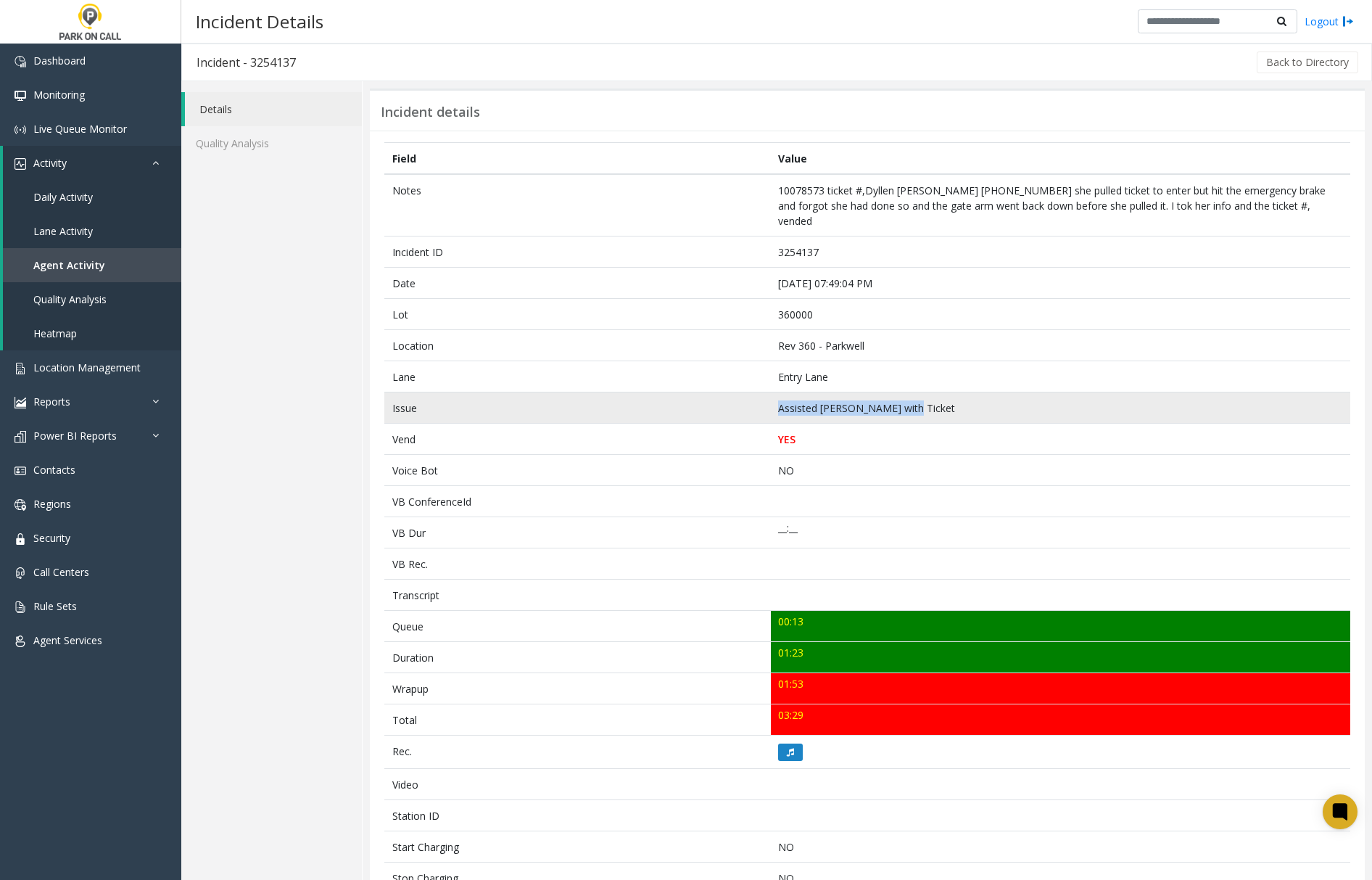
drag, startPoint x: 912, startPoint y: 393, endPoint x: 772, endPoint y: 396, distance: 140.0
click at [772, 396] on td "Assisted [PERSON_NAME] with Ticket" at bounding box center [1061, 408] width 580 height 31
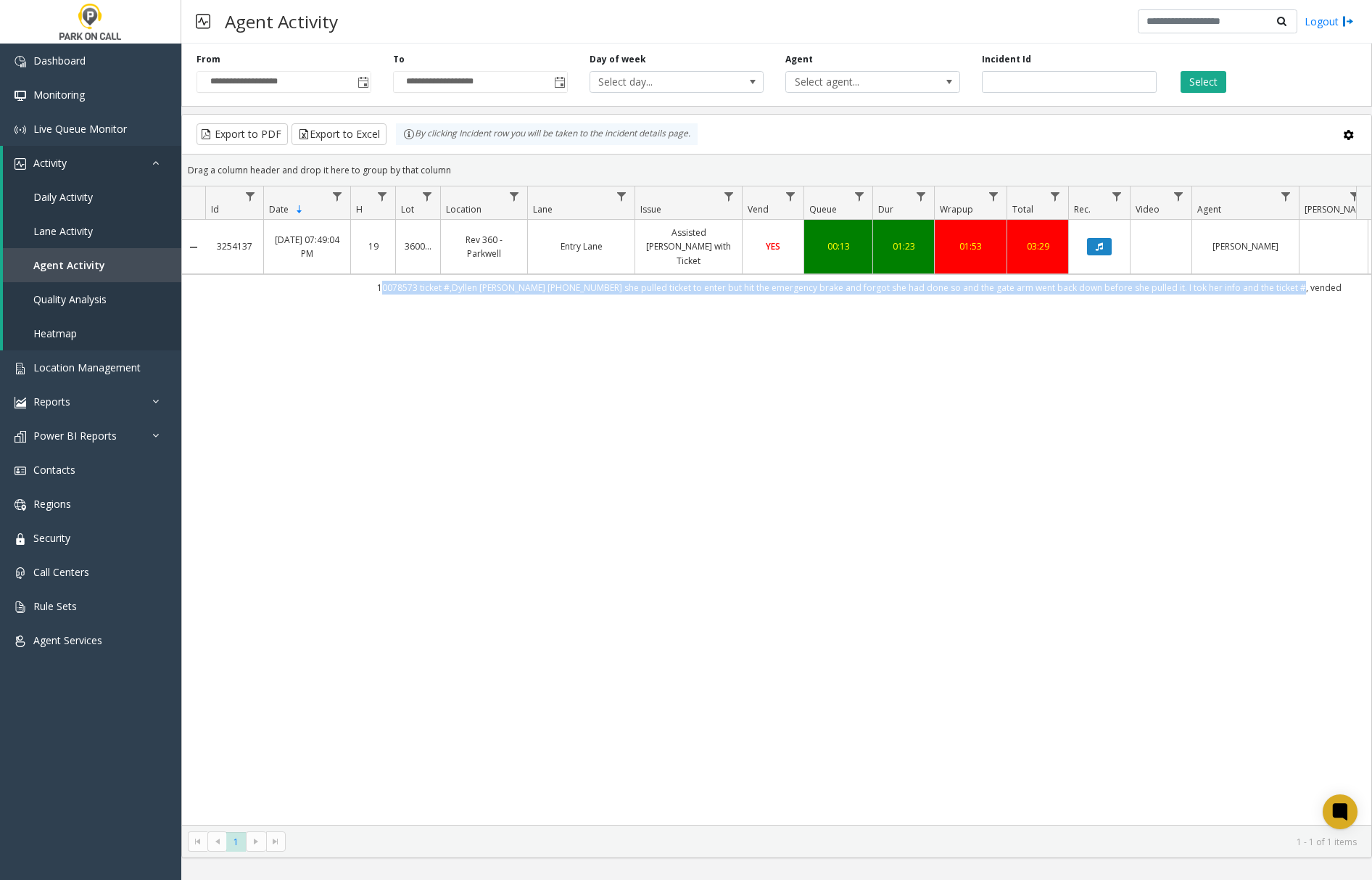
drag, startPoint x: 395, startPoint y: 274, endPoint x: 1327, endPoint y: 277, distance: 932.0
click at [1327, 277] on td "10078573 ticket #,Dyllen [PERSON_NAME] [PHONE_NUMBER] she pulled ticket to ente…" at bounding box center [859, 287] width 1307 height 26
